Goal: Task Accomplishment & Management: Complete application form

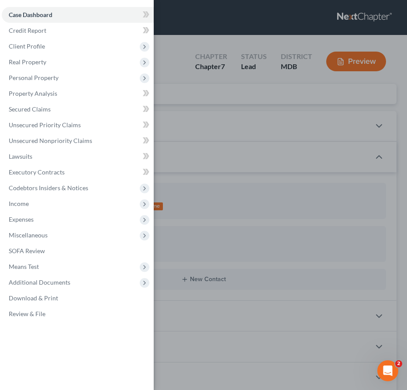
click at [178, 111] on div "Case Dashboard Payments Invoices Payments Payments Credit Report Client Profile" at bounding box center [203, 195] width 407 height 390
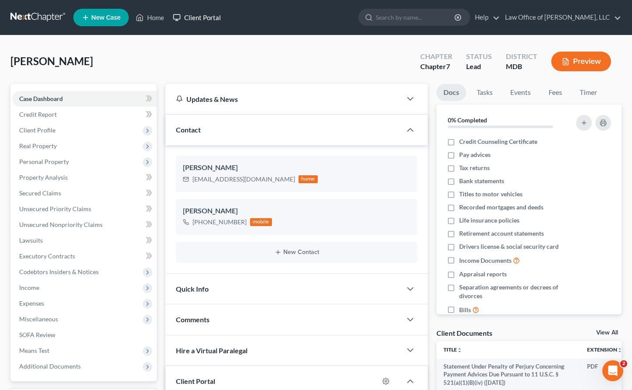
click at [190, 16] on link "Client Portal" at bounding box center [197, 18] width 57 height 16
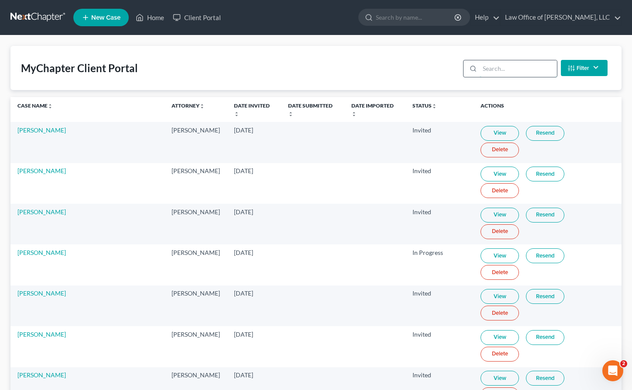
click at [407, 66] on input "search" at bounding box center [518, 68] width 77 height 17
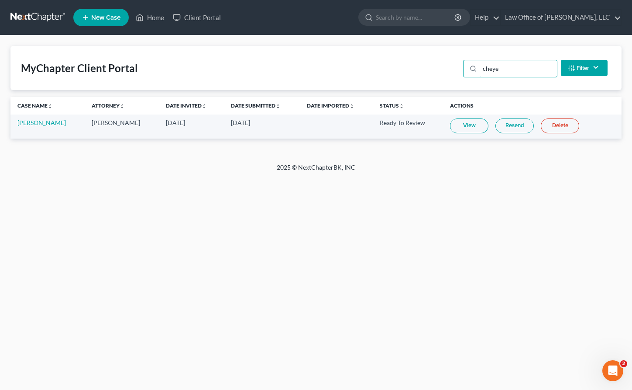
type input "cheye"
click at [407, 123] on link "View" at bounding box center [469, 125] width 38 height 15
click at [34, 14] on link at bounding box center [38, 18] width 56 height 16
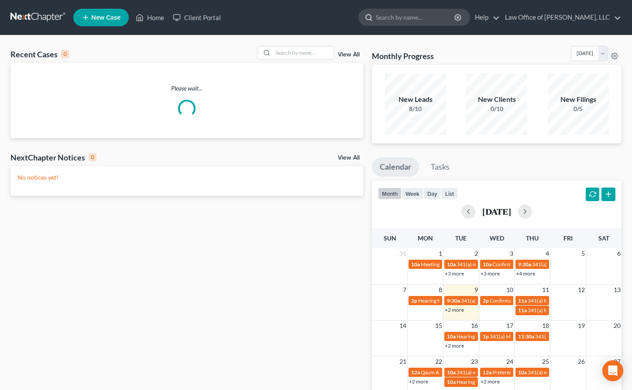
click at [436, 23] on input "search" at bounding box center [416, 17] width 80 height 16
click at [299, 54] on input "search" at bounding box center [303, 52] width 61 height 13
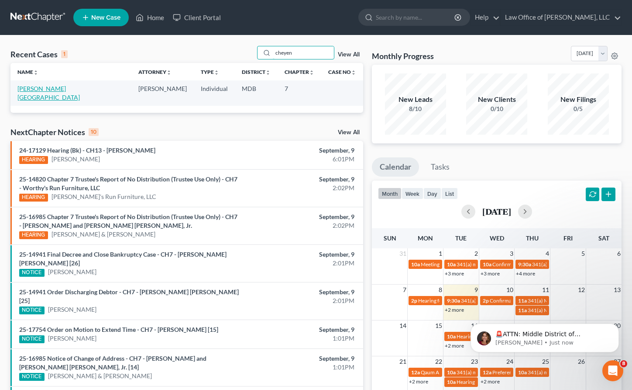
type input "cheyen"
click at [27, 87] on link "[PERSON_NAME][GEOGRAPHIC_DATA]" at bounding box center [48, 93] width 62 height 16
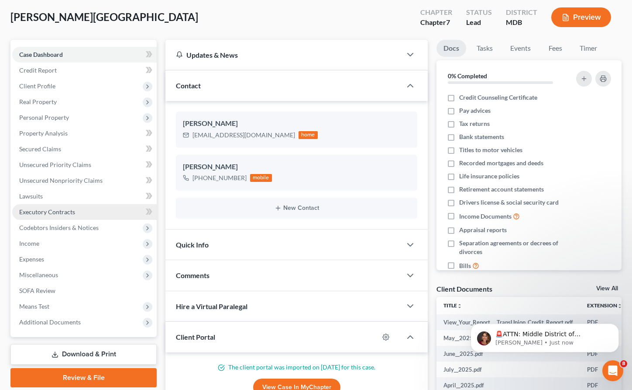
scroll to position [63, 0]
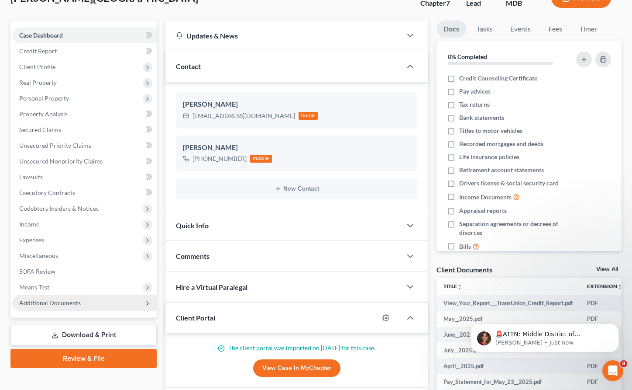
click at [77, 303] on span "Additional Documents" at bounding box center [50, 302] width 62 height 7
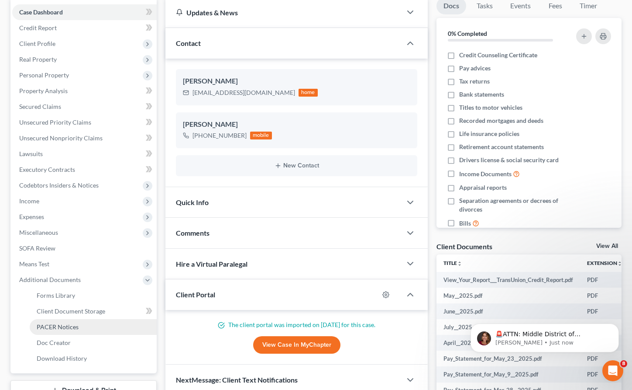
click at [73, 326] on span "PACER Notices" at bounding box center [58, 326] width 42 height 7
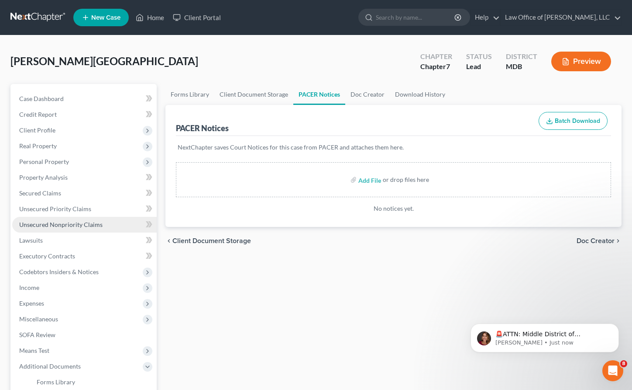
click at [36, 221] on span "Unsecured Nonpriority Claims" at bounding box center [60, 224] width 83 height 7
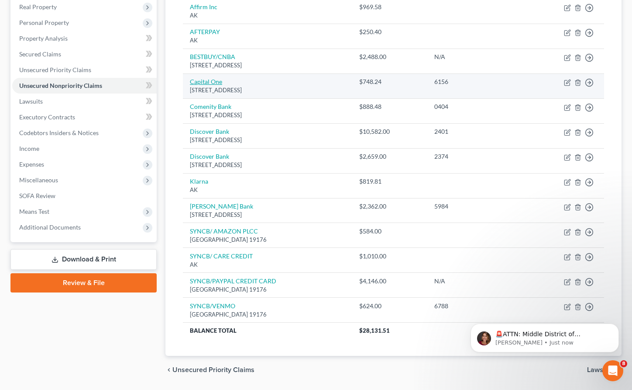
scroll to position [166, 0]
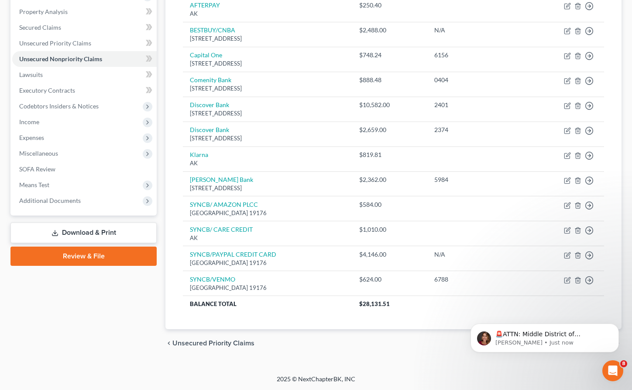
click at [205, 344] on span "Unsecured Priority Claims" at bounding box center [213, 342] width 82 height 7
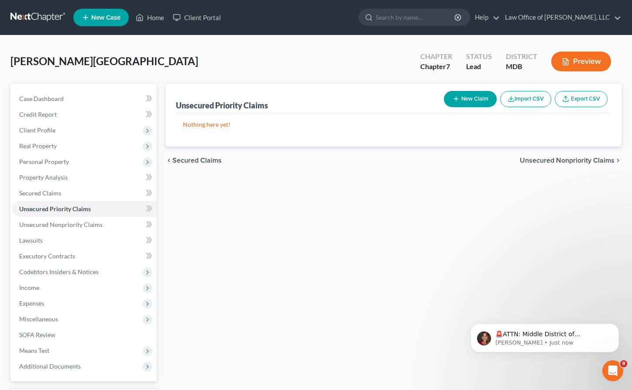
click at [178, 158] on span "Secured Claims" at bounding box center [196, 160] width 49 height 7
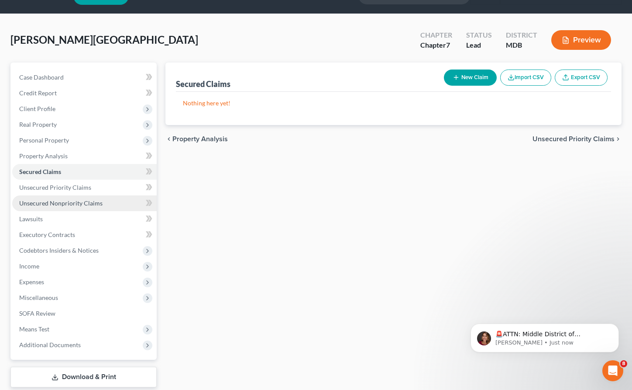
scroll to position [31, 0]
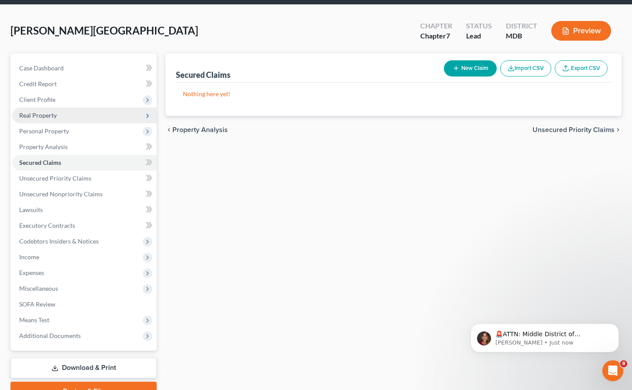
click at [28, 119] on span "Real Property" at bounding box center [84, 115] width 145 height 16
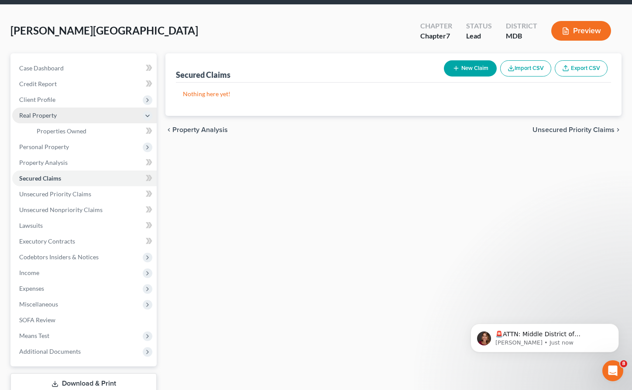
click at [28, 119] on span "Real Property" at bounding box center [84, 115] width 145 height 16
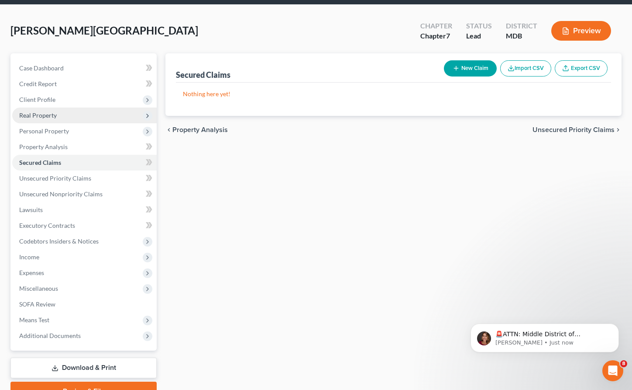
click at [49, 119] on span "Real Property" at bounding box center [84, 115] width 145 height 16
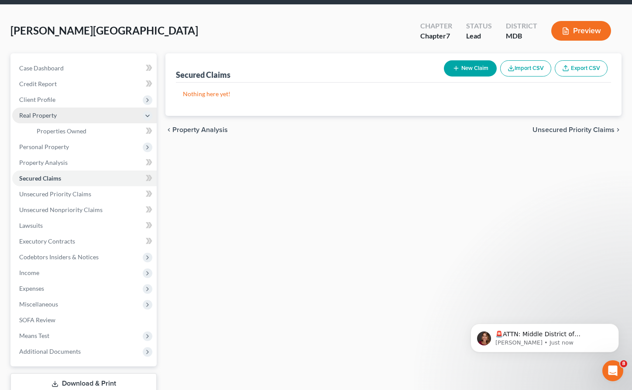
click at [49, 119] on span "Real Property" at bounding box center [84, 115] width 145 height 16
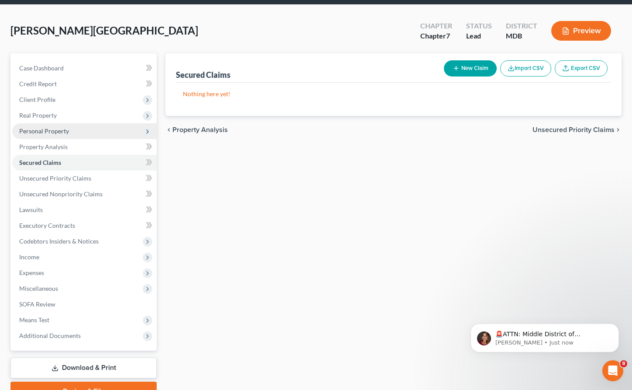
click at [51, 127] on span "Personal Property" at bounding box center [44, 130] width 50 height 7
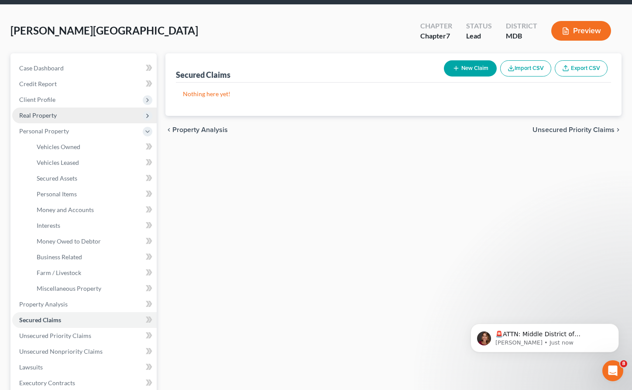
click at [46, 118] on span "Real Property" at bounding box center [38, 114] width 38 height 7
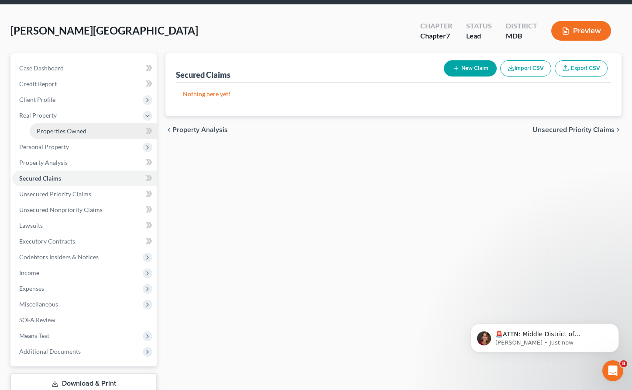
click at [53, 127] on span "Properties Owned" at bounding box center [62, 130] width 50 height 7
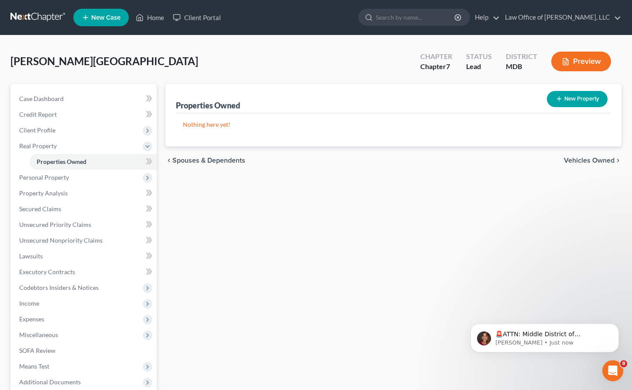
click at [574, 157] on span "Vehicles Owned" at bounding box center [589, 160] width 51 height 7
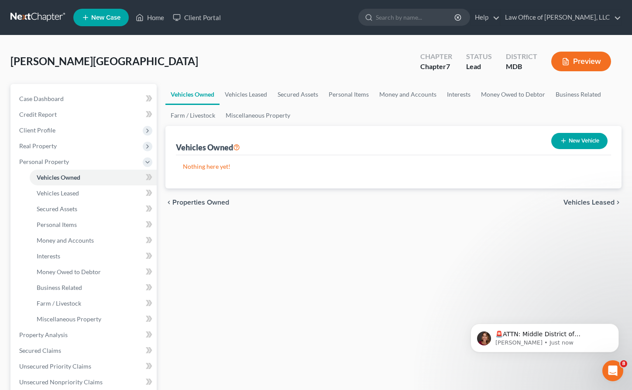
click at [578, 203] on span "Vehicles Leased" at bounding box center [589, 202] width 51 height 7
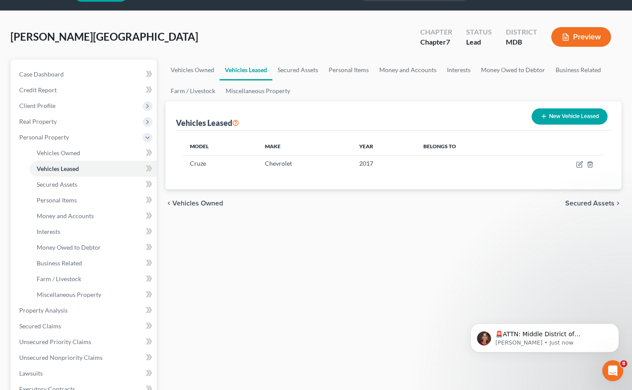
scroll to position [26, 0]
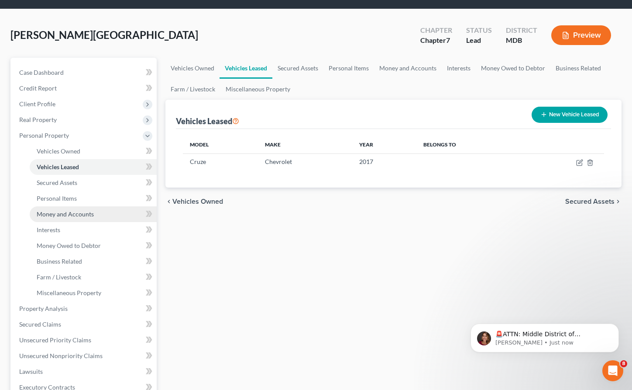
click at [48, 213] on span "Money and Accounts" at bounding box center [65, 213] width 57 height 7
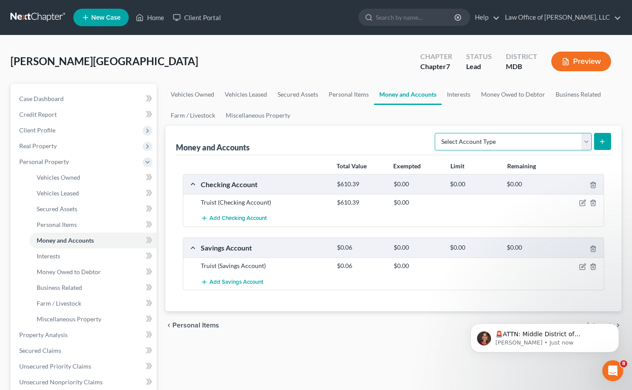
click at [587, 142] on select "Select Account Type Brokerage Cash on Hand Certificates of Deposit Checking Acc…" at bounding box center [513, 141] width 157 height 17
select select "security_deposits"
click at [437, 133] on select "Select Account Type Brokerage Cash on Hand Certificates of Deposit Checking Acc…" at bounding box center [513, 141] width 157 height 17
click at [604, 138] on icon "submit" at bounding box center [602, 141] width 7 height 7
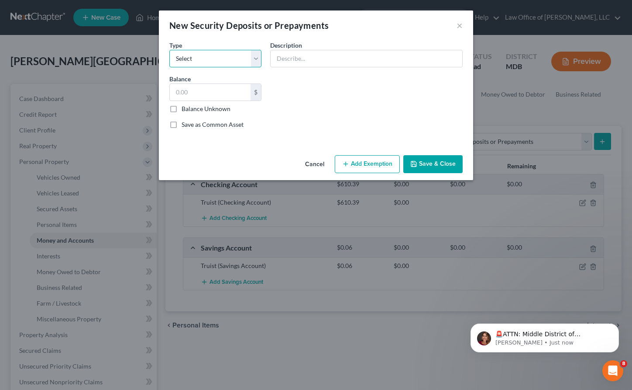
click at [257, 56] on select "Select Electric Gas Heating Oil Security Deposit On Rental Unit Prepaid Rent Te…" at bounding box center [215, 58] width 92 height 17
select select "3"
click at [169, 50] on select "Select Electric Gas Heating Oil Security Deposit On Rental Unit Prepaid Rent Te…" at bounding box center [215, 58] width 92 height 17
click at [290, 55] on input "text" at bounding box center [367, 58] width 192 height 17
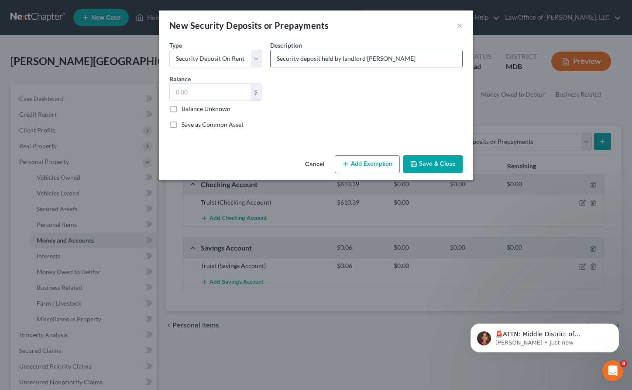
drag, startPoint x: 365, startPoint y: 59, endPoint x: 421, endPoint y: 59, distance: 55.9
click at [421, 59] on input "Security deposit held by landlord Misti Morningstar" at bounding box center [367, 58] width 192 height 17
type input "Security deposit held by landlord"
click at [189, 94] on input "text" at bounding box center [210, 92] width 81 height 17
type input "400"
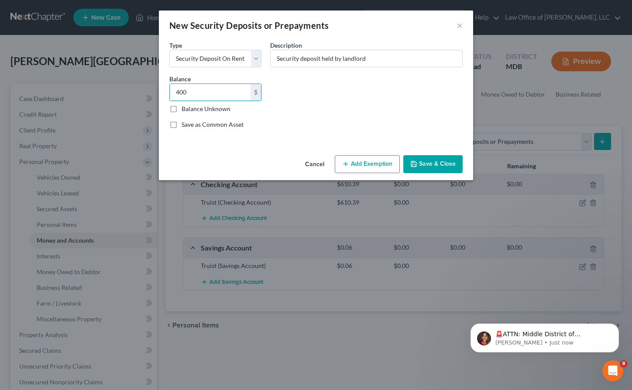
click at [354, 162] on button "Add Exemption" at bounding box center [367, 164] width 65 height 18
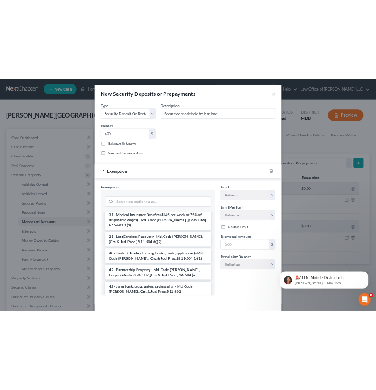
scroll to position [762, 0]
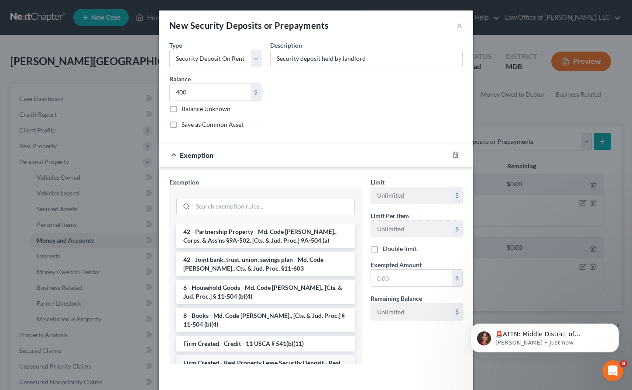
click at [239, 355] on li "Firm Created - Real Property Lease Security Deposit - Real Property Article § 8…" at bounding box center [265, 367] width 179 height 24
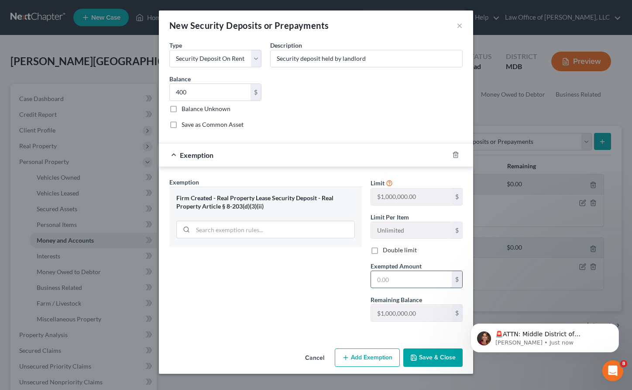
click at [407, 276] on input "text" at bounding box center [411, 279] width 81 height 17
type input "400"
click at [424, 355] on button "Save & Close" at bounding box center [432, 357] width 59 height 18
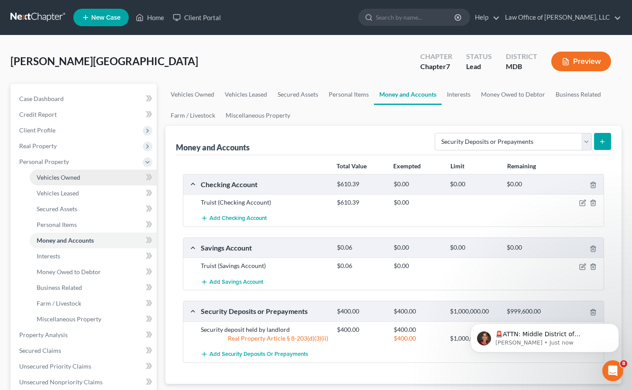
click at [49, 173] on span "Vehicles Owned" at bounding box center [59, 176] width 44 height 7
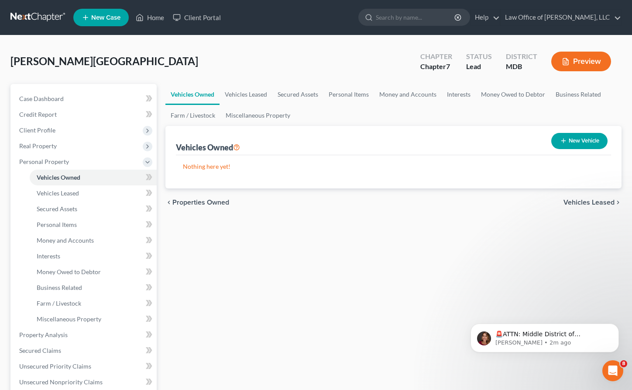
click at [591, 200] on span "Vehicles Leased" at bounding box center [589, 202] width 51 height 7
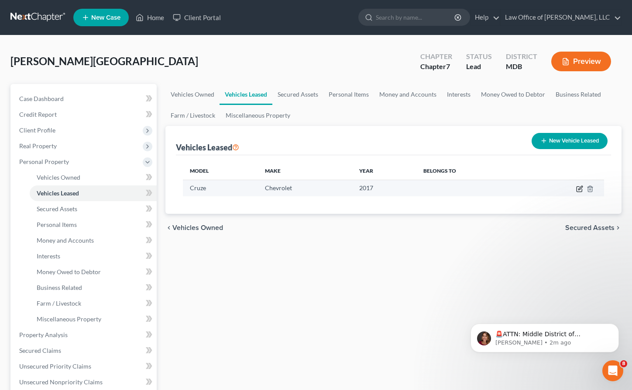
click at [577, 188] on icon "button" at bounding box center [579, 188] width 7 height 7
select select "9"
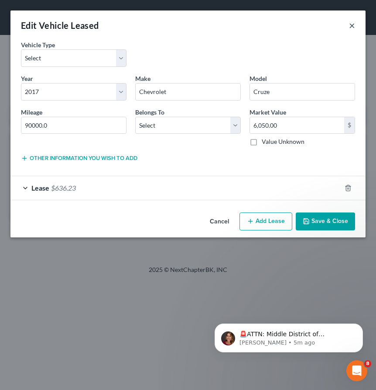
click at [351, 25] on button "×" at bounding box center [352, 25] width 6 height 10
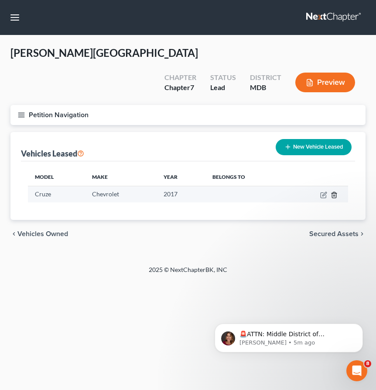
click at [336, 192] on icon "button" at bounding box center [334, 195] width 4 height 6
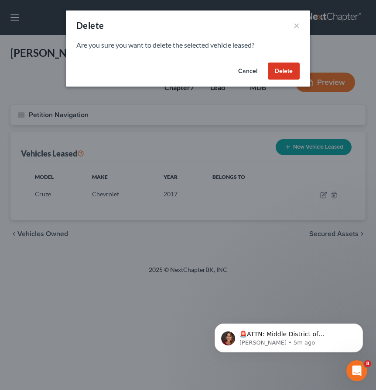
click at [280, 71] on button "Delete" at bounding box center [284, 70] width 32 height 17
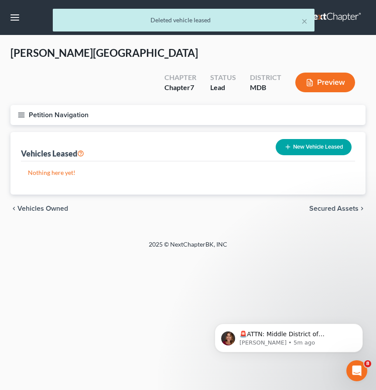
click at [46, 205] on span "Vehicles Owned" at bounding box center [42, 208] width 51 height 7
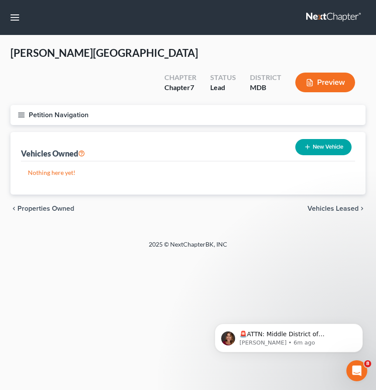
click at [322, 139] on button "New Vehicle" at bounding box center [324, 147] width 56 height 16
select select "0"
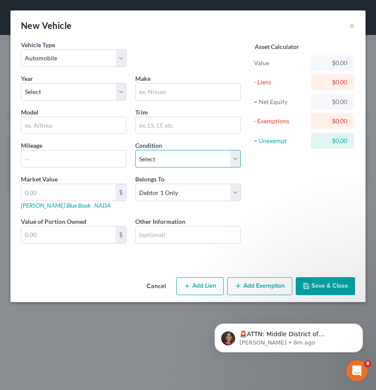
click at [172, 162] on select "Select Excellent Very Good Good Fair Poor" at bounding box center [188, 158] width 106 height 17
select select "2"
click at [135, 150] on select "Select Excellent Very Good Good Fair Poor" at bounding box center [188, 158] width 106 height 17
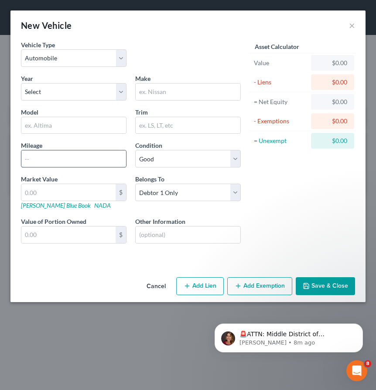
click at [34, 161] on input "text" at bounding box center [73, 158] width 105 height 17
type input "95000"
click at [31, 193] on input "text" at bounding box center [68, 192] width 94 height 17
type input "5"
type input "5.00"
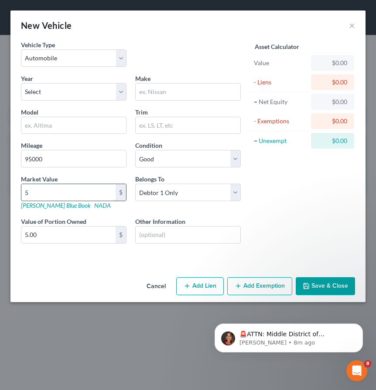
type input "54"
type input "54.00"
type input "540"
type input "540.00"
type input "5400"
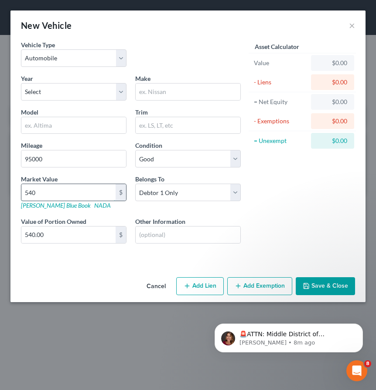
type input "5,400.00"
type input "5,4000"
type input "54,000.00"
type input "54,00"
type input "5,400.00"
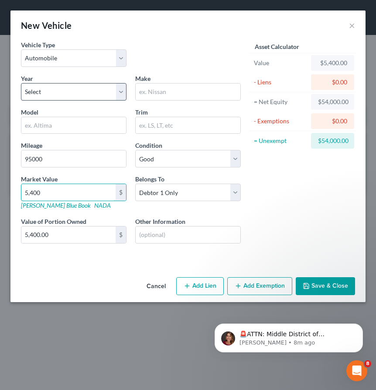
type input "5,400"
click at [38, 92] on select "Select 2026 2025 2024 2023 2022 2021 2020 2019 2018 2017 2016 2015 2014 2013 20…" at bounding box center [74, 91] width 106 height 17
select select "9"
click at [21, 83] on select "Select 2026 2025 2024 2023 2022 2021 2020 2019 2018 2017 2016 2015 2014 2013 20…" at bounding box center [74, 91] width 106 height 17
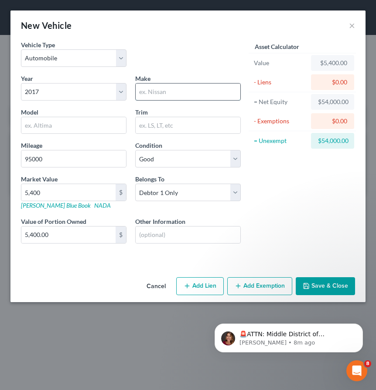
click at [147, 94] on input "text" at bounding box center [188, 91] width 105 height 17
type input "C/hevrolet"
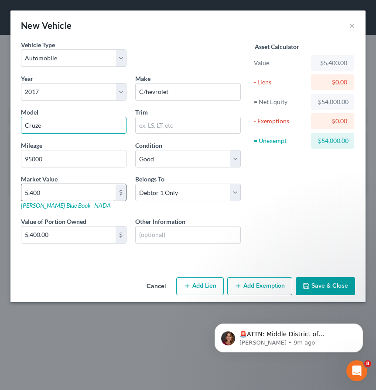
type input "Cruze"
click at [42, 196] on input "5,400" at bounding box center [68, 192] width 94 height 17
type input "."
type input "0."
type input "0.00"
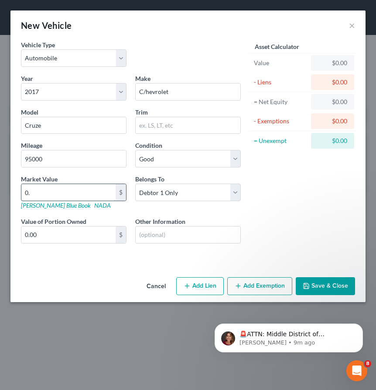
type input "0"
type input "5"
type input "5.00"
type input "54"
type input "54.00"
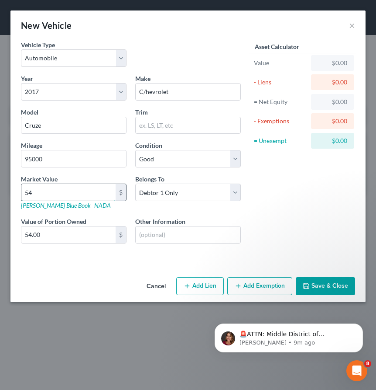
type input "540"
type input "540.00"
type input "5400"
type input "5,400.00"
type input "5,400"
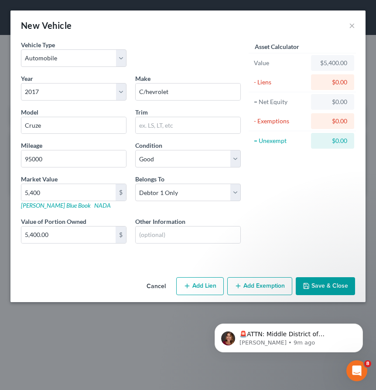
click at [319, 285] on button "Save & Close" at bounding box center [325, 286] width 59 height 18
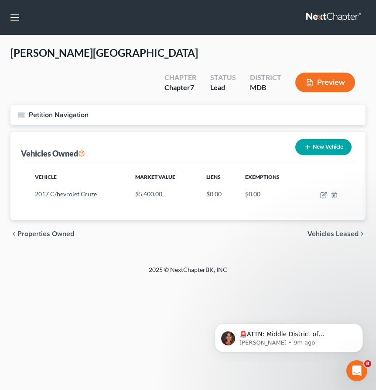
click at [323, 230] on span "Vehicles Leased" at bounding box center [333, 233] width 51 height 7
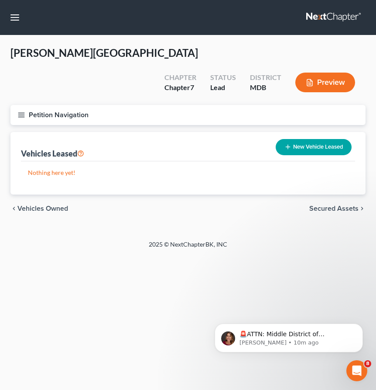
click at [317, 205] on span "Secured Assets" at bounding box center [334, 208] width 49 height 7
click at [317, 205] on span "Personal Items" at bounding box center [335, 208] width 47 height 7
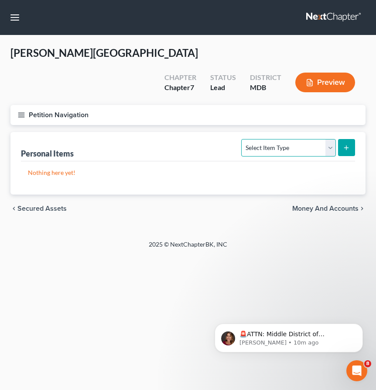
click at [331, 139] on select "Select Item Type Clothing Collectibles Of Value Electronics Firearms Household …" at bounding box center [288, 147] width 94 height 17
select select "clothing"
click at [243, 139] on select "Select Item Type Clothing Collectibles Of Value Electronics Firearms Household …" at bounding box center [288, 147] width 94 height 17
click at [343, 144] on icon "submit" at bounding box center [346, 147] width 7 height 7
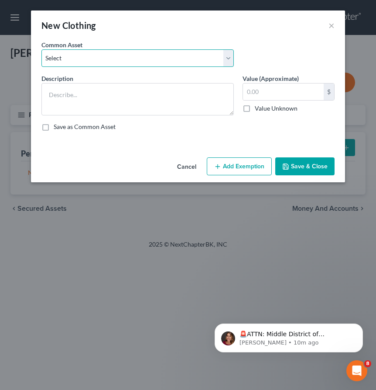
click at [114, 61] on select "Select Misc. used clothing" at bounding box center [137, 57] width 193 height 17
select select "0"
click at [41, 49] on select "Select Misc. used clothing" at bounding box center [137, 57] width 193 height 17
type textarea "Misc. used clothing"
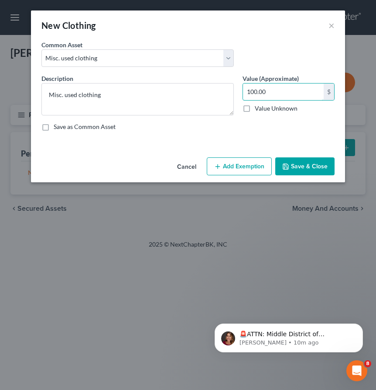
type input "100.00"
click at [307, 166] on button "Save & Close" at bounding box center [305, 166] width 59 height 18
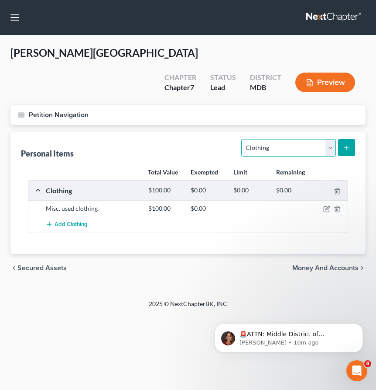
click at [332, 139] on select "Select Item Type Clothing Collectibles Of Value Electronics Firearms Household …" at bounding box center [288, 147] width 94 height 17
select select "sports_and_hobby_equipment"
click at [243, 139] on select "Select Item Type Clothing Collectibles Of Value Electronics Firearms Household …" at bounding box center [288, 147] width 94 height 17
click at [347, 145] on line "submit" at bounding box center [347, 147] width 0 height 4
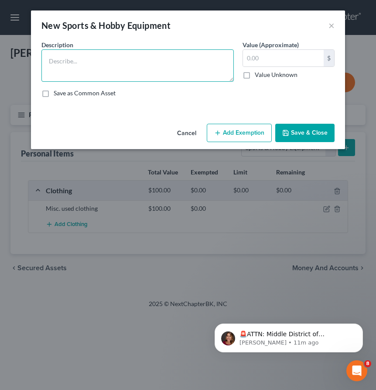
click at [82, 71] on textarea at bounding box center [137, 65] width 193 height 32
type textarea "Guitar"
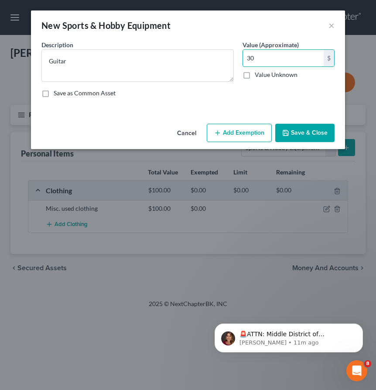
type input "30"
click at [310, 126] on button "Save & Close" at bounding box center [305, 133] width 59 height 18
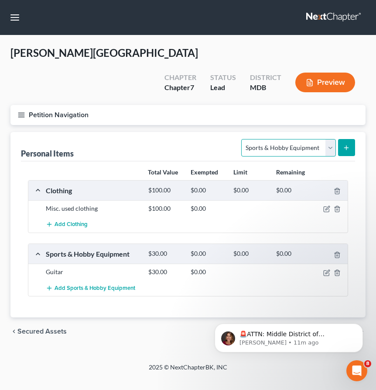
click at [286, 139] on select "Select Item Type Clothing Collectibles Of Value Electronics Firearms Household …" at bounding box center [288, 147] width 94 height 17
select select "electronics"
click at [243, 139] on select "Select Item Type Clothing Collectibles Of Value Electronics Firearms Household …" at bounding box center [288, 147] width 94 height 17
click at [346, 148] on line "submit" at bounding box center [347, 148] width 4 height 0
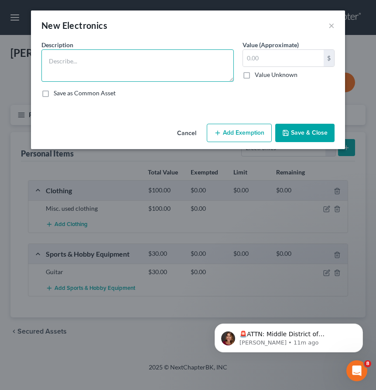
click at [161, 66] on textarea at bounding box center [137, 65] width 193 height 32
click at [118, 61] on textarea "Cell phone, TV, computer, and gaming system." at bounding box center [137, 65] width 193 height 32
type textarea "Cell phone, TV, computer, headphones, and gaming system."
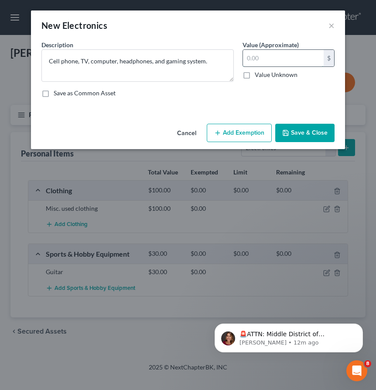
click at [265, 59] on input "text" at bounding box center [283, 58] width 81 height 17
drag, startPoint x: 269, startPoint y: 62, endPoint x: 223, endPoint y: 62, distance: 46.3
click at [223, 62] on div "Description * Cell phone, TV, computer, headphones, and gaming system. Value (A…" at bounding box center [188, 72] width 302 height 64
type input "150"
click at [297, 133] on button "Save & Close" at bounding box center [305, 133] width 59 height 18
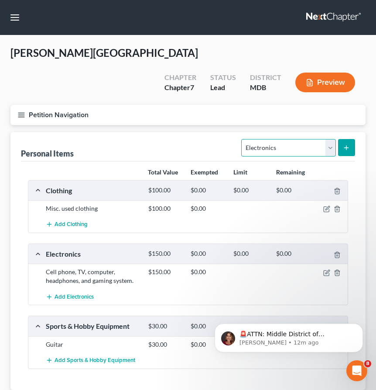
click at [275, 139] on select "Select Item Type Clothing Collectibles Of Value Electronics Firearms Household …" at bounding box center [288, 147] width 94 height 17
select select "household_goods"
click at [243, 139] on select "Select Item Type Clothing Collectibles Of Value Electronics Firearms Household …" at bounding box center [288, 147] width 94 height 17
click at [350, 144] on icon "submit" at bounding box center [346, 147] width 7 height 7
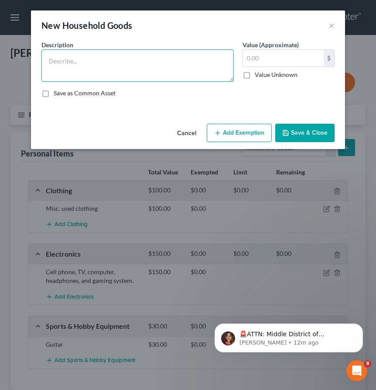
click at [162, 61] on textarea at bounding box center [137, 65] width 193 height 32
click at [183, 62] on textarea "Shelves, bed, linens, nightstand, desk, chair, books, CD's." at bounding box center [137, 65] width 193 height 32
click at [195, 63] on textarea "Shelves, bed, linens, nightstand, desk, chair, books, CD's." at bounding box center [137, 65] width 193 height 32
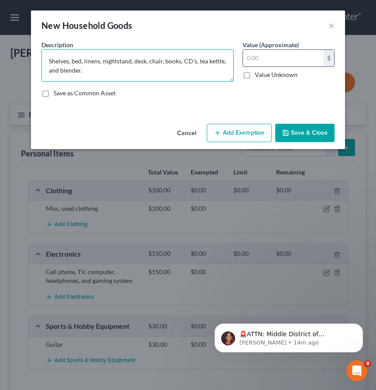
type textarea "Shelves, bed, linens, nightstand, desk, chair, books, CD's, tea kettle, and ble…"
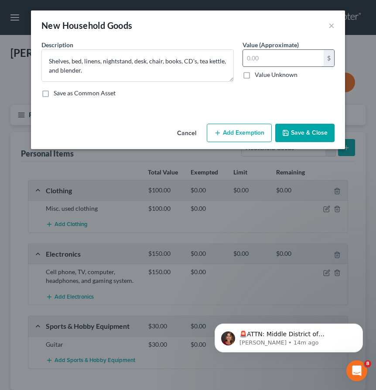
click at [257, 60] on input "text" at bounding box center [283, 58] width 81 height 17
type input "75"
click at [307, 130] on button "Save & Close" at bounding box center [305, 133] width 59 height 18
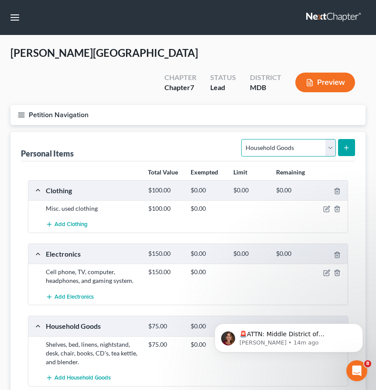
click at [274, 139] on select "Select Item Type Clothing Collectibles Of Value Electronics Firearms Household …" at bounding box center [288, 147] width 94 height 17
select select "jewelry"
click at [243, 139] on select "Select Item Type Clothing Collectibles Of Value Electronics Firearms Household …" at bounding box center [288, 147] width 94 height 17
click at [346, 144] on icon "submit" at bounding box center [346, 147] width 7 height 7
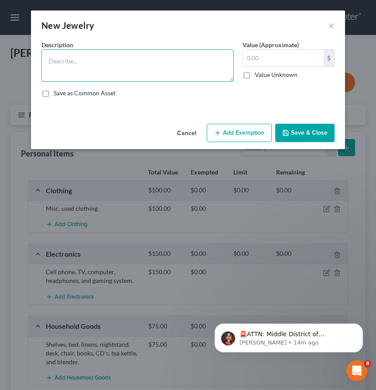
click at [141, 70] on textarea at bounding box center [137, 65] width 193 height 32
type textarea "Misc. costume jewelry."
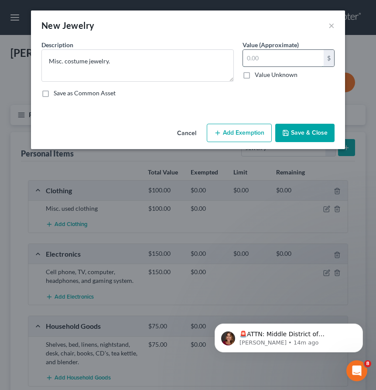
click at [284, 61] on input "text" at bounding box center [283, 58] width 81 height 17
type input "5"
click at [307, 134] on button "Save & Close" at bounding box center [305, 133] width 59 height 18
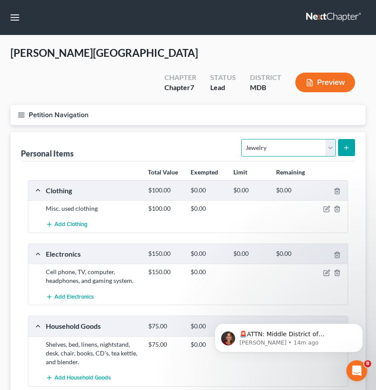
click at [316, 139] on select "Select Item Type Clothing Collectibles Of Value Electronics Firearms Household …" at bounding box center [288, 147] width 94 height 17
select select "pets"
click at [243, 139] on select "Select Item Type Clothing Collectibles Of Value Electronics Firearms Household …" at bounding box center [288, 147] width 94 height 17
click at [342, 139] on button "submit" at bounding box center [346, 147] width 17 height 17
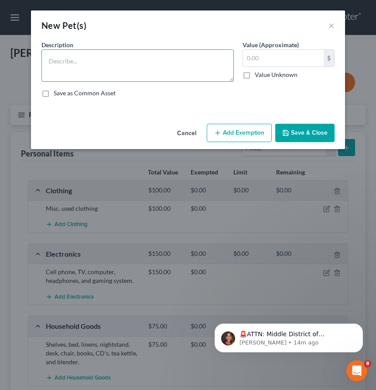
click at [72, 62] on textarea at bounding box center [137, 65] width 193 height 32
type textarea "Cats"
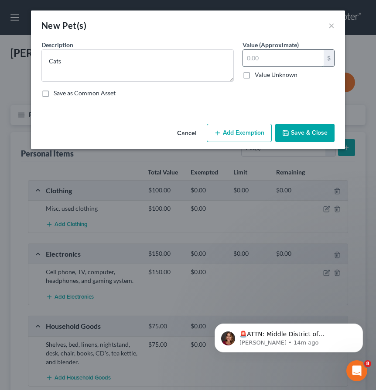
click at [257, 59] on input "text" at bounding box center [283, 58] width 81 height 17
type input "10"
click at [298, 127] on button "Save & Close" at bounding box center [305, 133] width 59 height 18
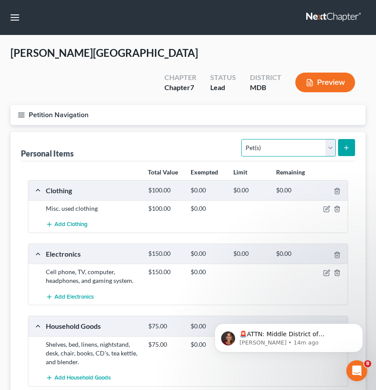
click at [326, 139] on select "Select Item Type Clothing Collectibles Of Value Electronics Firearms Household …" at bounding box center [288, 147] width 94 height 17
click at [243, 139] on select "Select Item Type Clothing Collectibles Of Value Electronics Firearms Household …" at bounding box center [288, 147] width 94 height 17
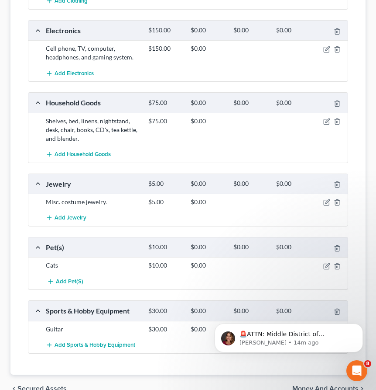
scroll to position [247, 0]
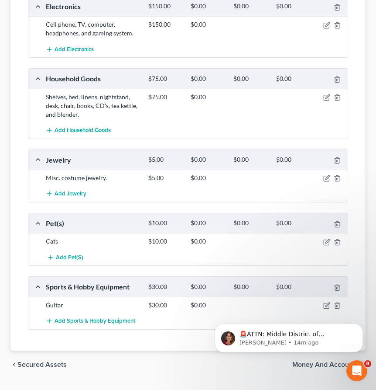
click at [245, 313] on div "Add Sports & Hobby Equipment" at bounding box center [194, 321] width 307 height 16
click at [359, 326] on icon "Dismiss notification" at bounding box center [360, 325] width 3 height 3
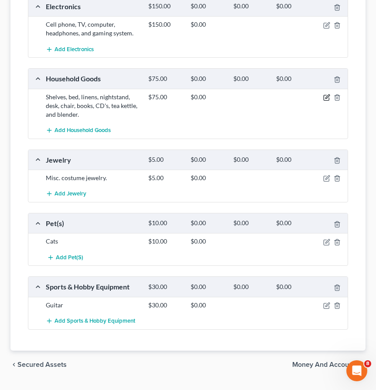
click at [325, 94] on icon "button" at bounding box center [327, 97] width 7 height 7
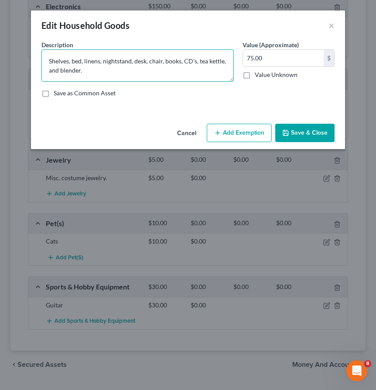
click at [198, 62] on textarea "Shelves, bed, linens, nightstand, desk, chair, books, CD's, tea kettle, and ble…" at bounding box center [137, 65] width 193 height 32
type textarea "Shelves, bed, linens, nightstand, desk, chair, books, CD's, fan, tea kettle, an…"
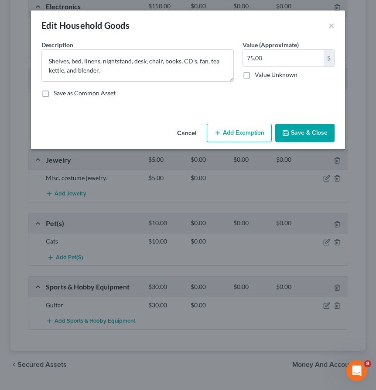
click at [297, 133] on button "Save & Close" at bounding box center [305, 133] width 59 height 18
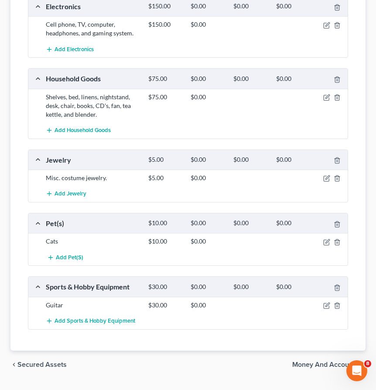
click at [313, 361] on span "Money and Accounts" at bounding box center [326, 364] width 66 height 7
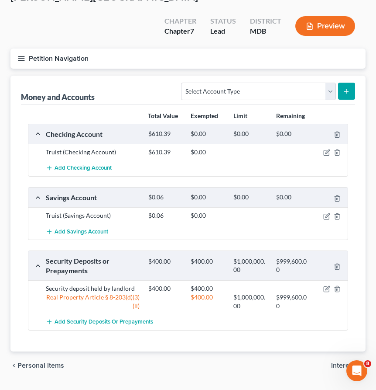
scroll to position [58, 0]
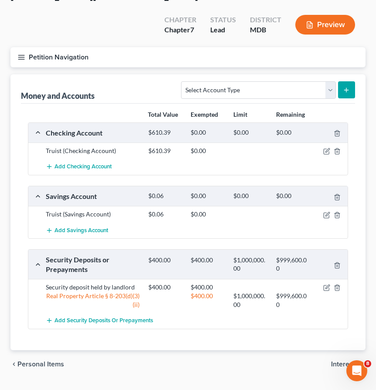
click at [339, 360] on span "Interests" at bounding box center [345, 363] width 28 height 7
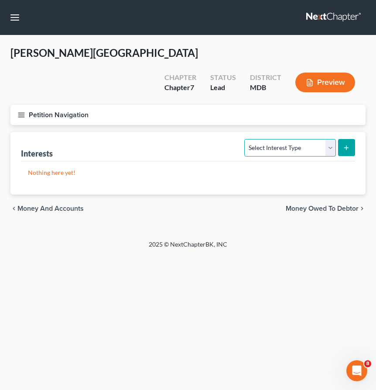
click at [326, 139] on select "Select Interest Type 401K Annuity Bond Education IRA Government Bond Government…" at bounding box center [290, 147] width 91 height 17
select select "401k"
click at [246, 139] on select "Select Interest Type 401K Annuity Bond Education IRA Government Bond Government…" at bounding box center [290, 147] width 91 height 17
click at [351, 139] on button "submit" at bounding box center [346, 147] width 17 height 17
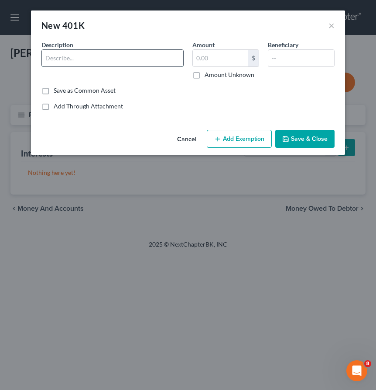
click at [71, 62] on input "text" at bounding box center [112, 58] width 141 height 17
type input "Principle"
click at [224, 62] on input "text" at bounding box center [220, 58] width 55 height 17
click at [214, 59] on input "text" at bounding box center [220, 58] width 55 height 17
click at [204, 58] on input "text" at bounding box center [220, 58] width 55 height 17
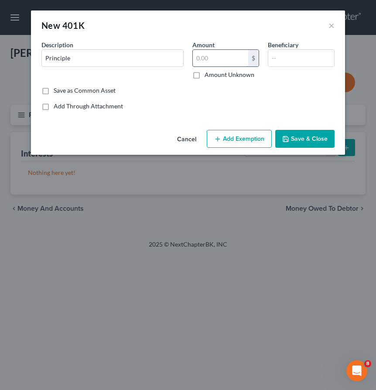
click at [204, 58] on input "text" at bounding box center [220, 58] width 55 height 17
type input "2,163"
click at [237, 134] on button "Add Exemption" at bounding box center [239, 139] width 65 height 18
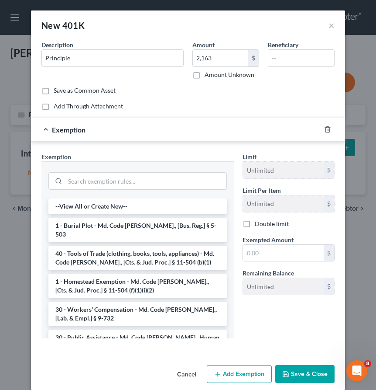
drag, startPoint x: 167, startPoint y: 179, endPoint x: 175, endPoint y: 160, distance: 20.4
click at [167, 179] on input "search" at bounding box center [146, 180] width 162 height 17
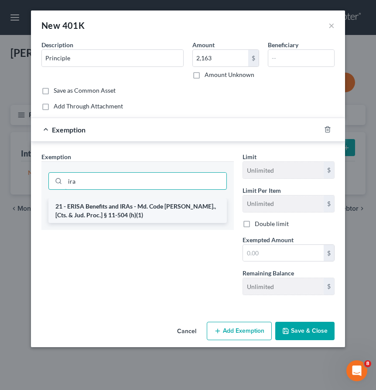
type input "ira"
click at [163, 210] on li "21 - ERISA Benefits and IRAs - Md. Code Ann., [Cts. & Jud. Proc.] § 11-504 (h)(…" at bounding box center [137, 210] width 179 height 24
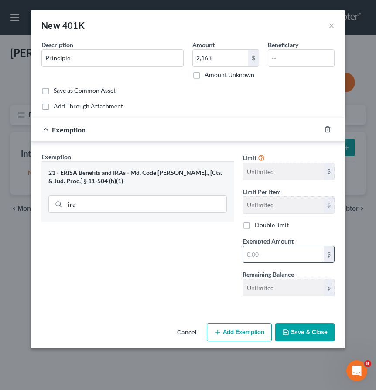
click at [266, 259] on input "text" at bounding box center [283, 254] width 81 height 17
type input "2,163"
click at [305, 321] on div "Cancel Add Exemption Save & Close" at bounding box center [188, 333] width 314 height 29
click at [301, 332] on button "Save & Close" at bounding box center [305, 332] width 59 height 18
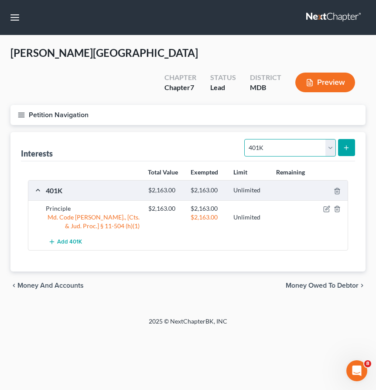
click at [279, 139] on select "Select Interest Type 401K Annuity Bond Education IRA Government Bond Government…" at bounding box center [290, 147] width 91 height 17
click at [290, 282] on span "Money Owed to Debtor" at bounding box center [322, 285] width 73 height 7
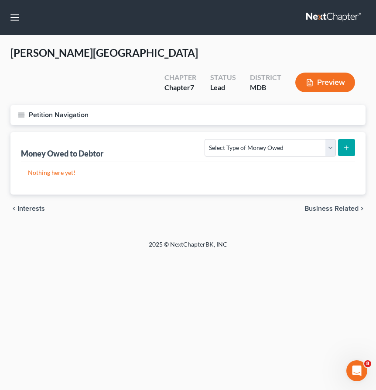
click at [323, 205] on span "Business Related" at bounding box center [332, 208] width 54 height 7
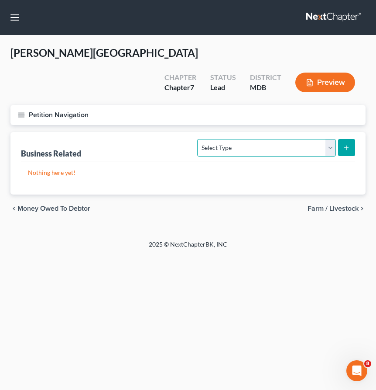
click at [306, 139] on select "Select Type Customer Lists Franchises Inventory Licenses Machinery Office Equip…" at bounding box center [266, 147] width 138 height 17
click at [324, 205] on span "Farm / Livestock" at bounding box center [333, 208] width 51 height 7
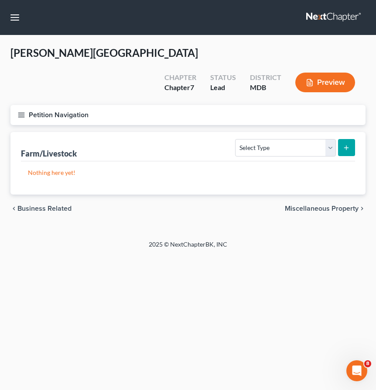
click at [324, 205] on span "Miscellaneous Property" at bounding box center [322, 208] width 74 height 7
click at [324, 205] on span "Property Analysis" at bounding box center [330, 208] width 55 height 7
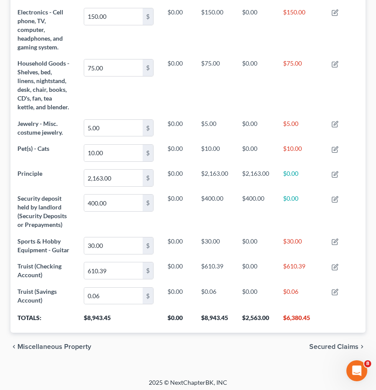
click at [323, 343] on span "Secured Claims" at bounding box center [334, 346] width 49 height 7
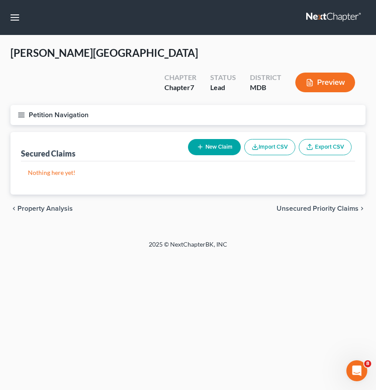
click at [18, 105] on button "Petition Navigation" at bounding box center [187, 115] width 355 height 20
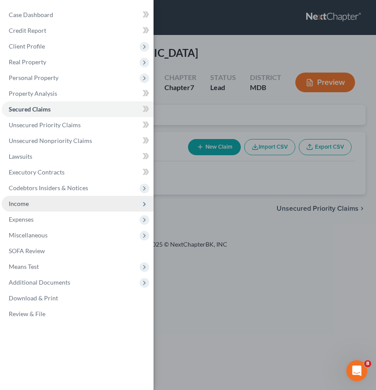
click at [34, 204] on span "Income" at bounding box center [78, 204] width 152 height 16
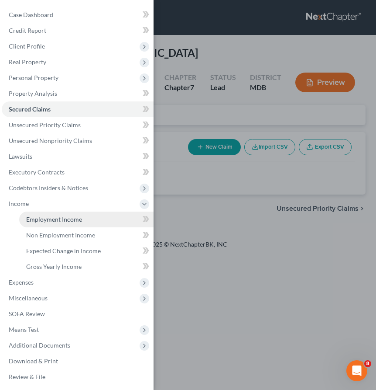
click at [38, 221] on span "Employment Income" at bounding box center [54, 218] width 56 height 7
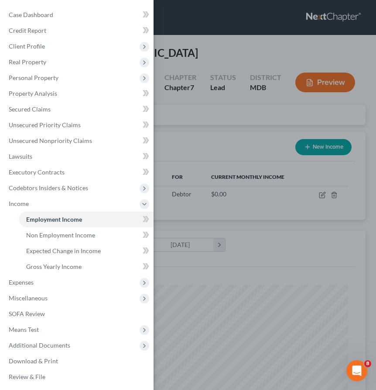
scroll to position [160, 338]
click at [204, 88] on div "Case Dashboard Payments Invoices Payments Payments Credit Report Client Profile" at bounding box center [188, 195] width 376 height 390
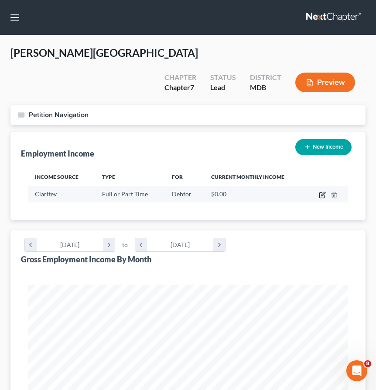
click at [322, 191] on icon "button" at bounding box center [322, 194] width 7 height 7
select select "0"
select select "21"
select select "2"
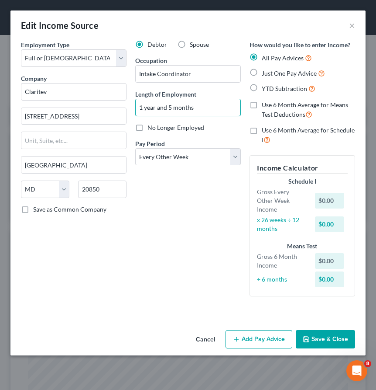
drag, startPoint x: 198, startPoint y: 107, endPoint x: 94, endPoint y: 104, distance: 104.4
click at [94, 104] on div "Employment Type * Select Full or Part Time Employment Self Employment Company *…" at bounding box center [188, 175] width 343 height 270
type input "1.5 years"
click at [311, 338] on button "Save & Close" at bounding box center [325, 339] width 59 height 18
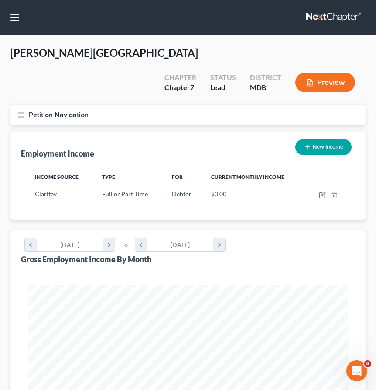
scroll to position [272, 0]
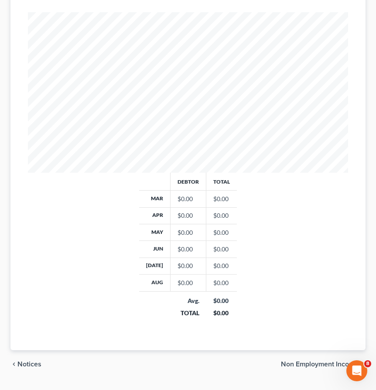
click at [314, 360] on span "Non Employment Income" at bounding box center [320, 363] width 78 height 7
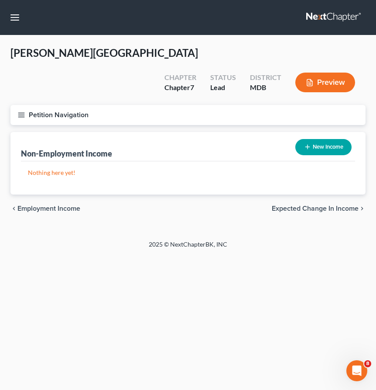
click at [293, 205] on span "Expected Change in Income" at bounding box center [315, 208] width 87 height 7
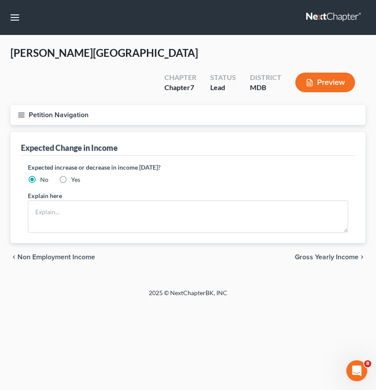
click at [327, 253] on span "Gross Yearly Income" at bounding box center [327, 256] width 64 height 7
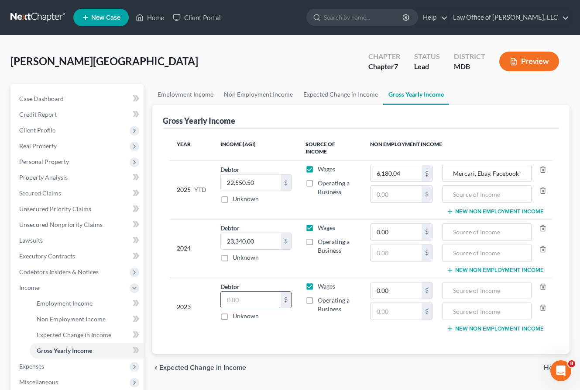
click at [241, 300] on input "text" at bounding box center [251, 299] width 60 height 17
paste input "27,968"
type input "27,968"
drag, startPoint x: 521, startPoint y: 172, endPoint x: 441, endPoint y: 169, distance: 80.4
click at [441, 169] on td "Mercari, Ebay, Facebook through Paypal. Selling personal items, worn/outgrown c…" at bounding box center [496, 189] width 113 height 59
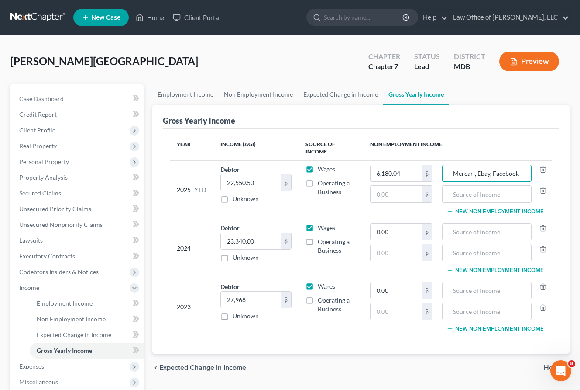
type input "through Paypal. Selling personal items, worn/outgrown clothes, books, cds, etc …"
drag, startPoint x: 453, startPoint y: 172, endPoint x: 526, endPoint y: 172, distance: 73.4
click at [526, 172] on input "through Paypal. Selling personal items, worn/outgrown clothes, books, cds, etc …" at bounding box center [487, 173] width 80 height 17
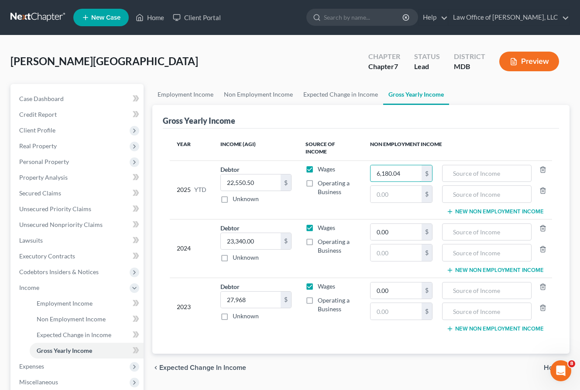
drag, startPoint x: 406, startPoint y: 171, endPoint x: 356, endPoint y: 163, distance: 50.3
click at [356, 163] on tr "2025 YTD Debtor 22,550.50 $ Unknown Balance Undetermined 22,550.50 $ Unknown Wa…" at bounding box center [361, 189] width 383 height 59
drag, startPoint x: 410, startPoint y: 173, endPoint x: 368, endPoint y: 170, distance: 41.6
click at [368, 170] on td "6,180.04 $ $" at bounding box center [401, 189] width 77 height 59
click at [383, 129] on div "Year Income (AGI) Source of Income Non Employment Income 2025 YTD Debtor 22,550…" at bounding box center [361, 240] width 397 height 225
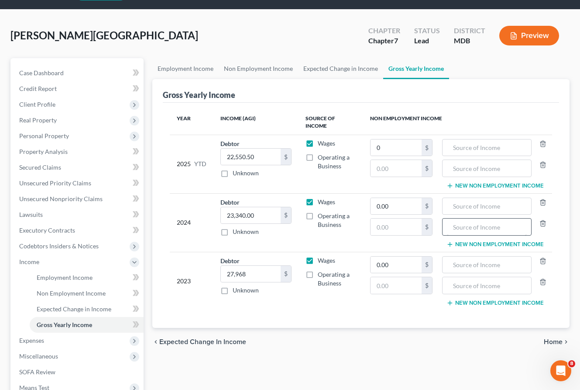
scroll to position [32, 0]
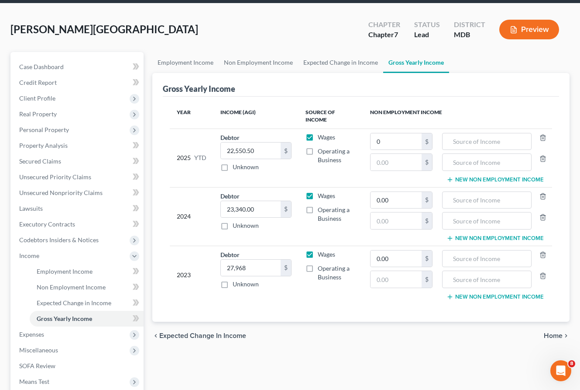
click at [549, 332] on span "Home" at bounding box center [553, 335] width 19 height 7
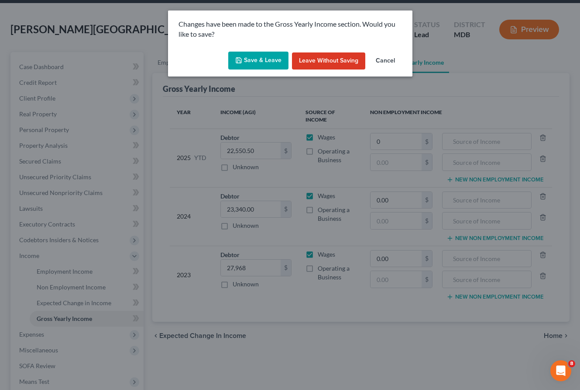
click at [262, 56] on button "Save & Leave" at bounding box center [258, 61] width 60 height 18
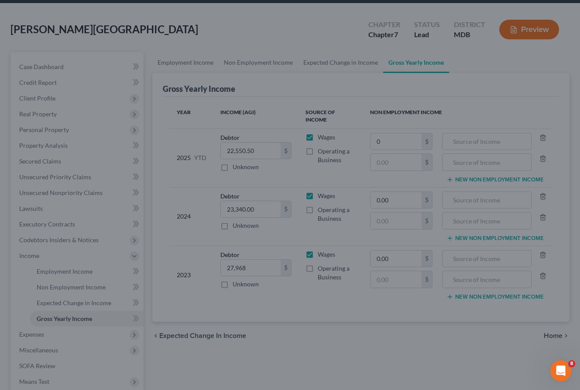
type input "0.00"
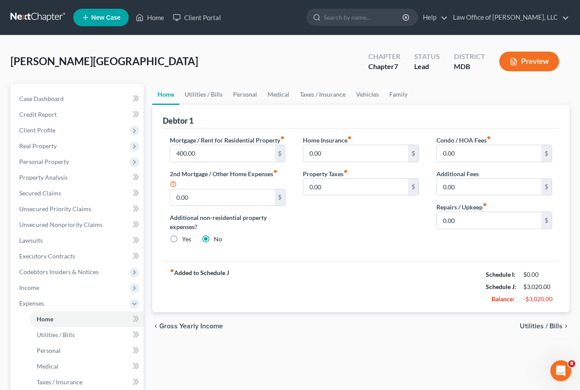
click at [533, 329] on span "Utilities / Bills" at bounding box center [541, 325] width 43 height 7
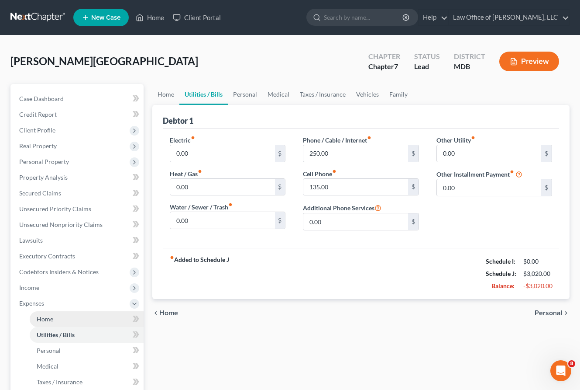
click at [49, 320] on span "Home" at bounding box center [45, 318] width 17 height 7
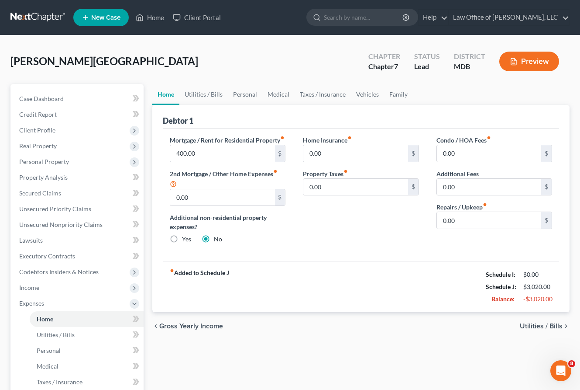
click at [529, 329] on span "Utilities / Bills" at bounding box center [541, 325] width 43 height 7
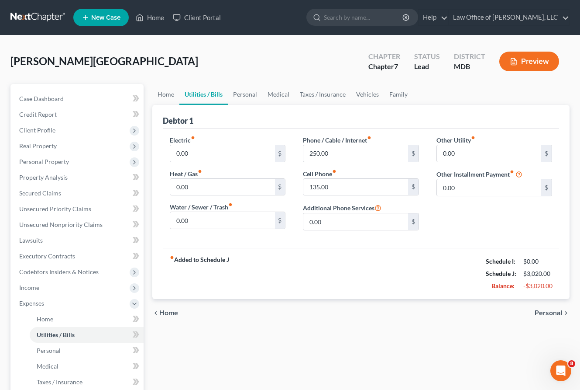
click at [544, 310] on span "Personal" at bounding box center [549, 312] width 28 height 7
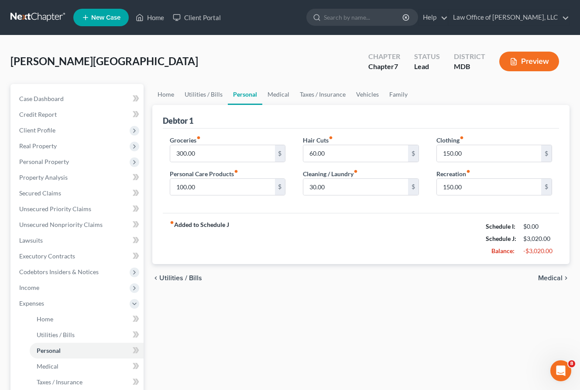
click at [548, 277] on span "Medical" at bounding box center [550, 277] width 24 height 7
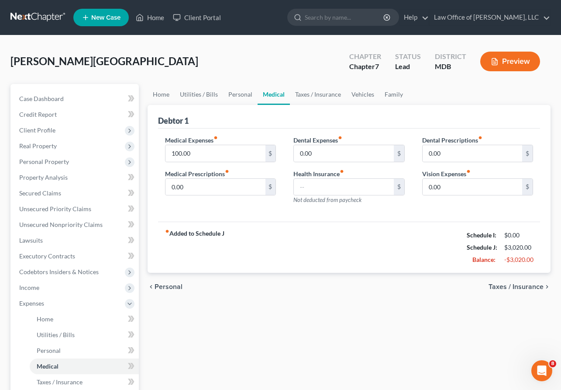
click at [496, 283] on span "Taxes / Insurance" at bounding box center [516, 286] width 55 height 7
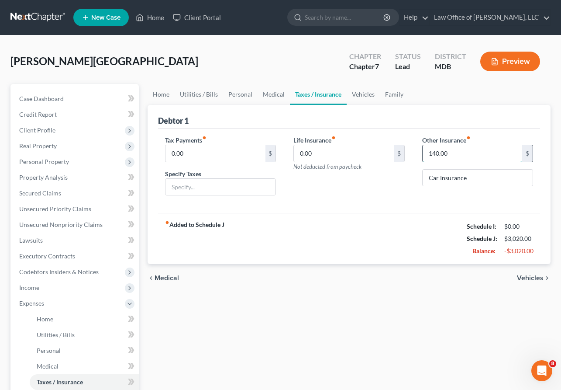
drag, startPoint x: 459, startPoint y: 153, endPoint x: 465, endPoint y: 157, distance: 7.5
click at [465, 157] on input "140.00" at bounding box center [473, 153] width 100 height 17
click at [530, 279] on span "Vehicles" at bounding box center [530, 277] width 27 height 7
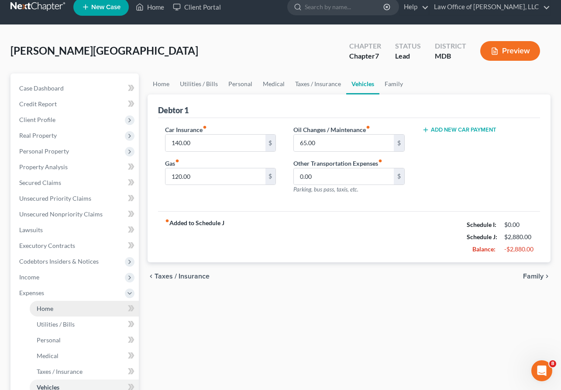
scroll to position [11, 0]
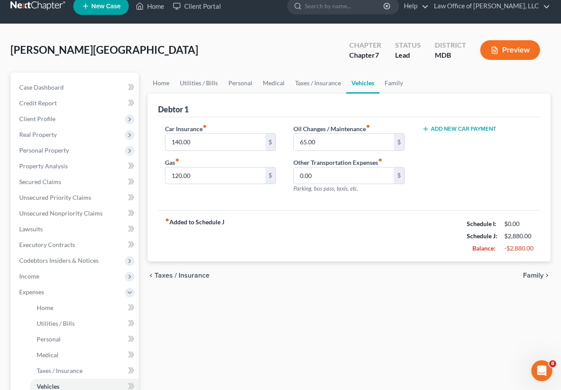
click at [164, 275] on span "Taxes / Insurance" at bounding box center [182, 275] width 55 height 7
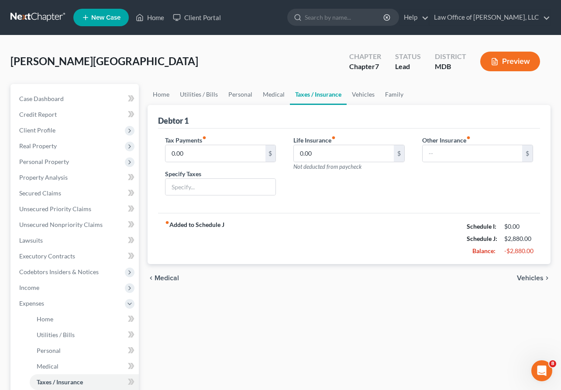
click at [159, 278] on span "Medical" at bounding box center [167, 277] width 24 height 7
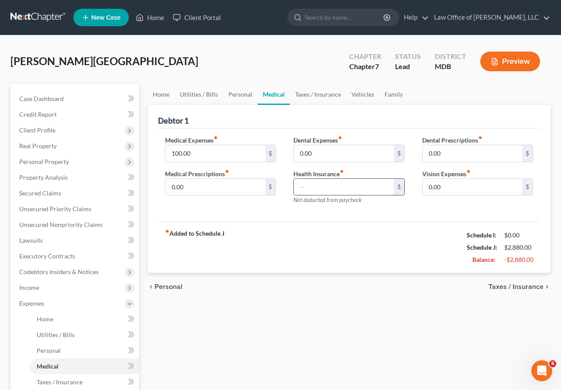
click at [314, 189] on input "text" at bounding box center [344, 187] width 100 height 17
click at [302, 185] on input "text" at bounding box center [344, 187] width 100 height 17
type input "345"
click at [500, 288] on span "Taxes / Insurance" at bounding box center [516, 286] width 55 height 7
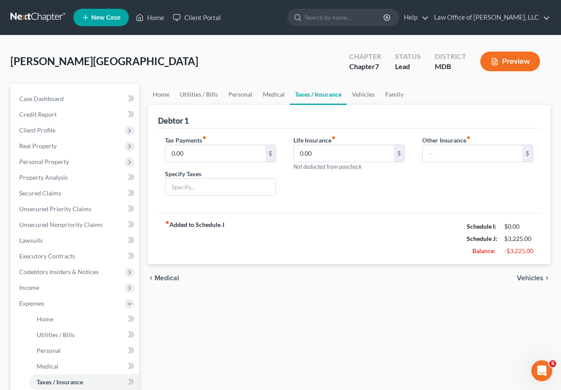
click at [528, 280] on span "Vehicles" at bounding box center [530, 277] width 27 height 7
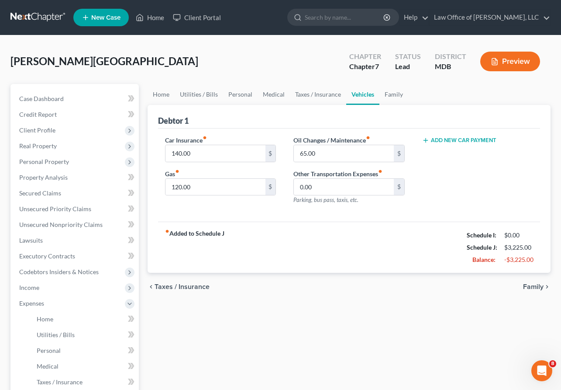
click at [448, 139] on button "Add New Car Payment" at bounding box center [459, 140] width 74 height 7
click at [535, 285] on span "Family" at bounding box center [533, 286] width 21 height 7
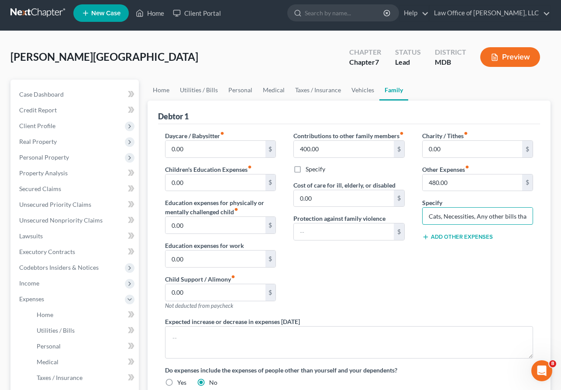
scroll to position [0, 24]
drag, startPoint x: 428, startPoint y: 215, endPoint x: 545, endPoint y: 212, distance: 116.6
click at [545, 212] on div "Debtor 1 Daycare / Babysitter fiber_manual_record 0.00 $ Children's Education E…" at bounding box center [349, 277] width 403 height 355
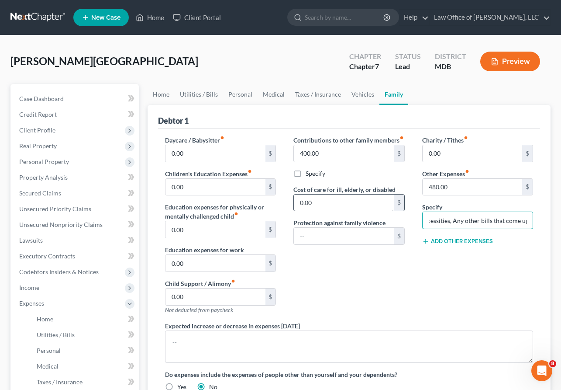
scroll to position [0, 0]
drag, startPoint x: 442, startPoint y: 218, endPoint x: 520, endPoint y: 224, distance: 77.9
click at [520, 224] on input "Cats, Necessities, Any other bills that come up" at bounding box center [478, 220] width 110 height 17
click at [468, 222] on input "Cats, Necessities, Any other bills that come up" at bounding box center [478, 220] width 110 height 17
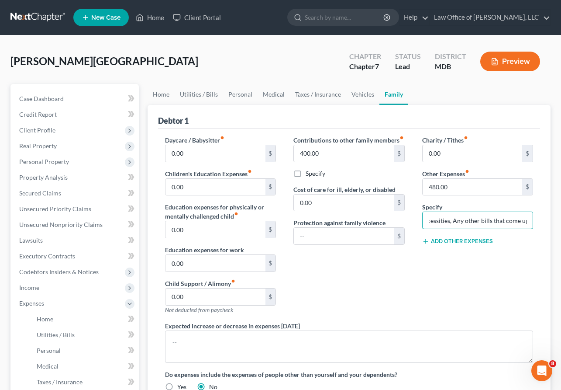
drag, startPoint x: 462, startPoint y: 220, endPoint x: 554, endPoint y: 220, distance: 92.1
click at [554, 220] on div "Home Utilities / Bills Personal Medical Taxes / Insurance Vehicles Family Debto…" at bounding box center [349, 312] width 412 height 457
click at [452, 241] on button "Add Other Expenses" at bounding box center [457, 241] width 71 height 7
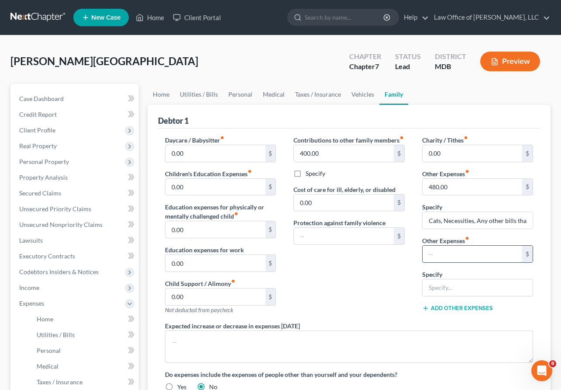
click at [440, 253] on input "text" at bounding box center [473, 253] width 100 height 17
click at [437, 284] on input "text" at bounding box center [478, 287] width 110 height 17
type input "Pet food/care/supplies"
click at [431, 254] on input "text" at bounding box center [473, 253] width 100 height 17
type input "210"
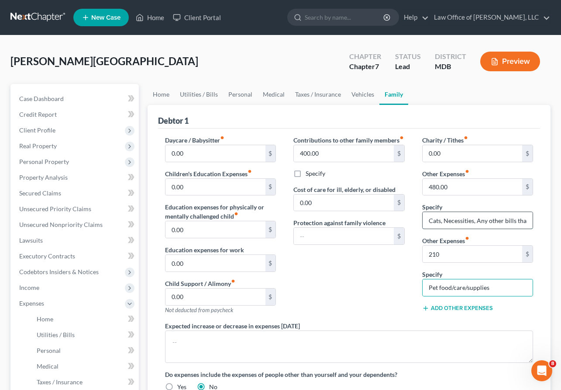
click at [476, 218] on input "Cats, Necessities, Any other bills that come up" at bounding box center [478, 220] width 110 height 17
drag, startPoint x: 475, startPoint y: 221, endPoint x: 420, endPoint y: 218, distance: 55.5
click at [420, 218] on div "Charity / Tithes fiber_manual_record 0.00 $ Other Expenses fiber_manual_record …" at bounding box center [478, 228] width 128 height 186
click at [430, 220] on input "Any other bills that come up" at bounding box center [478, 220] width 110 height 17
type input "Any other bills that come up"
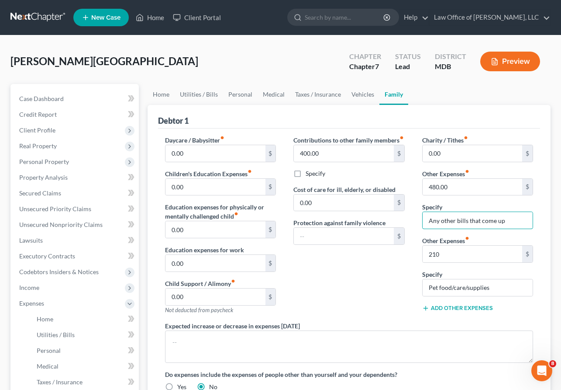
drag, startPoint x: 516, startPoint y: 222, endPoint x: 408, endPoint y: 214, distance: 108.1
click at [408, 214] on div "Daycare / Babysitter fiber_manual_record 0.00 $ Children's Education Expenses f…" at bounding box center [349, 266] width 386 height 262
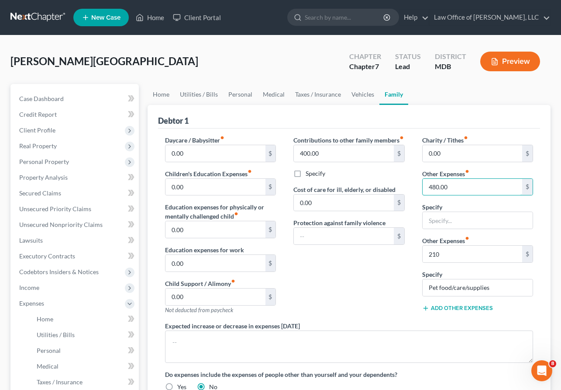
drag, startPoint x: 455, startPoint y: 189, endPoint x: 462, endPoint y: 197, distance: 11.1
click at [462, 197] on div "Charity / Tithes fiber_manual_record 0.00 $ Other Expenses fiber_manual_record …" at bounding box center [478, 228] width 128 height 186
drag, startPoint x: 332, startPoint y: 159, endPoint x: 555, endPoint y: 155, distance: 223.2
click at [351, 17] on input "search" at bounding box center [345, 17] width 80 height 16
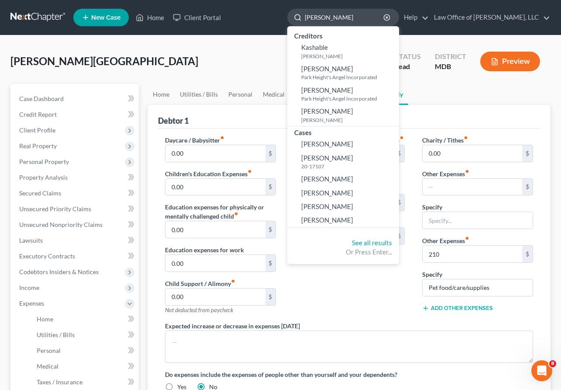
type input "kaufman"
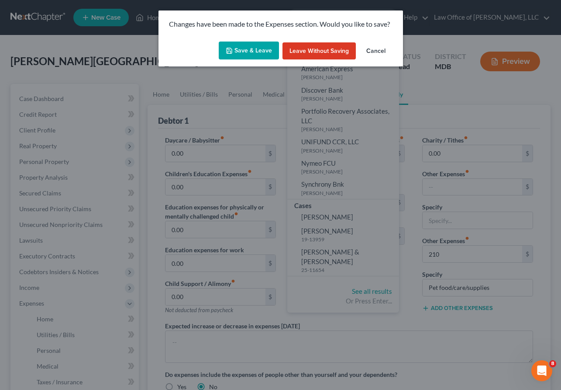
click at [384, 44] on button "Cancel" at bounding box center [375, 50] width 33 height 17
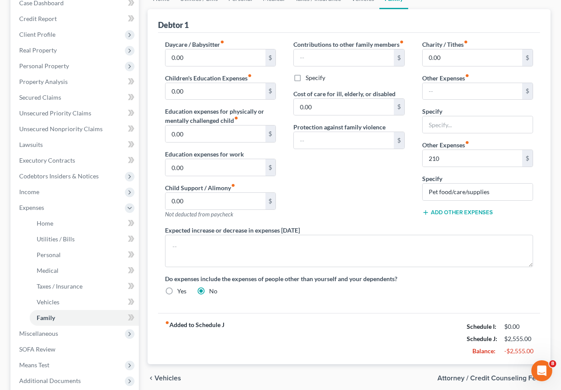
scroll to position [131, 0]
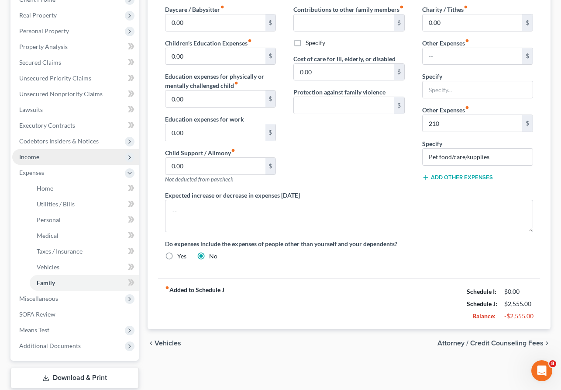
click at [50, 158] on span "Income" at bounding box center [75, 157] width 127 height 16
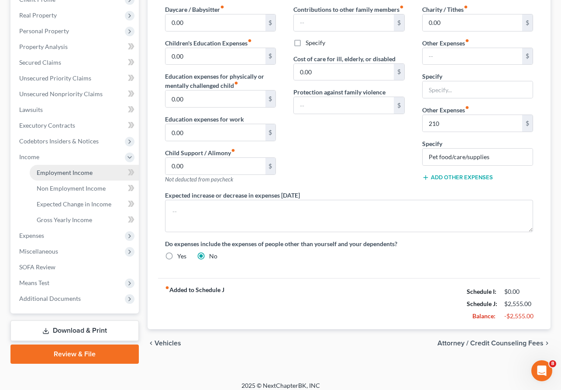
click at [49, 175] on span "Employment Income" at bounding box center [65, 172] width 56 height 7
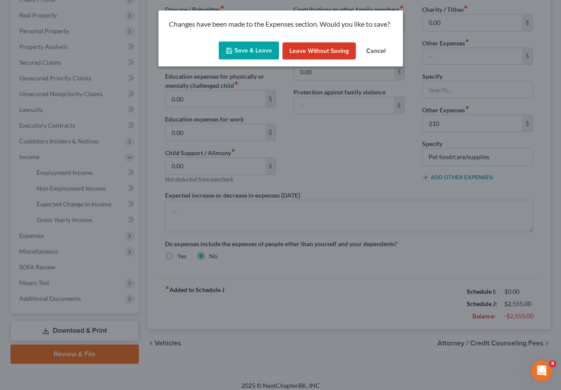
click at [375, 51] on button "Cancel" at bounding box center [375, 50] width 33 height 17
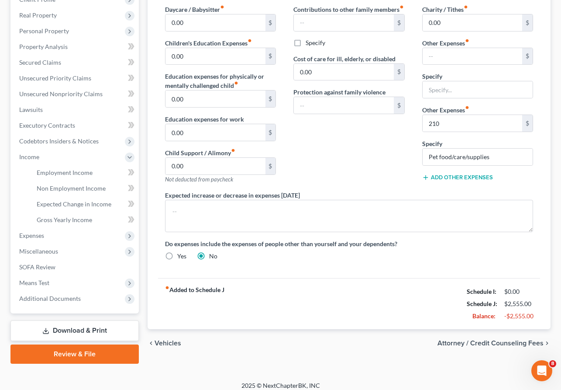
scroll to position [115, 0]
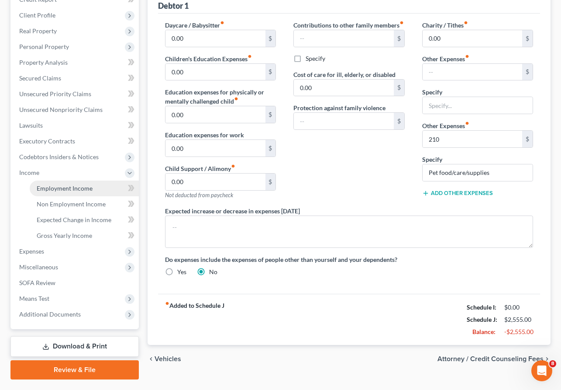
click at [51, 190] on span "Employment Income" at bounding box center [65, 187] width 56 height 7
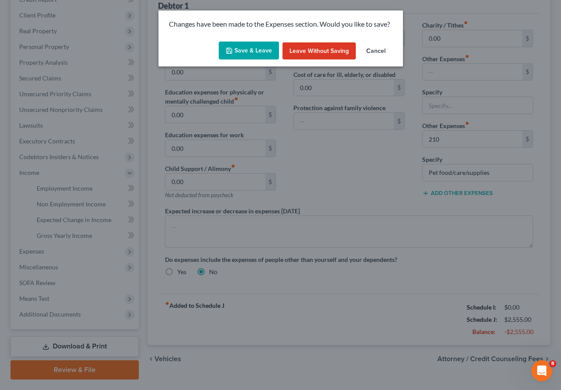
click at [256, 52] on button "Save & Leave" at bounding box center [249, 50] width 60 height 18
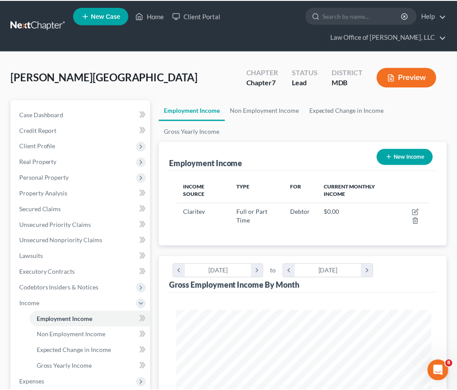
scroll to position [436562, 436418]
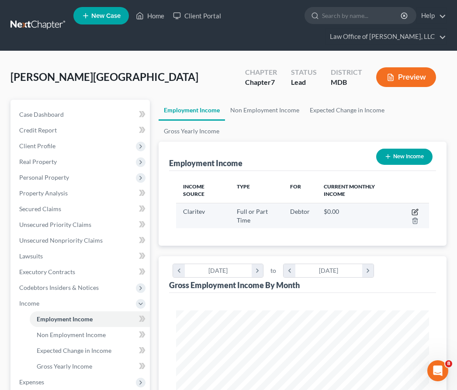
click at [414, 210] on icon "button" at bounding box center [414, 212] width 5 height 5
select select "0"
select select "21"
select select "2"
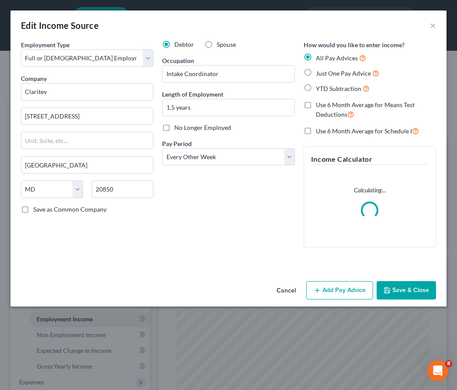
click at [338, 290] on button "Add Pay Advice" at bounding box center [339, 290] width 67 height 18
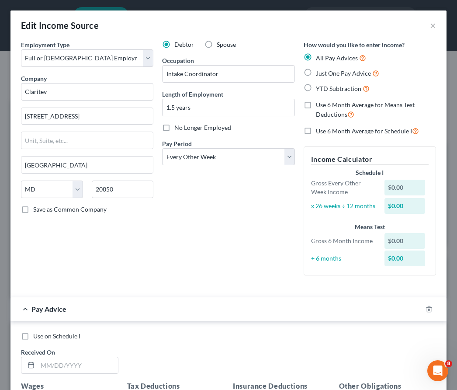
click at [316, 73] on label "Just One Pay Advice" at bounding box center [347, 73] width 63 height 10
click at [319, 73] on input "Just One Pay Advice" at bounding box center [322, 71] width 6 height 6
radio input "true"
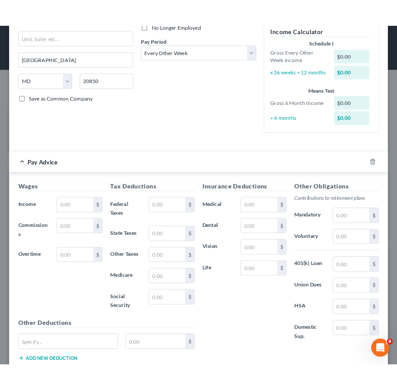
scroll to position [183, 0]
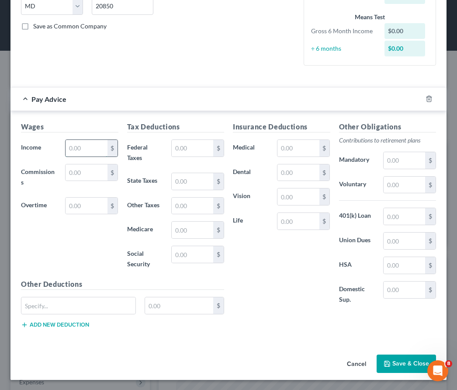
click at [77, 147] on input "text" at bounding box center [86, 148] width 41 height 17
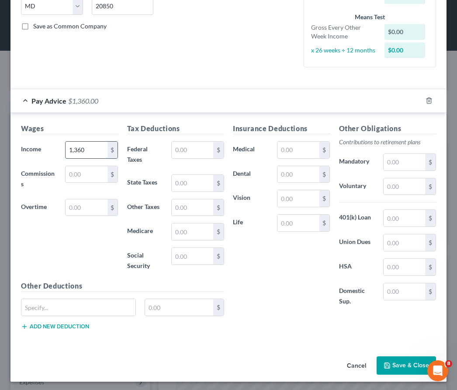
type input "1,360"
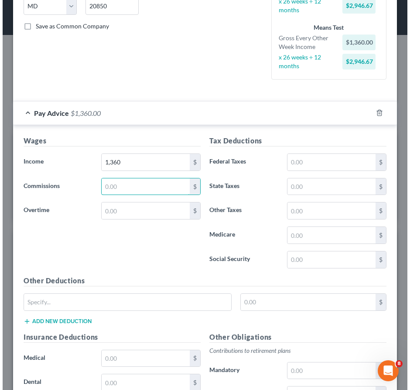
scroll to position [177, 372]
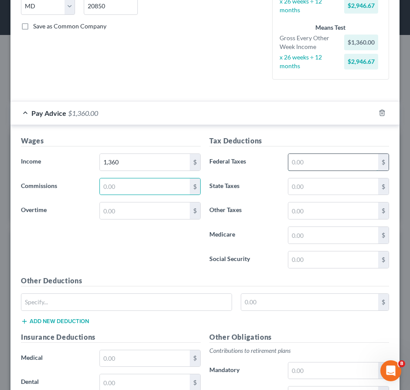
click at [297, 168] on input "text" at bounding box center [334, 162] width 90 height 17
type input "73.37"
type input "81.98"
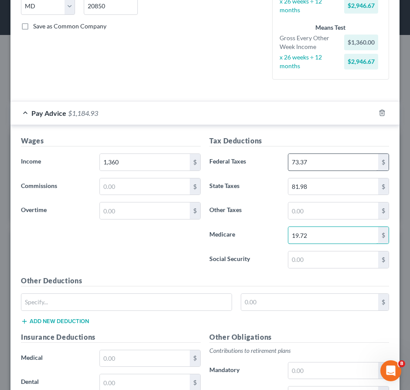
type input "19.72"
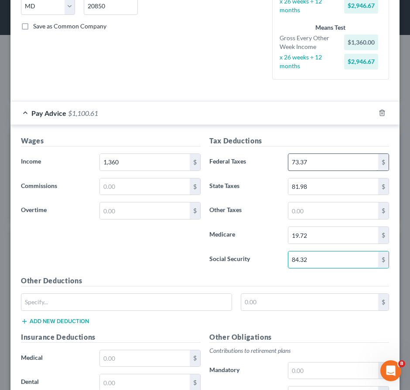
type input "84.32"
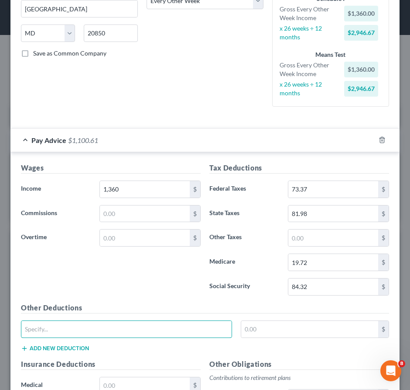
scroll to position [0, 0]
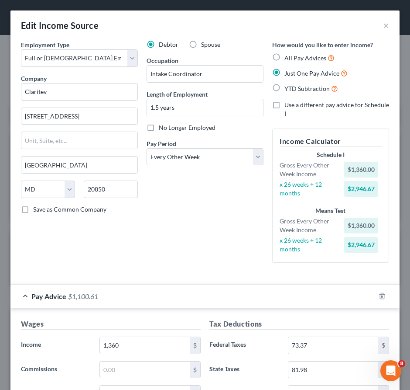
click at [285, 86] on label "YTD Subtraction" at bounding box center [312, 88] width 54 height 10
click at [288, 86] on input "YTD Subtraction" at bounding box center [291, 86] width 6 height 6
radio input "true"
click at [285, 86] on label "YTD Subtraction" at bounding box center [312, 88] width 54 height 10
click at [288, 86] on input "YTD Subtraction" at bounding box center [291, 86] width 6 height 6
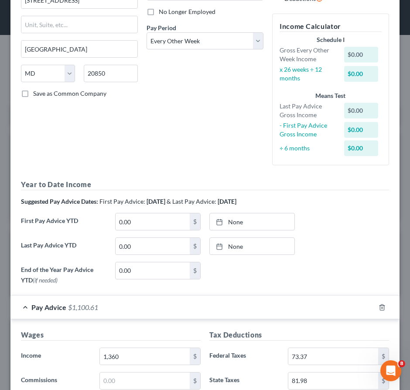
scroll to position [121, 0]
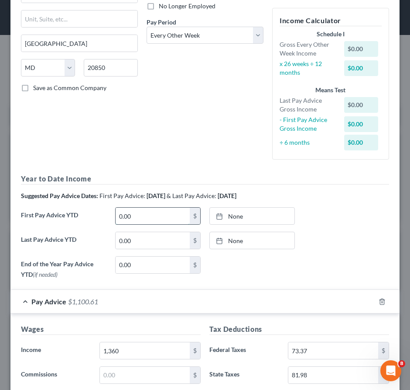
click at [129, 217] on input "0.00" at bounding box center [153, 215] width 74 height 17
type input "6,392.00"
click at [229, 215] on link "None" at bounding box center [252, 215] width 85 height 17
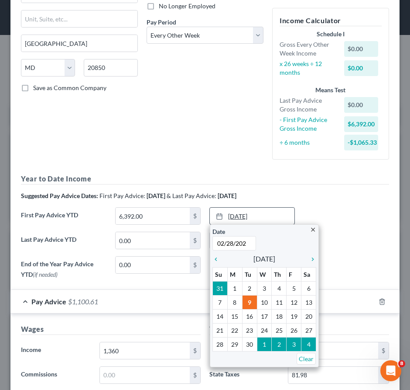
type input "02/28/2025"
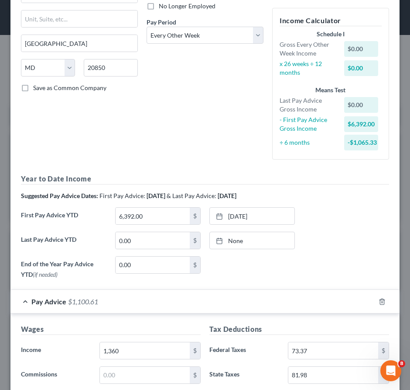
click at [194, 138] on div "Debtor Spouse Occupation Intake Coordinator Length of Employment 1.5 years No L…" at bounding box center [205, 43] width 126 height 248
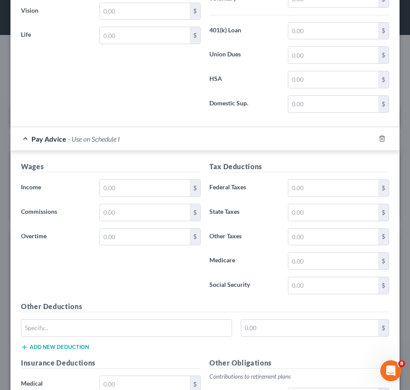
scroll to position [731, 0]
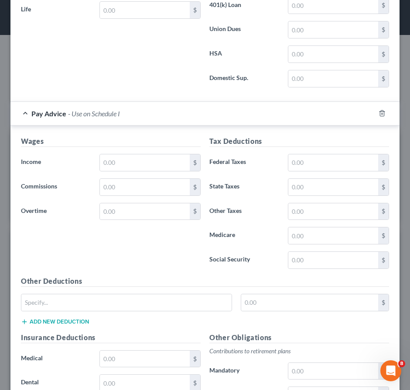
click at [382, 109] on div at bounding box center [388, 113] width 24 height 14
click at [382, 113] on icon "button" at bounding box center [382, 113] width 7 height 7
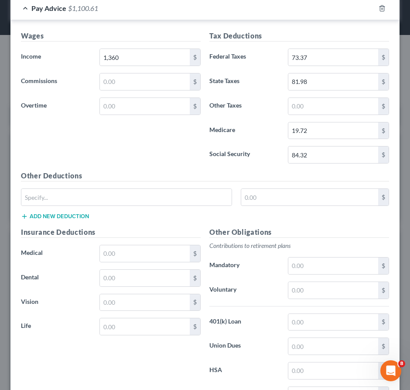
scroll to position [490, 0]
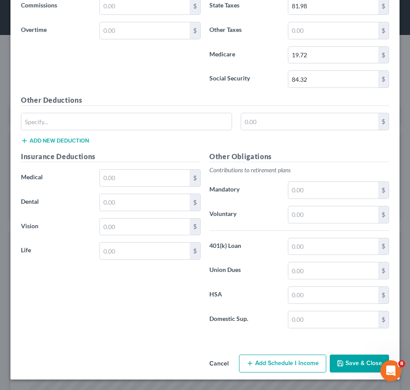
click at [354, 367] on button "Save & Close" at bounding box center [359, 363] width 59 height 18
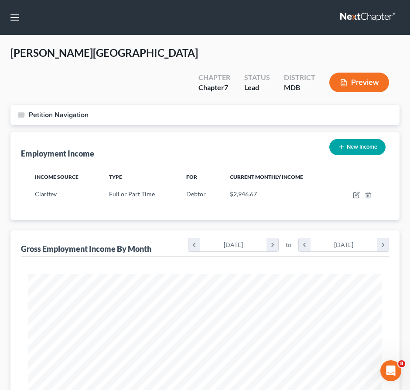
click at [19, 111] on icon "button" at bounding box center [21, 115] width 8 height 8
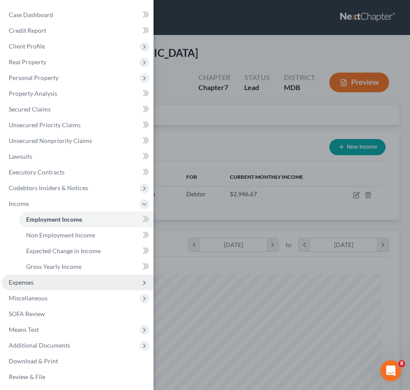
click at [19, 284] on span "Expenses" at bounding box center [21, 281] width 25 height 7
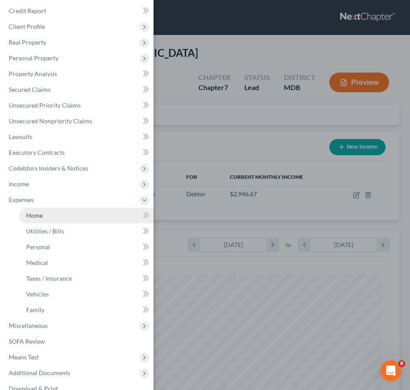
scroll to position [21, 0]
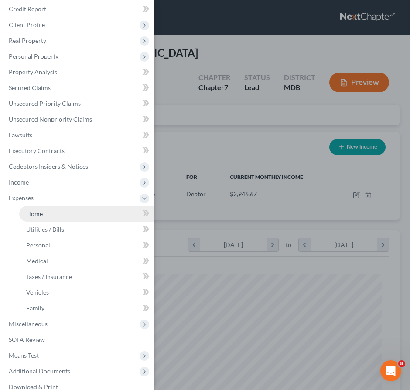
click at [33, 211] on span "Home" at bounding box center [34, 213] width 17 height 7
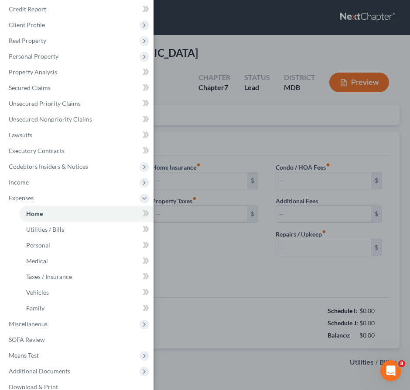
type input "400.00"
type input "0.00"
radio input "true"
type input "0.00"
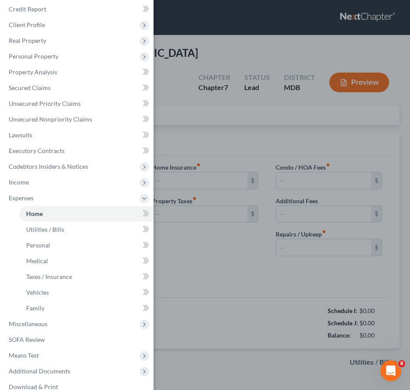
type input "0.00"
click at [176, 86] on div "Case Dashboard Payments Invoices Payments Payments Credit Report Client Profile" at bounding box center [205, 195] width 410 height 390
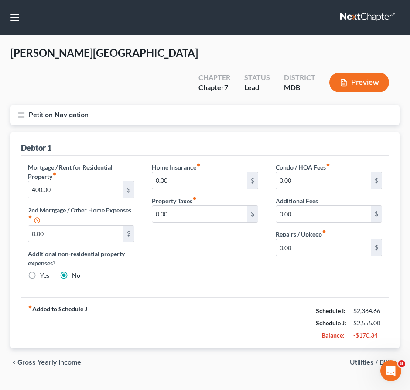
drag, startPoint x: 359, startPoint y: 340, endPoint x: 280, endPoint y: 288, distance: 94.0
click at [280, 288] on ui-view "Home Utilities / Bills Personal Medical Taxes / Insurance Vehicles Family Debto…" at bounding box center [205, 254] width 390 height 245
click at [293, 239] on input "0.00" at bounding box center [323, 247] width 95 height 17
type input "5"
click at [360, 359] on span "Utilities / Bills" at bounding box center [371, 362] width 43 height 7
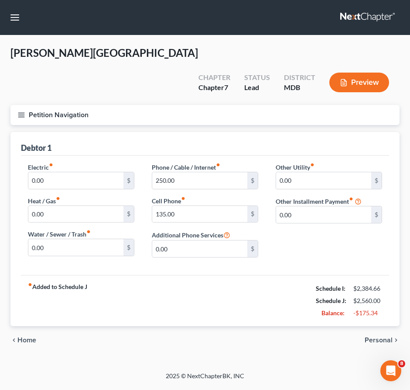
click at [370, 336] on span "Personal" at bounding box center [379, 339] width 28 height 7
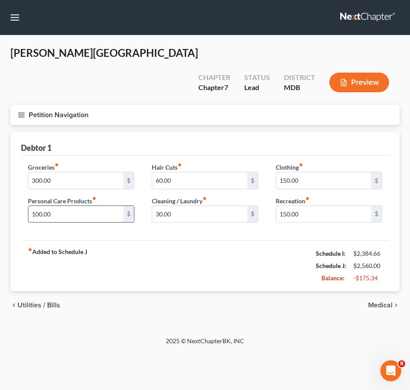
click at [60, 206] on input "100.00" at bounding box center [75, 214] width 95 height 17
type input "50"
click at [38, 172] on input "300.00" at bounding box center [75, 180] width 95 height 17
drag, startPoint x: 58, startPoint y: 155, endPoint x: 10, endPoint y: 148, distance: 48.1
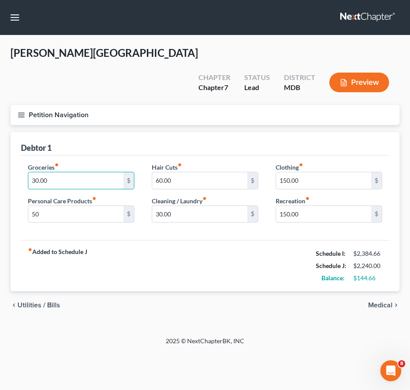
click at [10, 148] on div "Debtor 1 Groceries fiber_manual_record 30.00 $ Personal Care Products fiber_man…" at bounding box center [205, 211] width 390 height 159
type input "410"
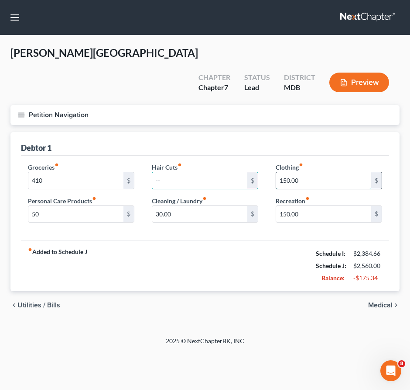
click at [290, 172] on input "150.00" at bounding box center [323, 180] width 95 height 17
click at [287, 172] on input "150.00" at bounding box center [323, 180] width 95 height 17
drag, startPoint x: 287, startPoint y: 159, endPoint x: 259, endPoint y: 156, distance: 28.5
click at [259, 162] on div "Groceries fiber_manual_record 410 $ Personal Care Products fiber_manual_record …" at bounding box center [205, 195] width 372 height 67
type input "90.00"
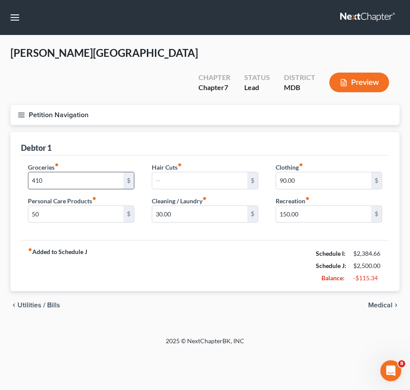
click at [38, 172] on input "410" at bounding box center [75, 180] width 95 height 17
type input "470"
click at [302, 206] on input "150.00" at bounding box center [323, 214] width 95 height 17
click at [287, 206] on input "150.00" at bounding box center [323, 214] width 95 height 17
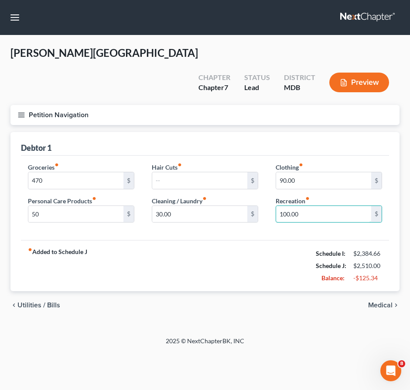
type input "100.00"
click at [383, 301] on span "Medical" at bounding box center [381, 304] width 24 height 7
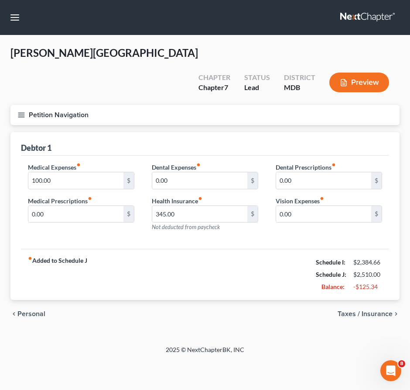
click at [365, 310] on span "Taxes / Insurance" at bounding box center [365, 313] width 55 height 7
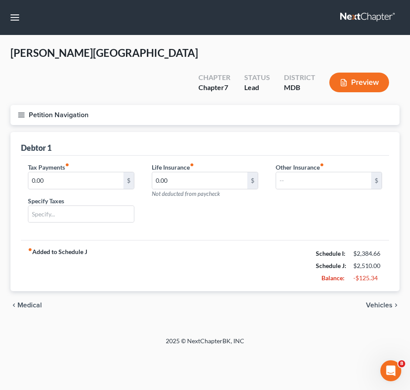
click at [372, 301] on span "Vehicles" at bounding box center [379, 304] width 27 height 7
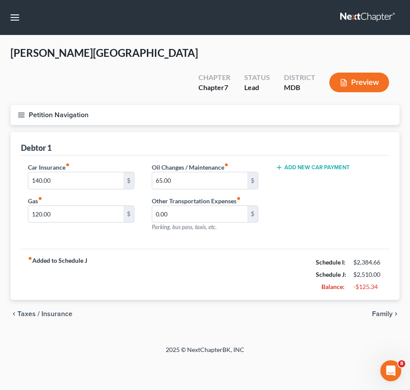
click at [381, 310] on span "Family" at bounding box center [382, 313] width 21 height 7
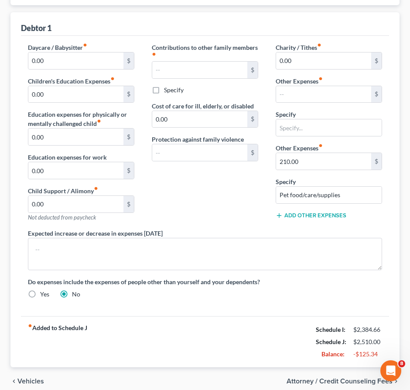
scroll to position [137, 0]
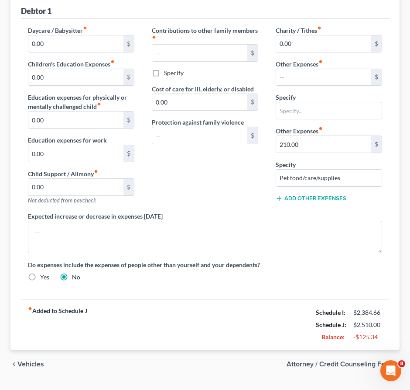
click at [306, 360] on span "Attorney / Credit Counseling Fees" at bounding box center [340, 363] width 106 height 7
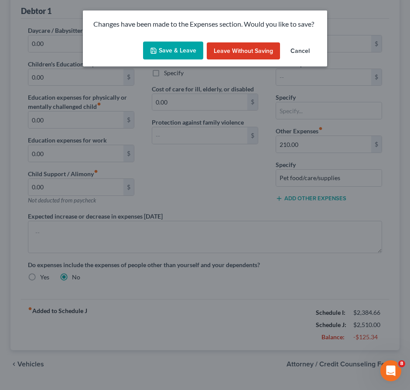
click at [172, 48] on button "Save & Leave" at bounding box center [173, 50] width 60 height 18
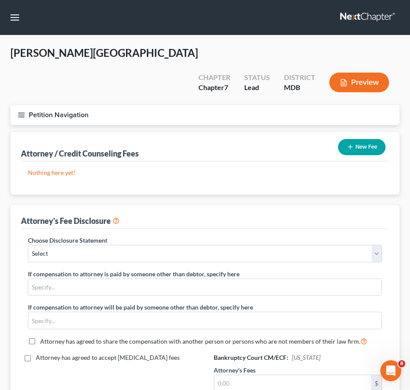
scroll to position [126, 0]
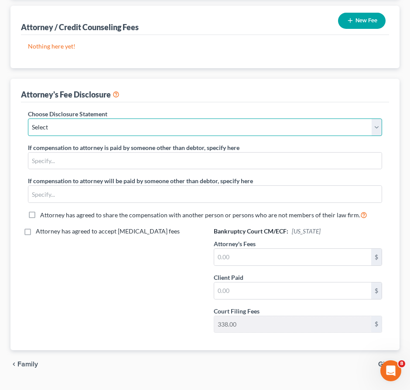
click at [123, 118] on select "Select Hourly Chapter 13(A) 13 Appendix F(B) Vacca Hyatt Chapter 7 13 Appendix …" at bounding box center [205, 126] width 355 height 17
select select "4"
click at [28, 118] on select "Select Hourly Chapter 13(A) 13 Appendix F(B) Vacca Hyatt Chapter 7 13 Appendix …" at bounding box center [205, 126] width 355 height 17
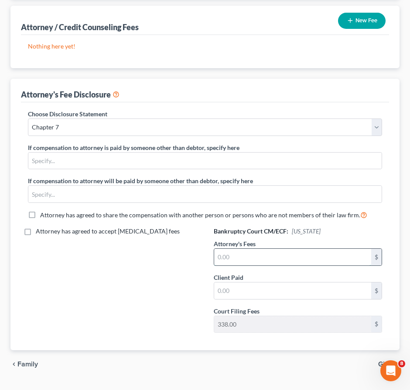
click at [225, 248] on input "text" at bounding box center [292, 256] width 157 height 17
type input "2,000"
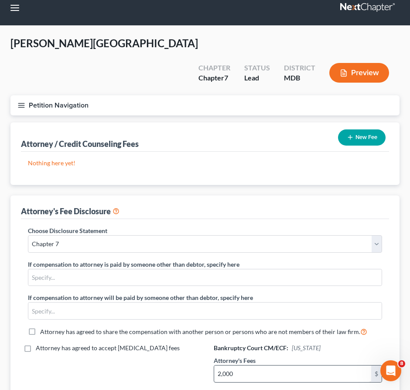
scroll to position [0, 0]
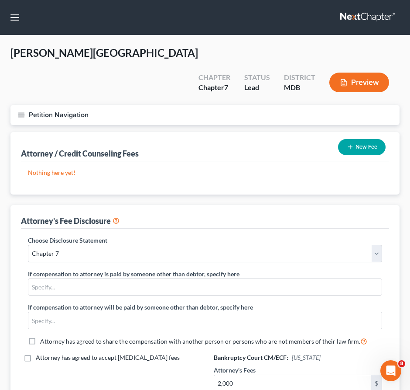
type input "2,000"
click at [359, 139] on button "New Fee" at bounding box center [362, 147] width 48 height 16
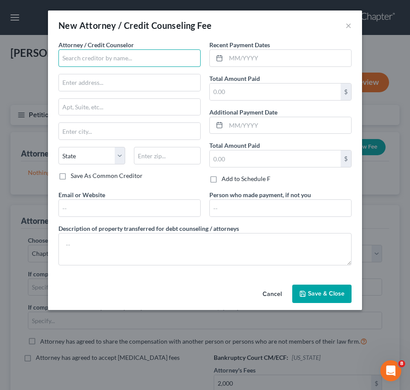
click at [105, 56] on input "text" at bounding box center [130, 57] width 142 height 17
type input "Law Office of [PERSON_NAME], LLC"
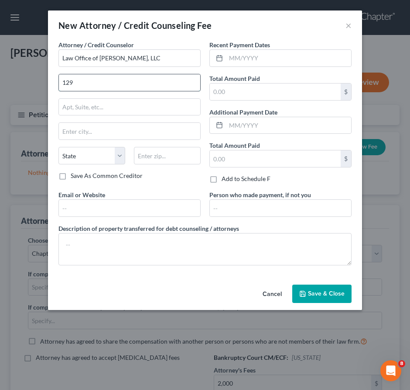
type input "129 W. Patrick St., Ste. 10"
type input "2nd Fl."
type input "Frederick"
select select "21"
type input "21701"
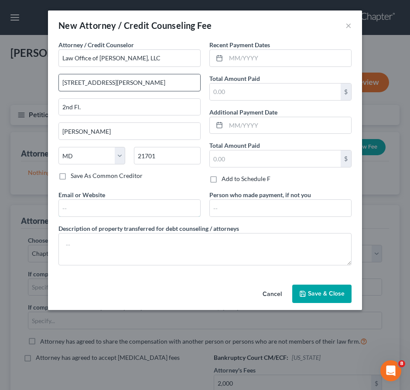
type input "cahnd@cahnlawoffice.com"
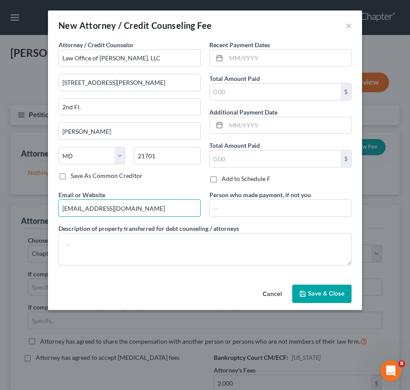
drag, startPoint x: 145, startPoint y: 207, endPoint x: 18, endPoint y: 185, distance: 128.9
click at [18, 185] on div "New Attorney / Credit Counseling Fee × Attorney / Credit Counselor * Law Office…" at bounding box center [205, 195] width 410 height 390
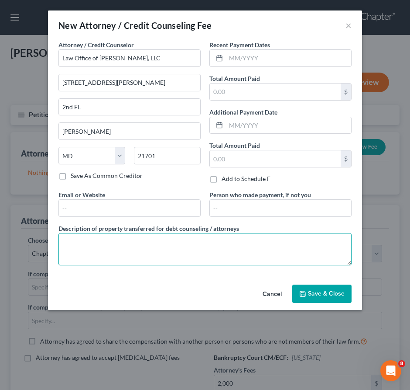
click at [82, 246] on textarea at bounding box center [205, 249] width 293 height 32
type textarea "Legal Services"
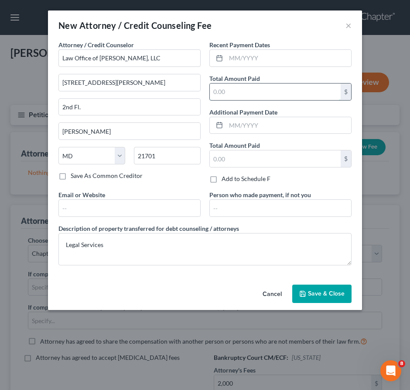
click at [242, 85] on input "text" at bounding box center [275, 91] width 131 height 17
type input "2,000"
click at [324, 277] on div "Attorney / Credit Counselor * Law Office of David Cahn, LLC 129 W. Patrick St.,…" at bounding box center [205, 160] width 314 height 241
click at [324, 290] on span "Save & Close" at bounding box center [326, 293] width 37 height 7
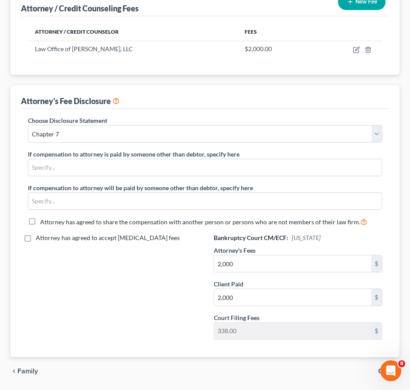
scroll to position [152, 0]
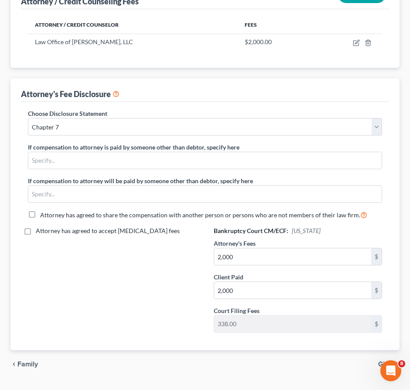
click at [387, 360] on span "Gifts" at bounding box center [386, 363] width 14 height 7
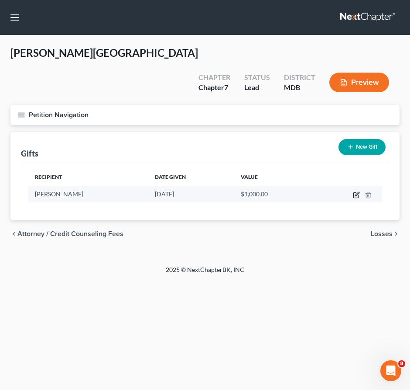
click at [356, 192] on icon "button" at bounding box center [357, 194] width 4 height 4
select select "21"
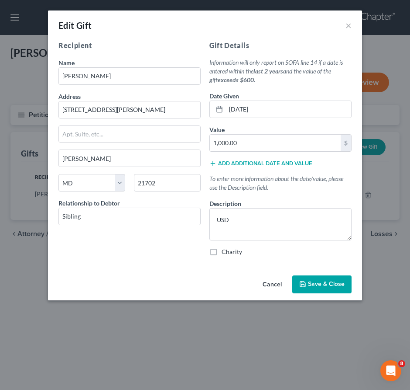
click at [317, 284] on span "Save & Close" at bounding box center [326, 283] width 37 height 7
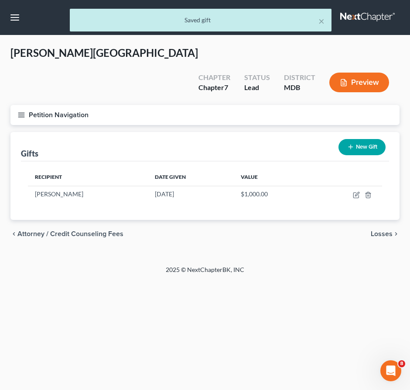
click at [20, 111] on icon "button" at bounding box center [21, 115] width 8 height 8
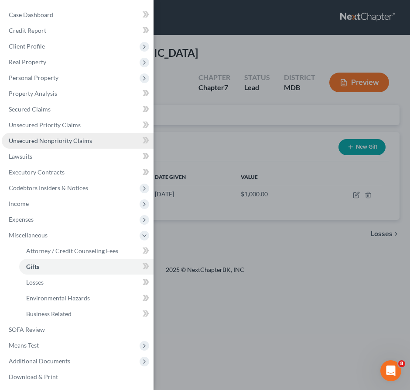
click at [34, 137] on span "Unsecured Nonpriority Claims" at bounding box center [50, 140] width 83 height 7
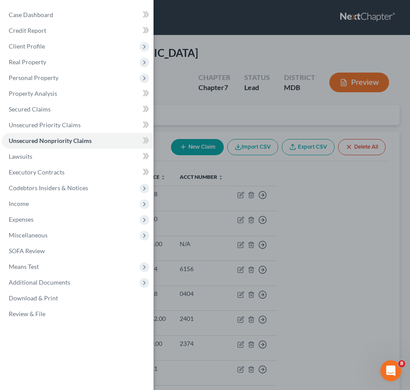
click at [201, 97] on div "Case Dashboard Payments Invoices Payments Payments Credit Report Client Profile" at bounding box center [205, 195] width 410 height 390
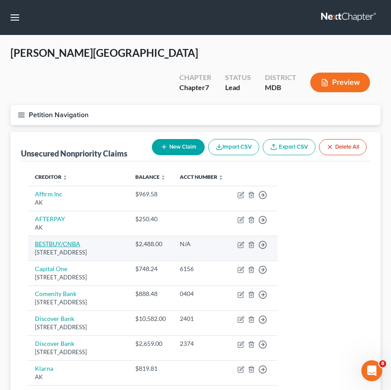
click at [50, 240] on link "BESTBUY/CNBA" at bounding box center [57, 243] width 45 height 7
select select "43"
select select "2"
select select "0"
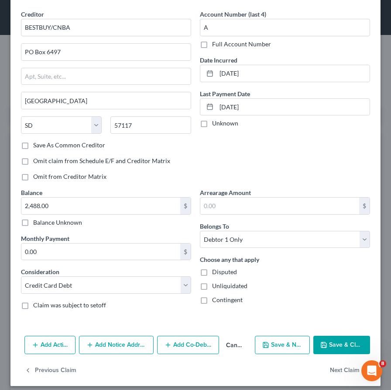
scroll to position [37, 0]
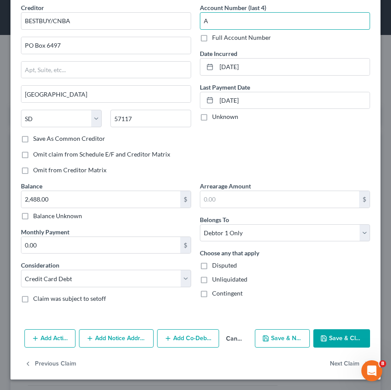
click at [214, 21] on input "A" at bounding box center [285, 20] width 170 height 17
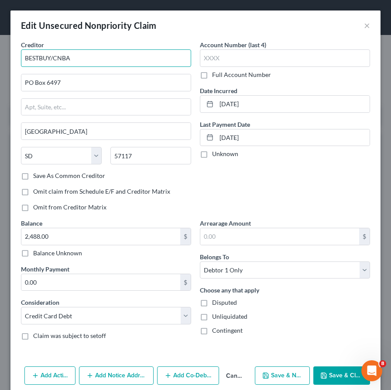
drag, startPoint x: 75, startPoint y: 60, endPoint x: 0, endPoint y: 39, distance: 77.9
click at [0, 39] on div "Edit Unsecured Nonpriority Claim × Creditor * BESTBUY/CNBA PO Box 6497 Sioux Fa…" at bounding box center [195, 195] width 391 height 390
click at [31, 59] on input "C/iti" at bounding box center [106, 57] width 170 height 17
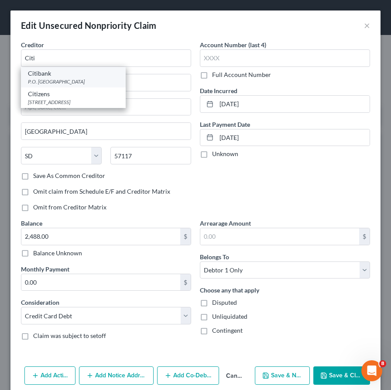
click at [38, 76] on div "Citibank" at bounding box center [73, 73] width 91 height 9
type input "Citibank"
type input "P.O. Box 9001037"
type input "Louisville"
select select "18"
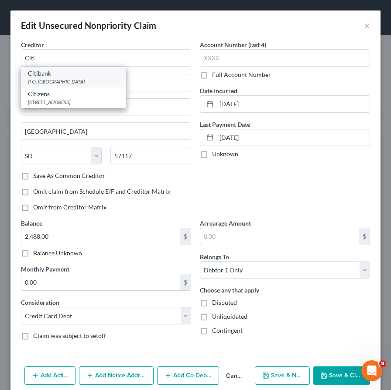
type input "40290"
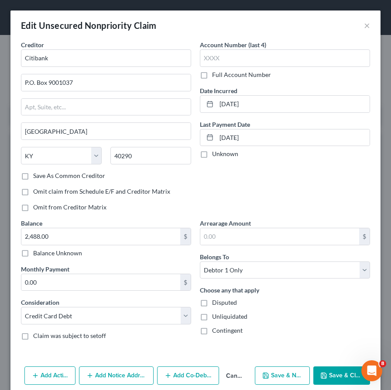
click at [335, 372] on button "Save & Close" at bounding box center [342, 375] width 57 height 18
type input "0"
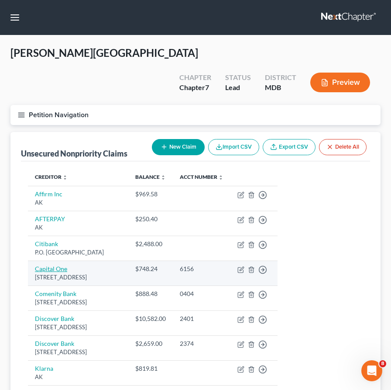
click at [44, 265] on link "Capital One" at bounding box center [51, 268] width 32 height 7
select select "46"
select select "2"
select select "0"
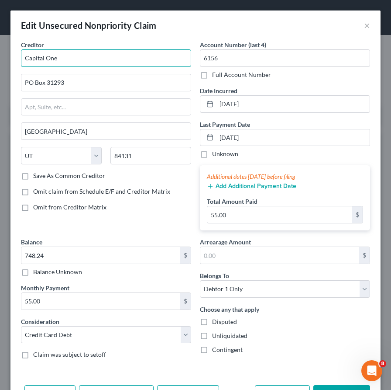
click at [61, 61] on input "Capital One" at bounding box center [106, 57] width 170 height 17
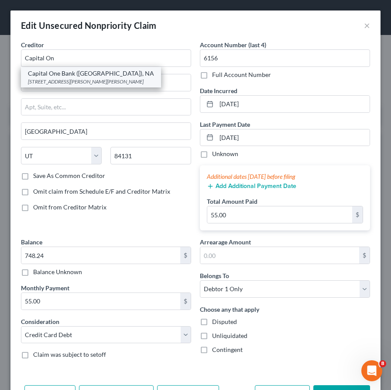
click at [46, 73] on div "Capital One Bank (USA), NA" at bounding box center [91, 73] width 126 height 9
type input "Capital One Bank (USA), NA"
type input "4851 Cox Rd."
type input "Glen Allen"
select select "48"
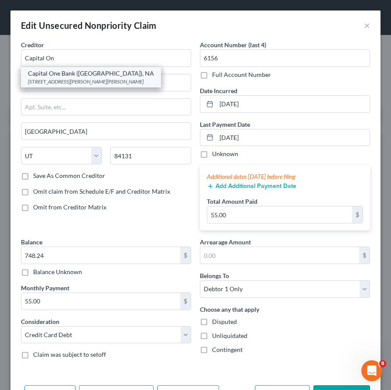
type input "23060"
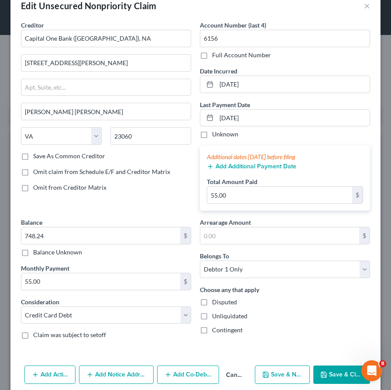
scroll to position [56, 0]
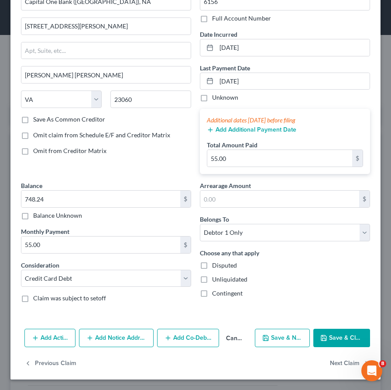
click at [323, 338] on polyline "button" at bounding box center [323, 339] width 3 height 2
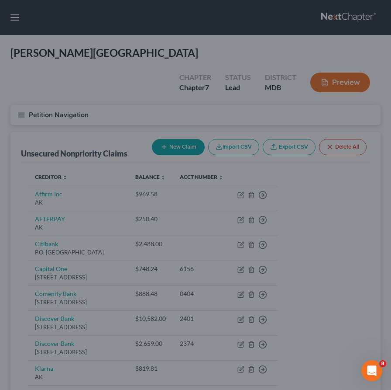
type input "0"
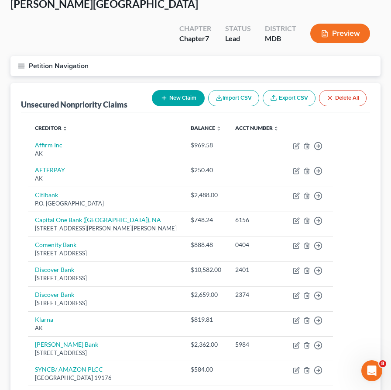
scroll to position [193, 0]
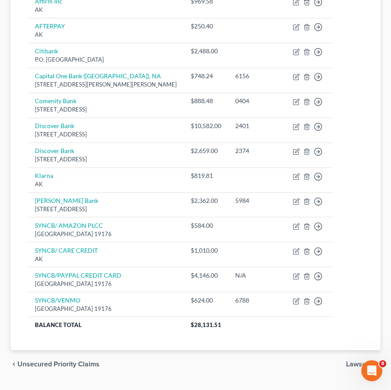
click at [65, 360] on span "Unsecured Priority Claims" at bounding box center [58, 363] width 82 height 7
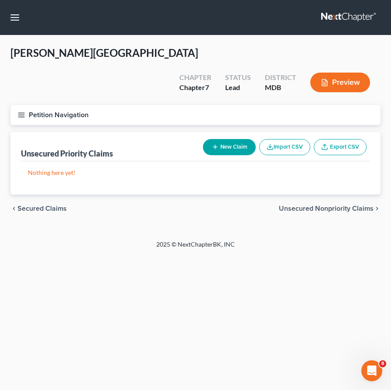
click at [24, 194] on div "chevron_left Secured Claims Unsecured Nonpriority Claims chevron_right" at bounding box center [195, 208] width 370 height 28
click at [24, 205] on span "Secured Claims" at bounding box center [41, 208] width 49 height 7
click at [226, 139] on button "New Claim" at bounding box center [229, 147] width 53 height 16
select select "0"
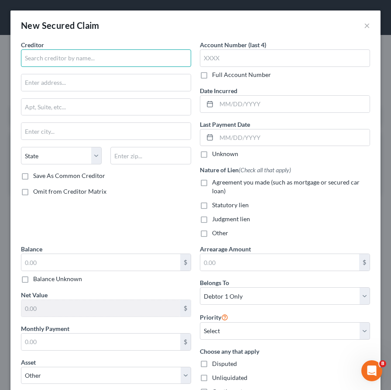
click at [55, 62] on input "text" at bounding box center [106, 57] width 170 height 17
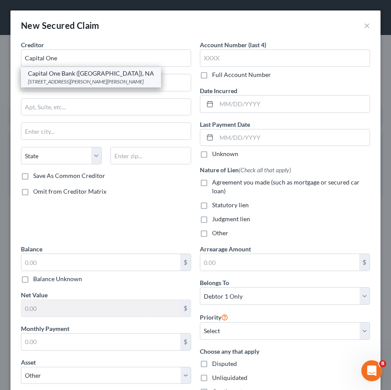
click at [50, 73] on div "Capital One Bank (USA), NA" at bounding box center [91, 73] width 126 height 9
type input "Capital One Bank (USA), NA"
type input "4851 Cox Rd."
type input "Glen Allen"
select select "48"
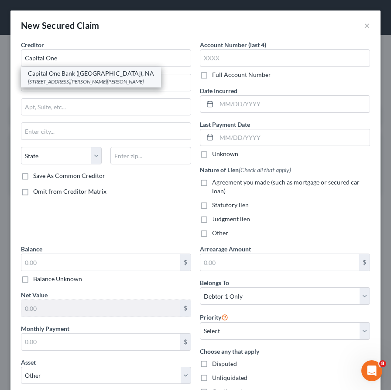
type input "23060"
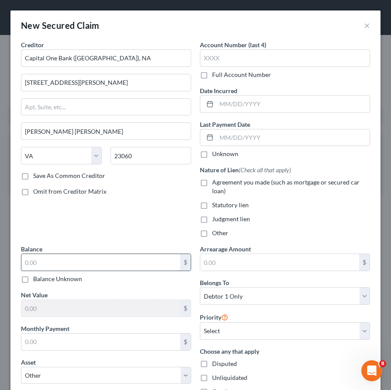
click at [36, 259] on input "text" at bounding box center [100, 262] width 159 height 17
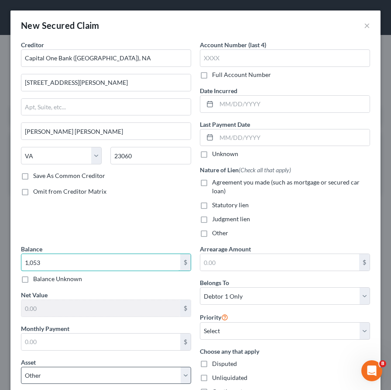
type input "1,053"
click at [48, 374] on select "Select Other Multiple Assets Principle - $2163.0 Jewelry - Misc. costume jewelr…" at bounding box center [106, 374] width 170 height 17
select select "7"
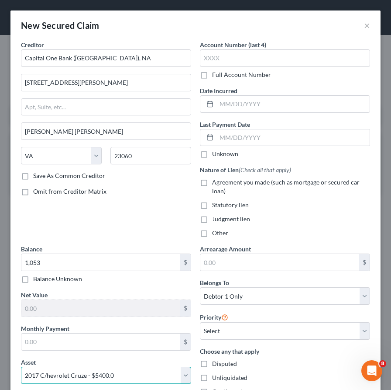
click at [21, 366] on select "Select Other Multiple Assets Principle - $2163.0 Jewelry - Misc. costume jewelr…" at bounding box center [106, 374] width 170 height 17
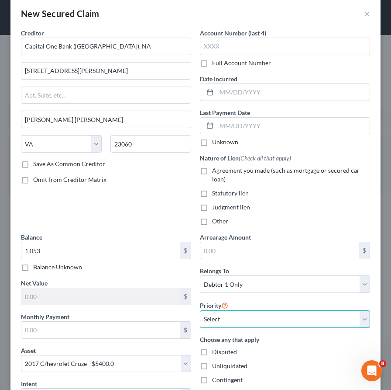
click at [208, 317] on select "Select 1st 2nd 3rd 4th 5th 6th 7th 8th 9th 10th 11th 12th 13th 14th 15th 16th 1…" at bounding box center [285, 318] width 170 height 17
select select "0"
click at [200, 310] on select "Select 1st 2nd 3rd 4th 5th 6th 7th 8th 9th 10th 11th 12th 13th 14th 15th 16th 1…" at bounding box center [285, 318] width 170 height 17
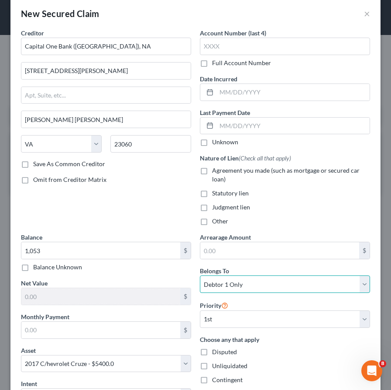
click at [212, 290] on select "Select Debtor 1 Only Debtor 2 Only Debtor 1 And Debtor 2 Only At Least One Of T…" at bounding box center [285, 283] width 170 height 17
click at [200, 275] on select "Select Debtor 1 Only Debtor 2 Only Debtor 1 And Debtor 2 Only At Least One Of T…" at bounding box center [285, 283] width 170 height 17
click at [212, 171] on label "Agreement you made (such as mortgage or secured car loan)" at bounding box center [291, 174] width 158 height 17
click at [216, 171] on input "Agreement you made (such as mortgage or secured car loan)" at bounding box center [219, 169] width 6 height 6
checkbox input "true"
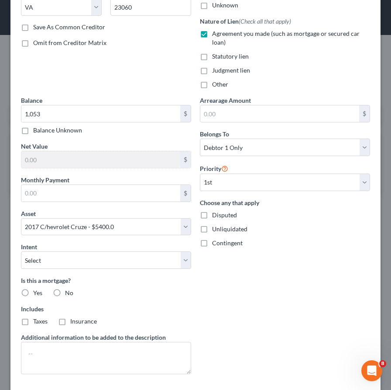
scroll to position [195, 0]
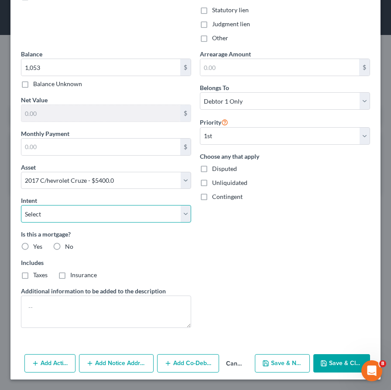
click at [116, 213] on select "Select Surrender Redeem Reaffirm Avoid Other" at bounding box center [106, 213] width 170 height 17
select select "2"
click at [21, 205] on select "Select Surrender Redeem Reaffirm Avoid Other" at bounding box center [106, 213] width 170 height 17
click at [65, 245] on label "No" at bounding box center [69, 246] width 8 height 9
click at [69, 245] on input "No" at bounding box center [72, 245] width 6 height 6
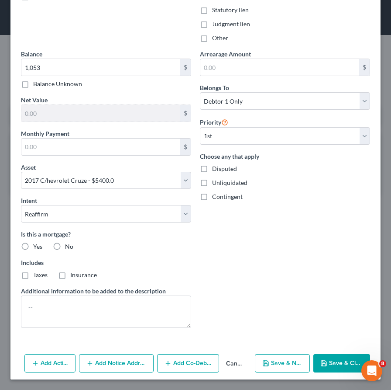
radio input "true"
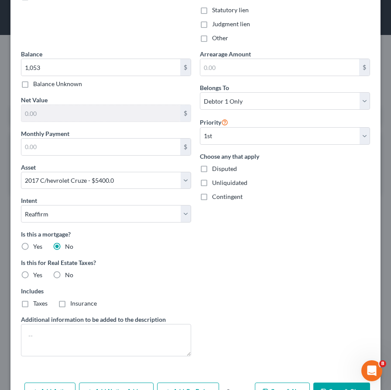
click at [65, 277] on label "No" at bounding box center [69, 274] width 8 height 9
click at [69, 276] on input "No" at bounding box center [72, 273] width 6 height 6
radio input "true"
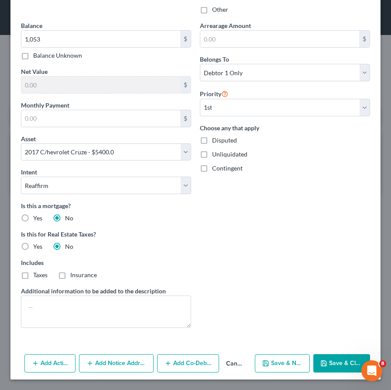
click at [337, 362] on button "Save & Close" at bounding box center [342, 363] width 57 height 18
select select
type input "1,053.00"
type input "4,347.00"
type input "0.00"
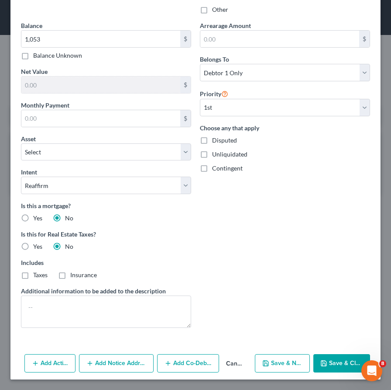
select select "7"
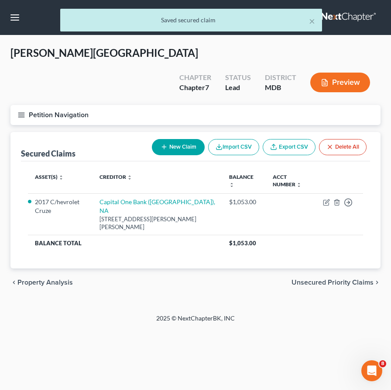
click at [324, 279] on span "Unsecured Priority Claims" at bounding box center [333, 282] width 82 height 7
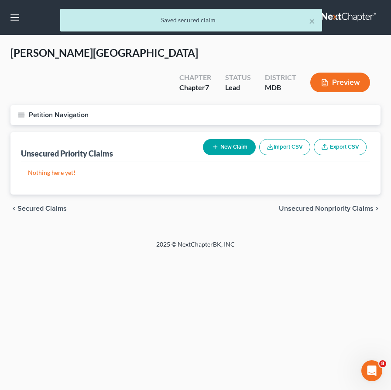
click at [307, 205] on span "Unsecured Nonpriority Claims" at bounding box center [326, 208] width 95 height 7
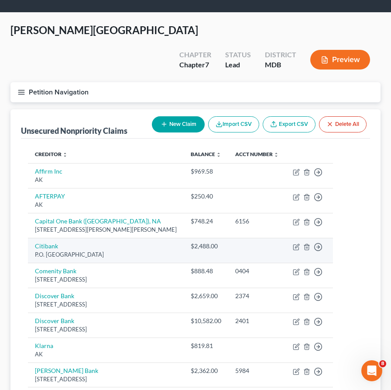
scroll to position [22, 0]
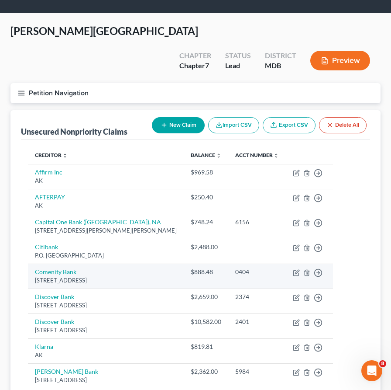
click at [55, 263] on td "Comenity Bank PO Box 182120, Columbus, OH 43218" at bounding box center [106, 275] width 156 height 25
click at [55, 268] on link "Comenity Bank" at bounding box center [55, 271] width 41 height 7
select select "36"
select select "2"
select select "0"
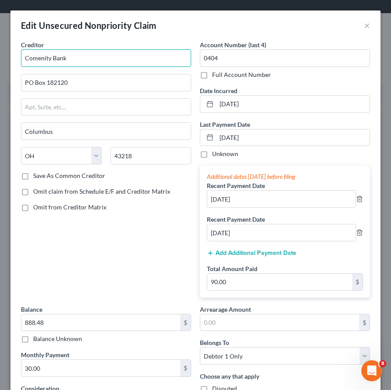
click at [69, 60] on input "Comenity Bank" at bounding box center [106, 57] width 170 height 17
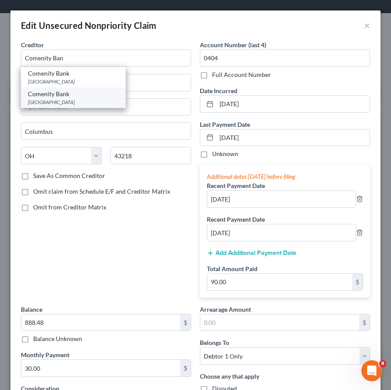
click at [47, 99] on div "PO Box 182273, Columbus, OH 43218" at bounding box center [73, 101] width 91 height 7
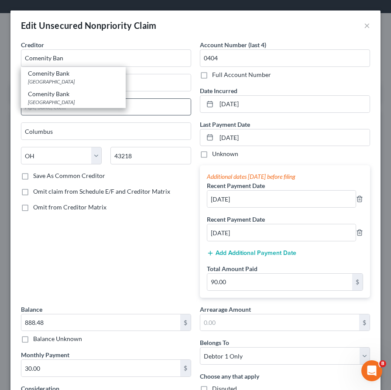
type input "Comenity Bank"
type input "PO Box 182273"
type input "Columbus"
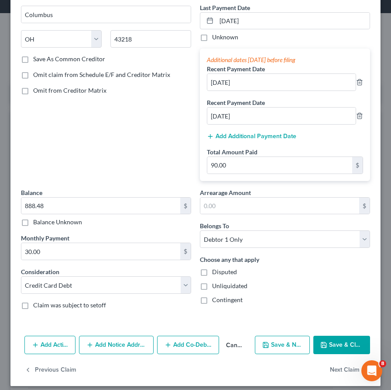
scroll to position [123, 0]
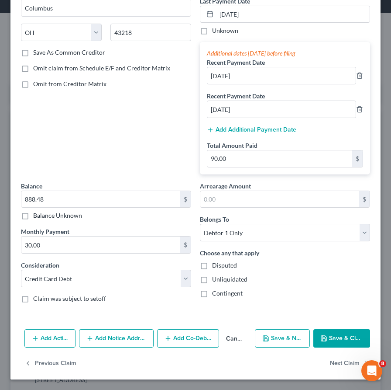
click at [332, 336] on button "Save & Close" at bounding box center [342, 338] width 57 height 18
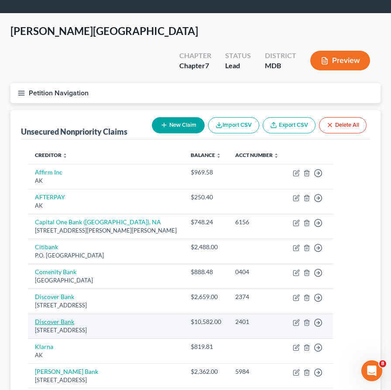
click at [54, 317] on link "Discover Bank" at bounding box center [54, 320] width 39 height 7
select select "46"
select select "2"
select select "0"
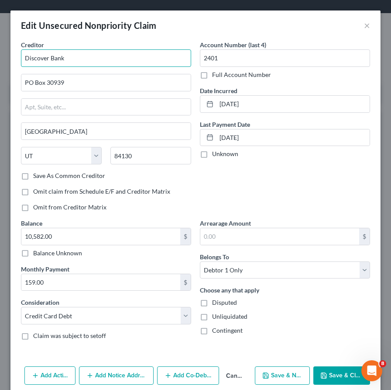
click at [66, 59] on input "Discover Bank" at bounding box center [106, 57] width 170 height 17
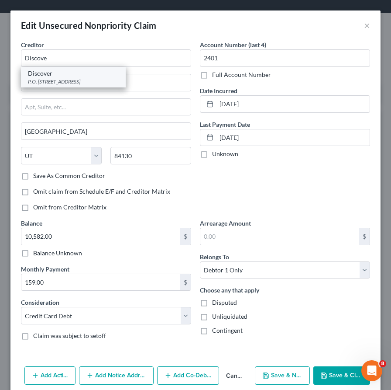
click at [49, 79] on div "P.O. Box 6103, Carol Stream, IL 60197" at bounding box center [73, 81] width 91 height 7
type input "Discover"
type input "P.O. Box 6103"
type input "Carol Stream"
select select "14"
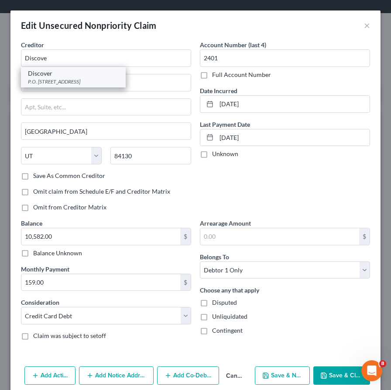
type input "60197"
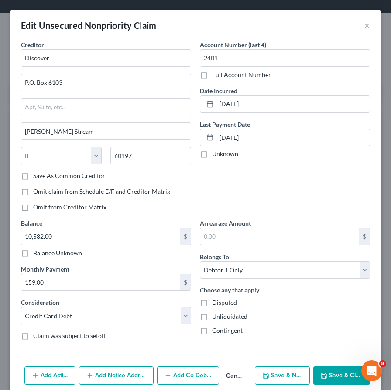
click at [327, 379] on button "Save & Close" at bounding box center [342, 375] width 57 height 18
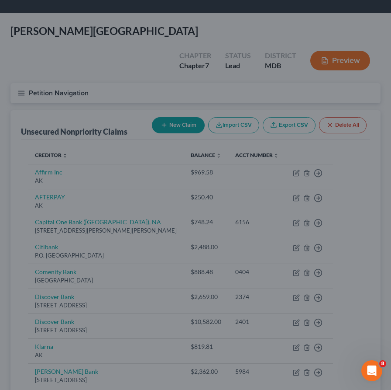
type input "0"
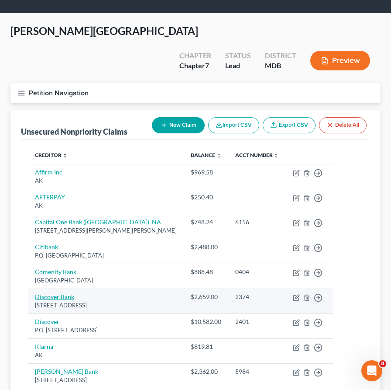
click at [46, 293] on link "Discover Bank" at bounding box center [54, 296] width 39 height 7
select select "46"
select select "2"
select select "0"
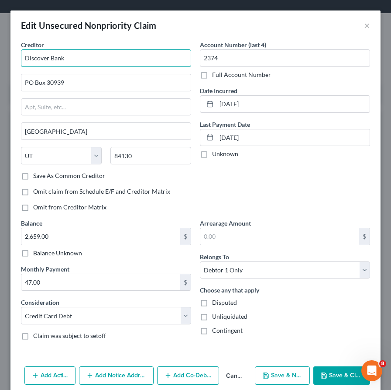
click at [67, 59] on input "Discover Bank" at bounding box center [106, 57] width 170 height 17
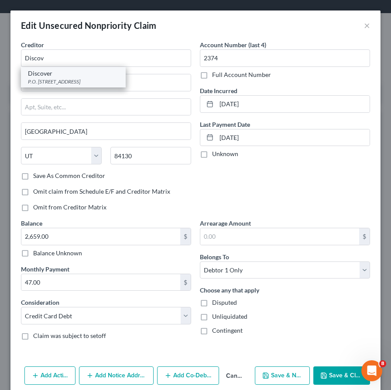
click at [45, 75] on div "Discover" at bounding box center [73, 73] width 91 height 9
type input "Discover"
type input "P.O. Box 6103"
type input "Carol Stream"
select select "14"
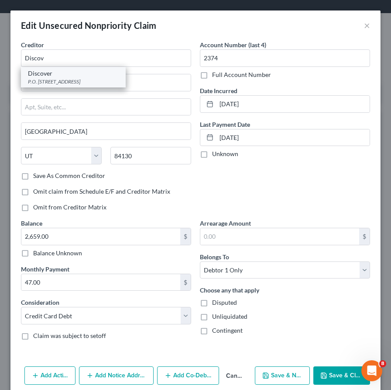
type input "60197"
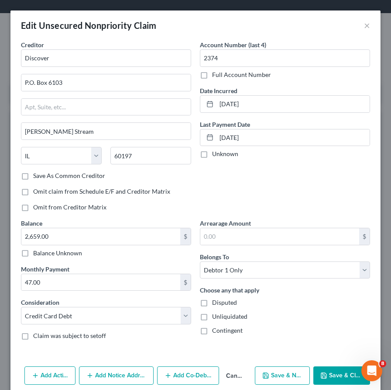
click at [322, 371] on button "Save & Close" at bounding box center [342, 375] width 57 height 18
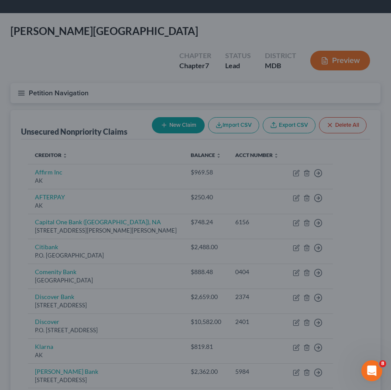
type input "0"
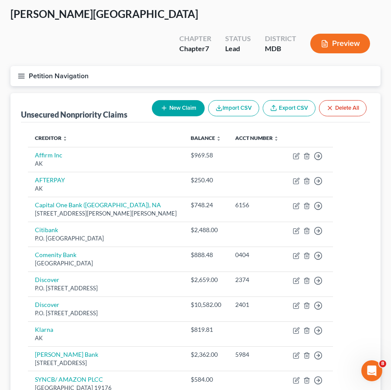
scroll to position [40, 0]
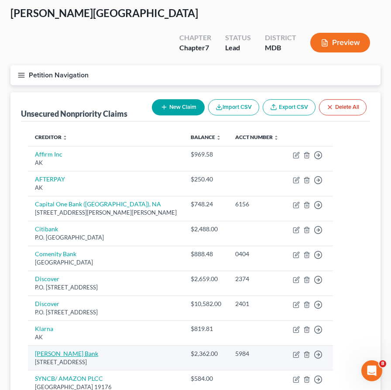
click at [45, 349] on link "Merrick Bank" at bounding box center [66, 352] width 63 height 7
select select "35"
select select "2"
select select "0"
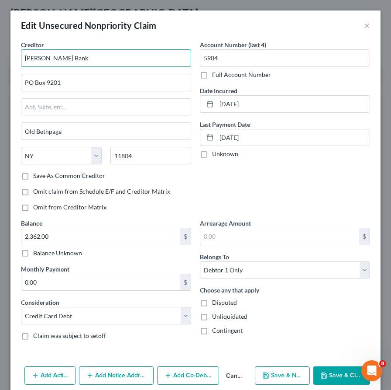
click at [66, 58] on input "Merrick Bank" at bounding box center [106, 57] width 170 height 17
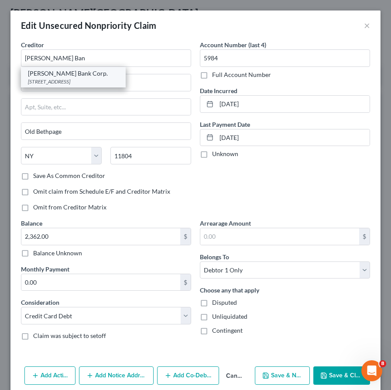
click at [34, 75] on div "Merrick Bank Corp." at bounding box center [73, 73] width 91 height 9
type input "Merrick Bank Corp."
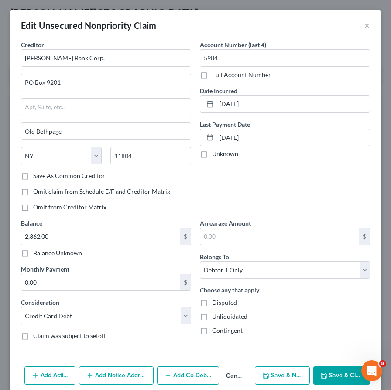
click at [327, 374] on icon "button" at bounding box center [323, 374] width 5 height 5
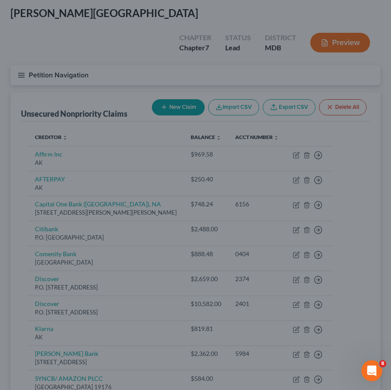
type input "0"
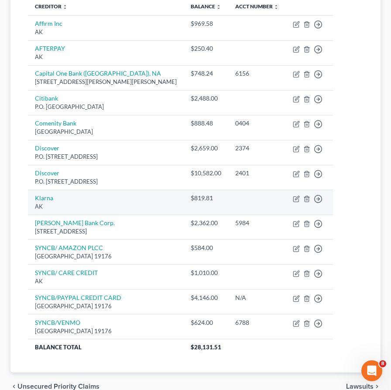
scroll to position [179, 0]
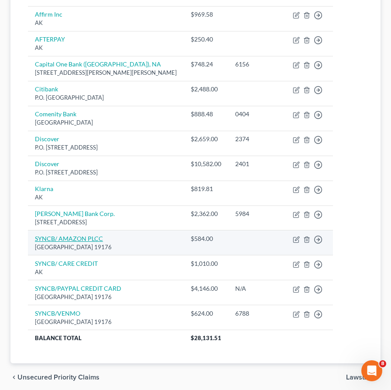
click at [59, 235] on link "SYNCB/ AMAZON PLCC" at bounding box center [69, 238] width 68 height 7
select select "39"
select select "2"
select select "0"
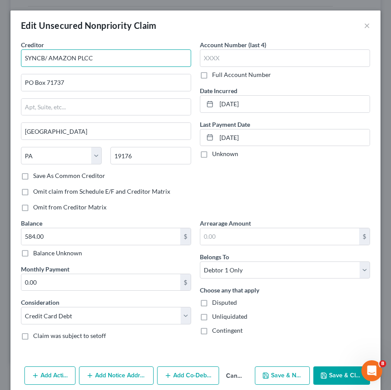
drag, startPoint x: 39, startPoint y: 58, endPoint x: 134, endPoint y: 69, distance: 95.8
click at [134, 69] on div "Creditor * SYNCB/ AMAZON PLCC PO Box 71737 Philadelphia State AL AK AR AZ CA CO…" at bounding box center [106, 105] width 170 height 131
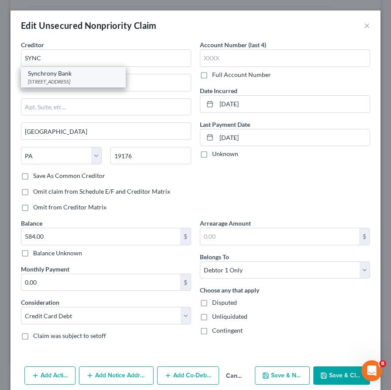
click at [36, 77] on div "Synchrony Bank" at bounding box center [73, 73] width 91 height 9
type input "Synchrony Bank"
type input "170 West Election Road, Ste. 125"
type input "Draper"
select select "46"
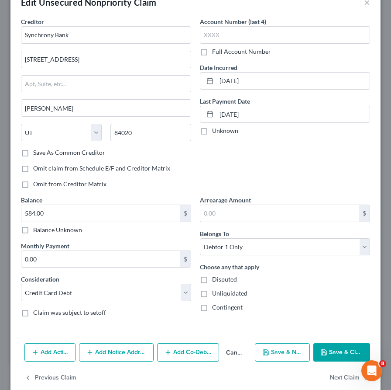
scroll to position [37, 0]
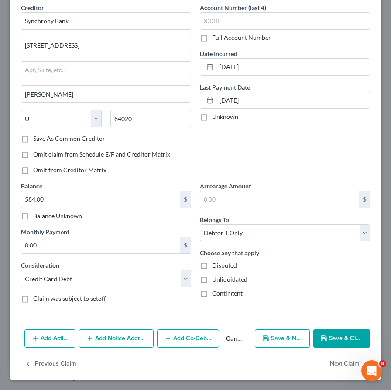
click at [325, 340] on polyline "button" at bounding box center [323, 339] width 3 height 2
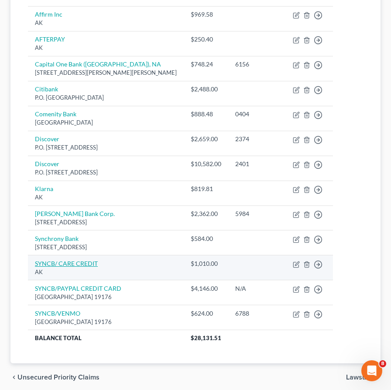
click at [48, 259] on link "SYNCB/ CARE CREDIT" at bounding box center [66, 262] width 63 height 7
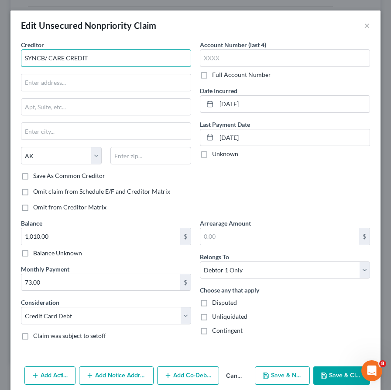
drag, startPoint x: 41, startPoint y: 61, endPoint x: 143, endPoint y: 62, distance: 101.8
click at [143, 62] on input "SYNCB/ CARE CREDIT" at bounding box center [106, 57] width 170 height 17
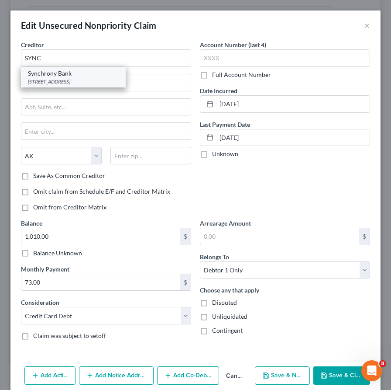
click at [56, 73] on div "Synchrony Bank" at bounding box center [73, 73] width 91 height 9
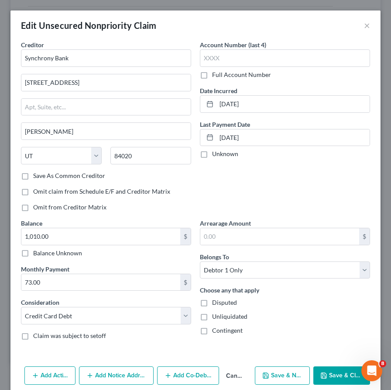
click at [331, 372] on button "Save & Close" at bounding box center [342, 375] width 57 height 18
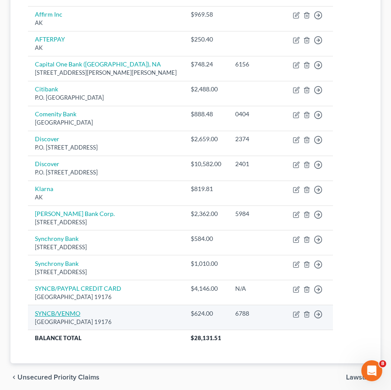
click at [60, 309] on link "SYNCB/VENMO" at bounding box center [57, 312] width 45 height 7
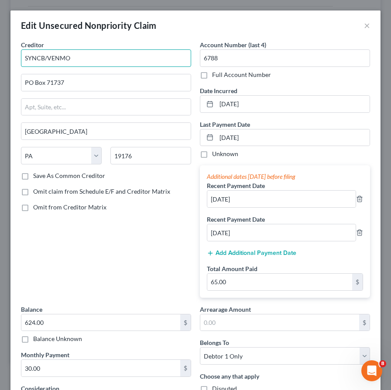
click at [46, 57] on input "SYNCB/VENMO" at bounding box center [106, 57] width 170 height 17
drag, startPoint x: 41, startPoint y: 59, endPoint x: 129, endPoint y: 59, distance: 87.8
click at [129, 59] on input "SYNCB/VENMO" at bounding box center [106, 57] width 170 height 17
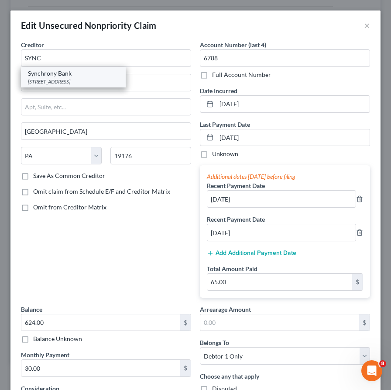
click at [37, 77] on div "Synchrony Bank" at bounding box center [73, 73] width 91 height 9
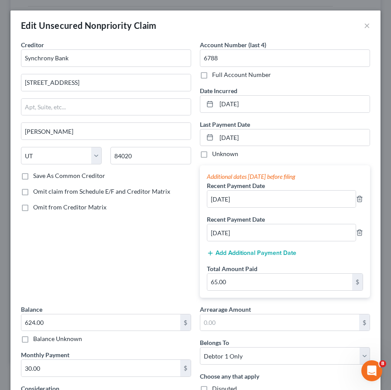
scroll to position [123, 0]
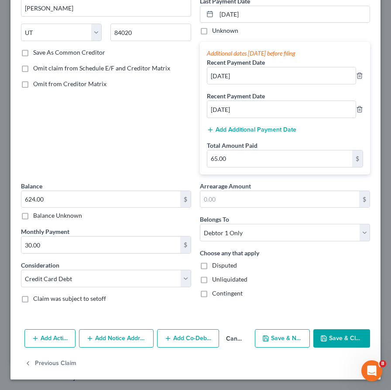
click at [359, 339] on button "Save & Close" at bounding box center [342, 338] width 57 height 18
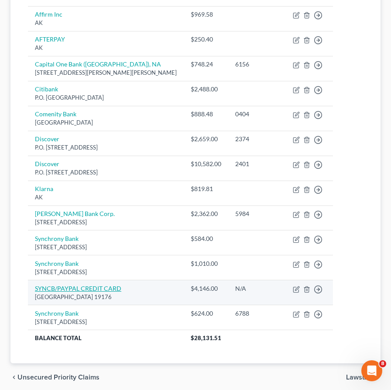
click at [82, 284] on link "SYNCB/PAYPAL CREDIT CARD" at bounding box center [78, 287] width 86 height 7
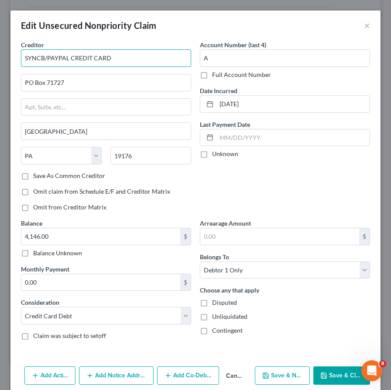
drag, startPoint x: 117, startPoint y: 55, endPoint x: 0, endPoint y: 58, distance: 117.1
click at [0, 58] on div "Edit Unsecured Nonpriority Claim × Creditor * SYNCB/PAYPAL CREDIT CARD PO Box 7…" at bounding box center [195, 195] width 391 height 390
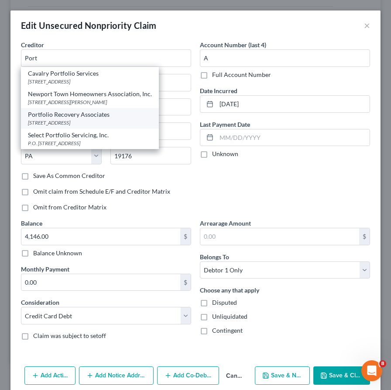
click at [62, 121] on div "120 Corporate Blvd., Norfolk, VA 23502" at bounding box center [90, 122] width 124 height 7
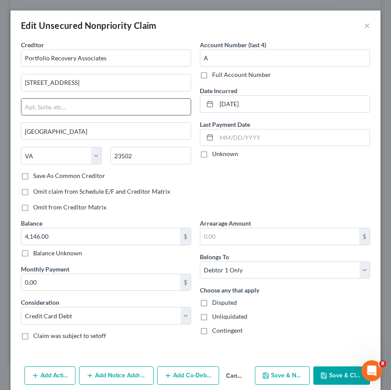
click at [33, 107] on input "text" at bounding box center [105, 107] width 169 height 17
click at [222, 65] on input "A" at bounding box center [285, 57] width 170 height 17
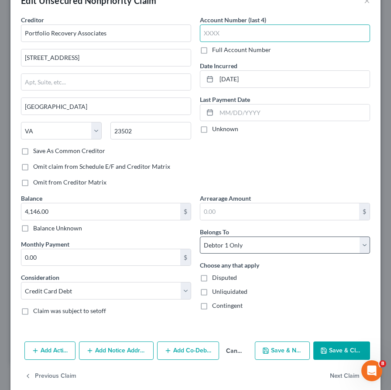
scroll to position [37, 0]
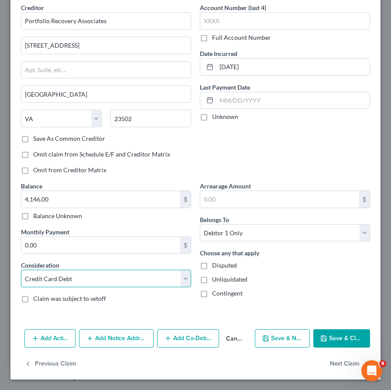
click at [112, 274] on select "Select Cable / Satellite Services Collection Agency Credit Card Debt Debt Couns…" at bounding box center [106, 277] width 170 height 17
click at [21, 269] on select "Select Cable / Satellite Services Collection Agency Credit Card Debt Debt Couns…" at bounding box center [106, 277] width 170 height 17
click at [335, 339] on button "Save & Close" at bounding box center [342, 338] width 57 height 18
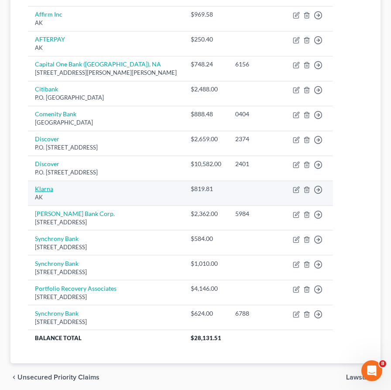
click at [48, 185] on link "Klarna" at bounding box center [44, 188] width 18 height 7
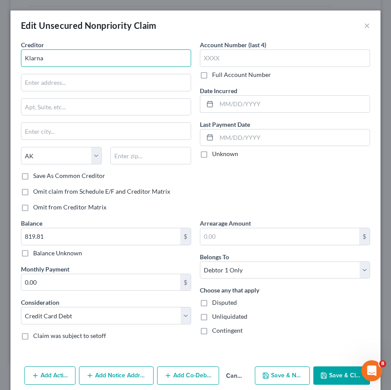
click at [52, 57] on input "Klarna" at bounding box center [106, 57] width 170 height 17
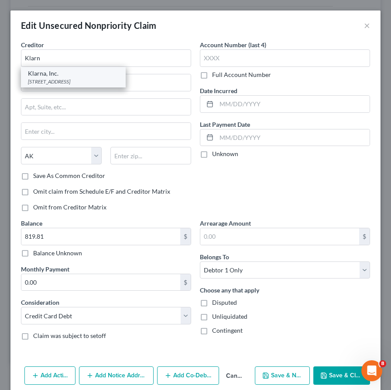
click at [38, 81] on div "800 N. High St, Ste. 400, Columbus, OH 43215" at bounding box center [73, 81] width 91 height 7
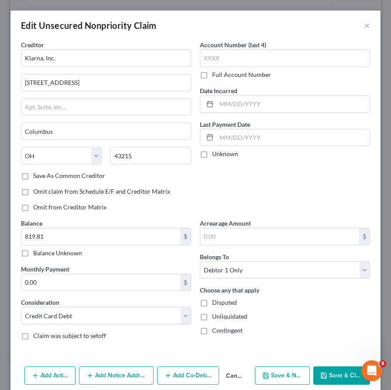
click at [322, 376] on icon "button" at bounding box center [324, 375] width 7 height 7
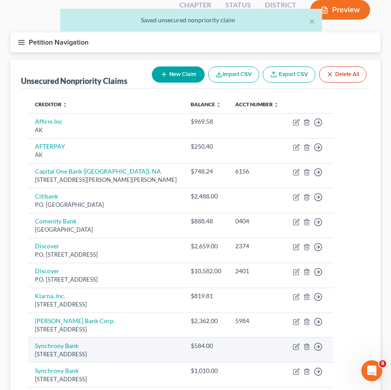
scroll to position [69, 0]
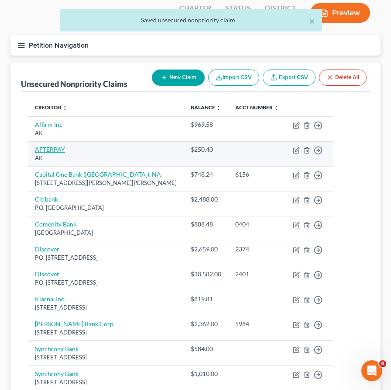
click at [45, 145] on link "AFTERPAY" at bounding box center [50, 148] width 30 height 7
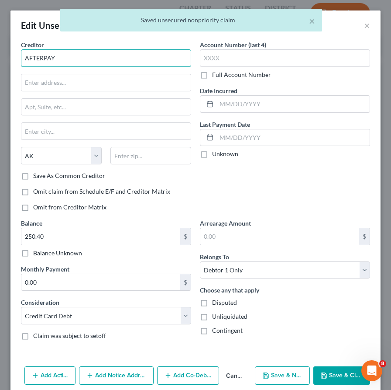
click at [59, 58] on input "AFTERPAY" at bounding box center [106, 57] width 170 height 17
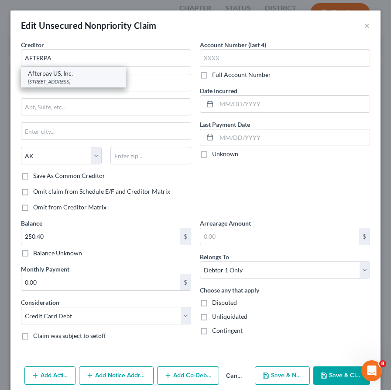
click at [42, 73] on div "Afterpay US, Inc." at bounding box center [73, 73] width 91 height 9
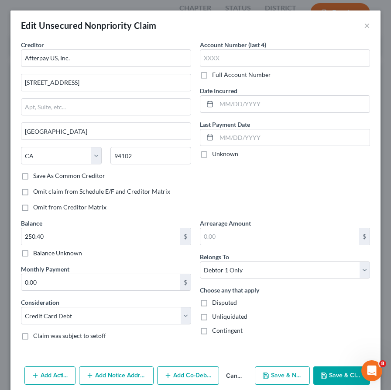
click at [338, 376] on button "Save & Close" at bounding box center [342, 375] width 57 height 18
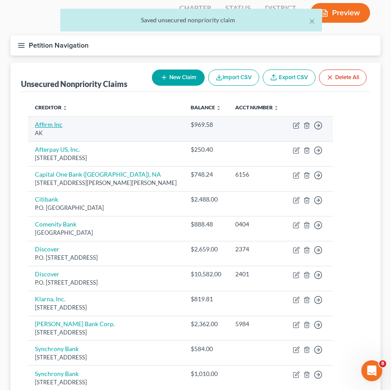
click at [55, 121] on link "Affirm Inc" at bounding box center [49, 124] width 28 height 7
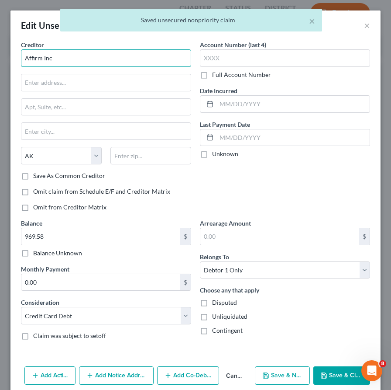
click at [53, 58] on input "Affirm Inc" at bounding box center [106, 57] width 170 height 17
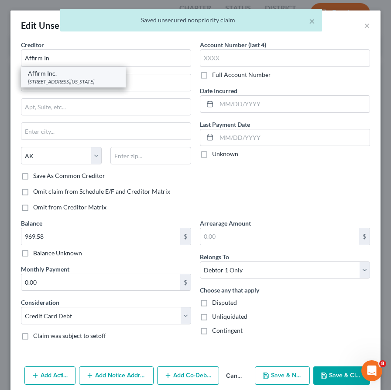
click at [34, 76] on div "Affirm Inc." at bounding box center [73, 73] width 91 height 9
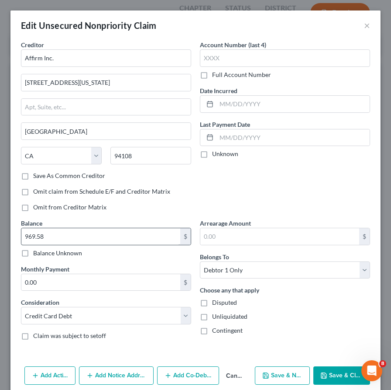
scroll to position [37, 0]
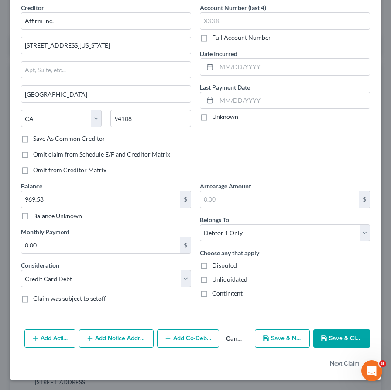
click at [332, 338] on button "Save & Close" at bounding box center [342, 338] width 57 height 18
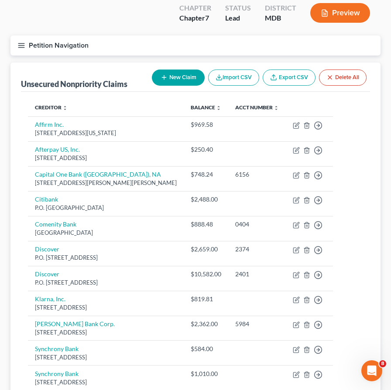
click at [19, 41] on icon "button" at bounding box center [21, 45] width 8 height 8
click at [0, 0] on div "Case Dashboard Payments Invoices Payments Payments Credit Report Client Profile" at bounding box center [0, 0] width 0 height 0
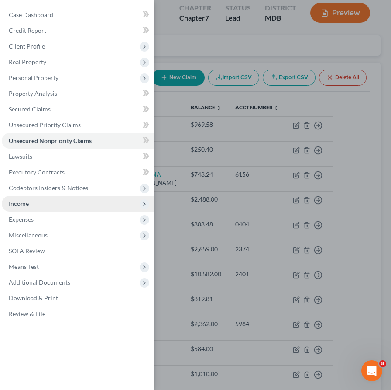
click at [23, 200] on span "Income" at bounding box center [19, 203] width 20 height 7
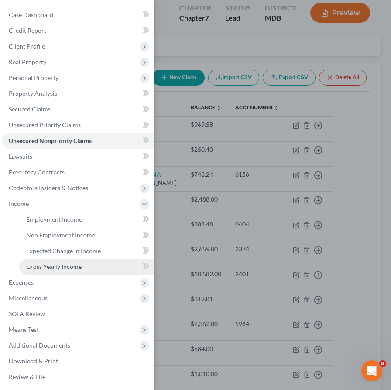
click at [41, 267] on span "Gross Yearly Income" at bounding box center [53, 265] width 55 height 7
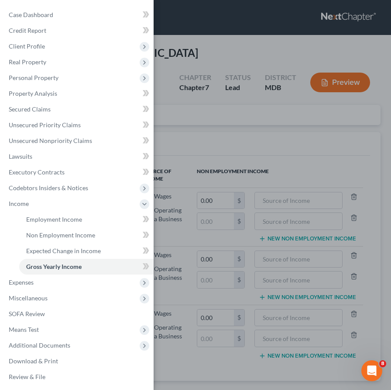
click at [233, 116] on div "Case Dashboard Payments Invoices Payments Payments Credit Report Client Profile" at bounding box center [195, 195] width 391 height 390
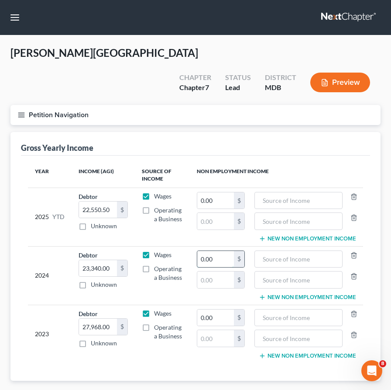
click at [214, 251] on input "0.00" at bounding box center [215, 259] width 37 height 17
click at [286, 251] on input "text" at bounding box center [298, 259] width 79 height 17
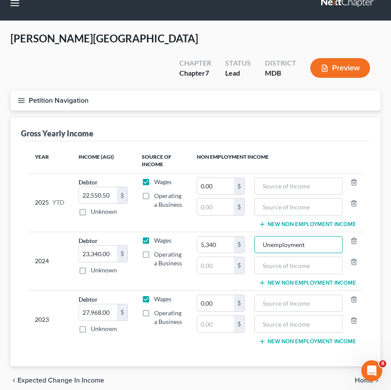
scroll to position [31, 0]
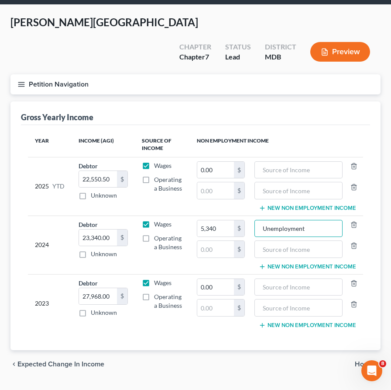
click at [20, 80] on icon "button" at bounding box center [21, 84] width 8 height 8
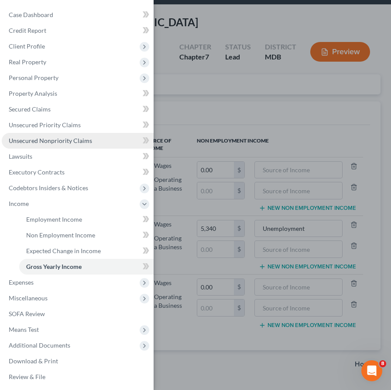
click at [38, 142] on span "Unsecured Nonpriority Claims" at bounding box center [50, 140] width 83 height 7
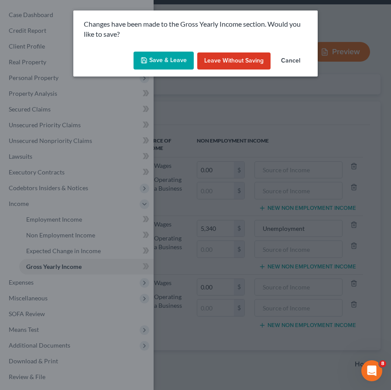
click at [162, 61] on button "Save & Leave" at bounding box center [164, 61] width 60 height 18
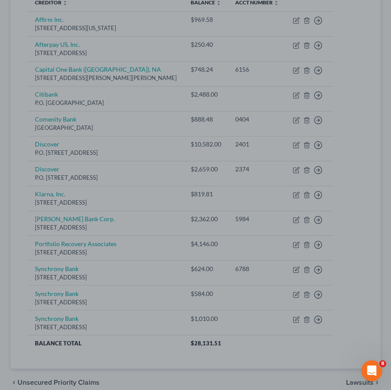
scroll to position [161, 0]
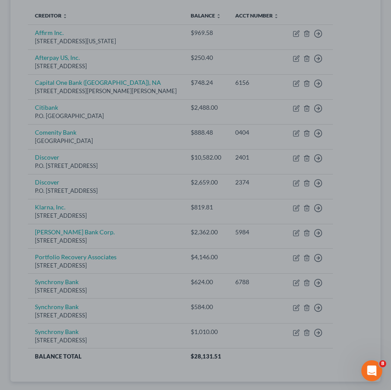
click at [17, 135] on div at bounding box center [195, 195] width 391 height 390
click at [17, 136] on div at bounding box center [195, 195] width 391 height 390
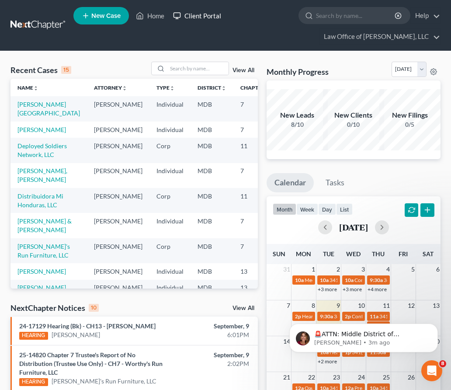
click at [200, 19] on link "Client Portal" at bounding box center [197, 16] width 57 height 16
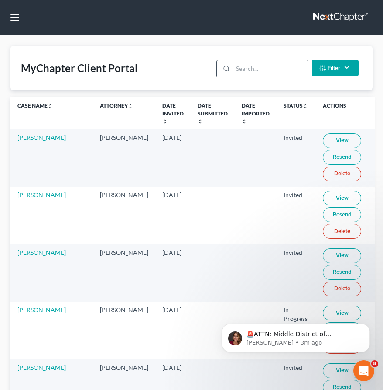
click at [243, 67] on input "search" at bounding box center [270, 68] width 75 height 17
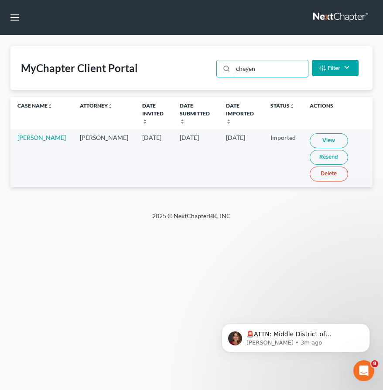
type input "cheyen"
click at [310, 133] on link "View" at bounding box center [329, 140] width 38 height 15
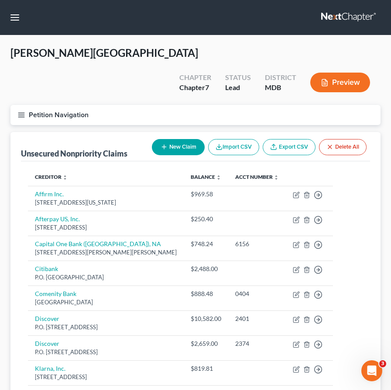
click at [19, 111] on icon "button" at bounding box center [21, 115] width 8 height 8
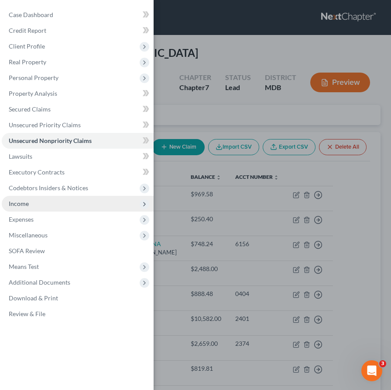
click at [20, 202] on span "Income" at bounding box center [19, 203] width 20 height 7
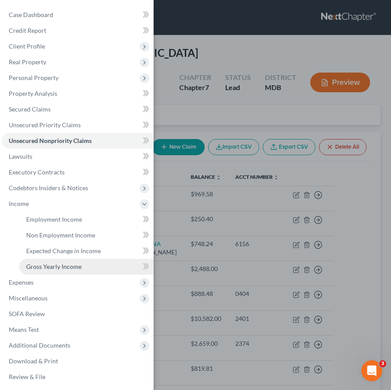
click at [34, 266] on span "Gross Yearly Income" at bounding box center [53, 265] width 55 height 7
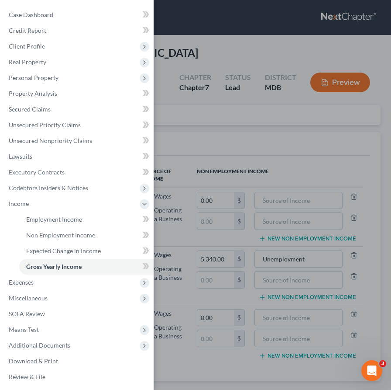
click at [213, 122] on div "Case Dashboard Payments Invoices Payments Payments Credit Report Client Profile" at bounding box center [195, 195] width 391 height 390
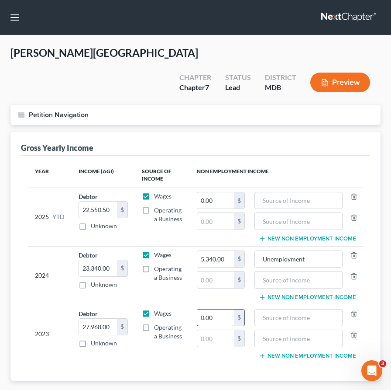
click at [219, 309] on input "0.00" at bounding box center [215, 317] width 37 height 17
type input "3,204"
click at [267, 309] on input "text" at bounding box center [298, 317] width 79 height 17
type input "Unemployment"
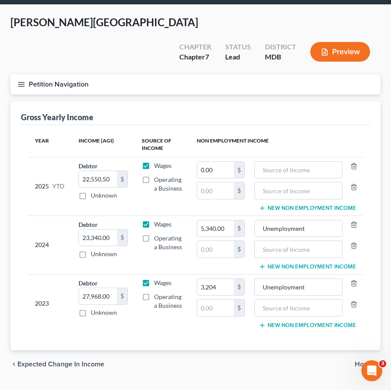
click at [61, 360] on span "Expected Change in Income" at bounding box center [60, 363] width 87 height 7
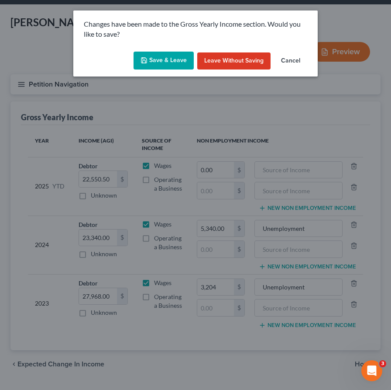
click at [150, 55] on button "Save & Leave" at bounding box center [164, 61] width 60 height 18
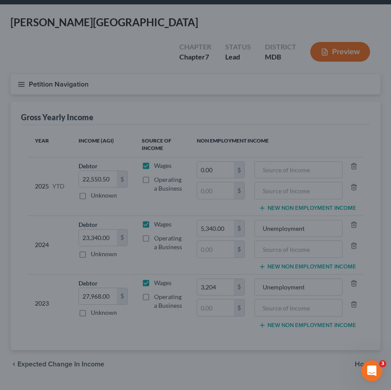
type input "3,204.00"
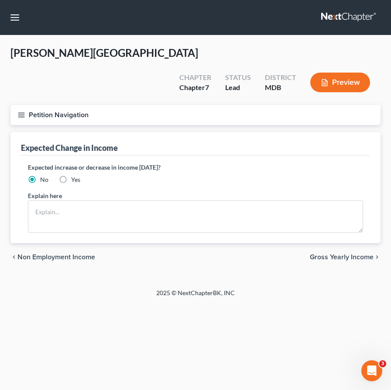
click at [57, 253] on span "Non Employment Income" at bounding box center [56, 256] width 78 height 7
click at [57, 236] on div "Home New Case Client Portal Law Office of David Cahn, LLC david@cahnlawoffice.c…" at bounding box center [195, 195] width 391 height 390
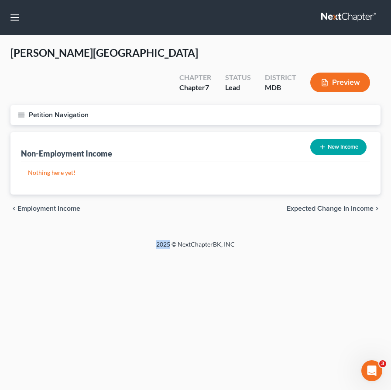
click at [21, 111] on icon "button" at bounding box center [21, 115] width 8 height 8
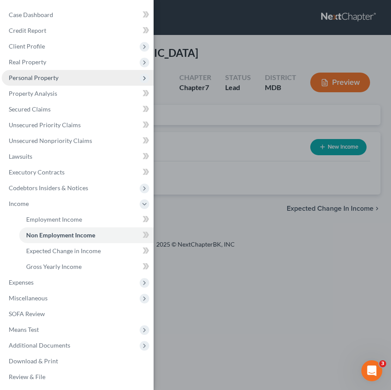
click at [24, 79] on span "Personal Property" at bounding box center [34, 77] width 50 height 7
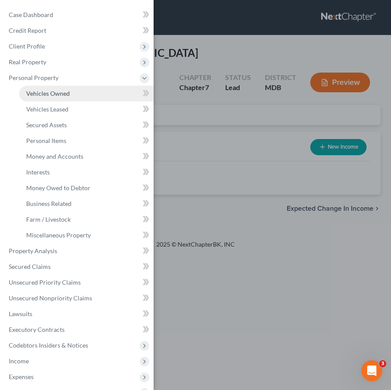
click at [31, 91] on span "Vehicles Owned" at bounding box center [48, 93] width 44 height 7
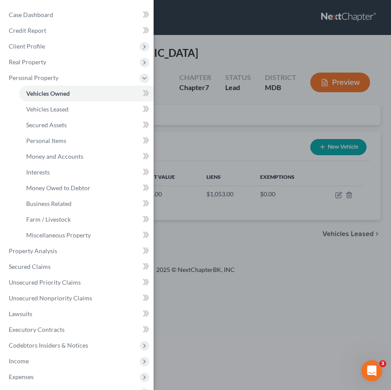
click at [187, 108] on div "Case Dashboard Payments Invoices Payments Payments Credit Report Client Profile" at bounding box center [195, 195] width 391 height 390
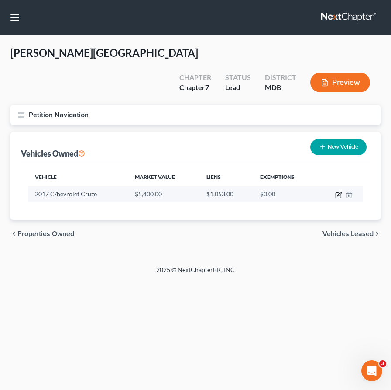
click at [338, 192] on icon "button" at bounding box center [340, 194] width 4 height 4
select select "0"
select select "9"
select select "2"
select select "0"
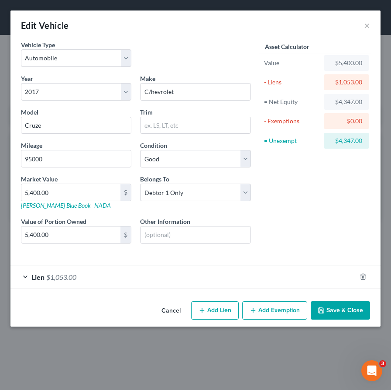
click at [259, 307] on button "Add Exemption" at bounding box center [274, 310] width 65 height 18
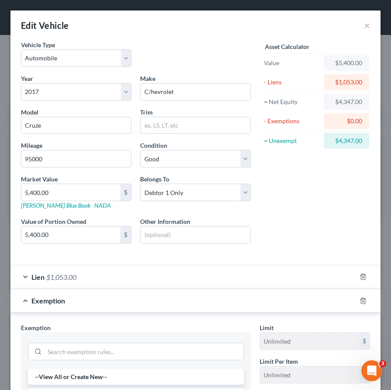
scroll to position [58, 0]
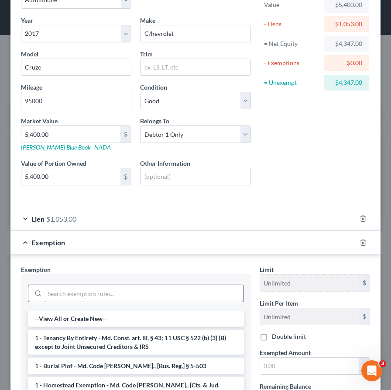
click at [93, 297] on input "search" at bounding box center [144, 293] width 199 height 17
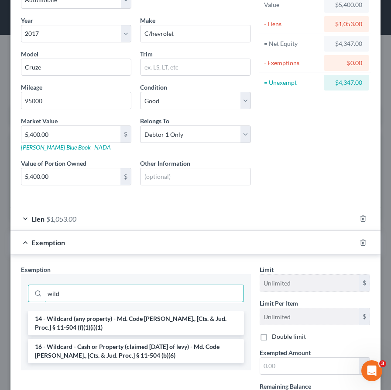
type input "wild"
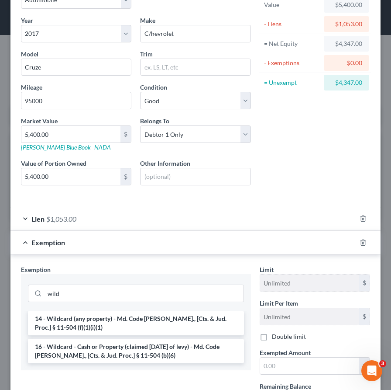
click at [88, 303] on div "wild" at bounding box center [136, 292] width 216 height 23
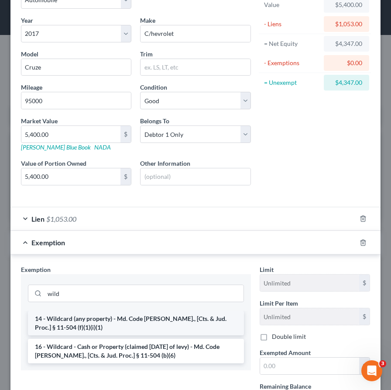
click at [87, 322] on li "14 - Wildcard (any property) - Md. Code Ann., [Cts. & Jud. Proc.] § 11-504 (f)(…" at bounding box center [136, 322] width 216 height 24
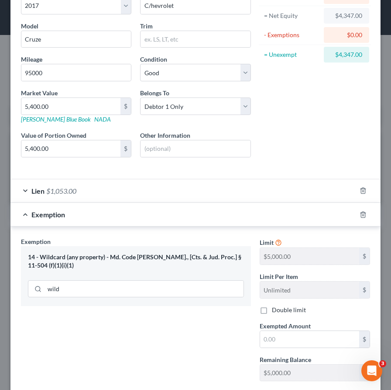
scroll to position [140, 0]
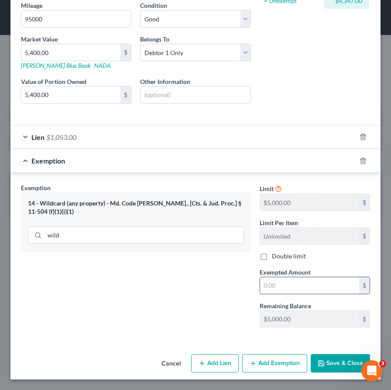
click at [263, 286] on input "text" at bounding box center [309, 285] width 99 height 17
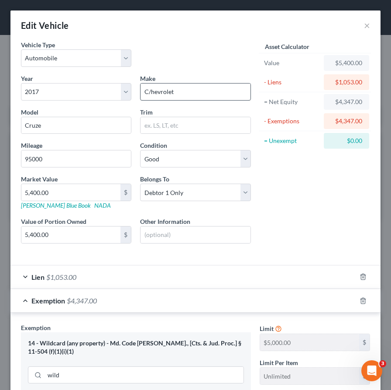
type input "4,347"
click at [151, 91] on input "C/hevrolet" at bounding box center [196, 91] width 110 height 17
type input "Chevrolet"
click at [32, 157] on input "95000" at bounding box center [76, 158] width 110 height 17
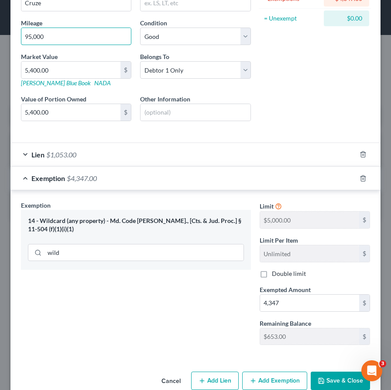
scroll to position [140, 0]
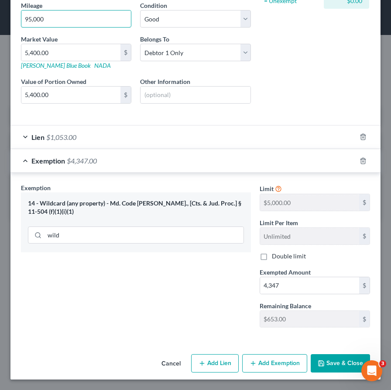
type input "95,000"
click at [328, 359] on button "Save & Close" at bounding box center [340, 363] width 59 height 18
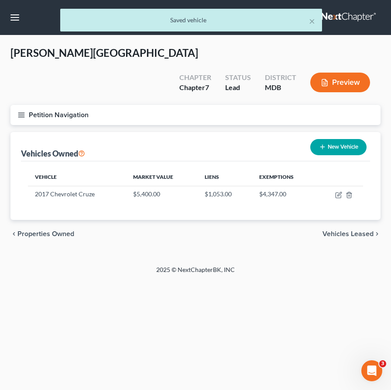
click at [344, 230] on span "Vehicles Leased" at bounding box center [348, 233] width 51 height 7
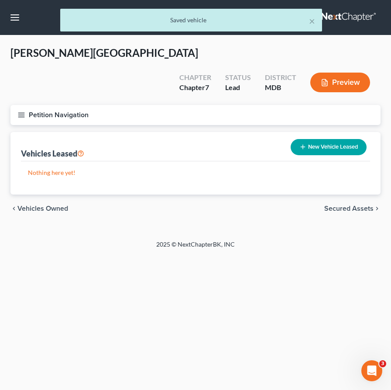
click at [340, 205] on span "Secured Assets" at bounding box center [348, 208] width 49 height 7
click at [340, 205] on span "Personal Items" at bounding box center [350, 208] width 47 height 7
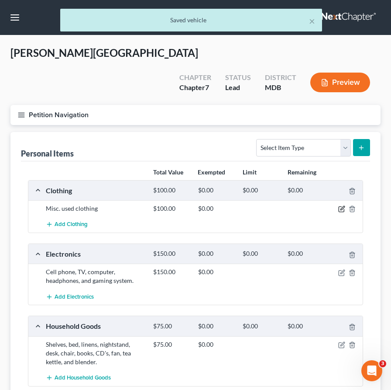
click at [341, 205] on icon "button" at bounding box center [341, 208] width 7 height 7
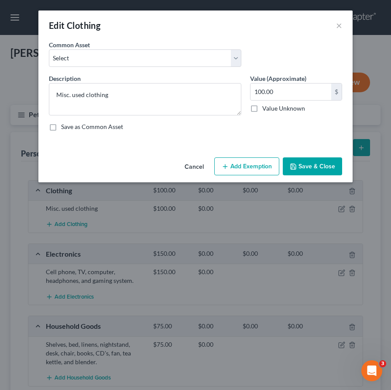
click at [239, 163] on button "Add Exemption" at bounding box center [246, 166] width 65 height 18
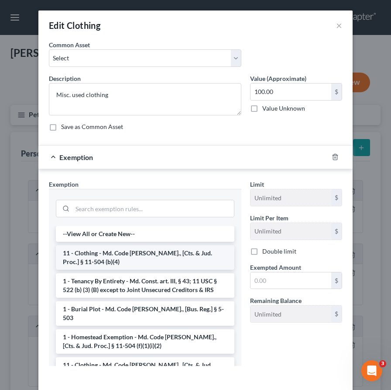
click at [108, 257] on li "11 - Clothing - Md. Code Ann., [Cts. & Jud. Proc.] § 11-504 (b)(4)" at bounding box center [145, 257] width 179 height 24
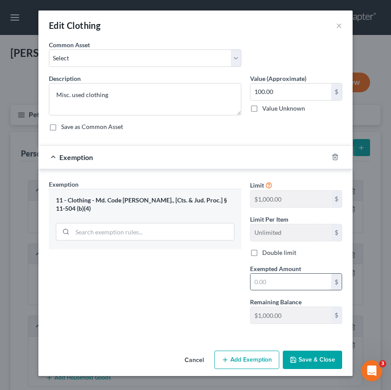
click at [263, 282] on input "text" at bounding box center [291, 281] width 81 height 17
type input "100"
click at [294, 363] on button "Save & Close" at bounding box center [312, 359] width 59 height 18
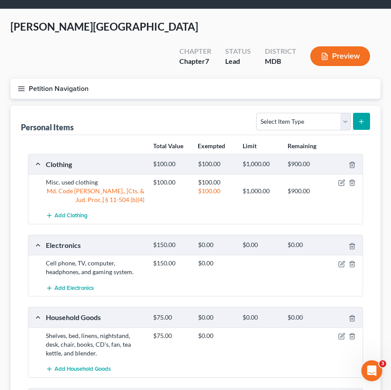
scroll to position [30, 0]
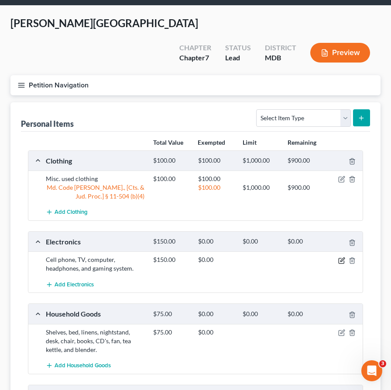
click at [343, 257] on icon "button" at bounding box center [343, 259] width 4 height 4
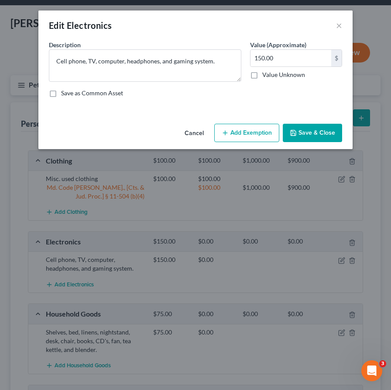
click at [237, 131] on button "Add Exemption" at bounding box center [246, 133] width 65 height 18
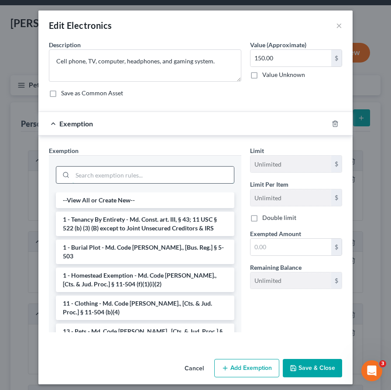
click at [129, 175] on input "search" at bounding box center [153, 174] width 162 height 17
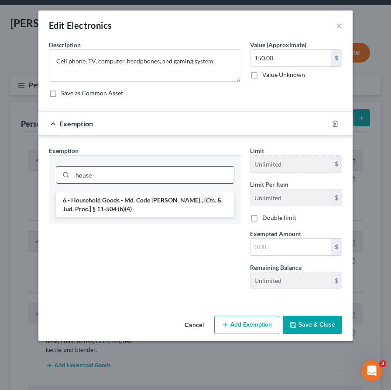
type input "house"
click at [128, 203] on li "6 - Household Goods - Md. Code Ann., [Cts. & Jud. Proc.] § 11-504 (b)(4)" at bounding box center [145, 204] width 179 height 24
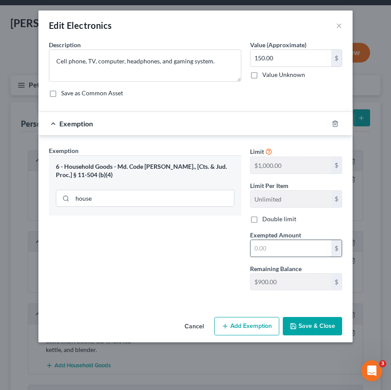
click at [270, 248] on input "text" at bounding box center [291, 248] width 81 height 17
type input "150"
click at [252, 309] on div "An exemption set must first be selected from the Filing Information section. Co…" at bounding box center [195, 176] width 314 height 273
click at [305, 320] on button "Save & Close" at bounding box center [312, 326] width 59 height 18
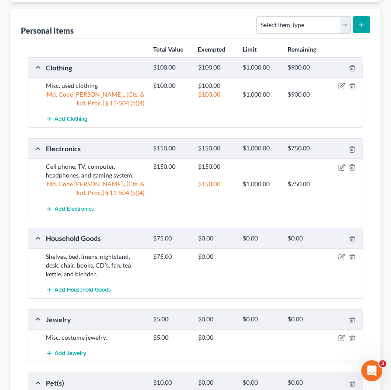
scroll to position [141, 0]
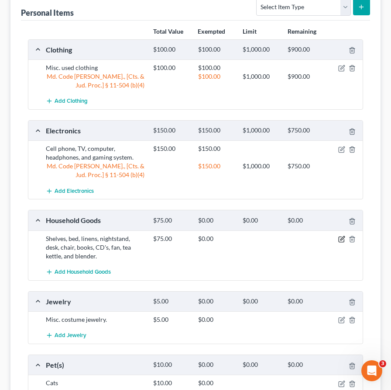
click at [342, 235] on icon "button" at bounding box center [341, 238] width 7 height 7
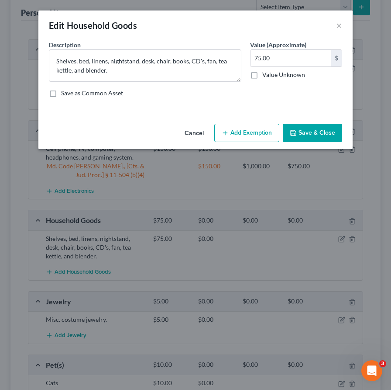
click at [254, 127] on button "Add Exemption" at bounding box center [246, 133] width 65 height 18
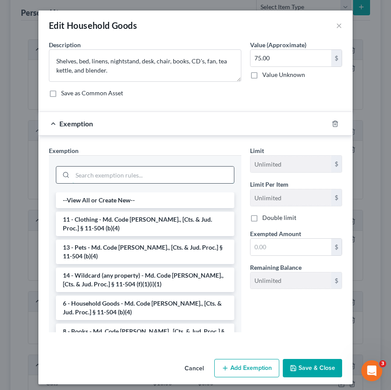
click at [120, 173] on input "search" at bounding box center [153, 174] width 162 height 17
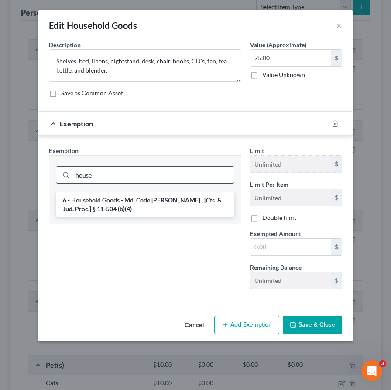
type input "house"
click at [125, 203] on li "6 - Household Goods - Md. Code Ann., [Cts. & Jud. Proc.] § 11-504 (b)(4)" at bounding box center [145, 204] width 179 height 24
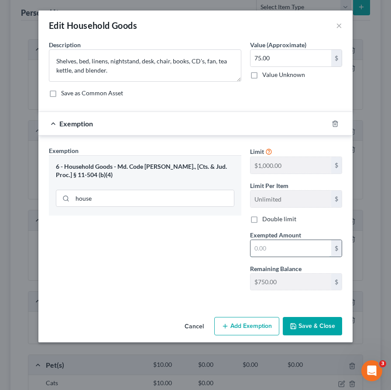
click at [262, 240] on input "text" at bounding box center [291, 248] width 81 height 17
type input "75"
click at [211, 285] on div "Exemption Set must be selected for CA. Exemption * 6 - Household Goods - Md. Co…" at bounding box center [145, 221] width 201 height 151
click at [335, 331] on button "Save & Close" at bounding box center [312, 326] width 59 height 18
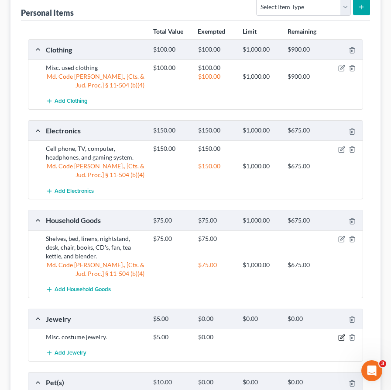
click at [340, 334] on icon "button" at bounding box center [341, 337] width 7 height 7
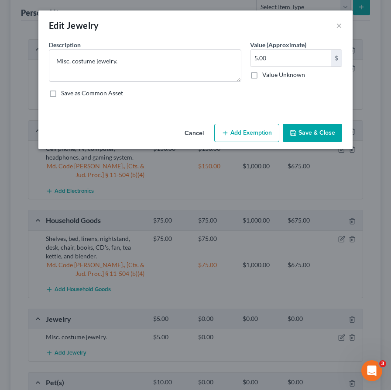
click at [231, 129] on button "Add Exemption" at bounding box center [246, 133] width 65 height 18
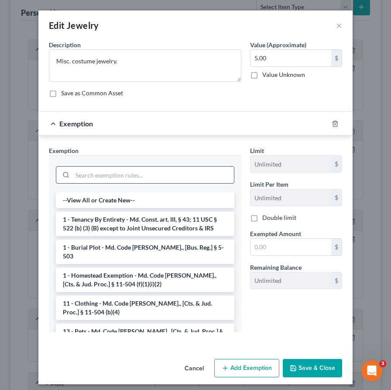
click at [145, 173] on input "search" at bounding box center [153, 174] width 162 height 17
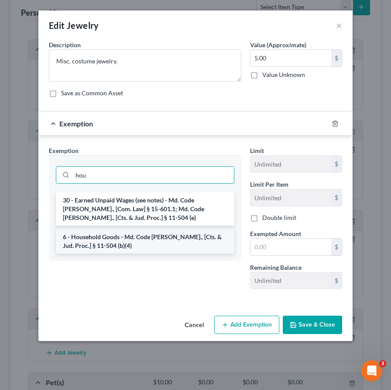
type input "hou"
click at [142, 235] on li "6 - Household Goods - Md. Code Ann., [Cts. & Jud. Proc.] § 11-504 (b)(4)" at bounding box center [145, 241] width 179 height 24
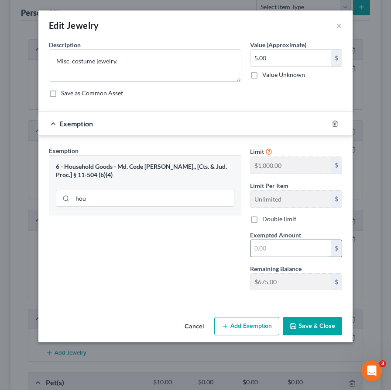
click at [264, 251] on input "text" at bounding box center [291, 248] width 81 height 17
type input "5"
click at [185, 283] on div "Exemption Set must be selected for CA. Exemption * 6 - Household Goods - Md. Co…" at bounding box center [145, 221] width 201 height 151
click at [293, 324] on icon "button" at bounding box center [293, 325] width 7 height 7
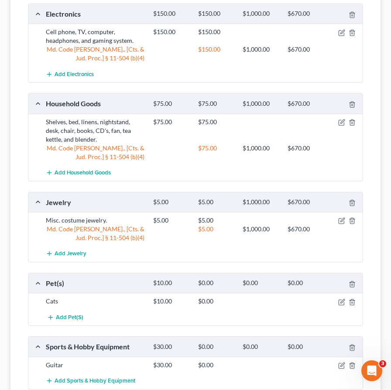
scroll to position [290, 0]
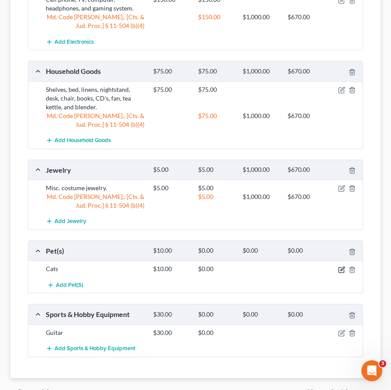
click at [343, 266] on icon "button" at bounding box center [343, 268] width 4 height 4
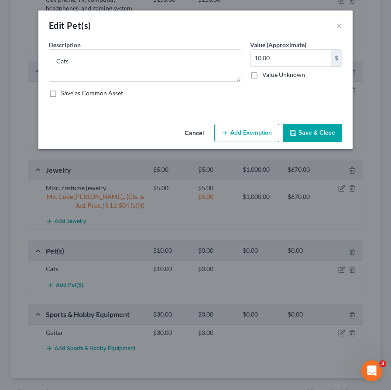
click at [243, 134] on button "Add Exemption" at bounding box center [246, 133] width 65 height 18
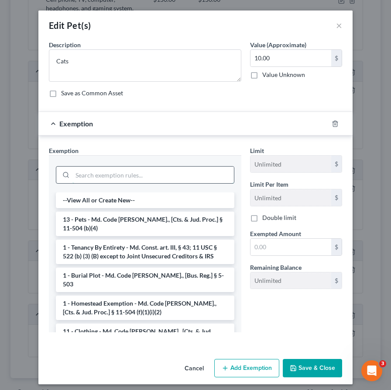
click at [176, 175] on input "search" at bounding box center [153, 174] width 162 height 17
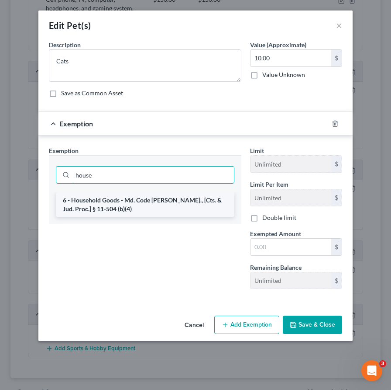
type input "house"
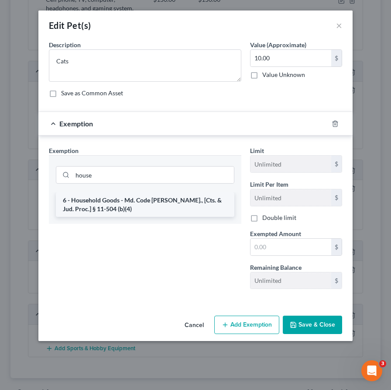
click at [169, 195] on li "6 - Household Goods - Md. Code Ann., [Cts. & Jud. Proc.] § 11-504 (b)(4)" at bounding box center [145, 204] width 179 height 24
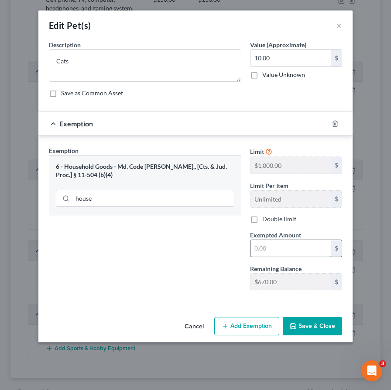
click at [284, 255] on input "text" at bounding box center [291, 248] width 81 height 17
type input "10"
click at [191, 269] on div "Exemption Set must be selected for CA. Exemption * 6 - Household Goods - Md. Co…" at bounding box center [145, 221] width 201 height 151
click at [293, 322] on button "Save & Close" at bounding box center [312, 326] width 59 height 18
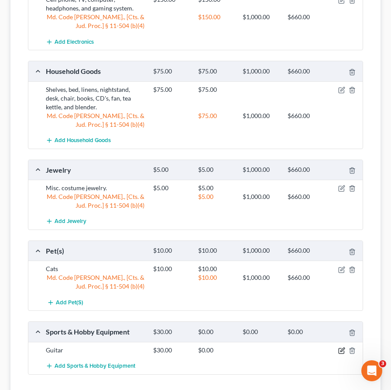
click at [340, 347] on icon "button" at bounding box center [341, 350] width 7 height 7
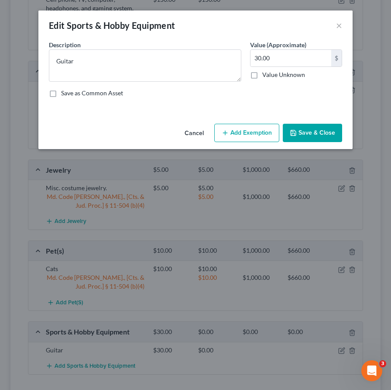
click at [236, 136] on button "Add Exemption" at bounding box center [246, 133] width 65 height 18
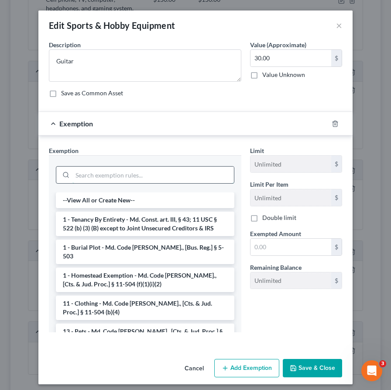
click at [155, 177] on input "search" at bounding box center [153, 174] width 162 height 17
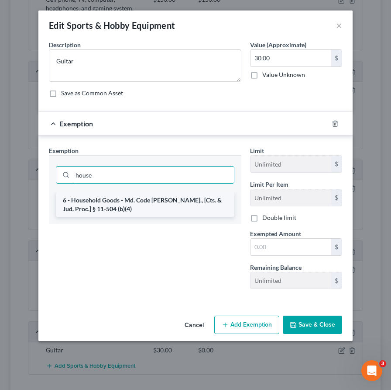
type input "house"
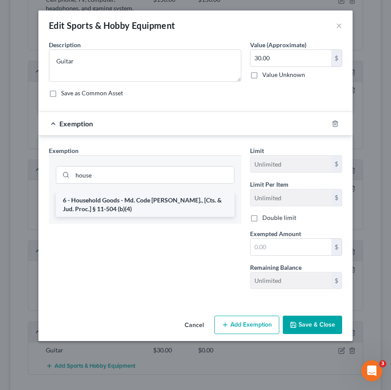
click at [147, 203] on li "6 - Household Goods - Md. Code Ann., [Cts. & Jud. Proc.] § 11-504 (b)(4)" at bounding box center [145, 204] width 179 height 24
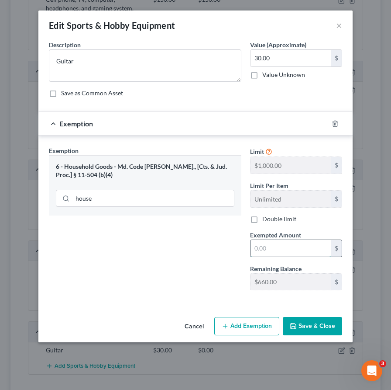
click at [252, 245] on input "text" at bounding box center [291, 248] width 81 height 17
type input "30"
click at [216, 275] on div "Exemption Set must be selected for CA. Exemption * 6 - Household Goods - Md. Co…" at bounding box center [145, 221] width 201 height 151
click at [311, 319] on button "Save & Close" at bounding box center [312, 326] width 59 height 18
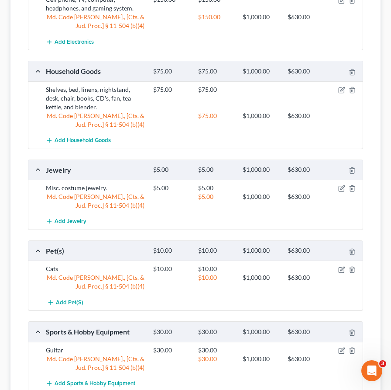
scroll to position [352, 0]
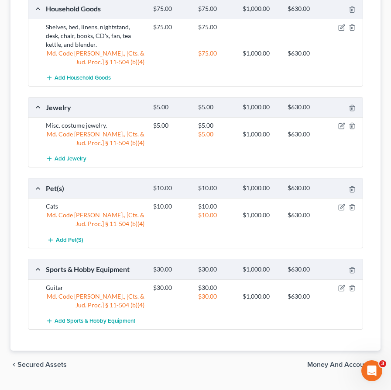
click at [327, 361] on span "Money and Accounts" at bounding box center [340, 364] width 66 height 7
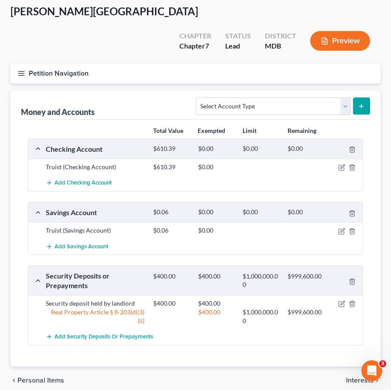
scroll to position [58, 0]
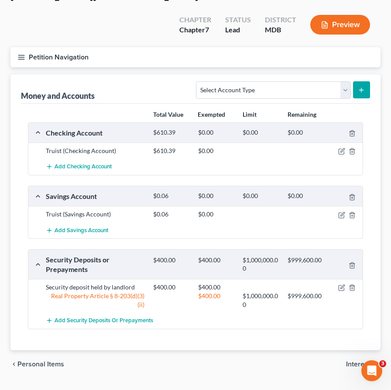
click at [354, 360] on span "Interests" at bounding box center [360, 363] width 28 height 7
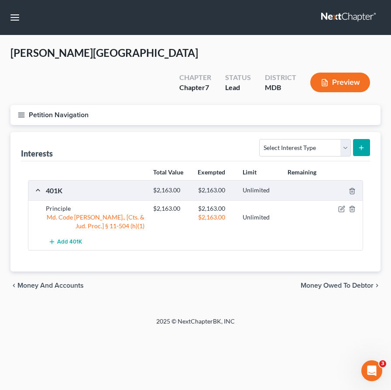
click at [303, 282] on span "Money Owed to Debtor" at bounding box center [337, 285] width 73 height 7
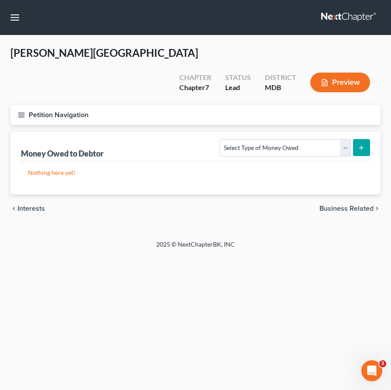
click at [326, 205] on span "Business Related" at bounding box center [347, 208] width 54 height 7
click at [328, 205] on span "Farm / Livestock" at bounding box center [348, 208] width 51 height 7
click at [328, 205] on span "Miscellaneous Property" at bounding box center [337, 208] width 74 height 7
click at [328, 205] on span "Property Analysis" at bounding box center [345, 208] width 55 height 7
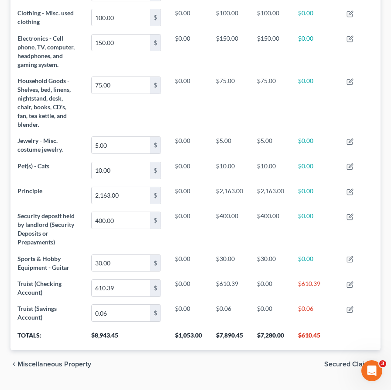
click at [336, 360] on span "Secured Claims" at bounding box center [348, 363] width 49 height 7
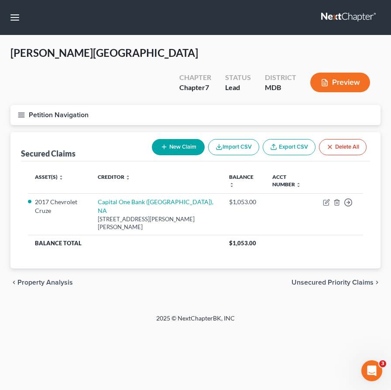
click at [332, 279] on span "Unsecured Priority Claims" at bounding box center [333, 282] width 82 height 7
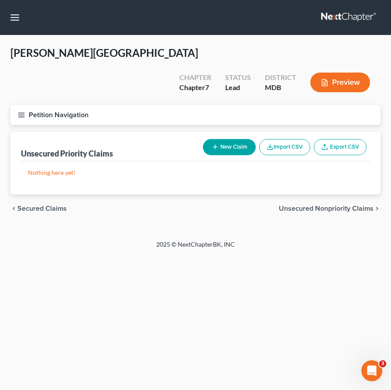
click at [324, 205] on span "Unsecured Nonpriority Claims" at bounding box center [326, 208] width 95 height 7
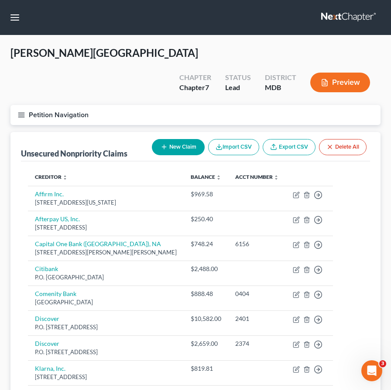
click at [24, 111] on icon "button" at bounding box center [21, 115] width 8 height 8
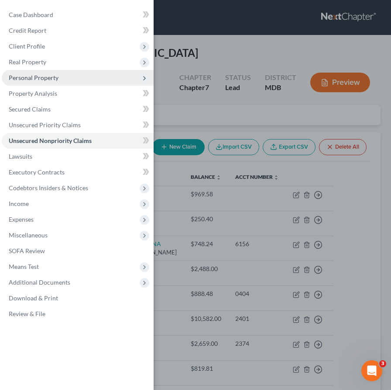
click at [25, 79] on span "Personal Property" at bounding box center [34, 77] width 50 height 7
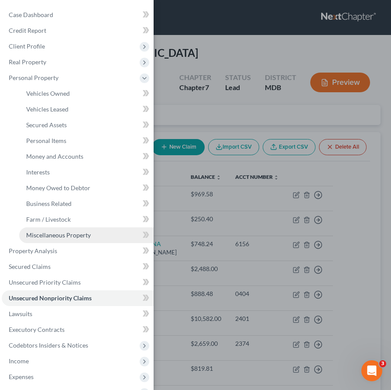
click at [31, 234] on span "Miscellaneous Property" at bounding box center [58, 234] width 65 height 7
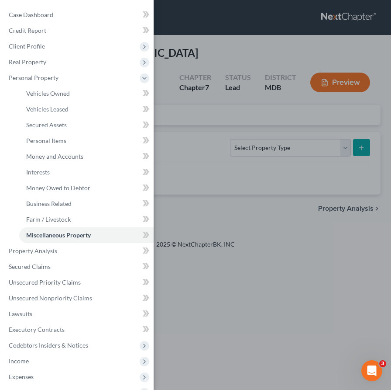
click at [213, 100] on div "Case Dashboard Payments Invoices Payments Payments Credit Report Client Profile" at bounding box center [195, 195] width 391 height 390
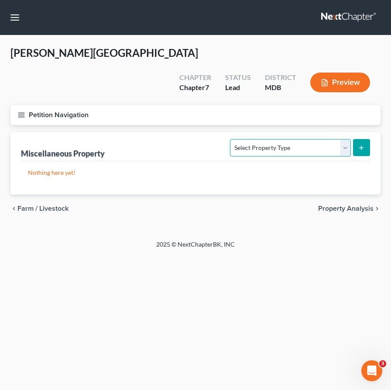
click at [346, 139] on select "Select Property Type Assigned for Creditor Benefit Within 1 Year Holding for An…" at bounding box center [290, 147] width 121 height 17
select select "transferred"
click at [230, 139] on select "Select Property Type Assigned for Creditor Benefit Within 1 Year Holding for An…" at bounding box center [290, 147] width 121 height 17
click at [364, 144] on icon "submit" at bounding box center [361, 147] width 7 height 7
select select "Ordinary (within 2 years)"
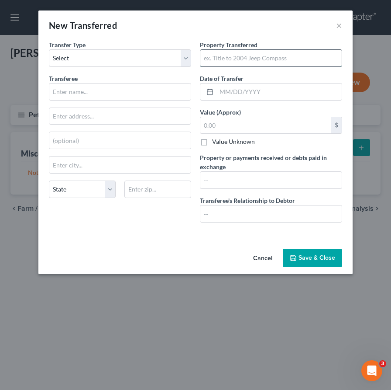
click at [219, 60] on input "text" at bounding box center [270, 58] width 141 height 17
type input "Sports Card"
click at [236, 90] on input "text" at bounding box center [279, 91] width 125 height 17
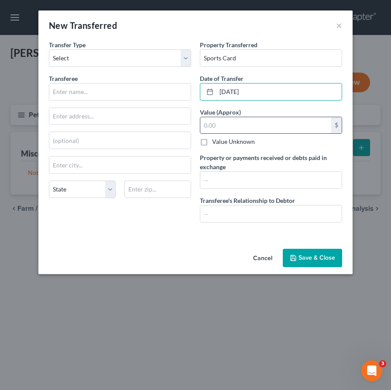
type input "04/20/2025"
click at [223, 125] on input "text" at bounding box center [265, 125] width 131 height 17
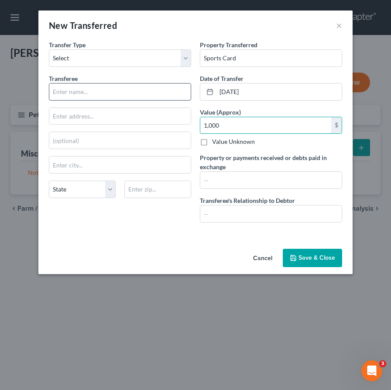
type input "1,000"
click at [83, 91] on input "text" at bounding box center [119, 91] width 141 height 17
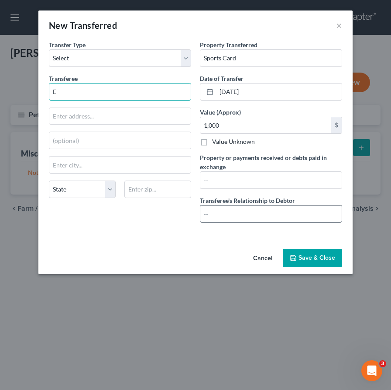
type input "E"
click at [222, 215] on input "text" at bounding box center [270, 213] width 141 height 17
type input "None"
click at [67, 93] on input "E" at bounding box center [119, 91] width 141 height 17
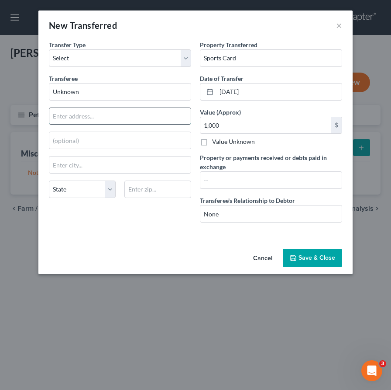
click at [60, 117] on input "text" at bounding box center [119, 116] width 141 height 17
click at [72, 115] on input "text" at bounding box center [119, 116] width 141 height 17
click at [95, 90] on input "Unknown" at bounding box center [119, 91] width 141 height 17
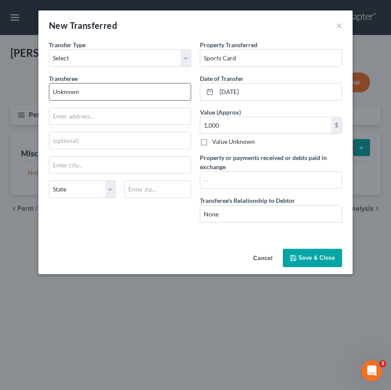
click at [95, 90] on input "Unknown" at bounding box center [119, 91] width 141 height 17
type input "Unknown eBay purchase"
click at [225, 181] on input "text" at bounding box center [270, 180] width 141 height 17
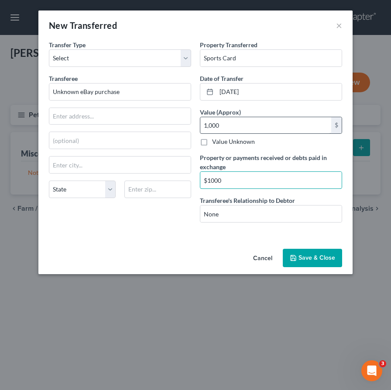
type input "$1000"
click at [238, 128] on input "1,000" at bounding box center [265, 125] width 131 height 17
click at [210, 126] on input "1,000" at bounding box center [265, 125] width 131 height 17
drag, startPoint x: 224, startPoint y: 125, endPoint x: 209, endPoint y: 125, distance: 15.7
click at [209, 125] on input "1,000" at bounding box center [265, 125] width 131 height 17
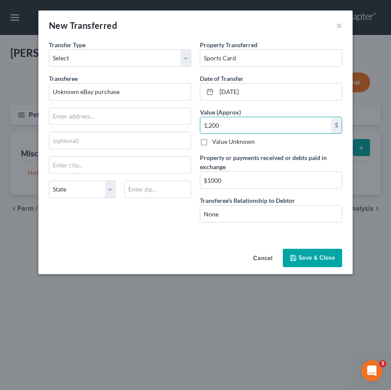
type input "1,200"
click at [309, 259] on button "Save & Close" at bounding box center [312, 257] width 59 height 18
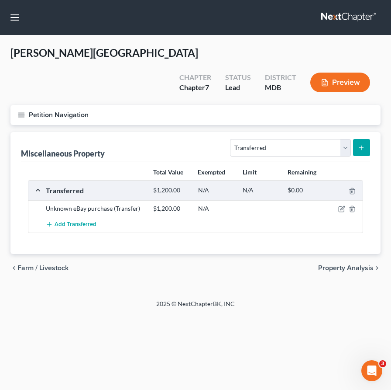
click at [22, 111] on icon "button" at bounding box center [21, 115] width 8 height 8
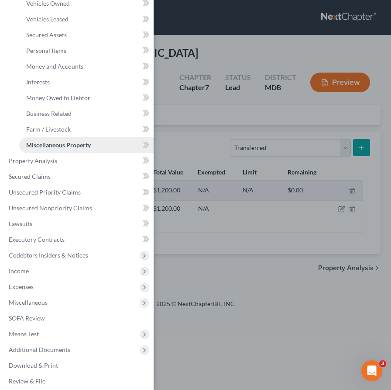
scroll to position [96, 0]
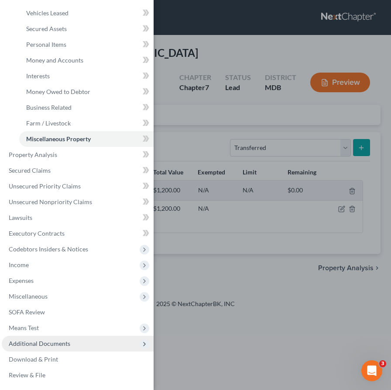
click at [58, 340] on span "Additional Documents" at bounding box center [40, 342] width 62 height 7
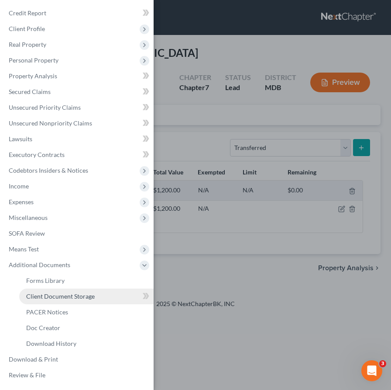
scroll to position [0, 0]
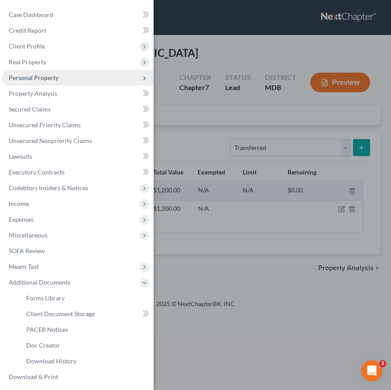
click at [31, 80] on span "Personal Property" at bounding box center [34, 77] width 50 height 7
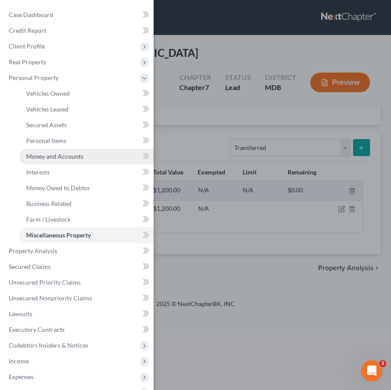
click at [44, 156] on span "Money and Accounts" at bounding box center [54, 155] width 57 height 7
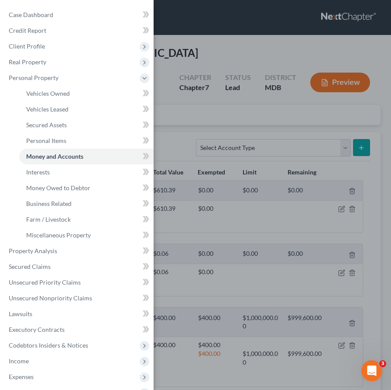
click at [184, 97] on div "Case Dashboard Payments Invoices Payments Payments Credit Report Client Profile" at bounding box center [195, 195] width 391 height 390
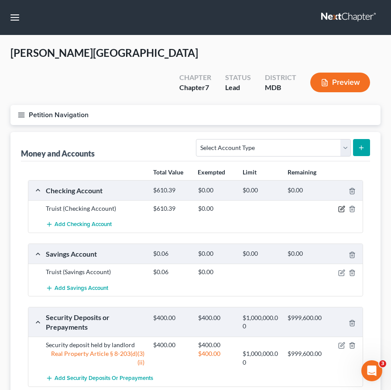
click at [343, 205] on icon "button" at bounding box center [341, 208] width 7 height 7
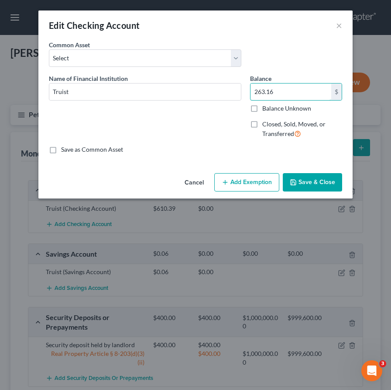
type input "263.16"
click at [314, 179] on button "Save & Close" at bounding box center [312, 182] width 59 height 18
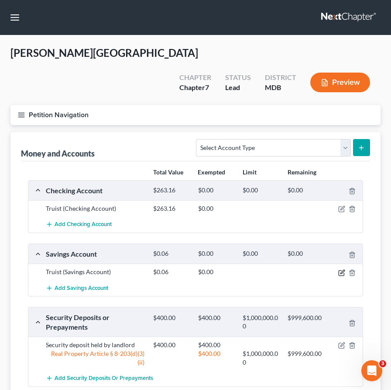
click at [340, 269] on icon "button" at bounding box center [341, 272] width 7 height 7
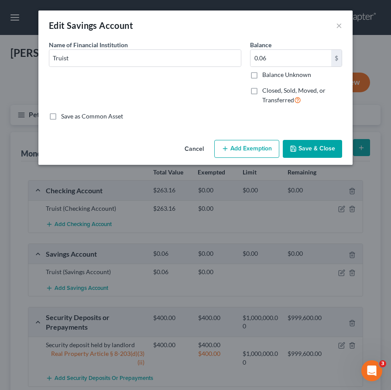
click at [256, 151] on button "Add Exemption" at bounding box center [246, 149] width 65 height 18
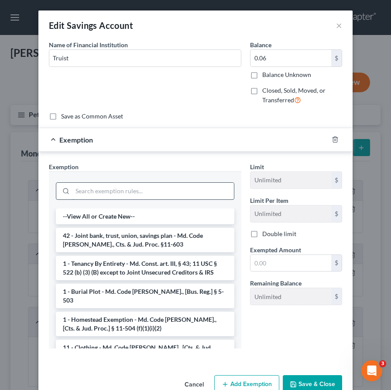
click at [166, 196] on input "search" at bounding box center [153, 191] width 162 height 17
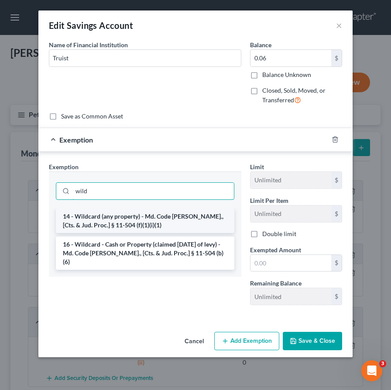
type input "wild"
click at [142, 221] on li "14 - Wildcard (any property) - Md. Code Ann., [Cts. & Jud. Proc.] § 11-504 (f)(…" at bounding box center [145, 220] width 179 height 24
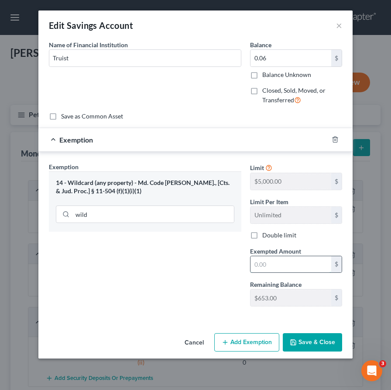
click at [273, 264] on input "text" at bounding box center [291, 264] width 81 height 17
type input "0.06"
click at [300, 343] on button "Save & Close" at bounding box center [312, 342] width 59 height 18
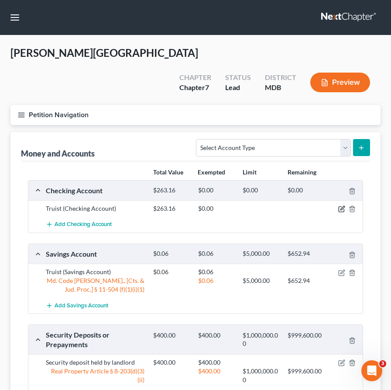
click at [342, 205] on icon "button" at bounding box center [341, 208] width 7 height 7
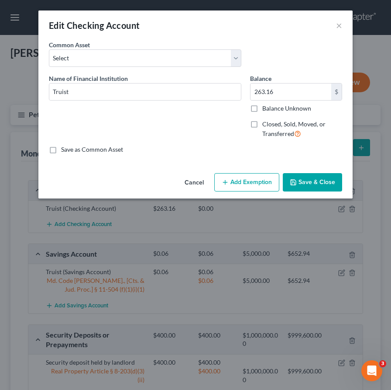
click at [238, 183] on button "Add Exemption" at bounding box center [246, 182] width 65 height 18
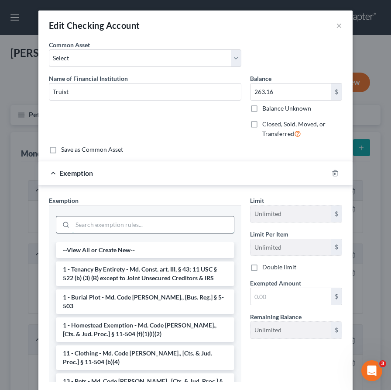
click at [163, 226] on input "search" at bounding box center [153, 224] width 162 height 17
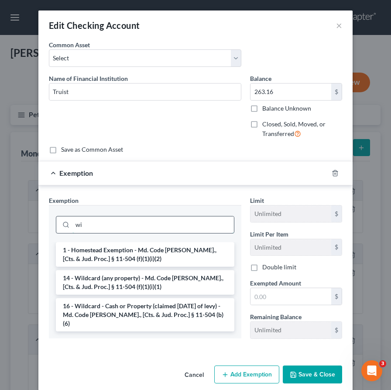
type input "w"
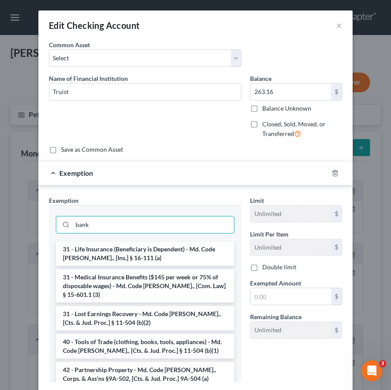
scroll to position [742, 0]
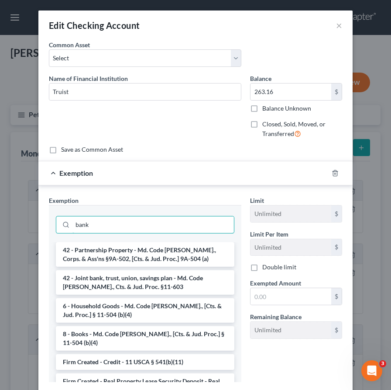
type input "bank"
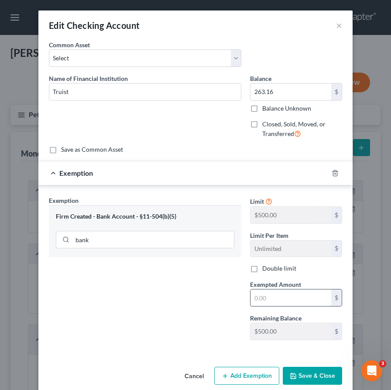
click at [260, 300] on input "text" at bounding box center [291, 297] width 81 height 17
type input "263.16"
click at [306, 372] on button "Save & Close" at bounding box center [312, 375] width 59 height 18
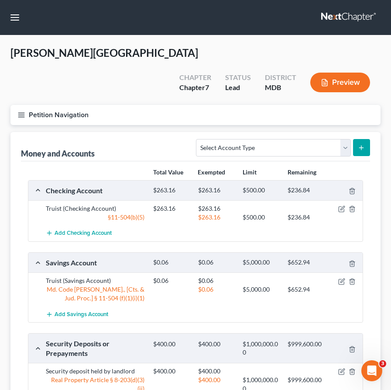
click at [21, 117] on line "button" at bounding box center [21, 117] width 6 height 0
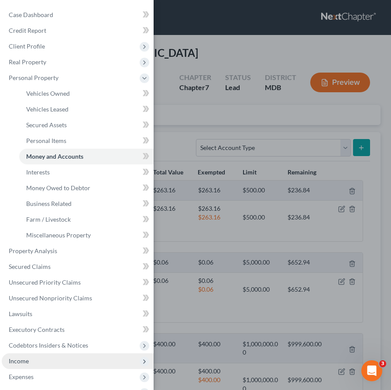
click at [31, 361] on span "Income" at bounding box center [78, 361] width 152 height 16
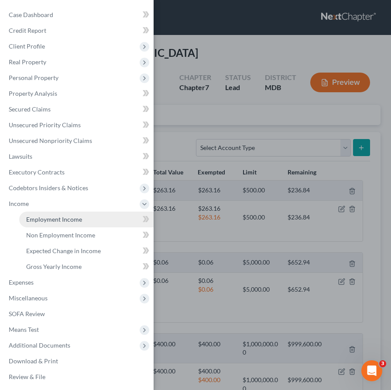
click at [52, 225] on link "Employment Income" at bounding box center [86, 219] width 134 height 16
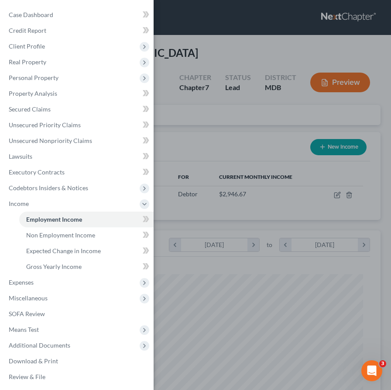
scroll to position [168, 353]
click at [227, 129] on div "Case Dashboard Payments Invoices Payments Payments Credit Report Client Profile" at bounding box center [195, 195] width 391 height 390
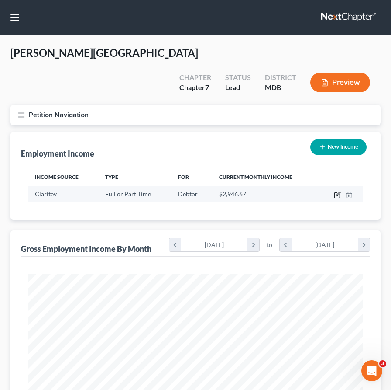
click at [335, 191] on icon "button" at bounding box center [337, 194] width 7 height 7
select select "0"
select select "21"
select select "2"
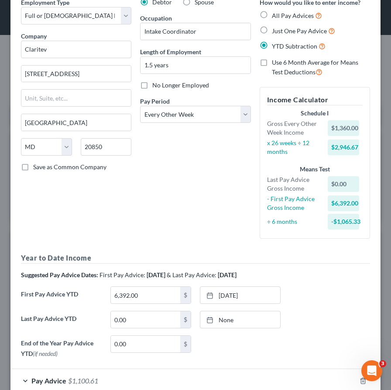
scroll to position [93, 0]
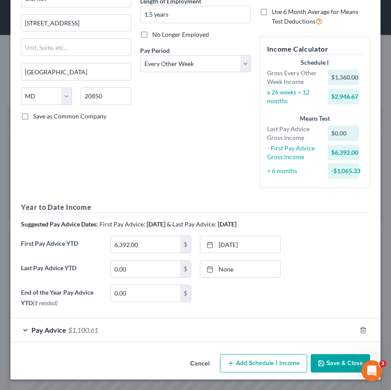
click at [150, 318] on div "Pay Advice $1,100.61" at bounding box center [183, 329] width 346 height 23
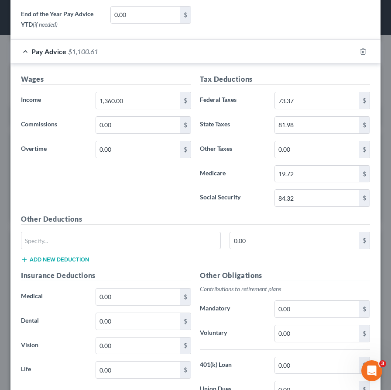
scroll to position [429, 0]
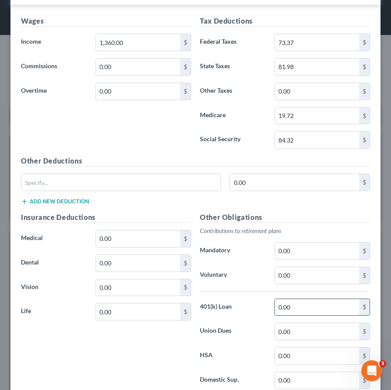
click at [296, 307] on input "0.00" at bounding box center [317, 307] width 84 height 17
type input "14.37"
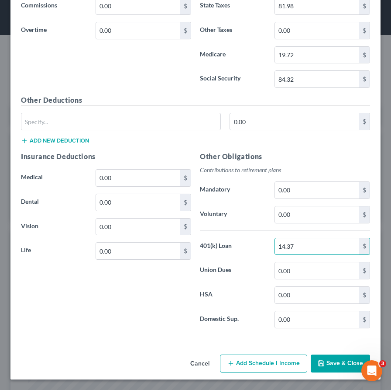
click at [329, 367] on button "Save & Close" at bounding box center [340, 363] width 59 height 18
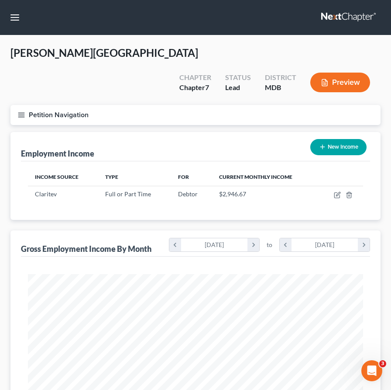
click at [17, 105] on button "Petition Navigation" at bounding box center [195, 115] width 370 height 20
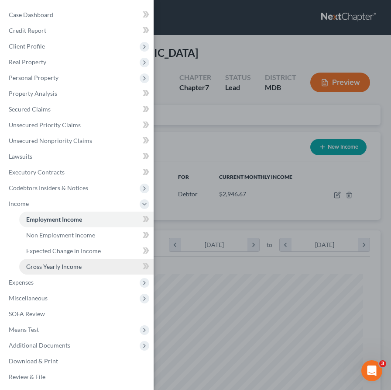
scroll to position [2, 0]
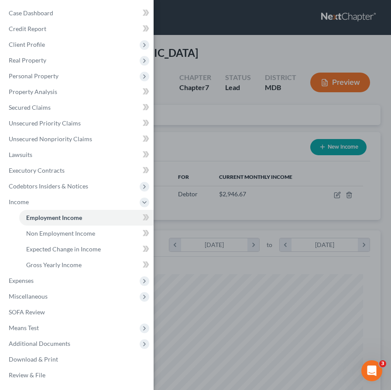
click at [193, 116] on div "Case Dashboard Payments Invoices Payments Payments Credit Report Client Profile" at bounding box center [195, 195] width 391 height 390
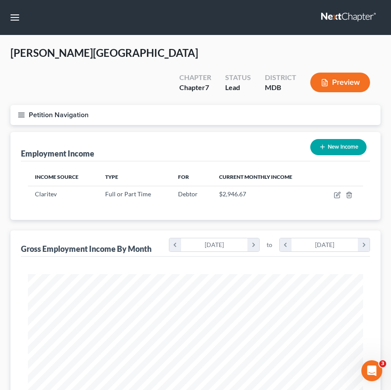
click at [18, 111] on icon "button" at bounding box center [21, 115] width 8 height 8
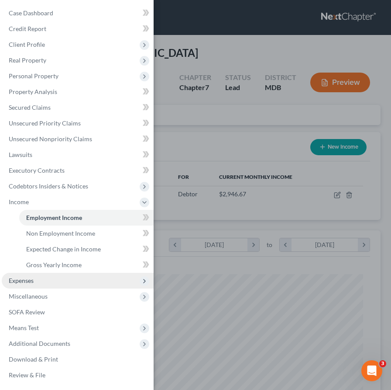
click at [28, 285] on span "Expenses" at bounding box center [78, 280] width 152 height 16
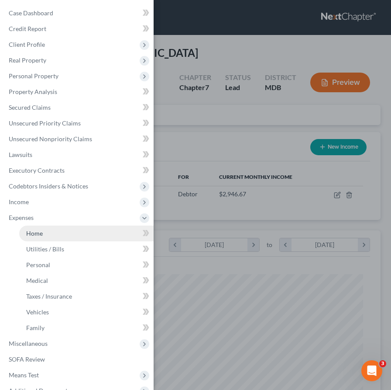
click at [35, 234] on span "Home" at bounding box center [34, 232] width 17 height 7
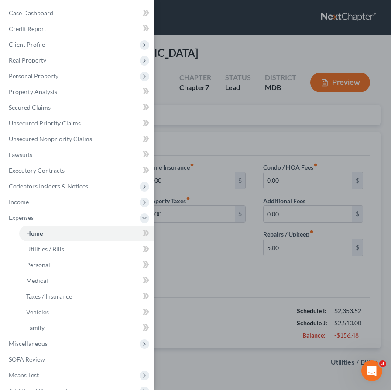
click at [207, 231] on div "Case Dashboard Payments Invoices Payments Payments Credit Report Client Profile" at bounding box center [195, 195] width 391 height 390
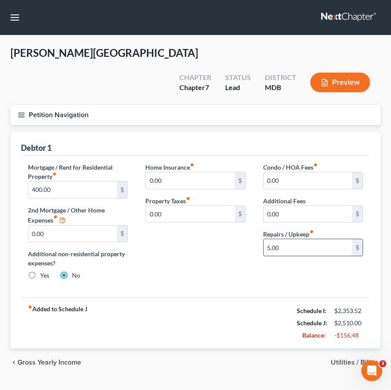
click at [284, 239] on input "5.00" at bounding box center [308, 247] width 89 height 17
click at [221, 297] on div "fiber_manual_record Added to Schedule J Schedule I: $2,353.52 Schedule J: $2,50…" at bounding box center [195, 322] width 349 height 51
click at [43, 359] on span "Gross Yearly Income" at bounding box center [49, 362] width 64 height 7
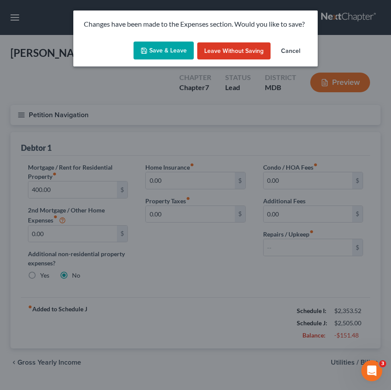
click at [166, 49] on button "Save & Leave" at bounding box center [164, 50] width 60 height 18
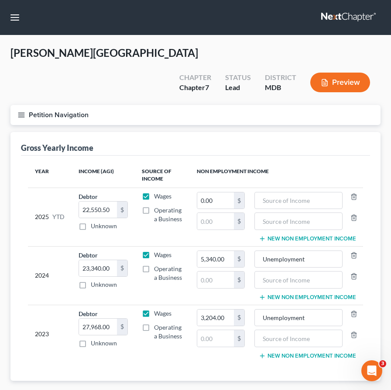
click at [25, 111] on icon "button" at bounding box center [21, 115] width 8 height 8
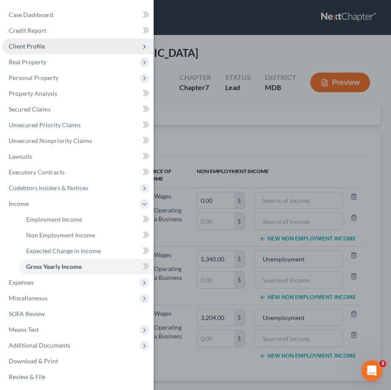
click at [24, 51] on span "Client Profile" at bounding box center [78, 46] width 152 height 16
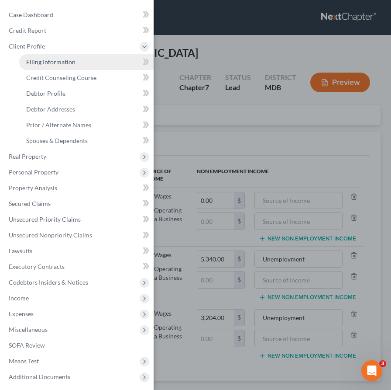
click at [34, 62] on span "Filing Information" at bounding box center [50, 61] width 49 height 7
select select "1"
select select "0"
select select "21"
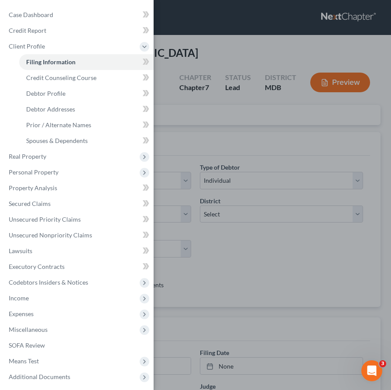
click at [244, 136] on div "Case Dashboard Payments Invoices Payments Payments Credit Report Client Profile" at bounding box center [195, 195] width 391 height 390
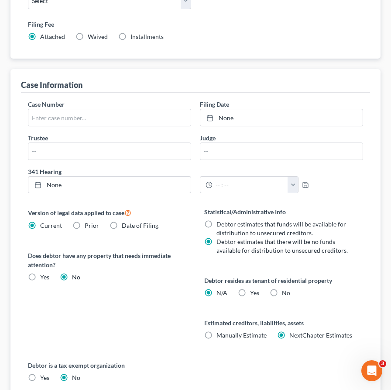
scroll to position [250, 0]
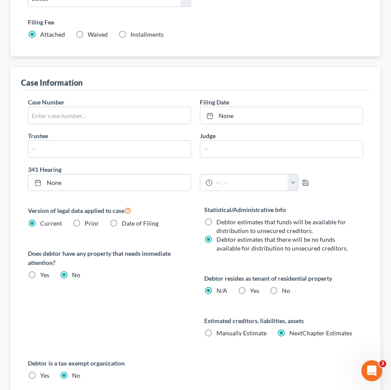
click at [250, 286] on label "Yes Yes" at bounding box center [254, 290] width 9 height 9
click at [254, 286] on input "Yes Yes" at bounding box center [257, 289] width 6 height 6
radio input "true"
radio input "false"
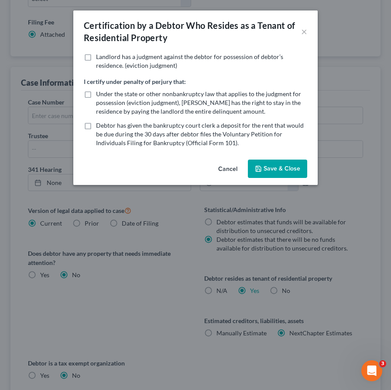
click at [276, 165] on button "Save & Close" at bounding box center [277, 168] width 59 height 18
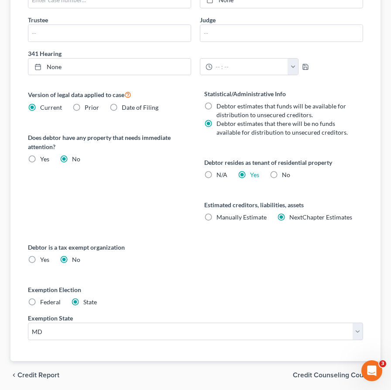
scroll to position [377, 0]
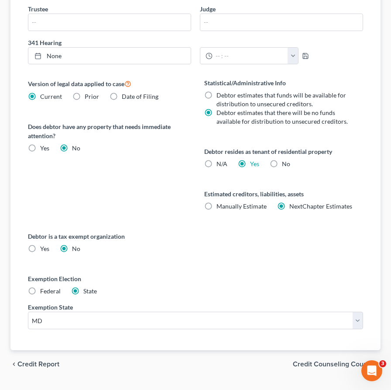
click at [298, 360] on span "Credit Counseling Course" at bounding box center [333, 363] width 81 height 7
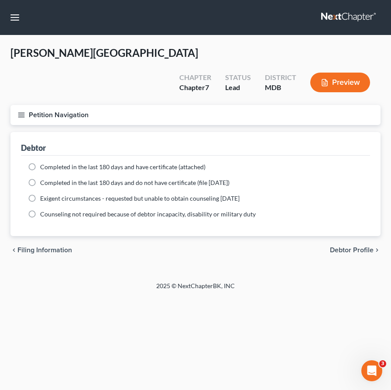
click at [40, 162] on label "Completed in the last 180 days and have certificate (attached)" at bounding box center [123, 166] width 166 height 9
click at [44, 162] on input "Completed in the last 180 days and have certificate (attached)" at bounding box center [47, 165] width 6 height 6
radio input "true"
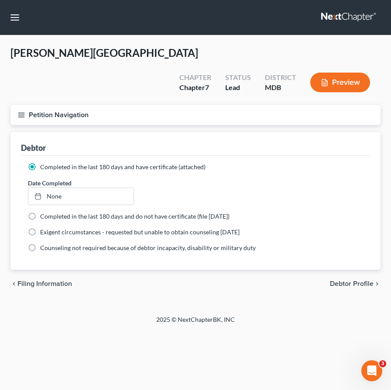
click at [335, 280] on span "Debtor Profile" at bounding box center [352, 283] width 44 height 7
select select "0"
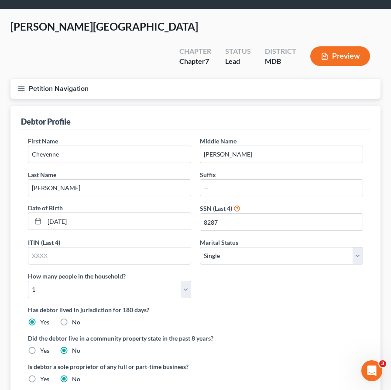
scroll to position [149, 0]
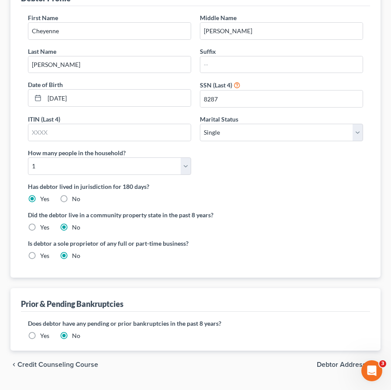
click at [339, 361] on span "Debtor Addresses" at bounding box center [345, 364] width 57 height 7
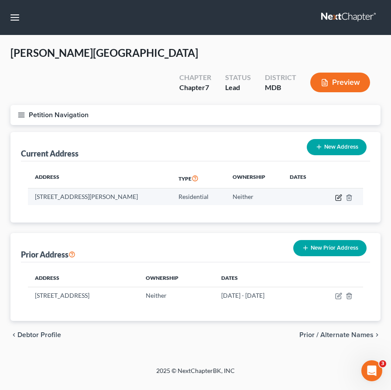
click at [336, 195] on icon "button" at bounding box center [338, 197] width 5 height 5
select select "21"
select select "10"
select select "0"
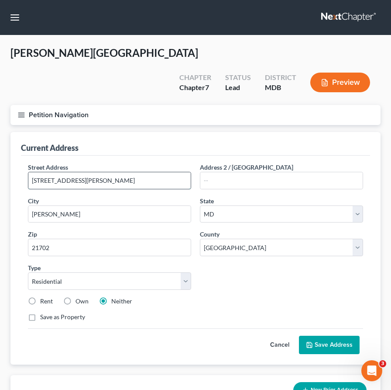
click at [89, 172] on input "1710 Heather Ln" at bounding box center [109, 180] width 162 height 17
type input "1710 Heather Ln."
click at [328, 335] on button "Save Address" at bounding box center [329, 344] width 61 height 18
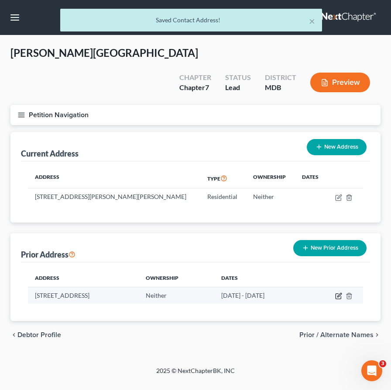
click at [338, 292] on icon "button" at bounding box center [338, 295] width 7 height 7
select select "21"
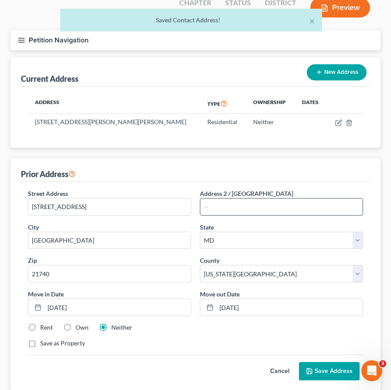
scroll to position [103, 0]
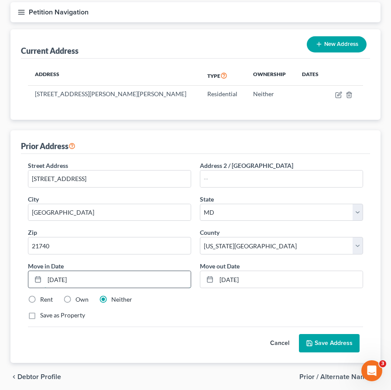
click at [64, 271] on input "06/01/2021" at bounding box center [118, 279] width 146 height 17
type input "06/2021"
click at [235, 271] on input "05/13/2022" at bounding box center [290, 279] width 146 height 17
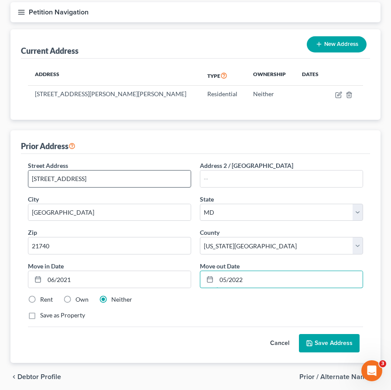
type input "05/2022"
click at [89, 170] on input "933 Concord St" at bounding box center [109, 178] width 162 height 17
type input "933 Concord St."
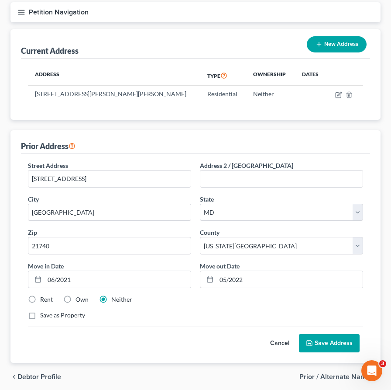
click at [324, 334] on button "Save Address" at bounding box center [329, 343] width 61 height 18
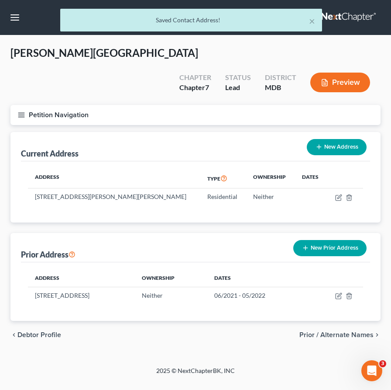
click at [329, 331] on span "Prior / Alternate Names" at bounding box center [337, 334] width 74 height 7
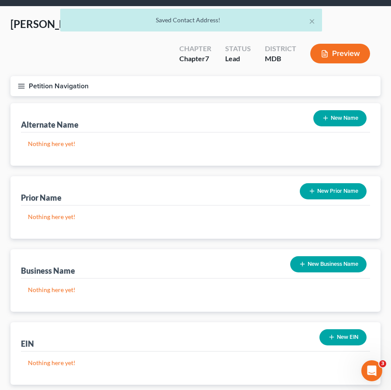
scroll to position [63, 0]
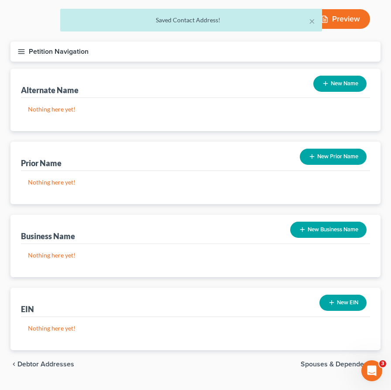
click at [336, 360] on span "Spouses & Dependents" at bounding box center [337, 363] width 73 height 7
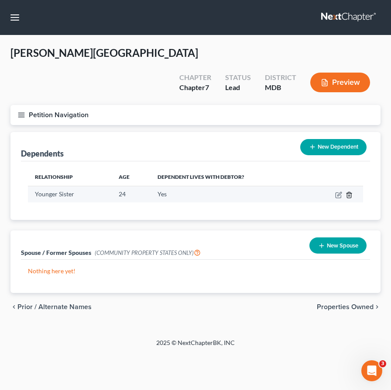
click at [351, 191] on icon "button" at bounding box center [349, 194] width 7 height 7
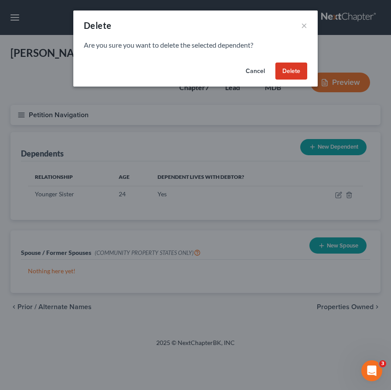
click at [294, 69] on button "Delete" at bounding box center [292, 70] width 32 height 17
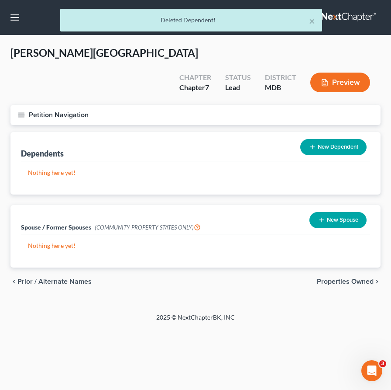
click at [364, 278] on span "Properties Owned" at bounding box center [345, 281] width 57 height 7
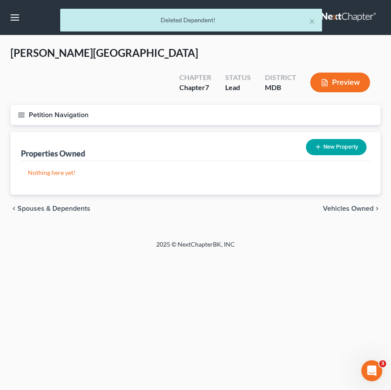
click at [339, 205] on span "Vehicles Owned" at bounding box center [348, 208] width 51 height 7
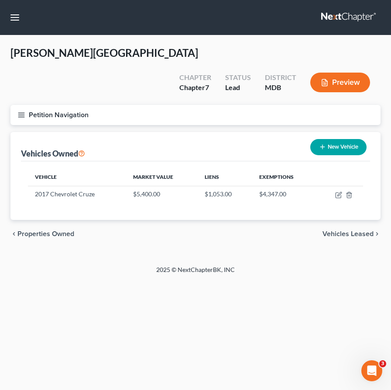
click at [344, 230] on span "Vehicles Leased" at bounding box center [348, 233] width 51 height 7
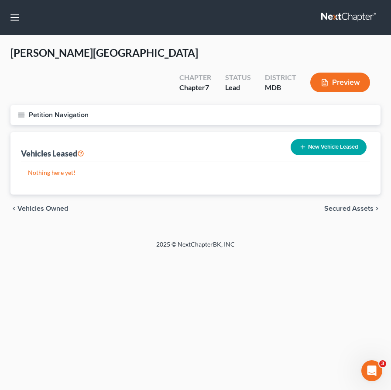
click at [339, 205] on span "Secured Assets" at bounding box center [348, 208] width 49 height 7
click at [339, 205] on span "Personal Items" at bounding box center [350, 208] width 47 height 7
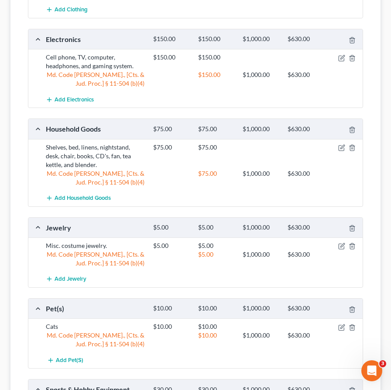
scroll to position [352, 0]
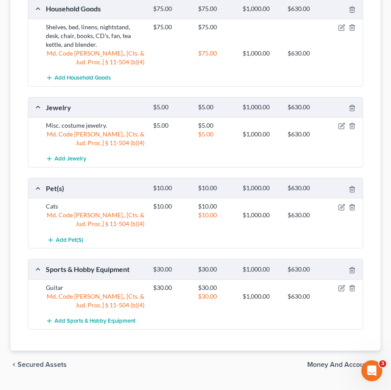
click at [320, 361] on span "Money and Accounts" at bounding box center [340, 364] width 66 height 7
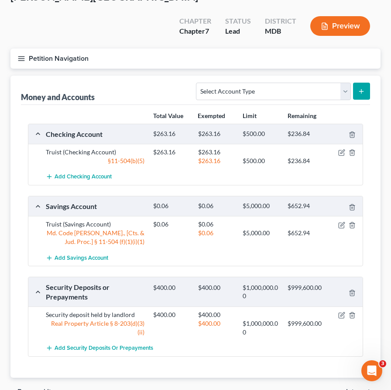
scroll to position [84, 0]
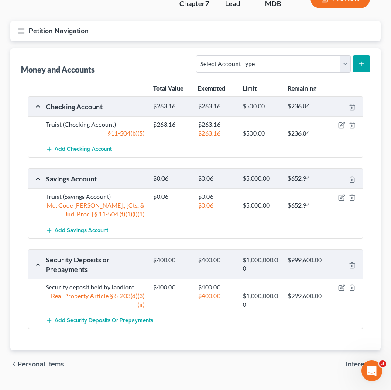
click at [352, 360] on span "Interests" at bounding box center [360, 363] width 28 height 7
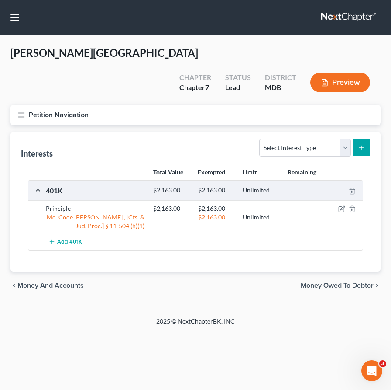
click at [324, 282] on span "Money Owed to Debtor" at bounding box center [337, 285] width 73 height 7
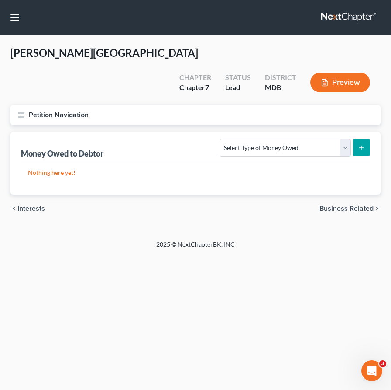
click at [331, 205] on span "Business Related" at bounding box center [347, 208] width 54 height 7
click at [331, 205] on span "Farm / Livestock" at bounding box center [348, 208] width 51 height 7
click at [309, 205] on span "Miscellaneous Property" at bounding box center [337, 208] width 74 height 7
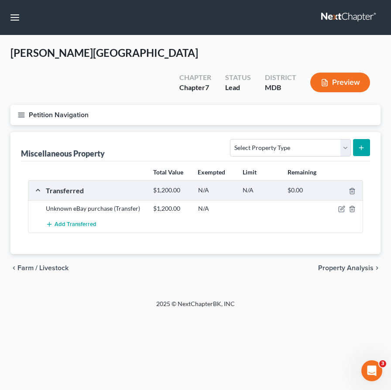
click at [346, 264] on span "Property Analysis" at bounding box center [345, 267] width 55 height 7
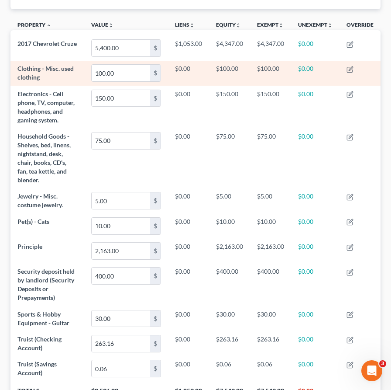
scroll to position [308, 0]
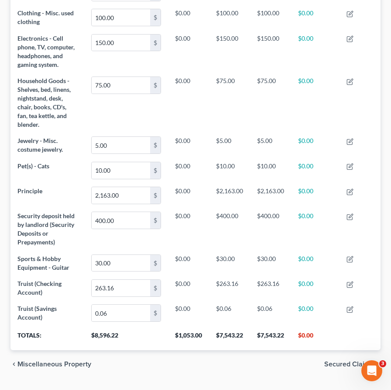
click at [332, 360] on span "Secured Claims" at bounding box center [348, 363] width 49 height 7
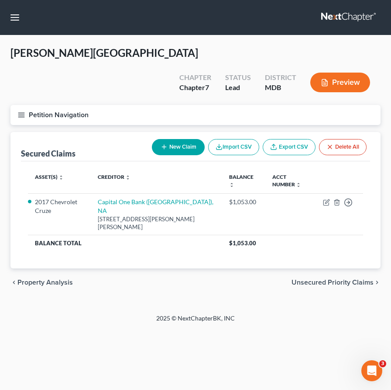
click at [325, 279] on span "Unsecured Priority Claims" at bounding box center [333, 282] width 82 height 7
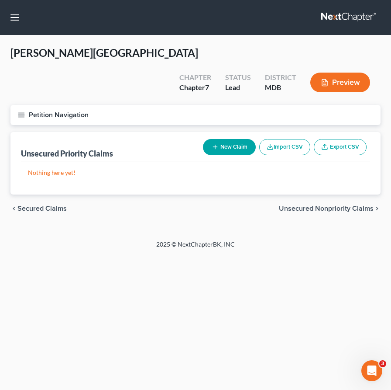
click at [305, 205] on span "Unsecured Nonpriority Claims" at bounding box center [326, 208] width 95 height 7
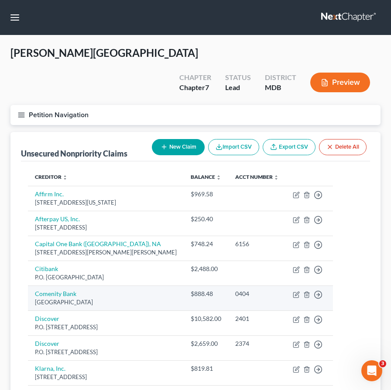
scroll to position [193, 0]
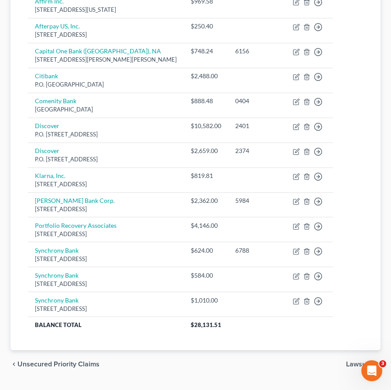
click at [349, 360] on span "Lawsuits" at bounding box center [360, 363] width 28 height 7
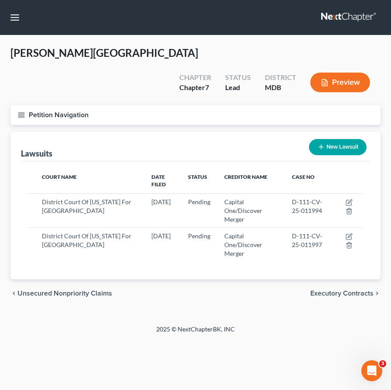
click at [224, 132] on div "Lawsuits New Lawsuit" at bounding box center [195, 146] width 349 height 29
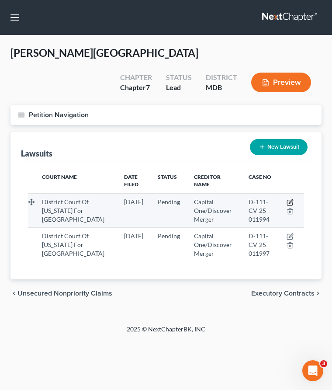
click at [289, 199] on icon "button" at bounding box center [289, 202] width 7 height 7
select select "21"
select select "0"
select select "1"
select select "48"
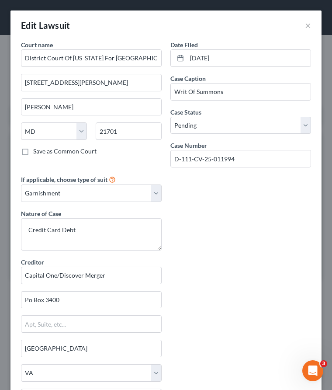
scroll to position [8, 0]
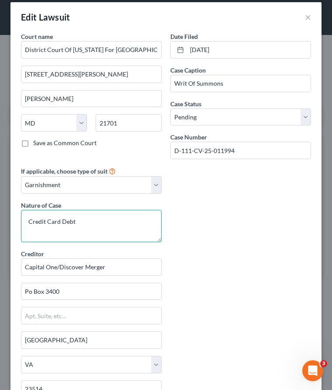
click at [100, 223] on textarea "Credit Card Debt" at bounding box center [91, 226] width 141 height 32
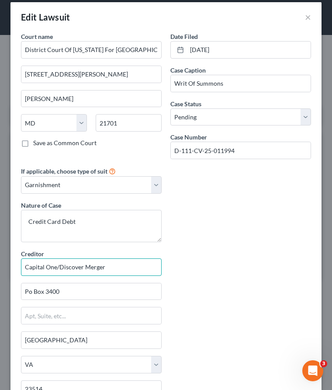
drag, startPoint x: 112, startPoint y: 267, endPoint x: -11, endPoint y: 252, distance: 123.7
click at [0, 252] on html "Home New Case Client Portal Law Office of David Cahn, LLC david@cahnlawoffice.c…" at bounding box center [166, 195] width 332 height 390
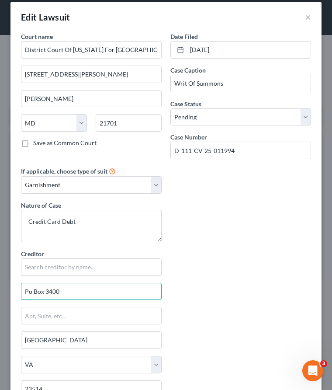
drag, startPoint x: 69, startPoint y: 290, endPoint x: 3, endPoint y: 286, distance: 65.1
click at [3, 286] on div "Edit Lawsuit × Court name * District Court Of Maryland For Frederick County 100…" at bounding box center [166, 195] width 332 height 390
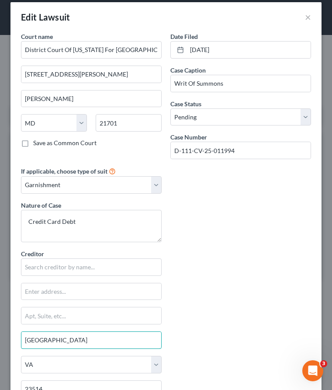
drag, startPoint x: 56, startPoint y: 337, endPoint x: 12, endPoint y: 335, distance: 44.1
click at [12, 335] on div "Court name * District Court Of Maryland For Frederick County 100 W Patrick Stre…" at bounding box center [165, 270] width 311 height 476
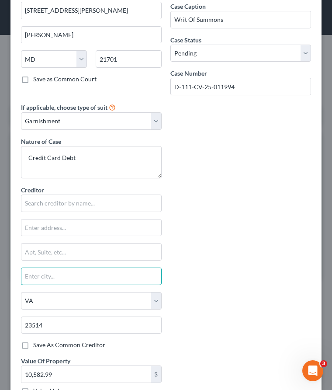
scroll to position [113, 0]
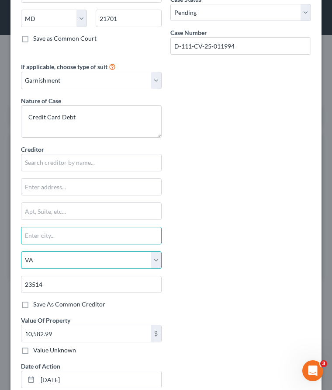
click at [45, 258] on select "State AL AK AR AZ CA CO CT DE DC FL GA GU HI ID IL IN IA KS KY LA ME MD MA MI M…" at bounding box center [91, 259] width 141 height 17
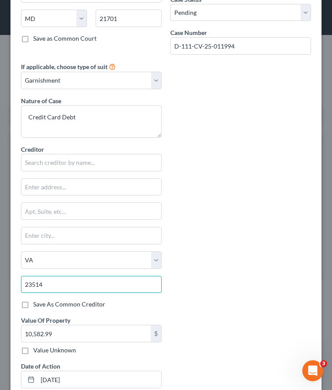
drag, startPoint x: 62, startPoint y: 286, endPoint x: 5, endPoint y: 283, distance: 57.7
click at [5, 283] on div "Edit Lawsuit × Court name * District Court Of Maryland For Frederick County 100…" at bounding box center [166, 195] width 332 height 390
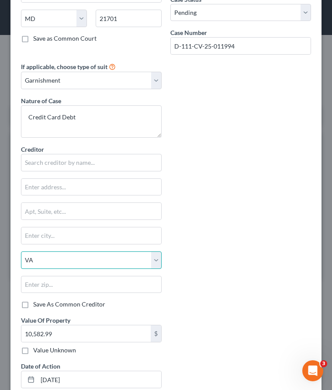
click at [31, 259] on select "State AL AK AR AZ CA CO CT DE DC FL GA GU HI ID IL IN IA KS KY LA ME MD MA MI M…" at bounding box center [91, 259] width 141 height 17
select select
click at [21, 251] on select "State AL AK AR AZ CA CO CT DE DC FL GA GU HI ID IL IN IA KS KY LA ME MD MA MI M…" at bounding box center [91, 259] width 141 height 17
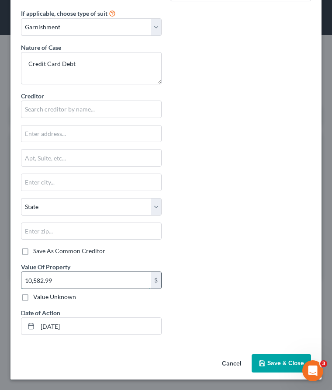
click at [66, 281] on input "10,582.99" at bounding box center [85, 280] width 129 height 17
click at [90, 327] on input "11/07/2025" at bounding box center [100, 325] width 124 height 17
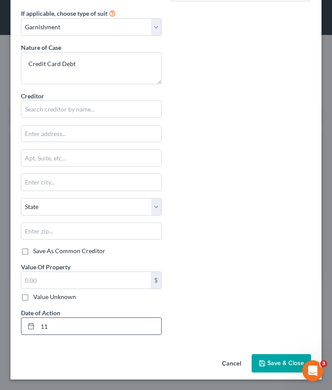
type input "1"
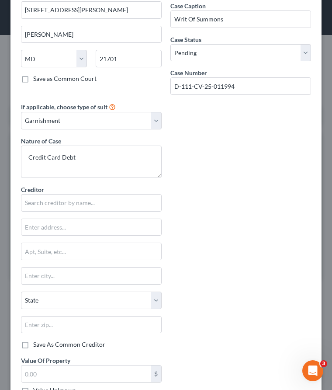
scroll to position [33, 0]
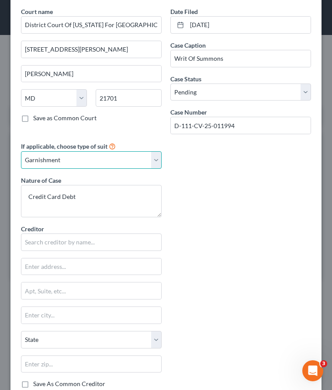
click at [108, 156] on select "Select Repossession Garnishment Foreclosure Attached, Seized, Or Levied Other" at bounding box center [91, 159] width 141 height 17
select select
click at [21, 169] on select "Select Repossession Garnishment Foreclosure Attached, Seized, Or Levied Other" at bounding box center [91, 159] width 141 height 17
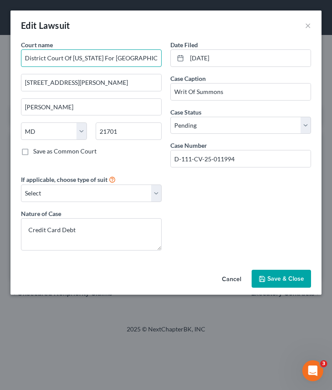
click at [101, 62] on input "District Court Of Maryland For Frederick County" at bounding box center [91, 57] width 141 height 17
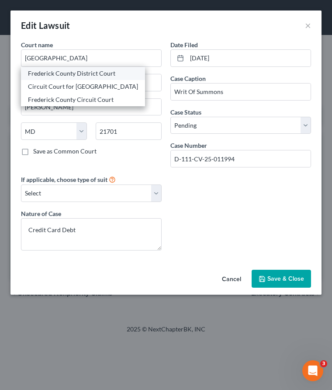
click at [45, 74] on div "Frederick County District Court" at bounding box center [83, 73] width 110 height 9
type input "Frederick County District Court"
type input "100 W. Patrick St."
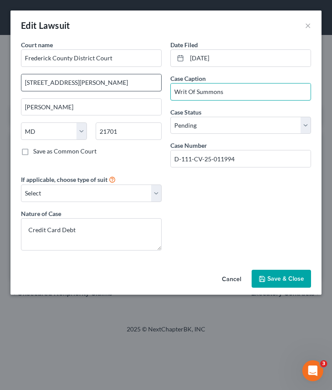
drag, startPoint x: 229, startPoint y: 93, endPoint x: 152, endPoint y: 87, distance: 76.6
click at [152, 87] on div "Court name * Frederick County District Court 100 W. Patrick St. Frederick State…" at bounding box center [166, 148] width 299 height 217
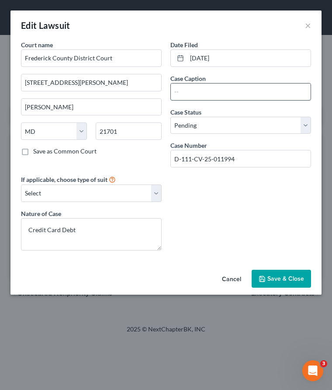
click at [184, 93] on input "text" at bounding box center [241, 91] width 140 height 17
type input "Capital One, N.A., Successor vs. Cheyenne Gorton"
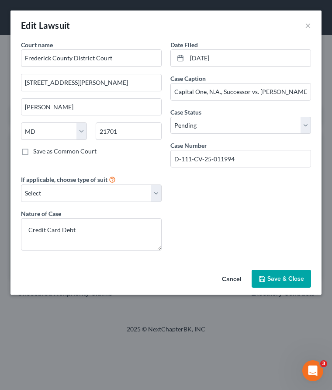
click at [274, 276] on span "Save & Close" at bounding box center [285, 278] width 37 height 7
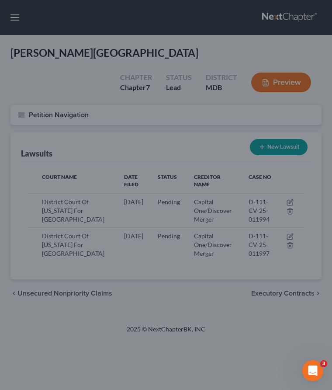
click at [274, 265] on span "Save & Close" at bounding box center [270, 262] width 32 height 7
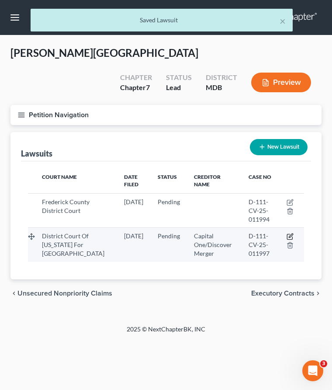
click at [290, 234] on icon "button" at bounding box center [291, 236] width 4 height 4
select select "21"
select select "0"
select select "1"
select select "48"
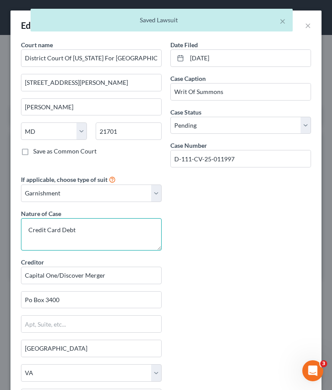
click at [83, 231] on textarea "Credit Card Debt" at bounding box center [91, 234] width 141 height 32
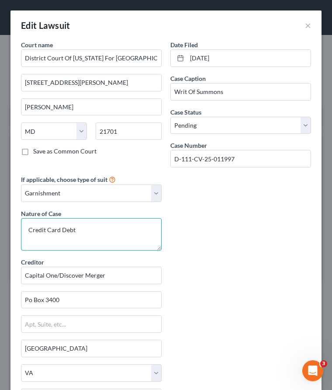
drag, startPoint x: 99, startPoint y: 232, endPoint x: -20, endPoint y: 224, distance: 119.0
click at [0, 224] on html "Home New Case Client Portal Law Office of David Cahn, LLC david@cahnlawoffice.c…" at bounding box center [166, 195] width 332 height 390
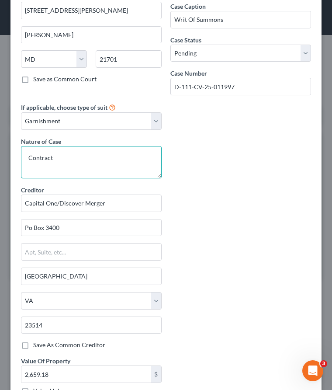
scroll to position [83, 0]
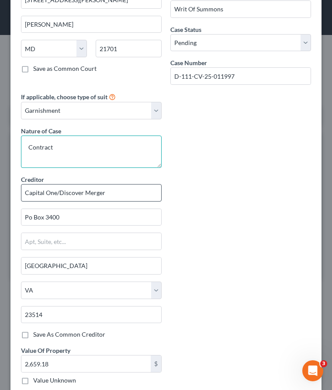
type textarea "Contract"
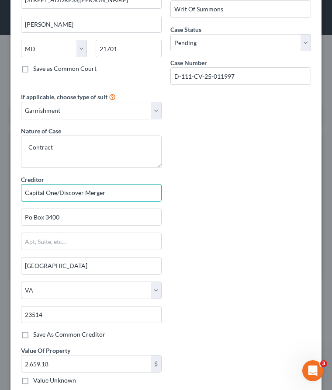
click at [116, 189] on input "Capital One/Discover Merger" at bounding box center [91, 192] width 141 height 17
drag, startPoint x: 115, startPoint y: 194, endPoint x: -18, endPoint y: 181, distance: 133.4
click at [0, 181] on html "Home New Case Client Portal Law Office of David Cahn, LLC david@cahnlawoffice.c…" at bounding box center [166, 195] width 332 height 390
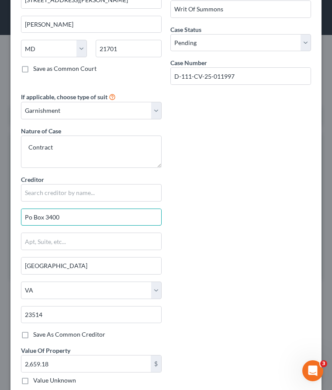
drag, startPoint x: 69, startPoint y: 220, endPoint x: 1, endPoint y: 217, distance: 67.3
click at [1, 220] on div "Edit Lawsuit × Court name * District Court Of Maryland For Frederick County 100…" at bounding box center [166, 195] width 332 height 390
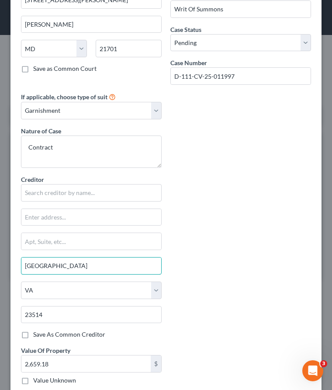
drag, startPoint x: 56, startPoint y: 263, endPoint x: 8, endPoint y: 262, distance: 47.6
click at [8, 262] on div "Edit Lawsuit × Court name * District Court Of Maryland For Frederick County 100…" at bounding box center [166, 195] width 332 height 390
click at [34, 293] on select "State AL AK AR AZ CA CO CT DE DC FL GA GU HI ID IL IN IA KS KY LA ME MD MA MI M…" at bounding box center [91, 289] width 141 height 17
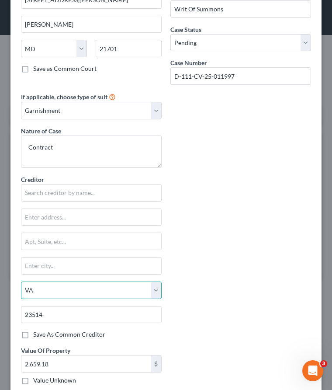
select select
click at [21, 281] on select "State AL AK AR AZ CA CO CT DE DC FL GA GU HI ID IL IN IA KS KY LA ME MD MA MI M…" at bounding box center [91, 289] width 141 height 17
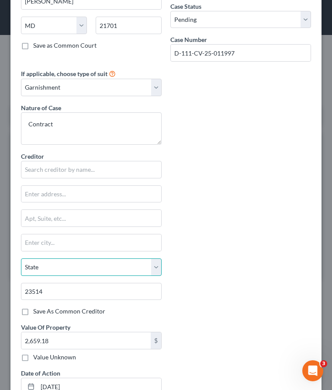
scroll to position [166, 0]
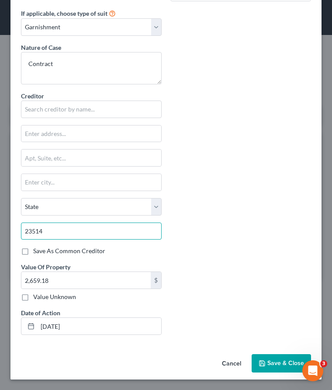
drag, startPoint x: 49, startPoint y: 227, endPoint x: -13, endPoint y: 223, distance: 62.1
click at [0, 223] on html "Home New Case Client Portal Law Office of David Cahn, LLC david@cahnlawoffice.c…" at bounding box center [166, 195] width 332 height 390
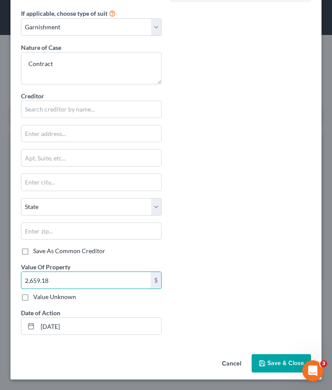
drag, startPoint x: 61, startPoint y: 281, endPoint x: -13, endPoint y: 256, distance: 78.2
click at [0, 256] on html "Home New Case Client Portal Law Office of David Cahn, LLC david@cahnlawoffice.c…" at bounding box center [166, 195] width 332 height 390
drag, startPoint x: 52, startPoint y: 281, endPoint x: -2, endPoint y: 274, distance: 54.1
click at [0, 274] on html "Home New Case Client Portal Law Office of David Cahn, LLC david@cahnlawoffice.c…" at bounding box center [166, 195] width 332 height 390
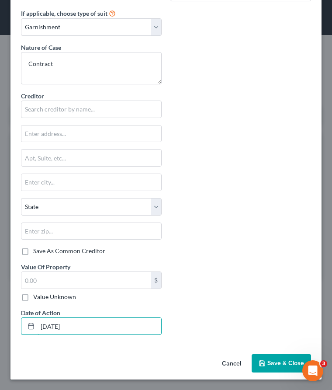
drag, startPoint x: 85, startPoint y: 324, endPoint x: 15, endPoint y: 322, distance: 70.3
click at [15, 322] on div "Court name * District Court Of Maryland For Frederick County 100 W Patrick Stre…" at bounding box center [165, 112] width 311 height 476
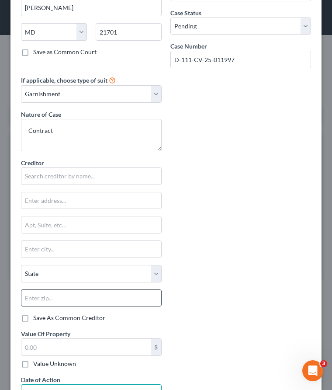
scroll to position [33, 0]
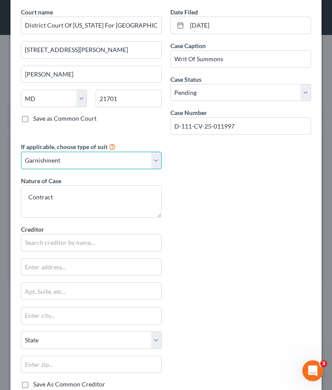
click at [66, 155] on select "Select Repossession Garnishment Foreclosure Attached, Seized, Or Levied Other" at bounding box center [91, 160] width 141 height 17
select select
click at [21, 169] on select "Select Repossession Garnishment Foreclosure Attached, Seized, Or Levied Other" at bounding box center [91, 160] width 141 height 17
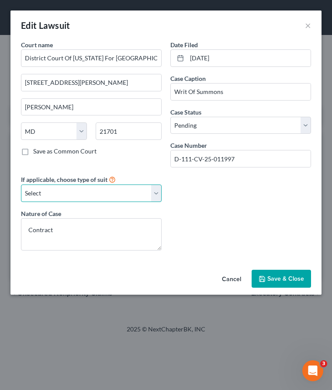
scroll to position [0, 0]
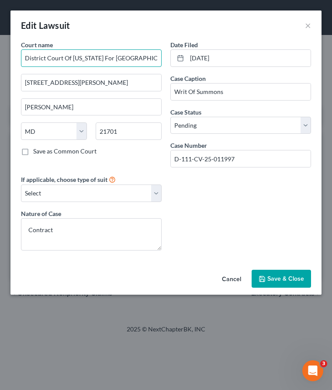
drag, startPoint x: 27, startPoint y: 58, endPoint x: 181, endPoint y: 72, distance: 155.3
click at [181, 72] on div "Court name * District Court Of Maryland For Frederick County 100 W Patrick Stre…" at bounding box center [166, 148] width 299 height 217
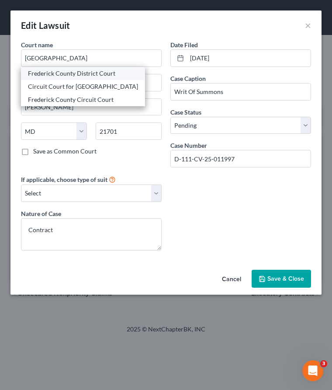
click at [56, 70] on div "Frederick County District Court" at bounding box center [83, 73] width 110 height 9
type input "Frederick County District Court"
type input "100 W. Patrick St."
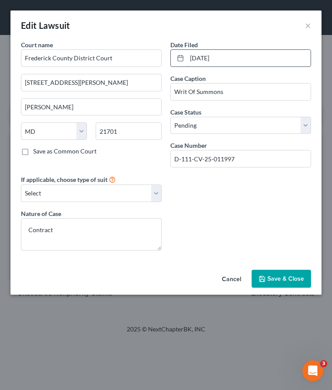
click at [235, 58] on input "05/08/2025" at bounding box center [249, 58] width 124 height 17
drag, startPoint x: 235, startPoint y: 58, endPoint x: 134, endPoint y: 46, distance: 101.9
click at [134, 46] on div "Court name * Frederick County District Court 100 W. Patrick St. Frederick State…" at bounding box center [166, 148] width 299 height 217
type input "08/05/2025"
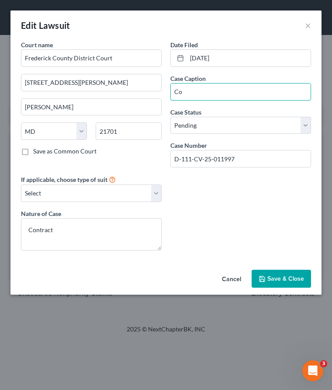
type input "C"
type input "Capital One, N.A., Successor vs. Cheyenne Gorton"
click at [282, 275] on span "Save & Close" at bounding box center [285, 278] width 37 height 7
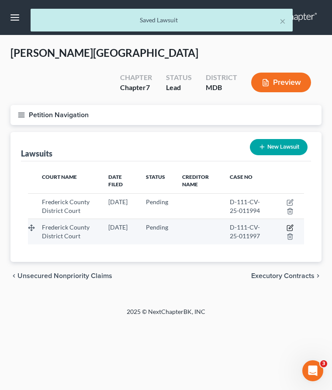
click at [289, 224] on icon "button" at bounding box center [289, 227] width 7 height 7
select select "21"
select select "0"
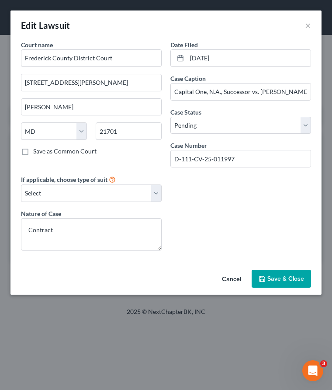
click at [275, 278] on span "Save & Close" at bounding box center [285, 278] width 37 height 7
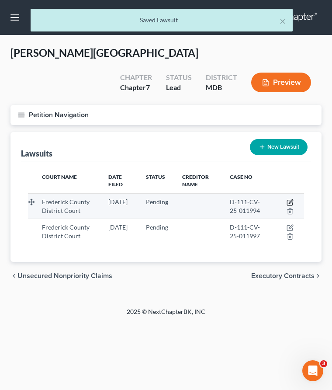
click at [288, 199] on icon "button" at bounding box center [289, 202] width 7 height 7
select select "21"
select select "0"
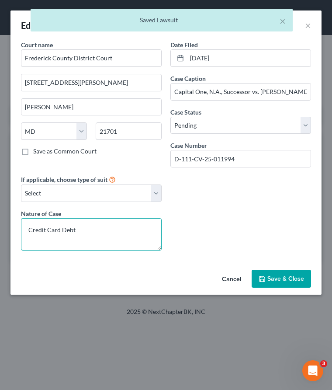
drag, startPoint x: 93, startPoint y: 229, endPoint x: -3, endPoint y: 202, distance: 100.2
click at [0, 202] on html "Home New Case Client Portal Law Office of David Cahn, LLC david@cahnlawoffice.c…" at bounding box center [166, 195] width 332 height 390
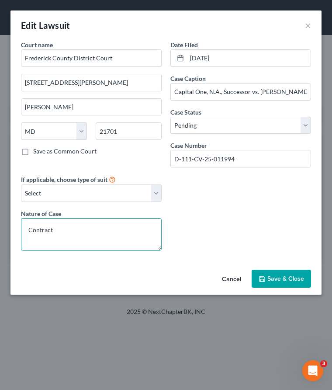
type textarea "Contract"
click at [264, 276] on icon "button" at bounding box center [262, 278] width 7 height 7
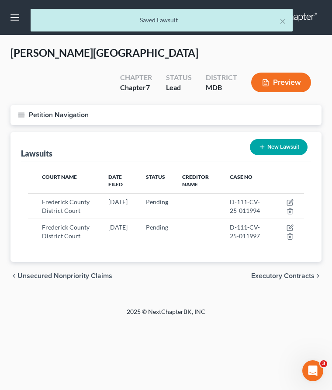
click at [271, 272] on span "Executory Contracts" at bounding box center [282, 275] width 63 height 7
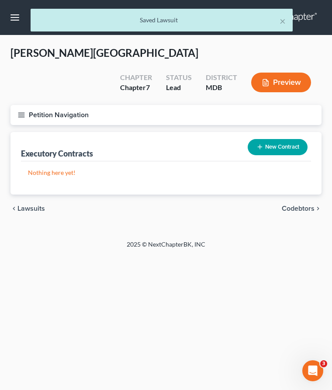
click at [292, 205] on span "Codebtors" at bounding box center [298, 208] width 33 height 7
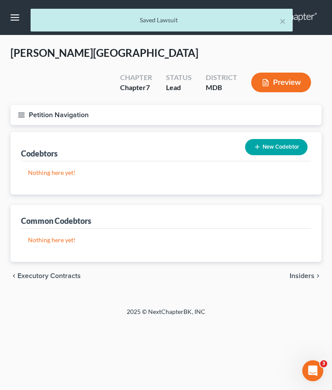
click at [293, 272] on span "Insiders" at bounding box center [302, 275] width 25 height 7
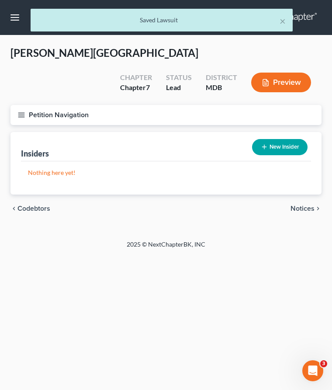
click at [301, 194] on div "chevron_left Codebtors Notices chevron_right" at bounding box center [165, 208] width 311 height 28
click at [300, 205] on span "Notices" at bounding box center [302, 208] width 24 height 7
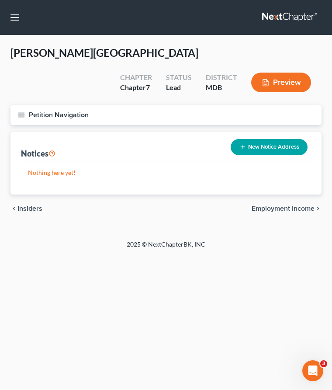
click at [299, 194] on div "chevron_left Insiders Employment Income chevron_right" at bounding box center [165, 208] width 311 height 28
click at [297, 205] on span "Employment Income" at bounding box center [283, 208] width 63 height 7
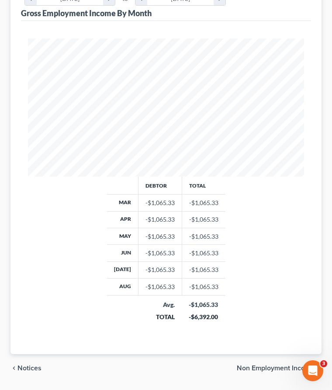
scroll to position [250, 0]
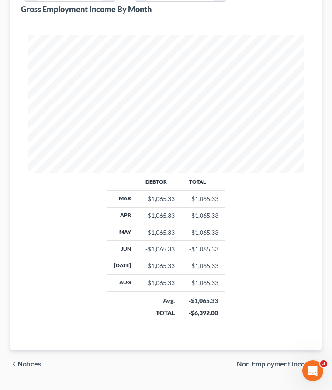
click at [264, 360] on span "Non Employment Income" at bounding box center [276, 363] width 78 height 7
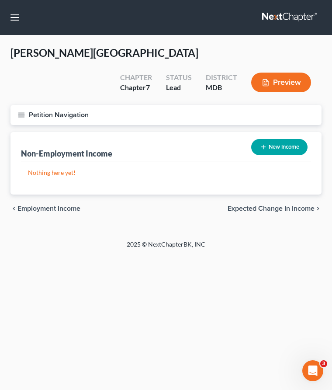
click at [35, 194] on div "chevron_left Employment Income Expected Change in Income chevron_right" at bounding box center [165, 208] width 311 height 28
click at [35, 205] on span "Employment Income" at bounding box center [48, 208] width 63 height 7
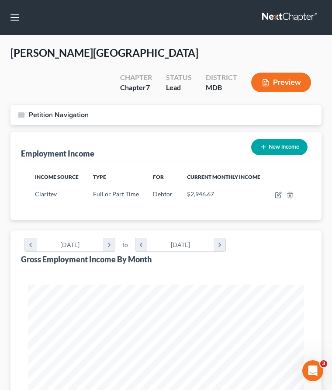
scroll to position [138, 293]
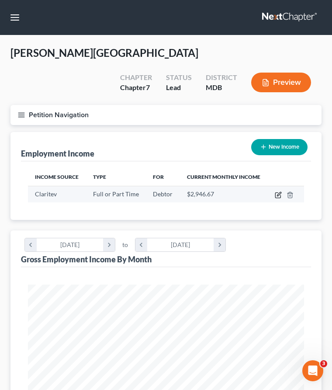
click at [278, 192] on icon "button" at bounding box center [279, 194] width 4 height 4
select select "0"
select select "21"
select select "2"
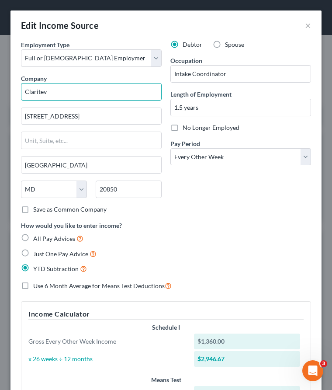
drag, startPoint x: 68, startPoint y: 91, endPoint x: -20, endPoint y: 81, distance: 88.3
click at [0, 81] on html "Home New Case Client Portal Law Office of David Cahn, LLC david@cahnlawoffice.c…" at bounding box center [166, 330] width 332 height 661
type input "Multiplan, Inc."
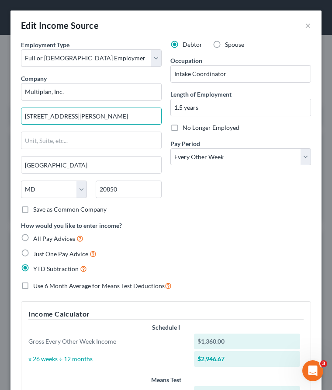
type input "535 East Diehl Rd."
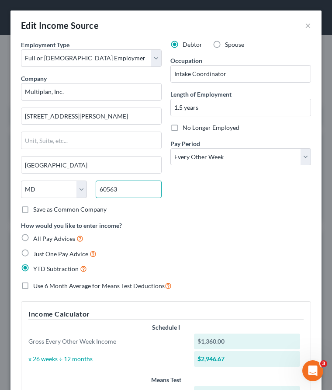
type input "60563"
type input "Naperville"
select select "14"
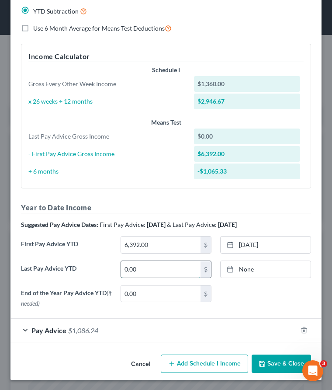
click at [164, 261] on input "0.00" at bounding box center [160, 269] width 79 height 17
type input "2,390.00"
type input "9/9/2025"
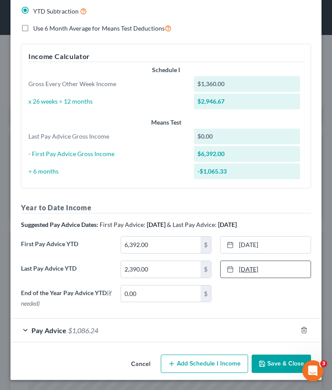
click at [252, 270] on link "9/9/2025" at bounding box center [266, 269] width 90 height 17
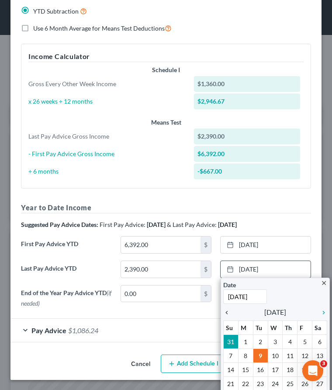
click at [228, 311] on icon "chevron_left" at bounding box center [228, 312] width 11 height 7
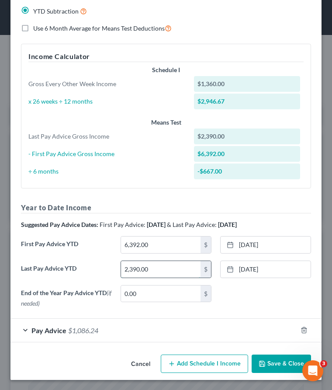
click at [136, 269] on input "2,390.00" at bounding box center [160, 269] width 79 height 17
type input "23,910.00"
click at [278, 362] on button "Save & Close" at bounding box center [281, 363] width 59 height 18
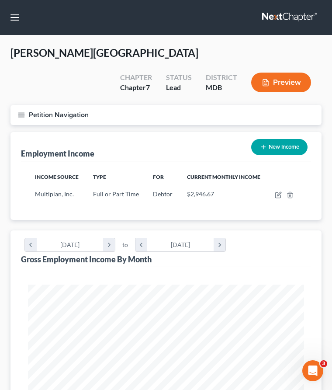
click at [23, 111] on icon "button" at bounding box center [21, 115] width 8 height 8
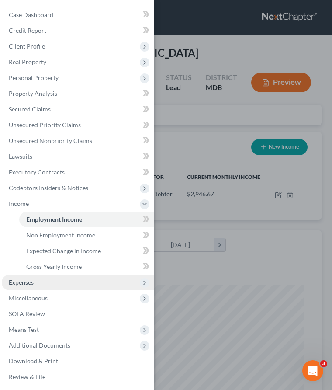
scroll to position [2, 0]
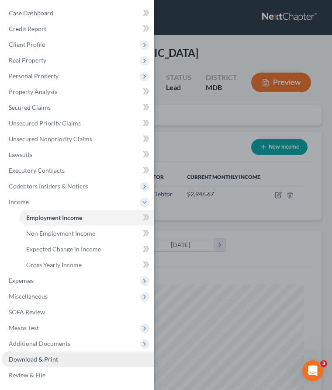
click at [35, 359] on span "Download & Print" at bounding box center [33, 358] width 49 height 7
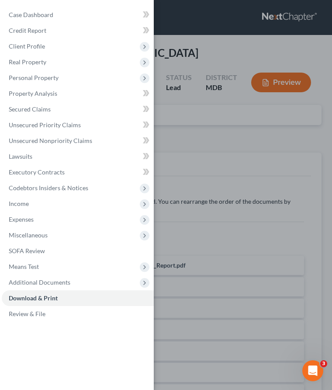
click at [197, 100] on div "Case Dashboard Payments Invoices Payments Payments Credit Report Client Profile" at bounding box center [166, 195] width 332 height 390
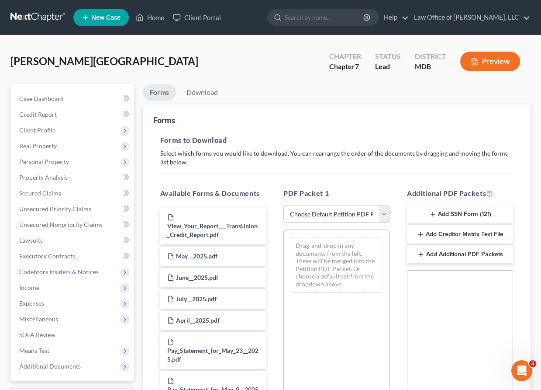
click at [386, 213] on select "Choose Default Petition PDF Packet Complete Bankruptcy Petition (all forms and …" at bounding box center [336, 213] width 106 height 17
select select "0"
click at [283, 205] on select "Choose Default Petition PDF Packet Complete Bankruptcy Petition (all forms and …" at bounding box center [336, 213] width 106 height 17
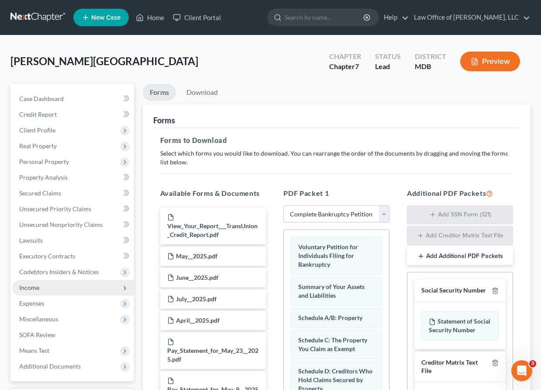
click at [38, 287] on span "Income" at bounding box center [29, 286] width 20 height 7
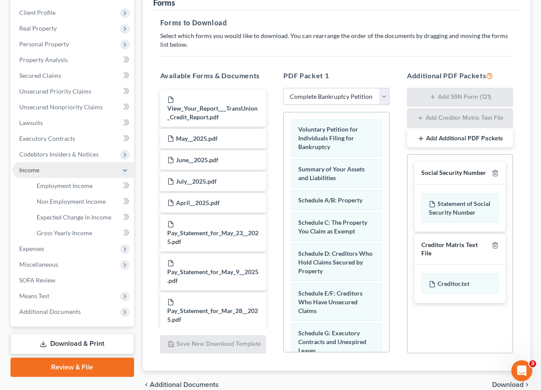
scroll to position [159, 0]
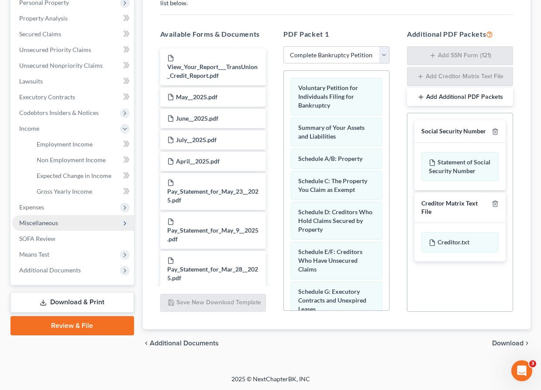
click at [38, 224] on span "Miscellaneous" at bounding box center [38, 222] width 39 height 7
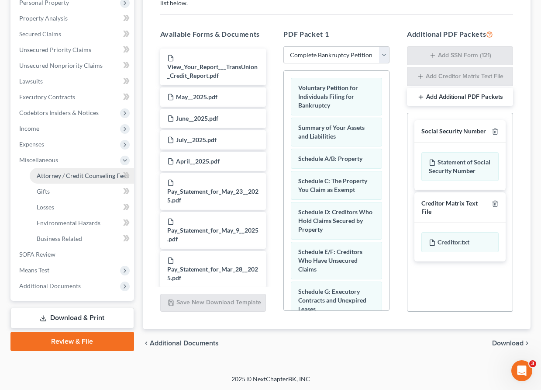
click at [55, 176] on span "Attorney / Credit Counseling Fees" at bounding box center [83, 175] width 92 height 7
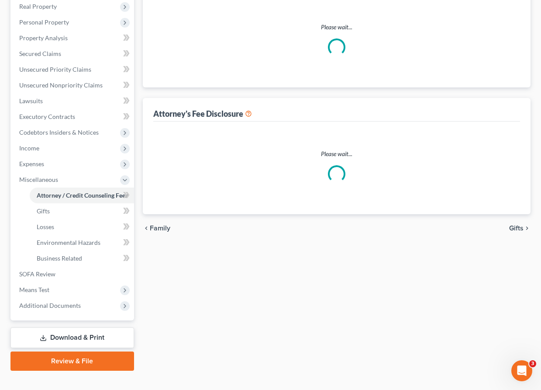
scroll to position [14, 0]
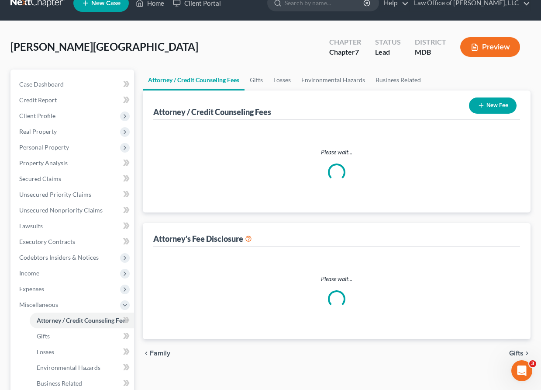
select select "4"
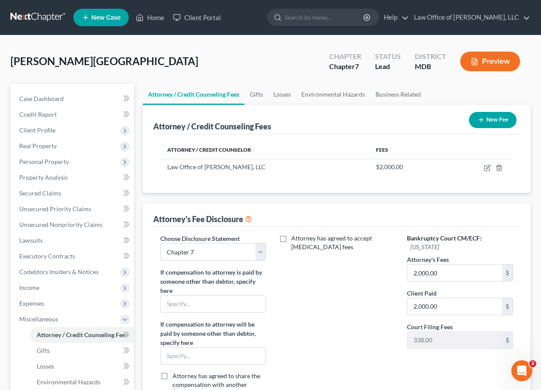
scroll to position [0, 0]
click at [391, 123] on icon "button" at bounding box center [481, 119] width 7 height 7
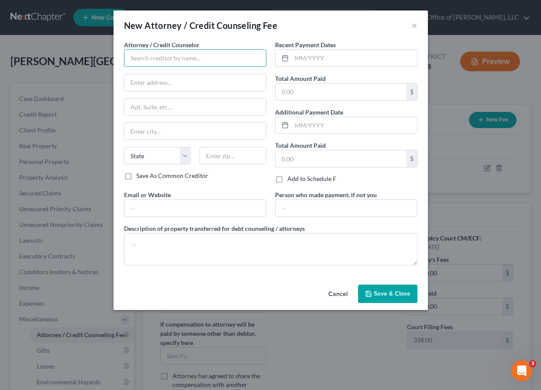
click at [139, 60] on input "text" at bounding box center [195, 57] width 142 height 17
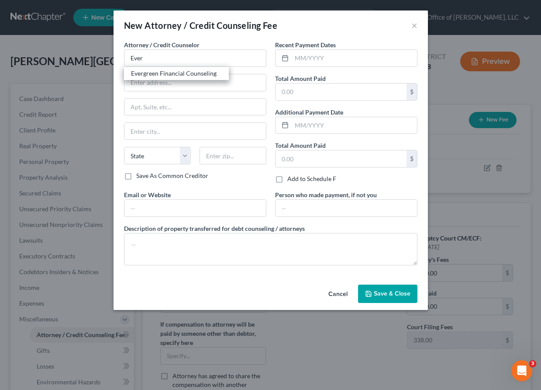
click at [149, 72] on div "Evergreen Financial Counseling" at bounding box center [176, 73] width 91 height 9
type input "Evergreen Financial Counseling"
type input "7137 E. Rancho Vista Dr., Ste. B21"
type input "Scottsdale"
select select "3"
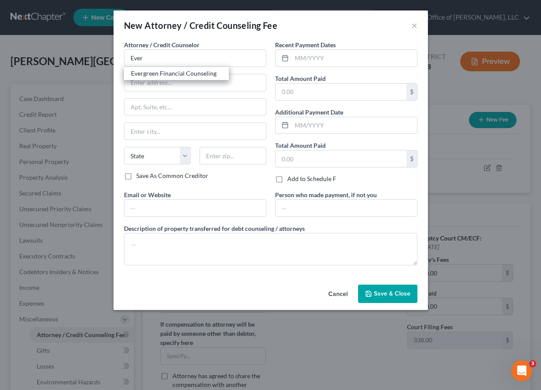
type input "85251"
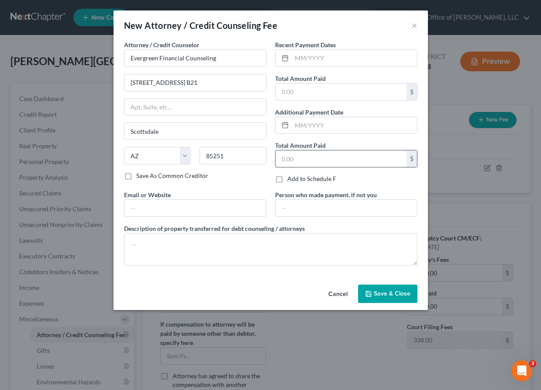
click at [295, 159] on input "text" at bounding box center [341, 158] width 131 height 17
type input "19.99"
drag, startPoint x: 307, startPoint y: 158, endPoint x: 236, endPoint y: 154, distance: 71.3
click at [236, 154] on div "Attorney / Credit Counselor * Evergreen Financial Counseling 7137 E. Rancho Vis…" at bounding box center [271, 156] width 302 height 232
drag, startPoint x: 307, startPoint y: 164, endPoint x: 272, endPoint y: 158, distance: 35.9
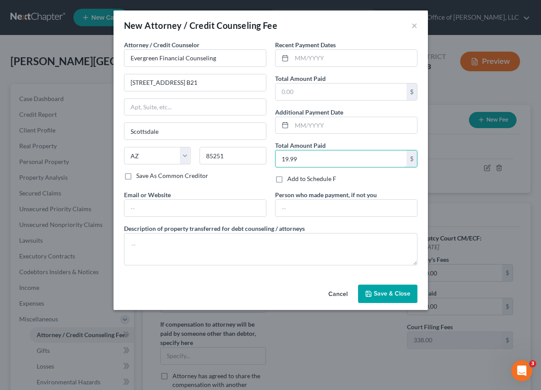
click at [271, 158] on div "Recent Payment Dates Total Amount Paid $ Additional Payment Date Total Amount P…" at bounding box center [346, 115] width 151 height 150
click at [289, 90] on input "text" at bounding box center [341, 91] width 131 height 17
type input "19.99"
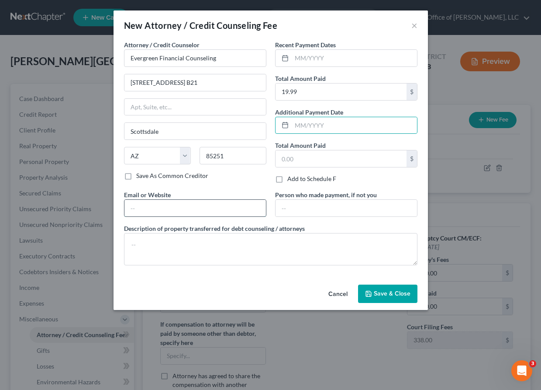
click at [132, 209] on input "text" at bounding box center [194, 208] width 141 height 17
type input "www.evergreenclass.com"
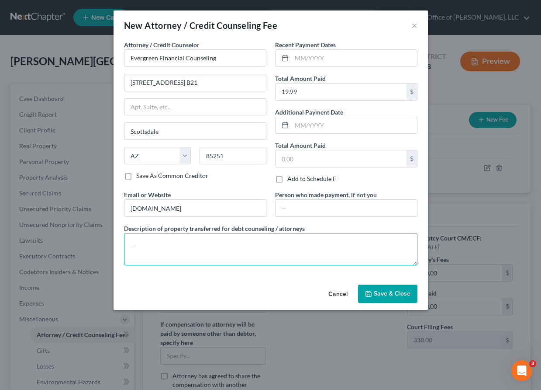
click at [170, 253] on textarea at bounding box center [270, 249] width 293 height 32
type textarea "Credit Counseling Course"
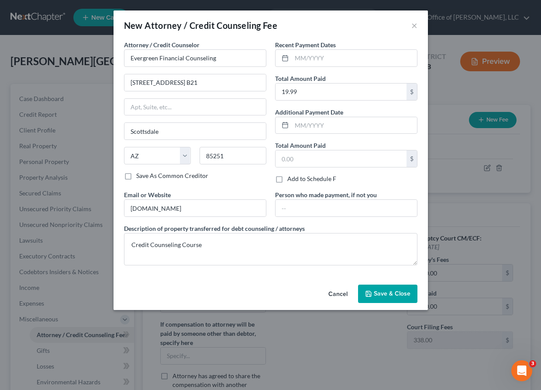
click at [375, 297] on span "Save & Close" at bounding box center [392, 293] width 37 height 7
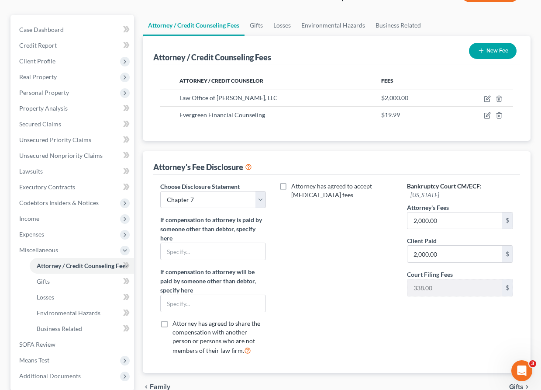
scroll to position [90, 0]
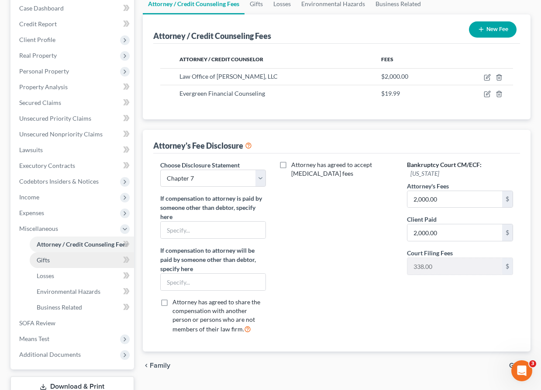
click at [46, 259] on span "Gifts" at bounding box center [43, 259] width 13 height 7
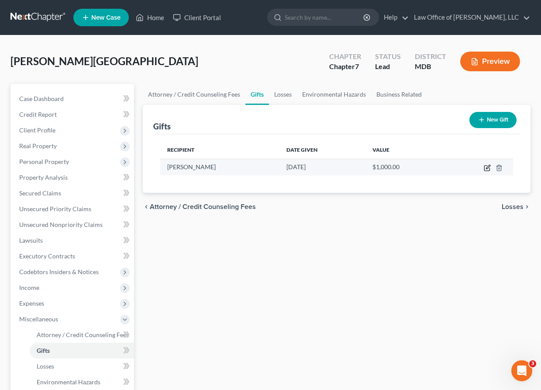
click at [391, 169] on icon "button" at bounding box center [487, 167] width 7 height 7
select select "21"
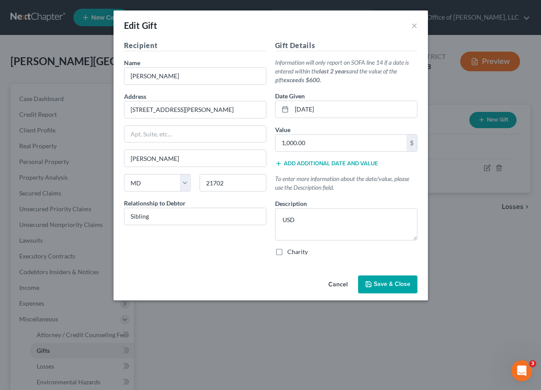
click at [386, 282] on span "Save & Close" at bounding box center [392, 283] width 37 height 7
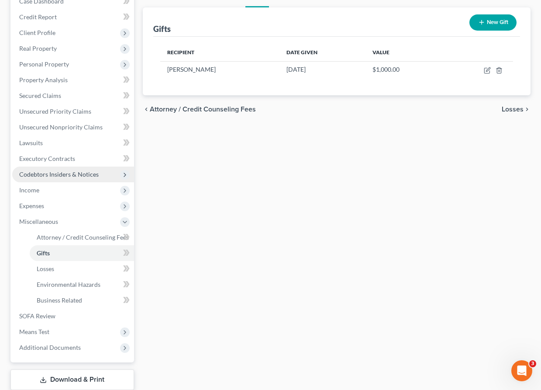
scroll to position [125, 0]
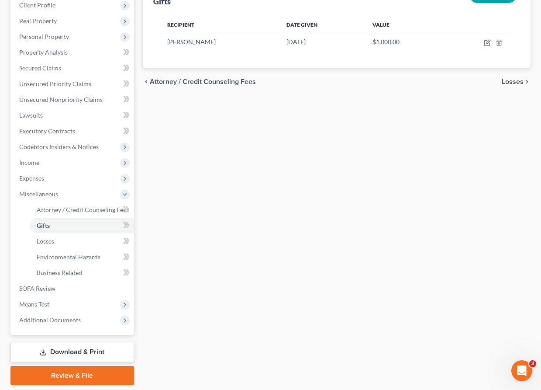
click at [53, 348] on link "Download & Print" at bounding box center [72, 351] width 124 height 21
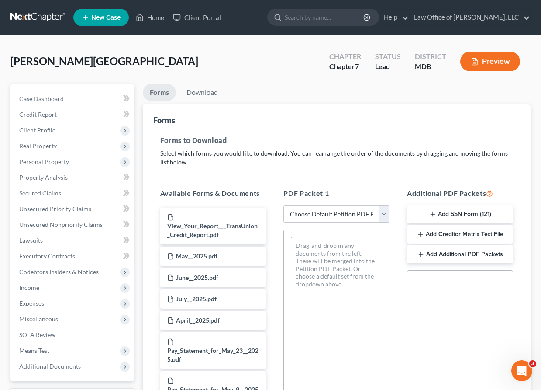
click at [382, 209] on select "Choose Default Petition PDF Packet Complete Bankruptcy Petition (all forms and …" at bounding box center [336, 213] width 106 height 17
select select "0"
click at [283, 205] on select "Choose Default Petition PDF Packet Complete Bankruptcy Petition (all forms and …" at bounding box center [336, 213] width 106 height 17
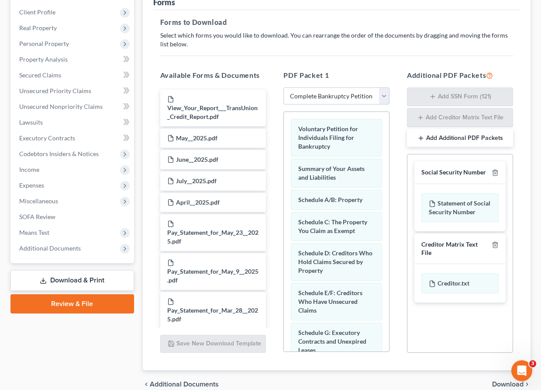
scroll to position [159, 0]
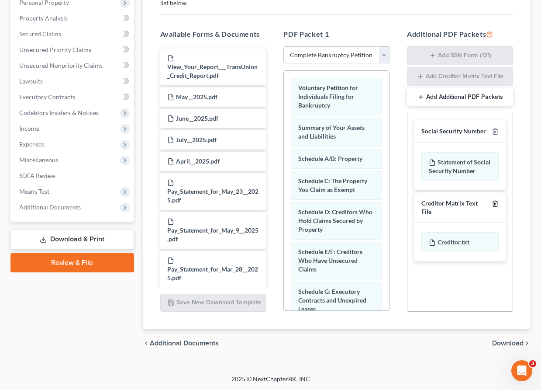
click at [391, 202] on icon "button" at bounding box center [495, 203] width 7 height 7
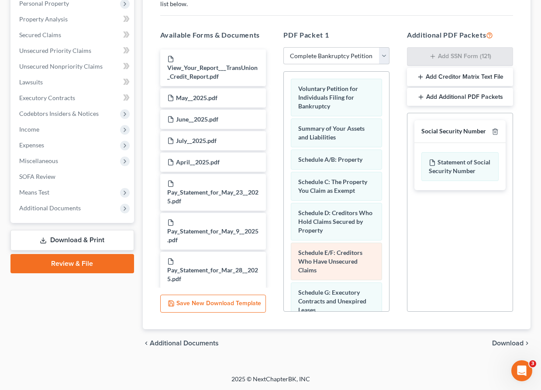
scroll to position [449, 0]
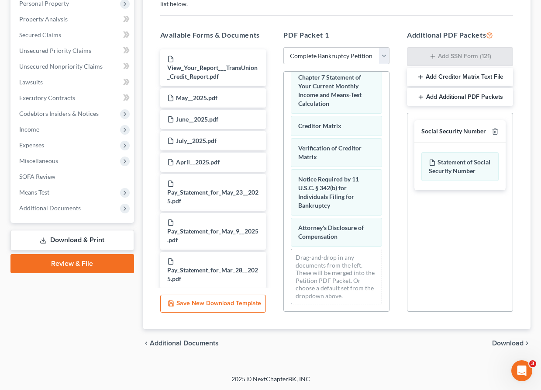
click at [391, 339] on span "Download" at bounding box center [507, 342] width 31 height 7
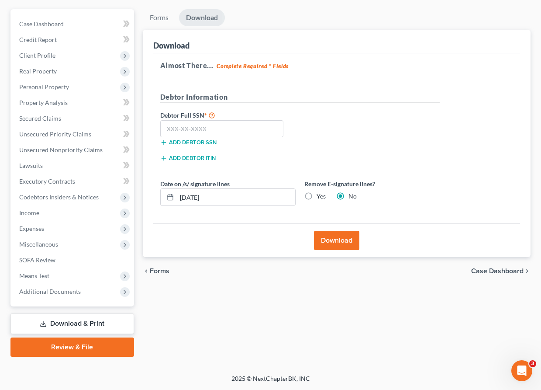
scroll to position [74, 0]
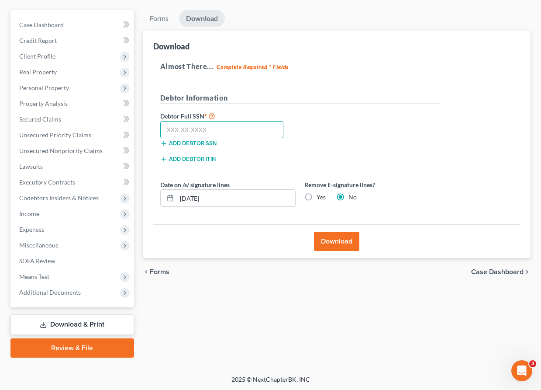
click at [183, 131] on input "text" at bounding box center [222, 129] width 124 height 17
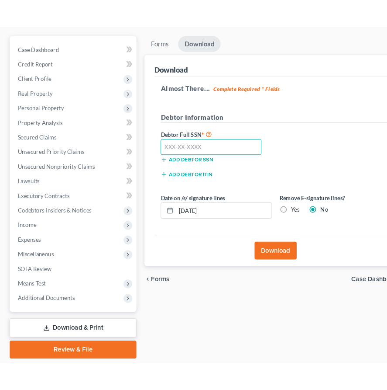
scroll to position [30, 0]
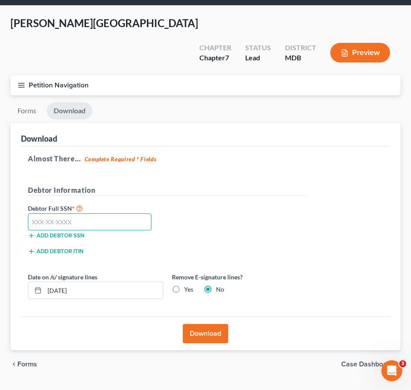
click at [48, 213] on input "text" at bounding box center [90, 221] width 124 height 17
type input "213-51-8287"
click at [196, 324] on button "Download" at bounding box center [205, 333] width 45 height 19
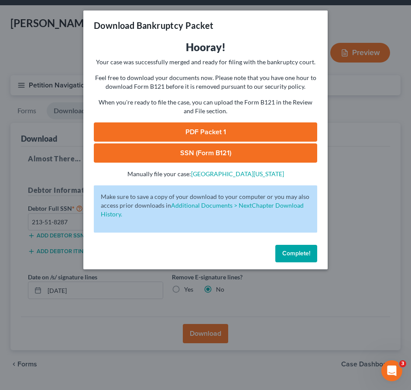
click at [182, 130] on link "PDF Packet 1" at bounding box center [206, 131] width 224 height 19
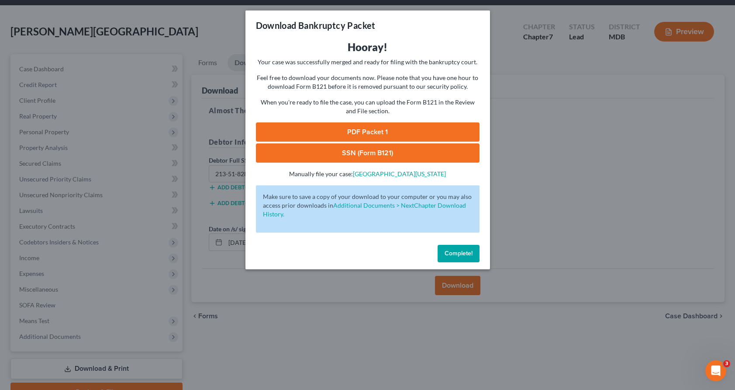
click at [372, 149] on link "SSN (Form B121)" at bounding box center [368, 152] width 224 height 19
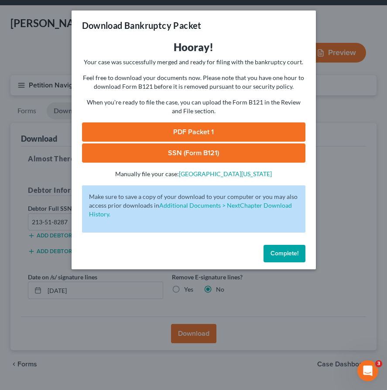
click at [293, 253] on span "Complete!" at bounding box center [285, 252] width 28 height 7
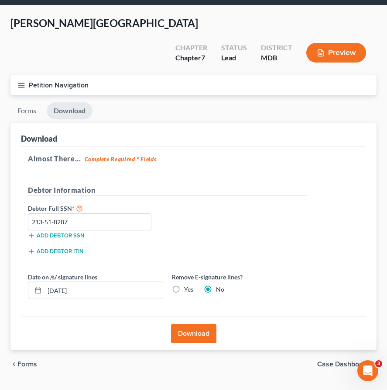
click at [21, 85] on line "button" at bounding box center [21, 85] width 6 height 0
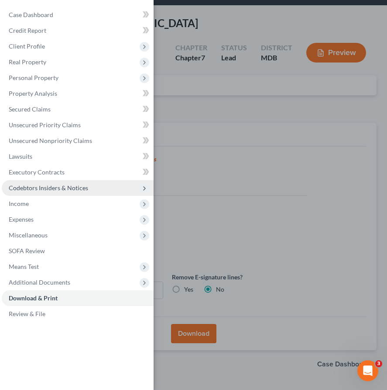
click at [31, 187] on span "Codebtors Insiders & Notices" at bounding box center [48, 187] width 79 height 7
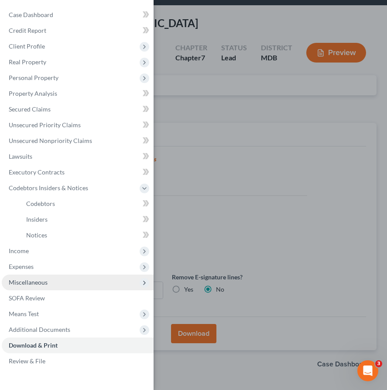
click at [28, 284] on span "Miscellaneous" at bounding box center [28, 281] width 39 height 7
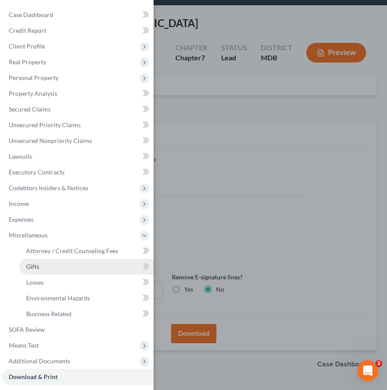
click at [33, 264] on span "Gifts" at bounding box center [32, 265] width 13 height 7
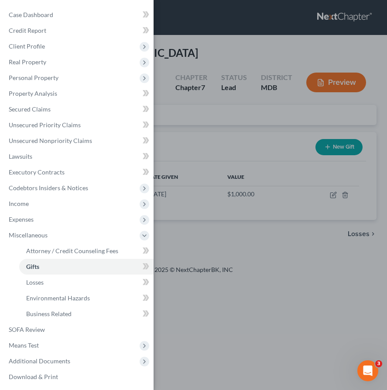
click at [345, 175] on div "Case Dashboard Payments Invoices Payments Payments Credit Report Client Profile" at bounding box center [193, 195] width 387 height 390
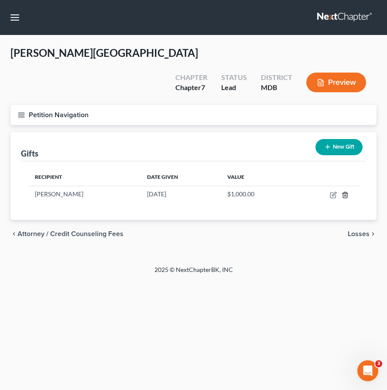
click at [345, 194] on line "button" at bounding box center [345, 195] width 0 height 2
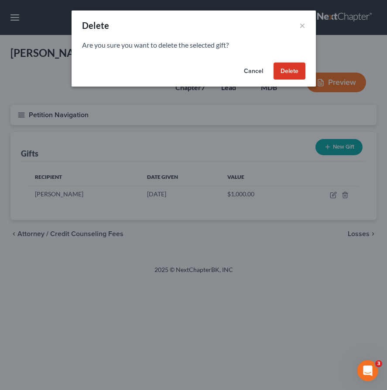
click at [286, 76] on button "Delete" at bounding box center [290, 70] width 32 height 17
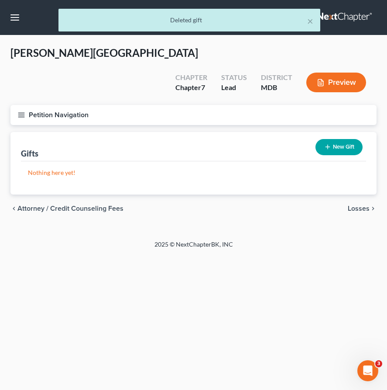
click at [19, 111] on icon "button" at bounding box center [21, 115] width 8 height 8
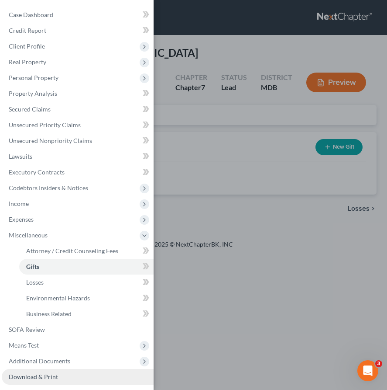
click at [48, 374] on span "Download & Print" at bounding box center [33, 375] width 49 height 7
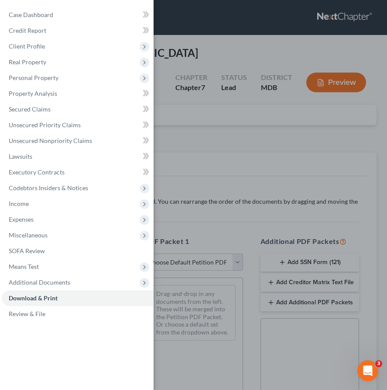
click at [216, 215] on div "Case Dashboard Payments Invoices Payments Payments Credit Report Client Profile" at bounding box center [193, 195] width 387 height 390
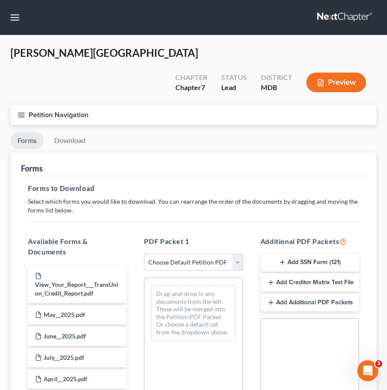
click at [237, 253] on select "Choose Default Petition PDF Packet Complete Bankruptcy Petition (all forms and …" at bounding box center [193, 261] width 99 height 17
select select "0"
click at [144, 253] on select "Choose Default Petition PDF Packet Complete Bankruptcy Petition (all forms and …" at bounding box center [193, 261] width 99 height 17
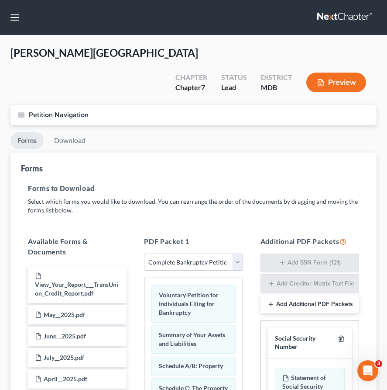
click at [341, 335] on icon "button" at bounding box center [341, 338] width 7 height 7
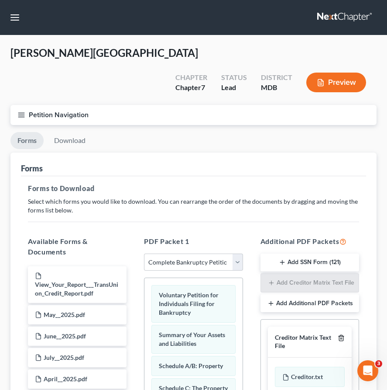
click at [341, 334] on icon "button" at bounding box center [341, 337] width 7 height 7
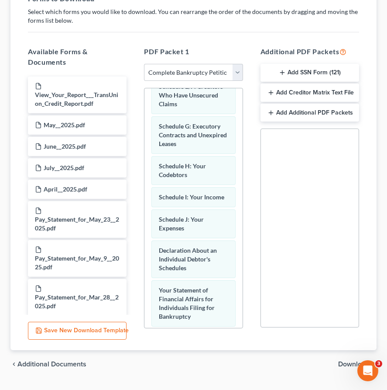
scroll to position [467, 0]
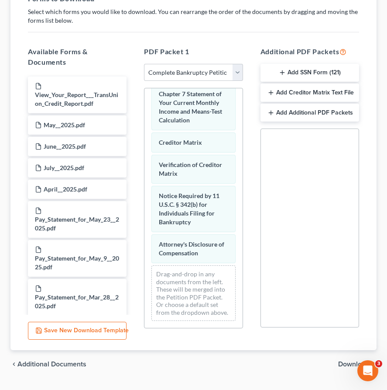
click at [348, 360] on span "Download" at bounding box center [353, 363] width 31 height 7
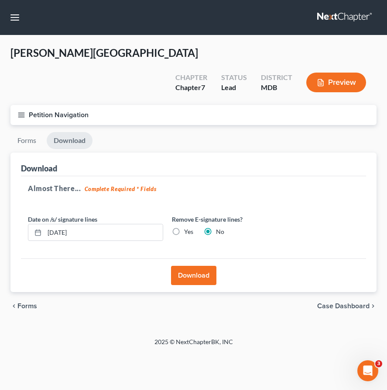
click at [197, 266] on button "Download" at bounding box center [193, 275] width 45 height 19
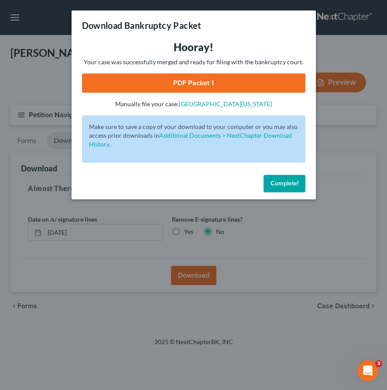
click at [184, 90] on link "PDF Packet 1" at bounding box center [194, 82] width 224 height 19
click at [272, 180] on span "Complete!" at bounding box center [285, 182] width 28 height 7
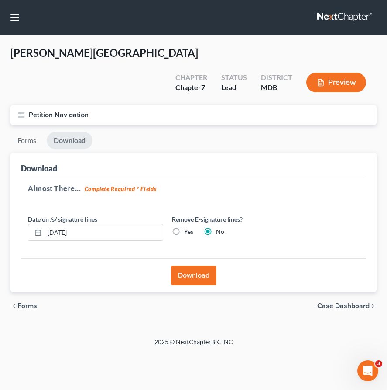
click at [21, 111] on icon "button" at bounding box center [21, 115] width 8 height 8
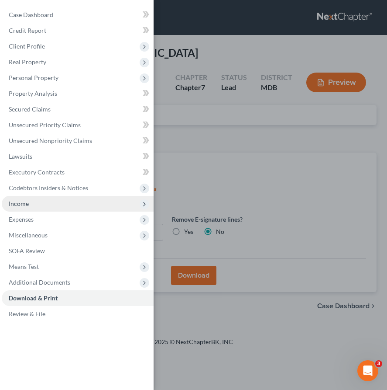
click at [27, 202] on span "Income" at bounding box center [19, 203] width 20 height 7
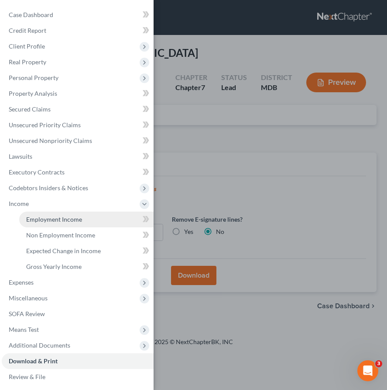
click at [32, 220] on span "Employment Income" at bounding box center [54, 218] width 56 height 7
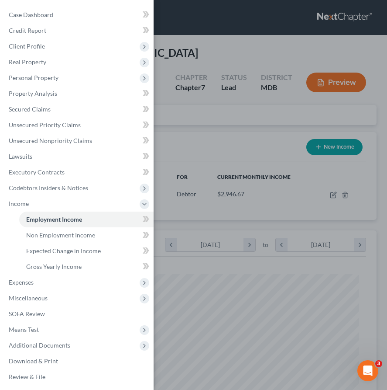
scroll to position [166, 349]
click at [190, 134] on div "Case Dashboard Payments Invoices Payments Payments Credit Report Client Profile" at bounding box center [193, 195] width 387 height 390
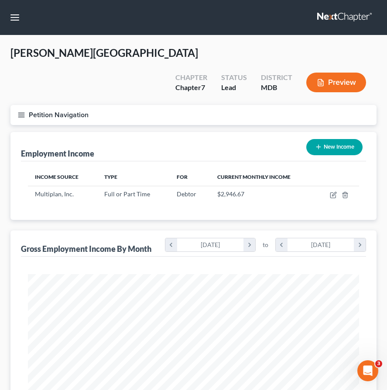
scroll to position [267, 0]
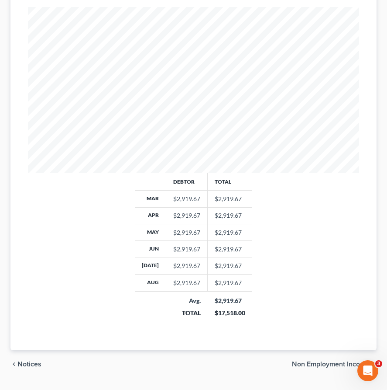
click at [328, 360] on span "Non Employment Income" at bounding box center [331, 363] width 78 height 7
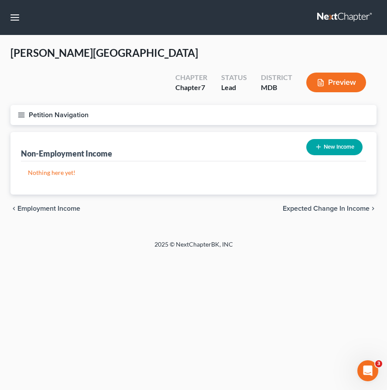
click at [300, 194] on div "chevron_left Employment Income Expected Change in Income chevron_right" at bounding box center [193, 208] width 366 height 28
click at [300, 205] on span "Expected Change in Income" at bounding box center [326, 208] width 87 height 7
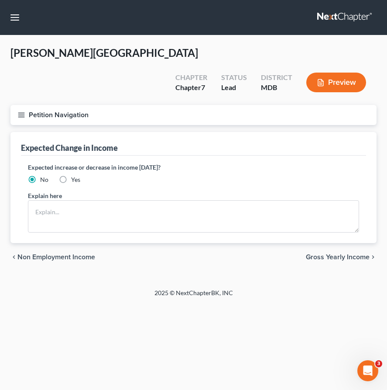
click at [326, 253] on span "Gross Yearly Income" at bounding box center [338, 256] width 64 height 7
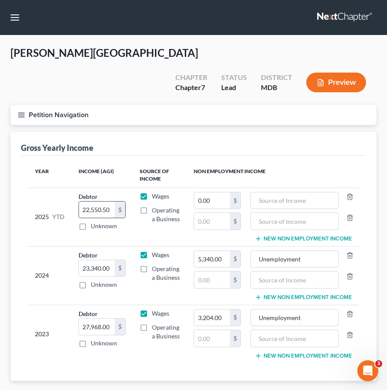
paste input "3 910"
click at [21, 117] on line "button" at bounding box center [21, 117] width 6 height 0
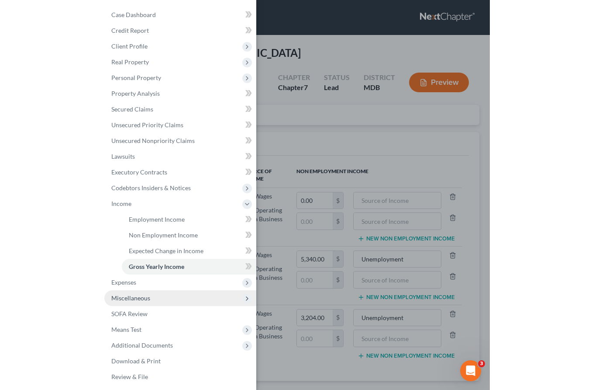
scroll to position [2, 0]
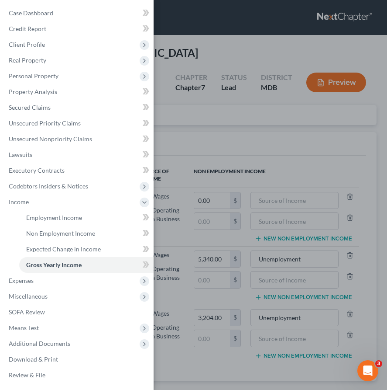
click at [190, 133] on div "Case Dashboard Payments Invoices Payments Payments Credit Report Client Profile" at bounding box center [193, 195] width 387 height 390
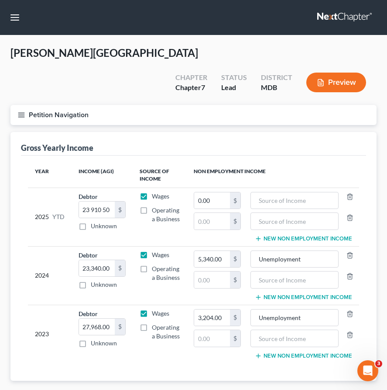
click at [190, 133] on div "Case Dashboard Payments Invoices Payments Payments Credit Report Client Profile" at bounding box center [193, 195] width 387 height 390
click at [107, 260] on input "23,340.00" at bounding box center [97, 268] width 36 height 17
click at [91, 201] on input "23 910 50" at bounding box center [97, 209] width 36 height 17
click at [99, 201] on input "2,391,050" at bounding box center [97, 209] width 36 height 17
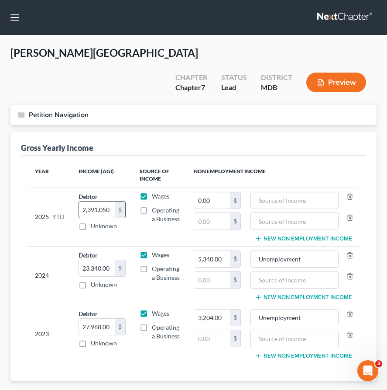
click at [104, 201] on input "2,391,050" at bounding box center [97, 209] width 36 height 17
type input "23,910.50"
click at [19, 111] on icon "button" at bounding box center [21, 115] width 8 height 8
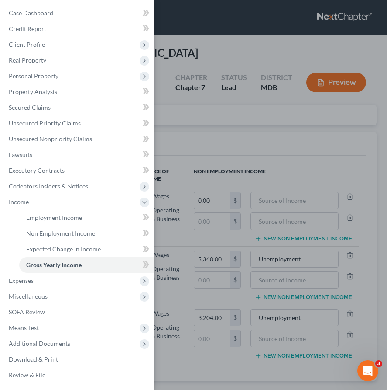
click at [171, 107] on div "Case Dashboard Payments Invoices Payments Payments Credit Report Client Profile" at bounding box center [193, 195] width 387 height 390
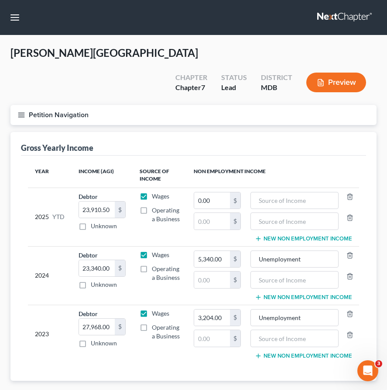
click at [21, 111] on icon "button" at bounding box center [21, 115] width 8 height 8
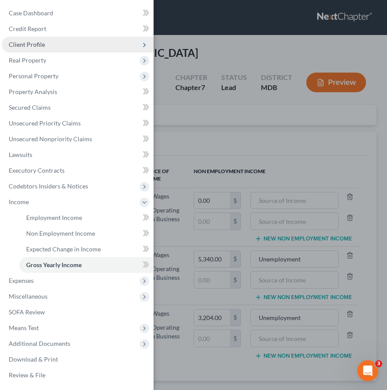
click at [37, 47] on span "Client Profile" at bounding box center [27, 44] width 36 height 7
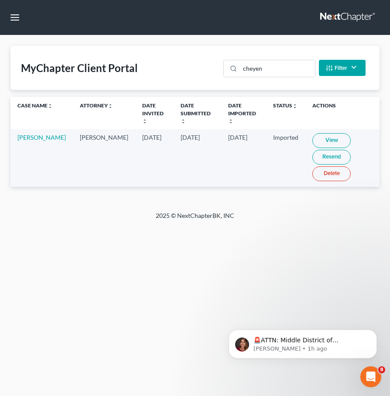
click at [313, 134] on link "View" at bounding box center [332, 140] width 38 height 15
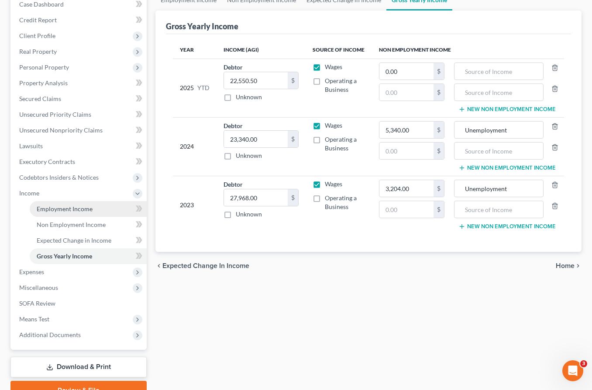
scroll to position [137, 0]
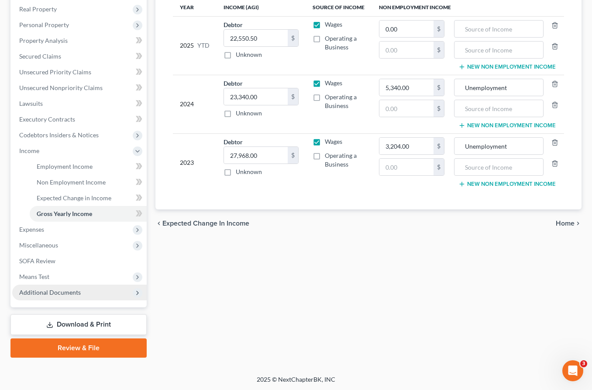
click at [65, 289] on span "Additional Documents" at bounding box center [50, 291] width 62 height 7
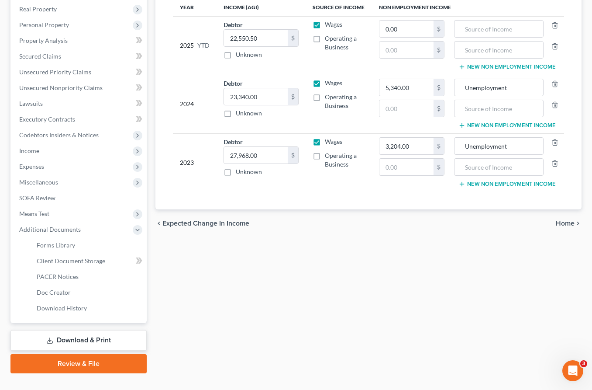
click at [68, 339] on link "Download & Print" at bounding box center [78, 340] width 136 height 21
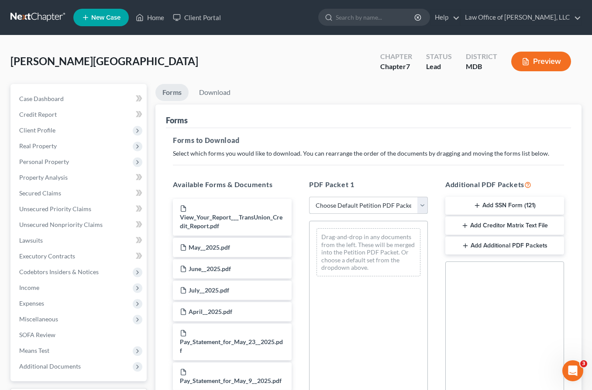
click at [423, 206] on select "Choose Default Petition PDF Packet Complete Bankruptcy Petition (all forms and …" at bounding box center [368, 205] width 119 height 17
select select "0"
click at [309, 197] on select "Choose Default Petition PDF Packet Complete Bankruptcy Petition (all forms and …" at bounding box center [368, 205] width 119 height 17
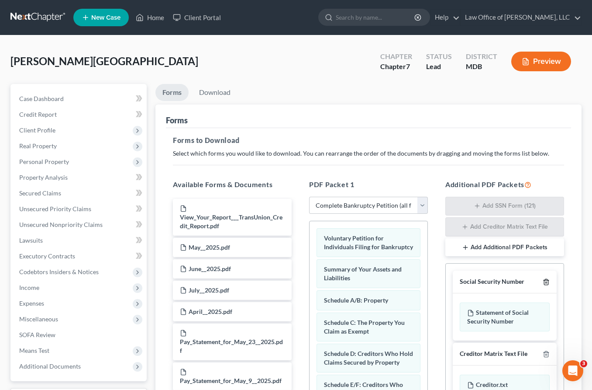
click at [544, 280] on icon "button" at bounding box center [546, 282] width 4 height 6
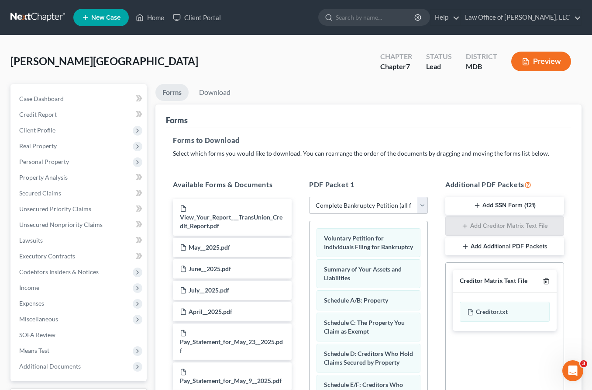
click at [544, 280] on icon "button" at bounding box center [546, 281] width 4 height 6
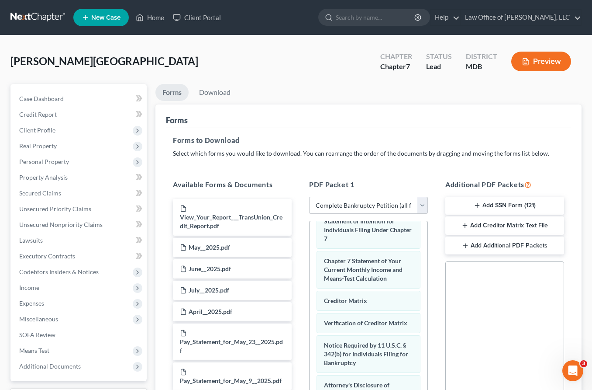
scroll to position [149, 0]
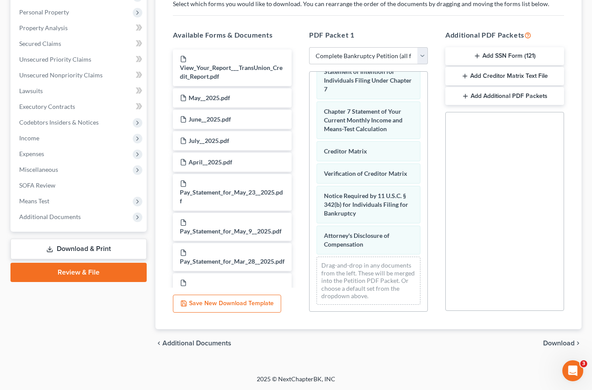
click at [562, 341] on span "Download" at bounding box center [558, 342] width 31 height 7
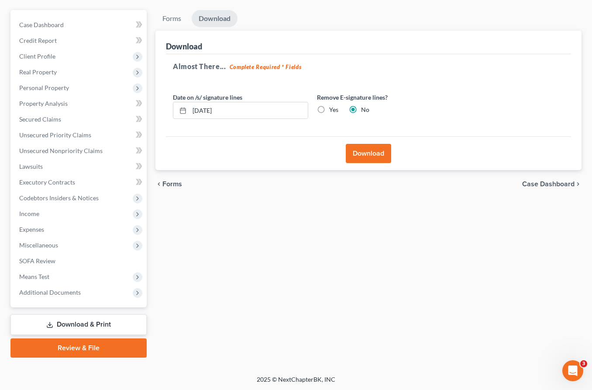
click at [372, 148] on button "Download" at bounding box center [368, 153] width 45 height 19
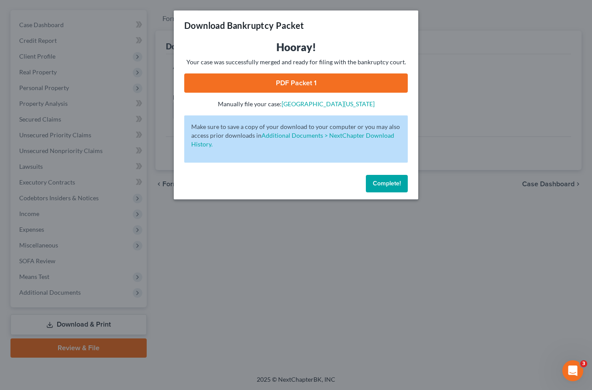
click at [243, 84] on link "PDF Packet 1" at bounding box center [296, 82] width 224 height 19
click at [391, 184] on span "Complete!" at bounding box center [387, 182] width 28 height 7
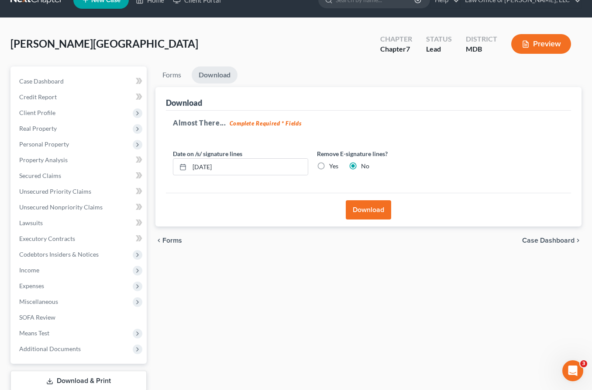
scroll to position [8, 0]
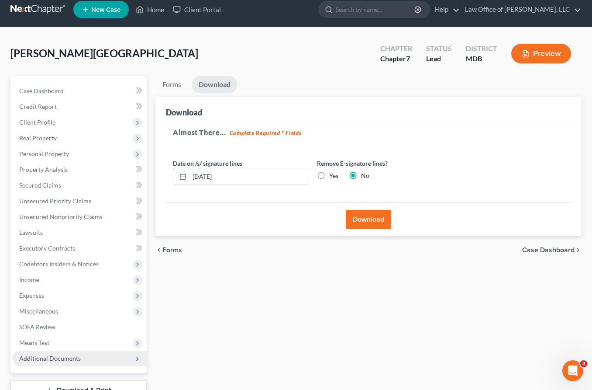
click at [46, 359] on span "Additional Documents" at bounding box center [50, 357] width 62 height 7
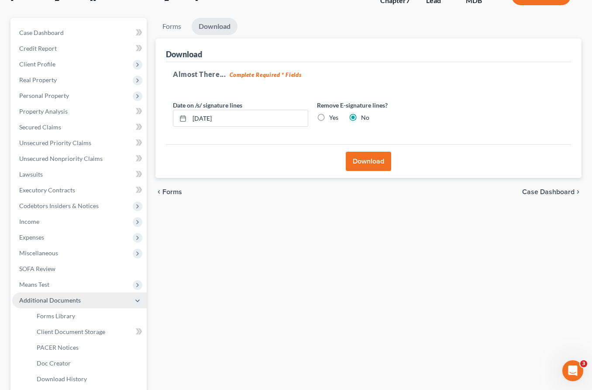
scroll to position [72, 0]
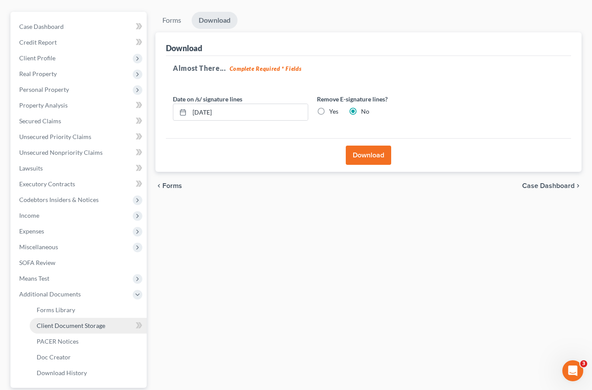
click at [47, 323] on span "Client Document Storage" at bounding box center [71, 324] width 69 height 7
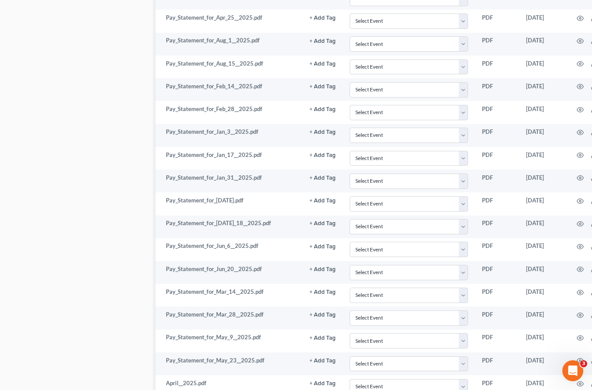
scroll to position [711, 0]
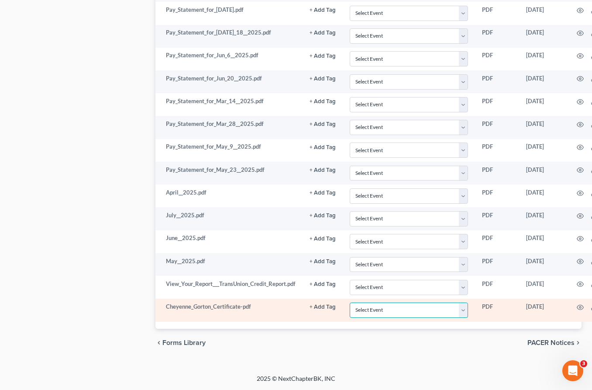
click at [463, 311] on select "Select Event Affidavit Affidavit of Adequate Protection and Lease Payments Affi…" at bounding box center [409, 309] width 118 height 15
select select "14"
click at [350, 302] on select "Select Event Affidavit Affidavit of Adequate Protection and Lease Payments Affi…" at bounding box center [409, 309] width 118 height 15
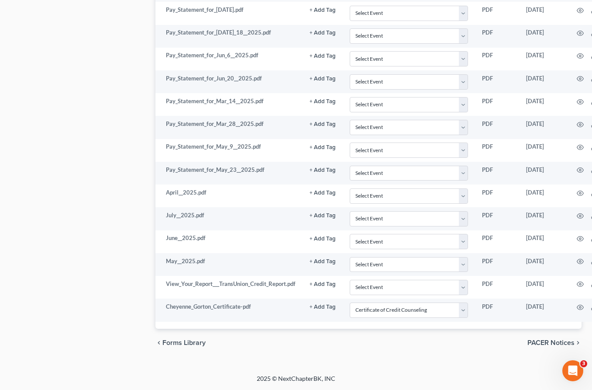
click at [539, 342] on span "PACER Notices" at bounding box center [551, 342] width 47 height 7
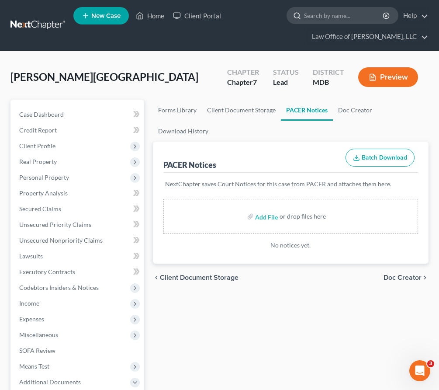
click at [323, 11] on input "search" at bounding box center [344, 15] width 80 height 16
type input "deployed"
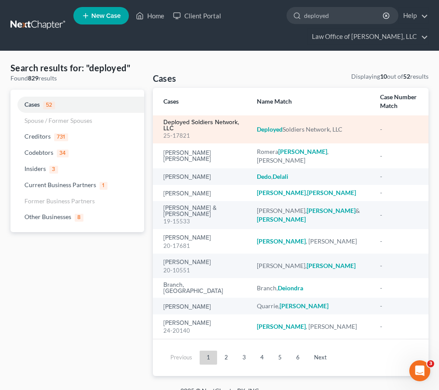
click at [179, 121] on link "Deployed Soldiers Network, LLC" at bounding box center [203, 125] width 80 height 12
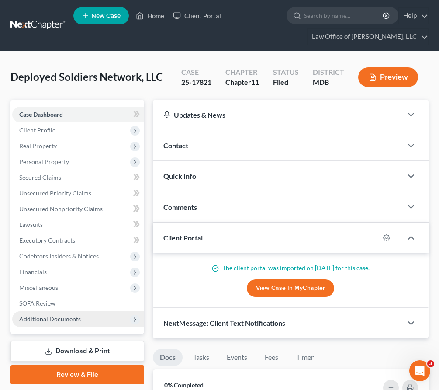
click at [69, 315] on span "Additional Documents" at bounding box center [50, 318] width 62 height 7
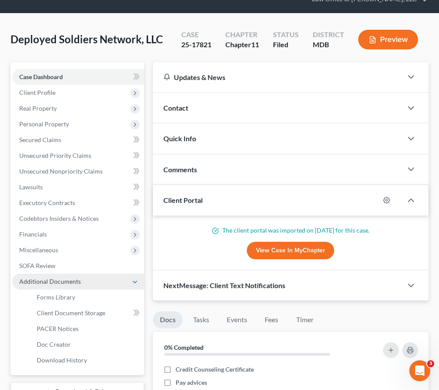
scroll to position [51, 0]
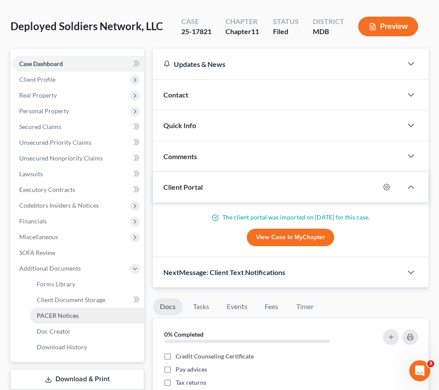
click at [65, 312] on span "PACER Notices" at bounding box center [58, 314] width 42 height 7
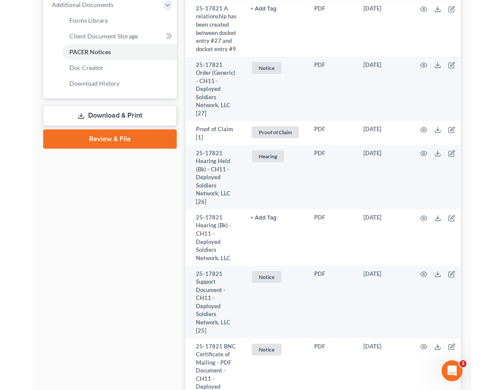
scroll to position [298, 0]
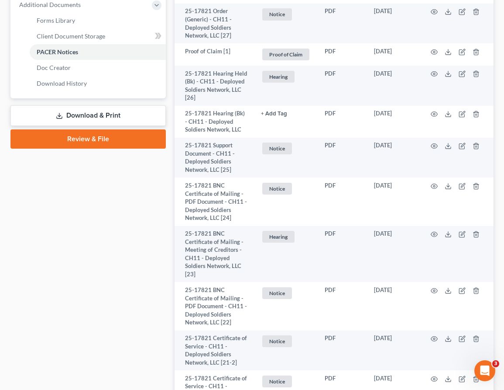
click at [99, 139] on link "Review & File" at bounding box center [87, 138] width 155 height 19
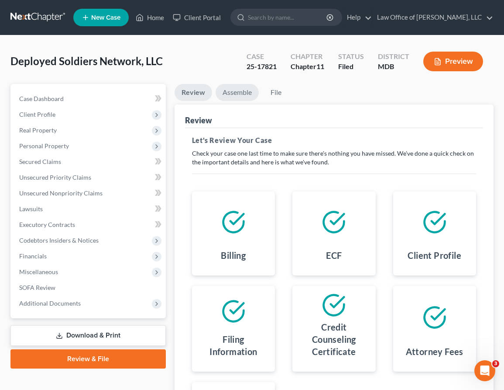
click at [241, 84] on link "Assemble" at bounding box center [237, 92] width 43 height 17
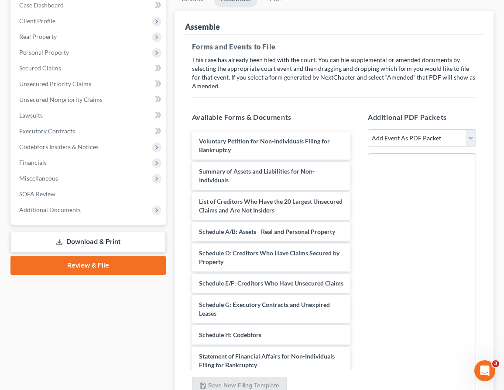
scroll to position [97, 0]
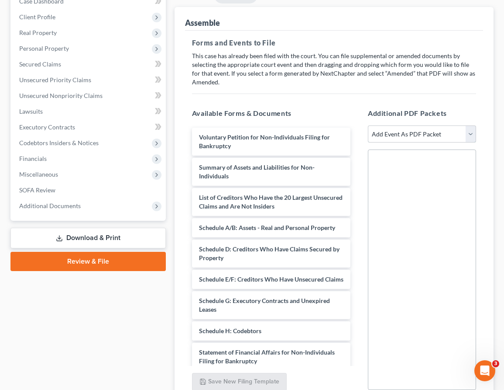
click at [397, 134] on select "Add Event As PDF Packet Affidavit Affidavit of Adequate Protection and Lease Pa…" at bounding box center [422, 133] width 108 height 17
select select "71"
click at [368, 125] on select "Add Event As PDF Packet Affidavit Affidavit of Adequate Protection and Lease Pa…" at bounding box center [422, 133] width 108 height 17
select select
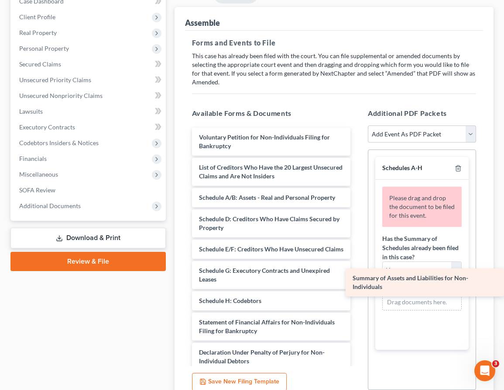
drag, startPoint x: 237, startPoint y: 170, endPoint x: 390, endPoint y: 281, distance: 189.6
click at [358, 281] on div "Summary of Assets and Liabilities for Non-Individuals Voluntary Petition for No…" at bounding box center [271, 303] width 172 height 350
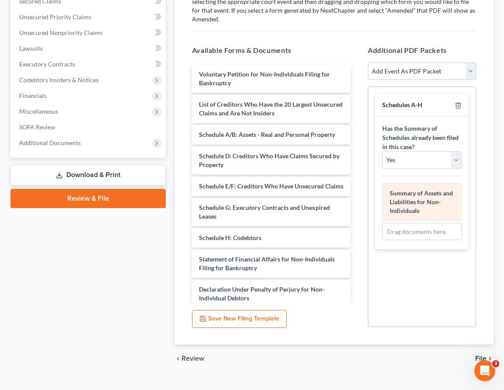
scroll to position [176, 0]
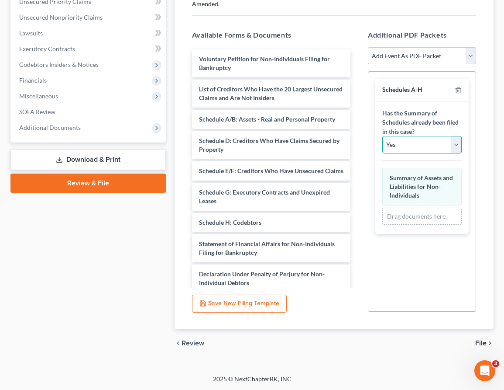
click at [396, 140] on select "Yes No" at bounding box center [422, 144] width 79 height 17
select select "1"
click at [383, 136] on select "Yes No" at bounding box center [422, 144] width 79 height 17
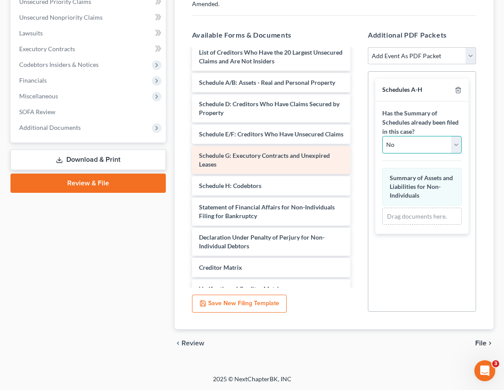
scroll to position [59, 0]
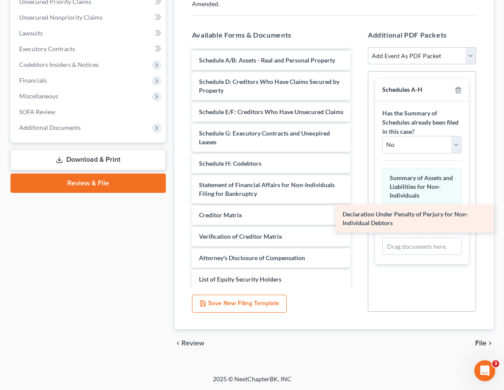
drag, startPoint x: 238, startPoint y: 220, endPoint x: 381, endPoint y: 220, distance: 143.2
click at [358, 220] on div "Declaration Under Penalty of Perjury for Non-Individual Debtors Voluntary Petit…" at bounding box center [271, 150] width 172 height 320
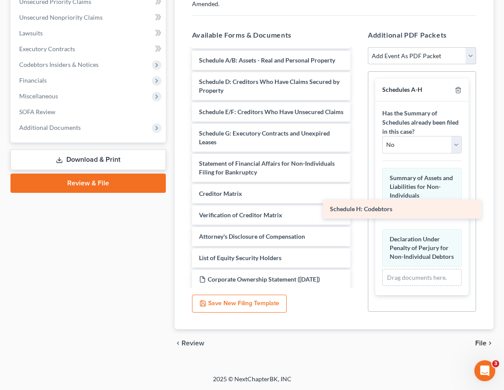
drag, startPoint x: 222, startPoint y: 164, endPoint x: 353, endPoint y: 210, distance: 138.9
click at [353, 210] on div "Schedule H: Codebtors Voluntary Petition for Non-Individuals Filing for Bankrup…" at bounding box center [271, 139] width 172 height 298
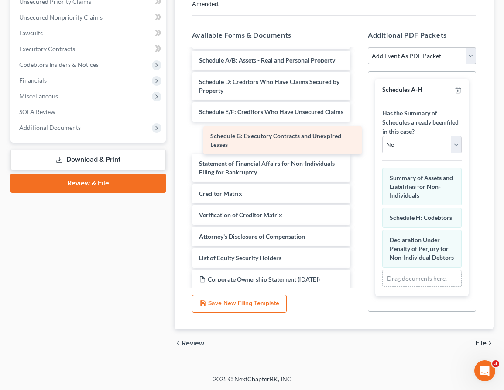
scroll to position [32, 0]
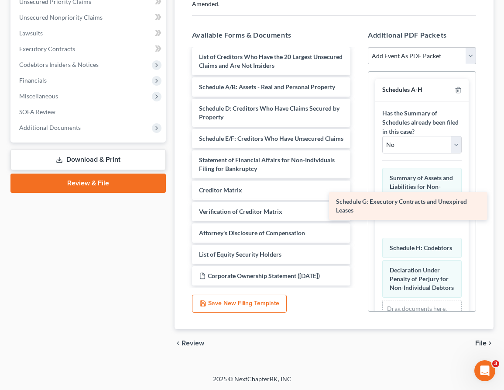
drag, startPoint x: 239, startPoint y: 136, endPoint x: 376, endPoint y: 205, distance: 153.5
click at [358, 205] on div "Schedule G: Executory Contracts and Unexpired Leases Voluntary Petition for Non…" at bounding box center [271, 151] width 172 height 268
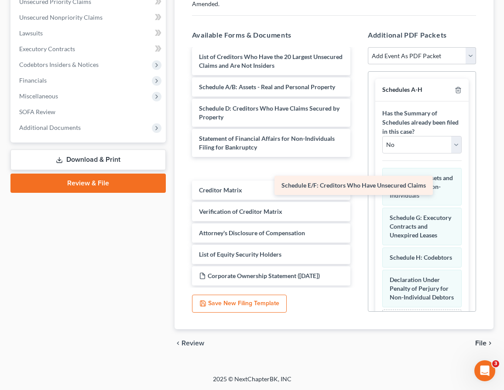
scroll to position [11, 0]
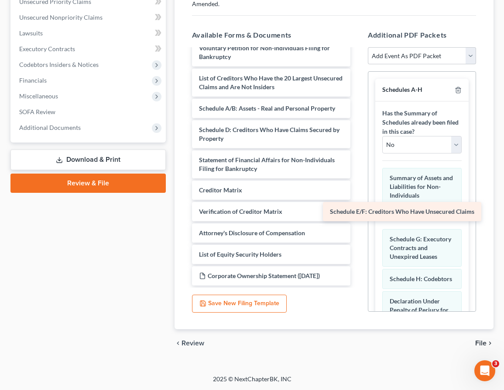
drag, startPoint x: 248, startPoint y: 139, endPoint x: 380, endPoint y: 214, distance: 151.8
click at [358, 214] on div "Schedule E/F: Creditors Who Have Unsecured Claims Voluntary Petition for Non-In…" at bounding box center [271, 161] width 172 height 247
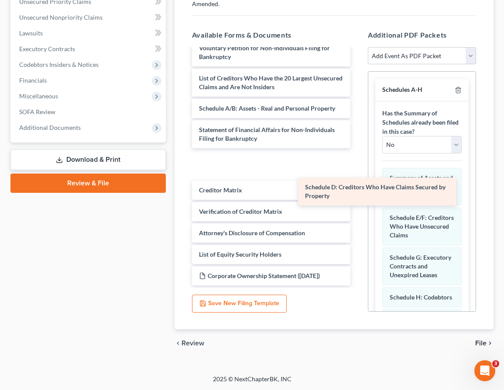
scroll to position [0, 0]
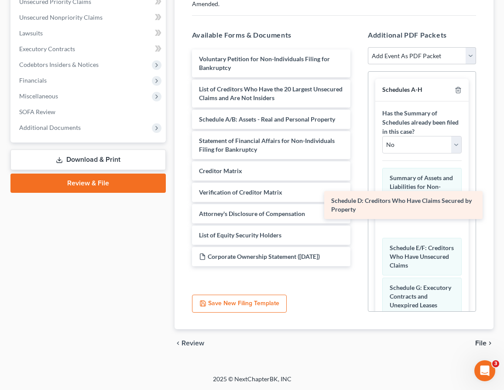
drag, startPoint x: 240, startPoint y: 131, endPoint x: 373, endPoint y: 204, distance: 152.1
click at [358, 204] on div "Schedule D: Creditors Who Have Claims Secured by Property Voluntary Petition fo…" at bounding box center [271, 157] width 172 height 217
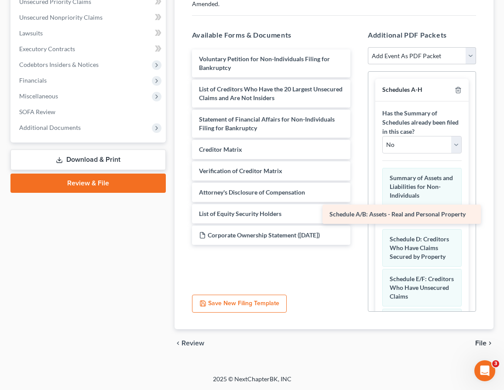
drag, startPoint x: 258, startPoint y: 117, endPoint x: 388, endPoint y: 213, distance: 161.8
click at [358, 213] on div "Schedule A/B: Assets - Real and Personal Property Voluntary Petition for Non-In…" at bounding box center [271, 146] width 172 height 195
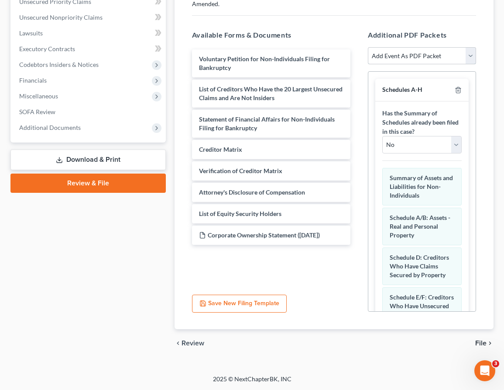
click at [426, 61] on select "Add Event As PDF Packet Affidavit Affidavit of Adequate Protection and Lease Pa…" at bounding box center [422, 55] width 108 height 17
select select "76"
click at [368, 47] on select "Add Event As PDF Packet Affidavit Affidavit of Adequate Protection and Lease Pa…" at bounding box center [422, 55] width 108 height 17
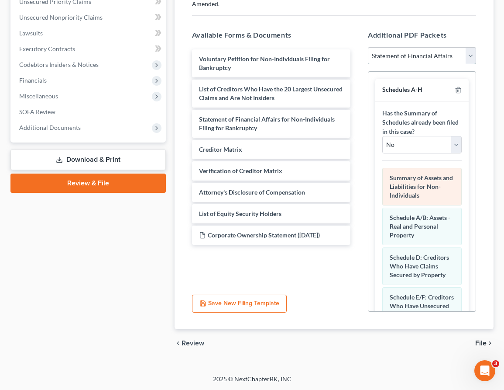
select select
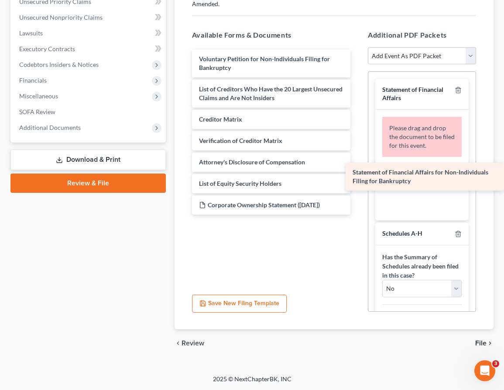
drag, startPoint x: 238, startPoint y: 128, endPoint x: 413, endPoint y: 182, distance: 183.6
click at [358, 182] on div "Statement of Financial Affairs for Non-Individuals Filing for Bankruptcy Volunt…" at bounding box center [271, 131] width 172 height 165
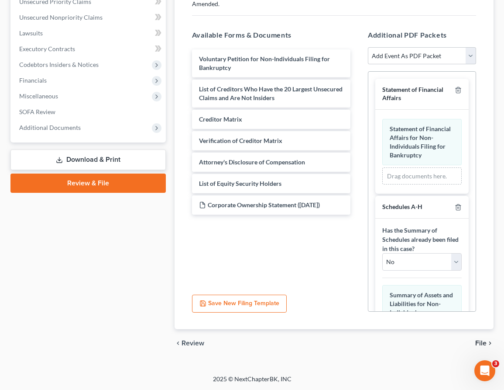
scroll to position [267, 0]
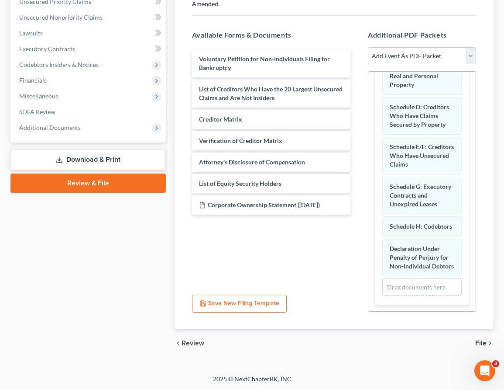
click at [485, 340] on span "File" at bounding box center [481, 342] width 11 height 7
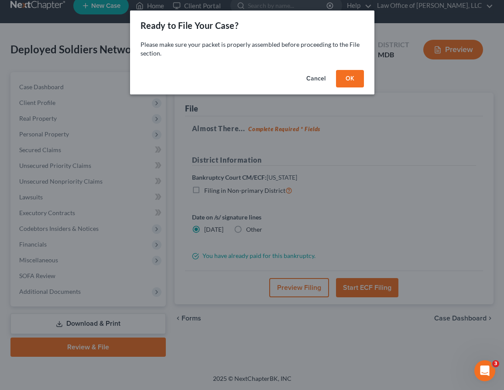
scroll to position [11, 0]
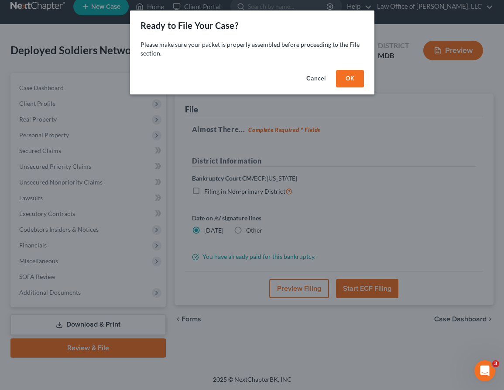
click at [354, 79] on button "OK" at bounding box center [350, 78] width 28 height 17
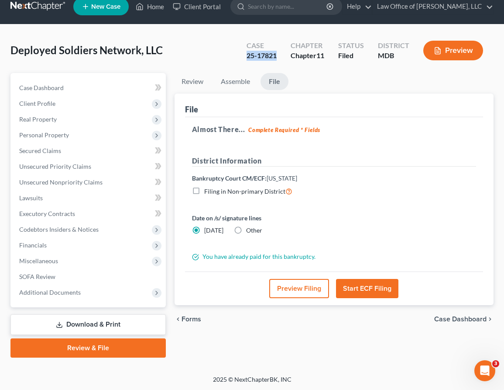
drag, startPoint x: 278, startPoint y: 54, endPoint x: 240, endPoint y: 53, distance: 38.0
click at [240, 53] on div "Case 25-17821" at bounding box center [262, 51] width 44 height 26
copy div "25-17821"
click at [379, 291] on button "Start ECF Filing" at bounding box center [367, 288] width 62 height 19
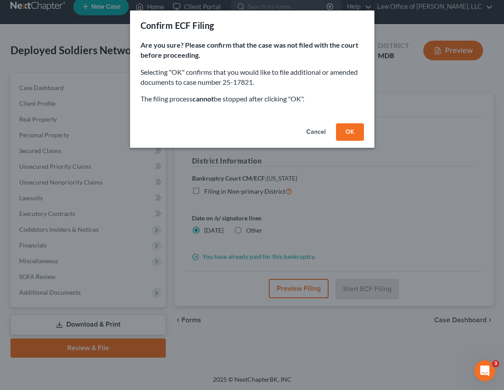
click at [348, 129] on button "OK" at bounding box center [350, 131] width 28 height 17
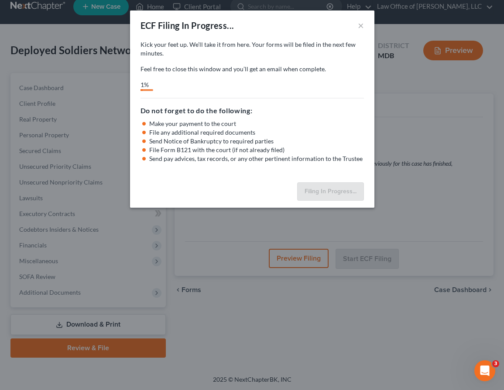
click at [99, 48] on div "ECF Filing In Progress... × Kick your feet up. We’ll take it from here. Your ca…" at bounding box center [252, 195] width 504 height 390
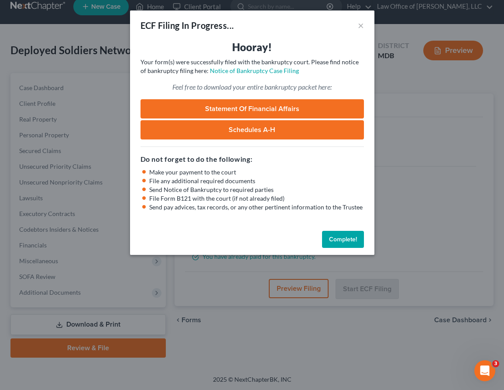
click at [357, 26] on div "ECF Filing In Progress... ×" at bounding box center [252, 25] width 245 height 30
click at [362, 22] on button "×" at bounding box center [361, 25] width 6 height 10
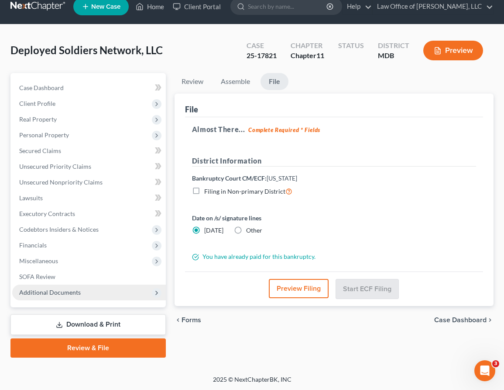
click at [59, 290] on span "Additional Documents" at bounding box center [50, 291] width 62 height 7
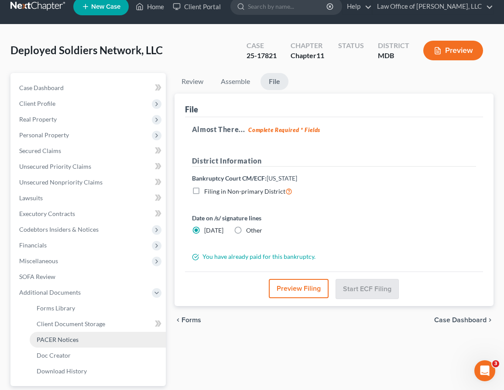
click at [59, 336] on span "PACER Notices" at bounding box center [58, 338] width 42 height 7
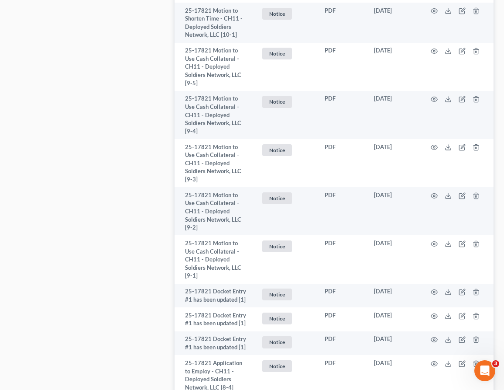
scroll to position [297, 0]
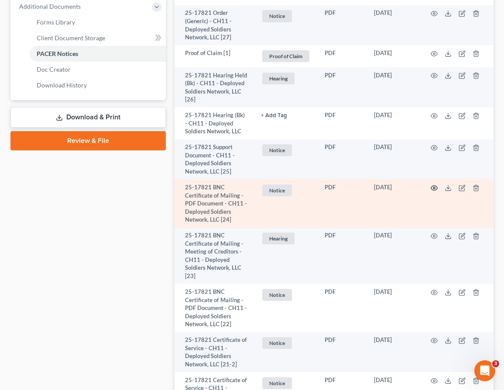
click at [434, 187] on circle "button" at bounding box center [435, 188] width 2 height 2
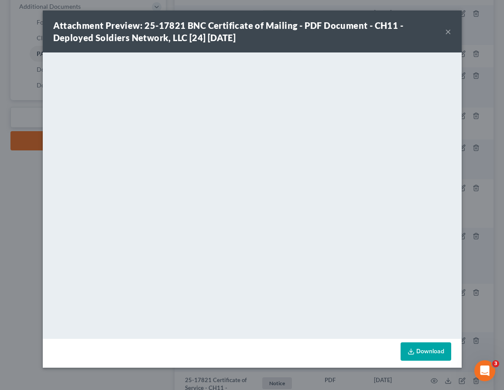
click at [447, 32] on button "×" at bounding box center [448, 31] width 6 height 10
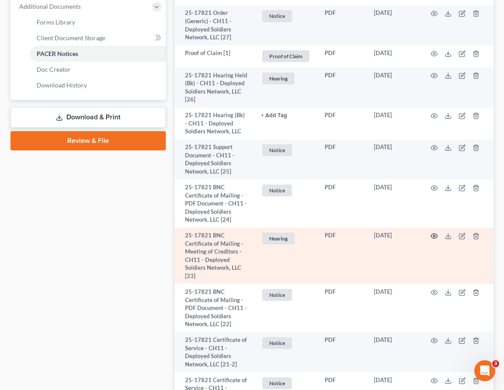
click at [434, 234] on icon "button" at bounding box center [434, 236] width 7 height 5
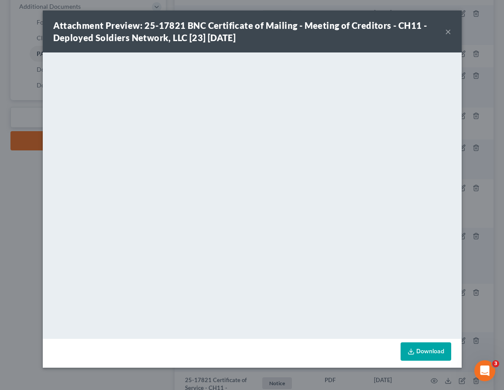
click at [450, 35] on button "×" at bounding box center [448, 31] width 6 height 10
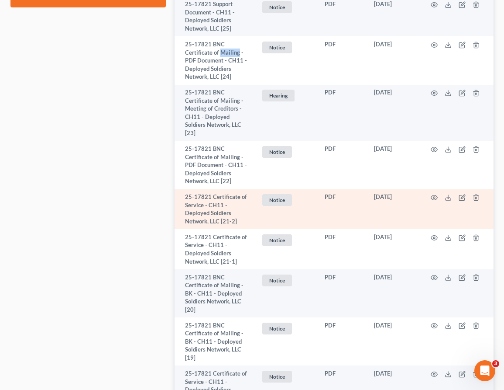
scroll to position [447, 0]
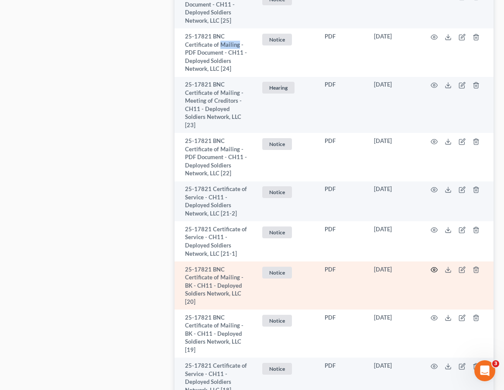
click at [433, 268] on icon "button" at bounding box center [434, 269] width 7 height 7
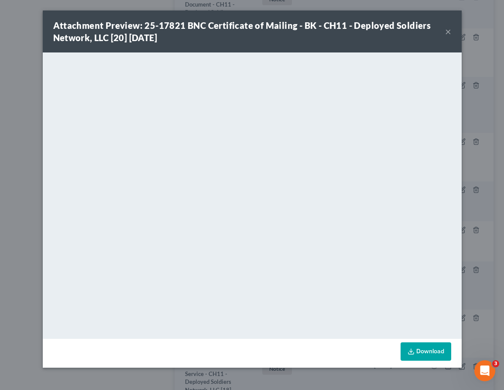
click at [448, 29] on button "×" at bounding box center [448, 31] width 6 height 10
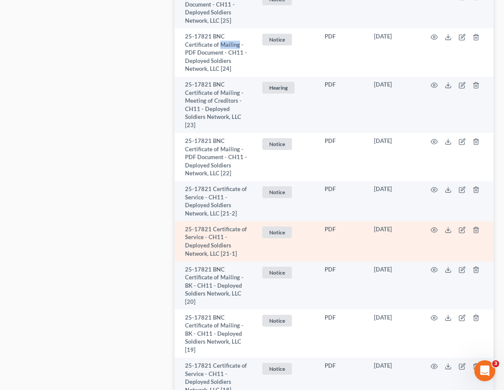
click at [337, 256] on td "PDF" at bounding box center [342, 241] width 49 height 40
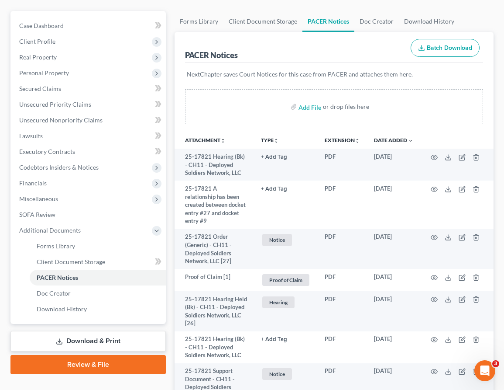
scroll to position [0, 0]
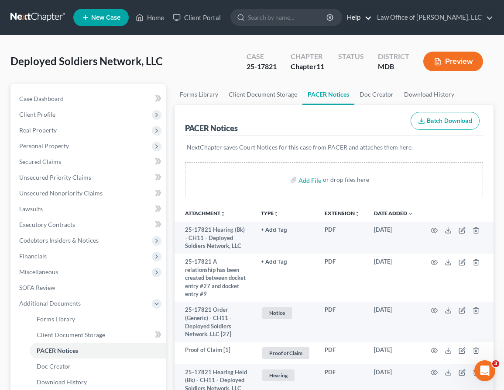
click at [372, 10] on link "Help" at bounding box center [357, 18] width 29 height 16
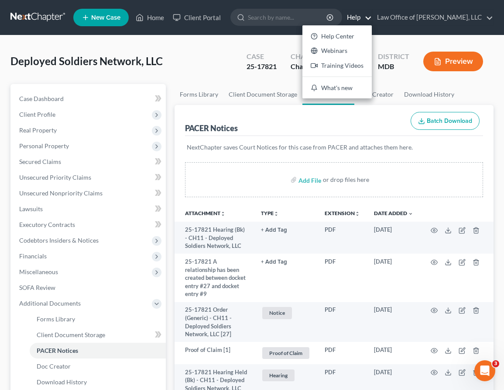
click at [35, 18] on link at bounding box center [38, 18] width 56 height 16
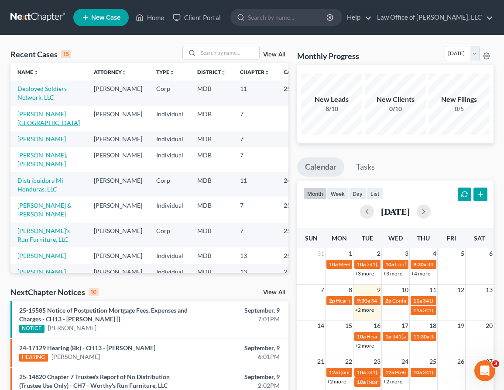
click at [24, 123] on link "[PERSON_NAME][GEOGRAPHIC_DATA]" at bounding box center [48, 118] width 62 height 16
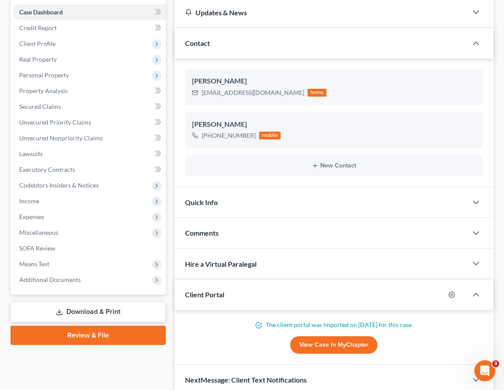
scroll to position [103, 0]
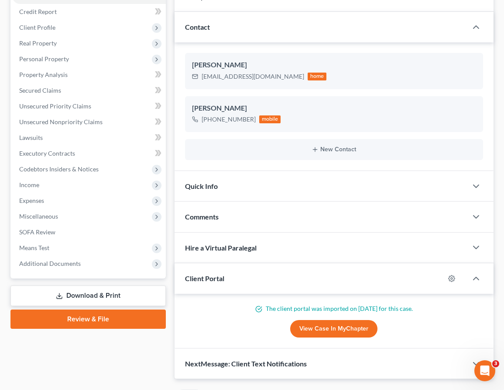
click at [82, 318] on link "Review & File" at bounding box center [87, 318] width 155 height 19
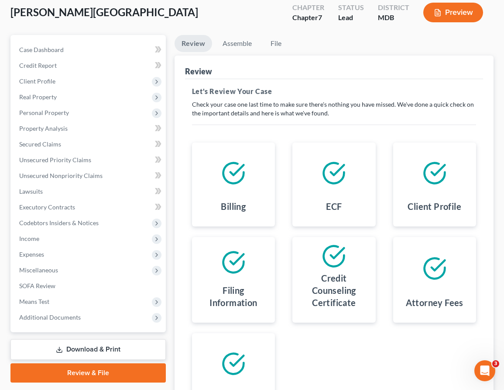
scroll to position [157, 0]
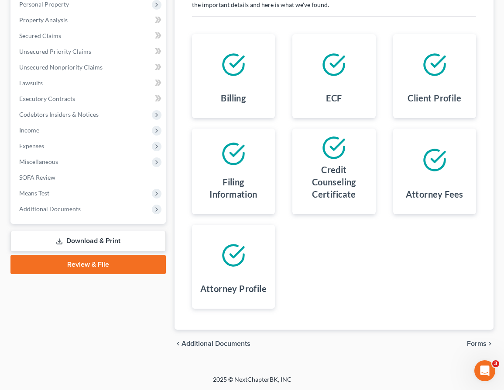
click at [471, 341] on span "Forms" at bounding box center [477, 343] width 20 height 7
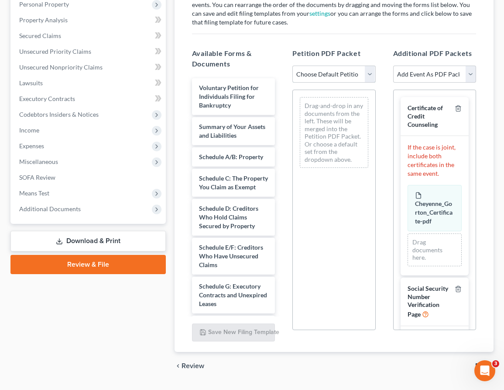
click at [367, 72] on select "Choose Default Petition PDF Packet Emergency Filing (Voluntary Petition and Cre…" at bounding box center [334, 74] width 83 height 17
select select "1"
click at [293, 66] on select "Choose Default Petition PDF Packet Emergency Filing (Voluntary Petition and Cre…" at bounding box center [334, 74] width 83 height 17
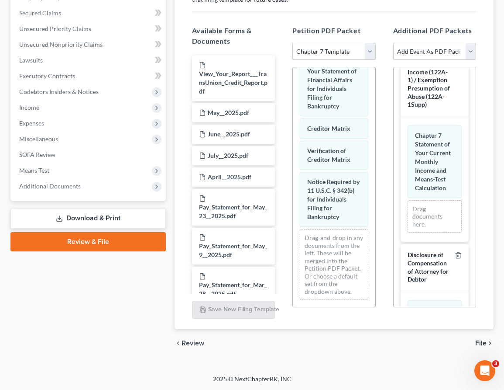
scroll to position [504, 0]
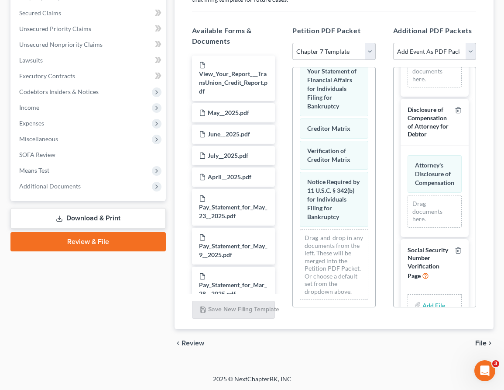
type input "C:\fakepath\SSV.pdf"
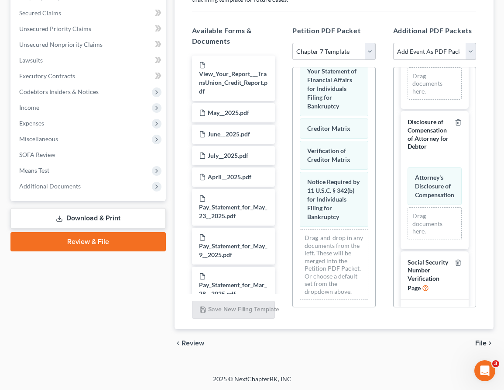
click at [481, 340] on span "File" at bounding box center [481, 342] width 11 height 7
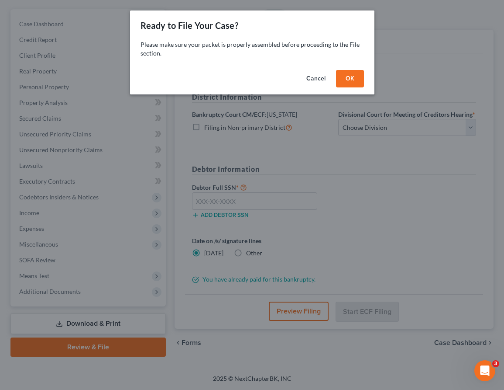
scroll to position [83, 0]
click at [350, 77] on button "OK" at bounding box center [350, 78] width 28 height 17
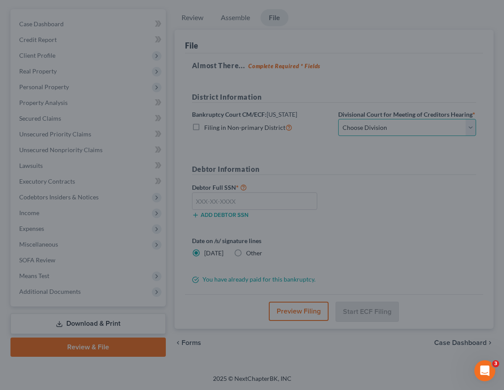
click at [367, 129] on select "Choose Division Baltimore Greenbelt" at bounding box center [407, 127] width 138 height 17
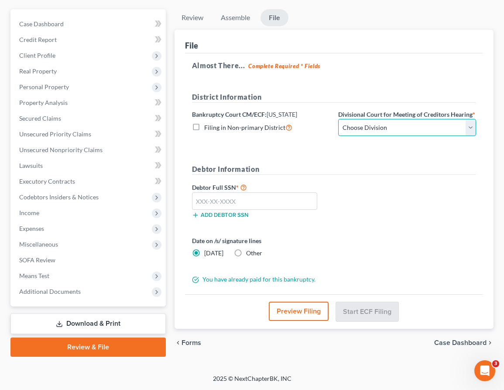
select select "1"
click at [338, 119] on select "Choose Division Baltimore Greenbelt" at bounding box center [407, 127] width 138 height 17
click at [193, 341] on span "Forms" at bounding box center [192, 342] width 20 height 7
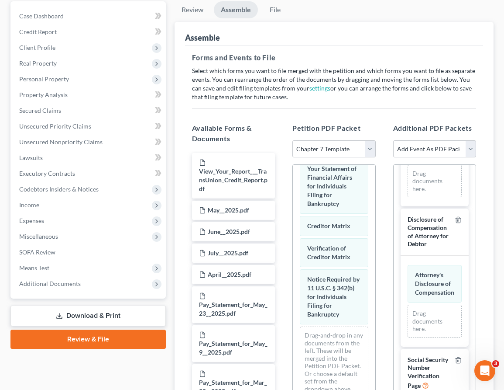
scroll to position [180, 0]
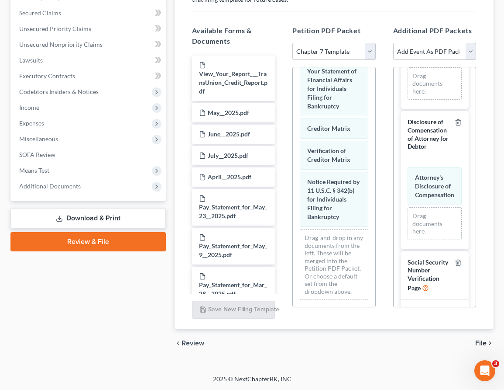
click at [478, 339] on span "File" at bounding box center [481, 342] width 11 height 7
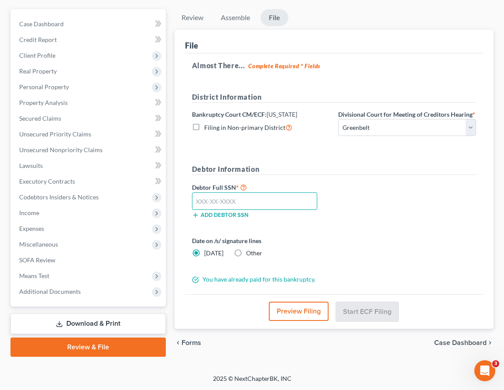
click at [216, 199] on input "text" at bounding box center [255, 200] width 126 height 17
click at [196, 202] on input "text" at bounding box center [255, 200] width 126 height 17
type input "213-51-8287"
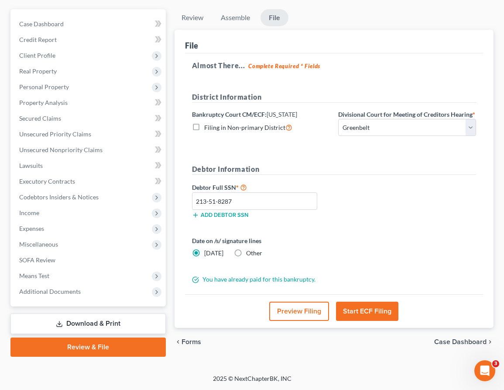
click at [351, 303] on button "Start ECF Filing" at bounding box center [367, 310] width 62 height 19
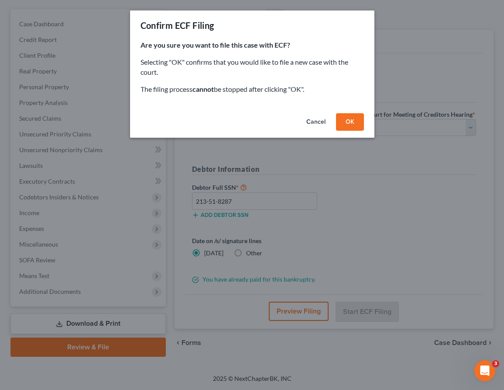
click at [347, 119] on button "OK" at bounding box center [350, 121] width 28 height 17
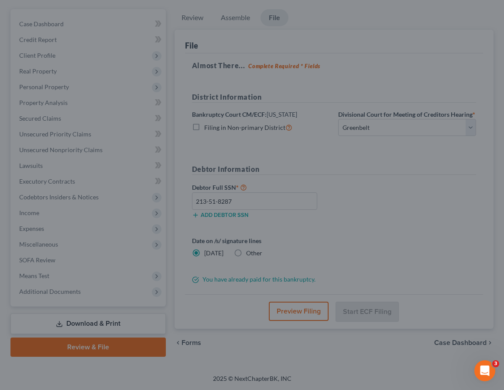
scroll to position [74, 0]
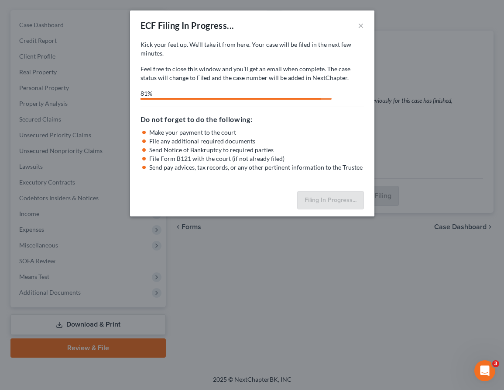
select select "1"
